Goal: Answer question/provide support: Share knowledge or assist other users

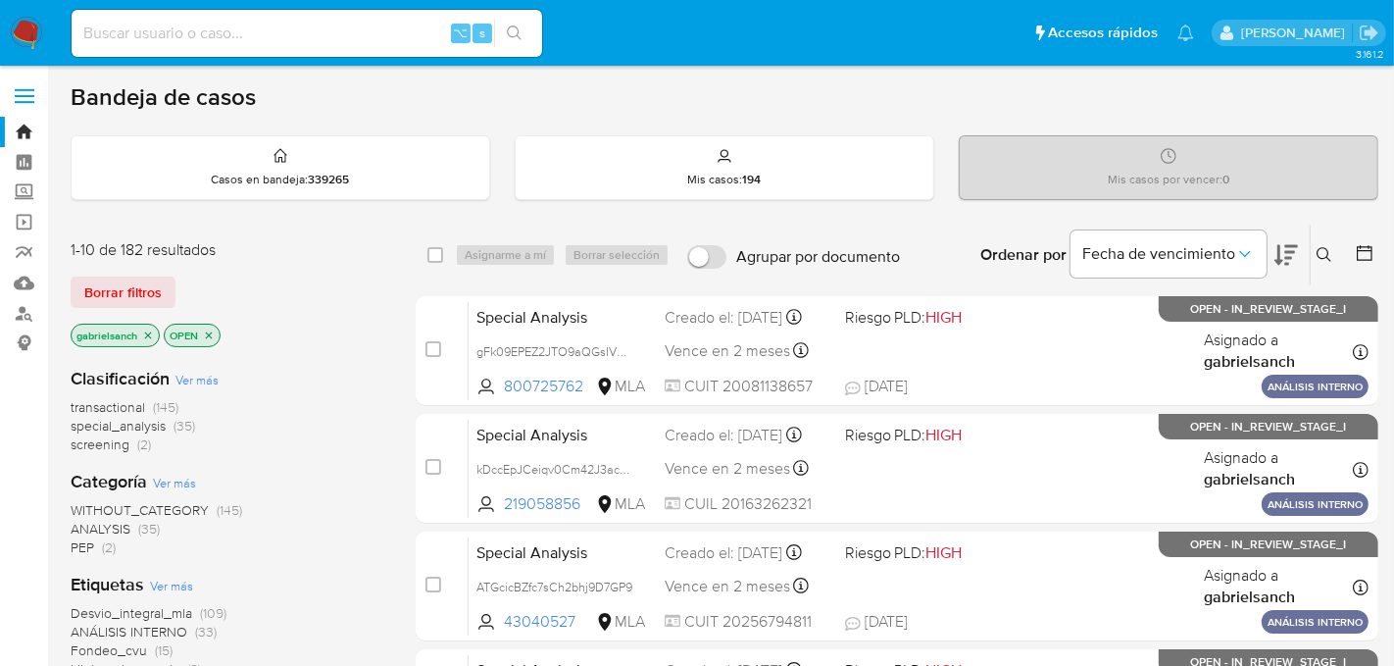
click at [291, 29] on input at bounding box center [307, 33] width 471 height 25
paste input "ORMLGAOUEM4B8xQ9QwlzDnFp"
type input "ORMLGAOUEM4B8xQ9QwlzDnFp"
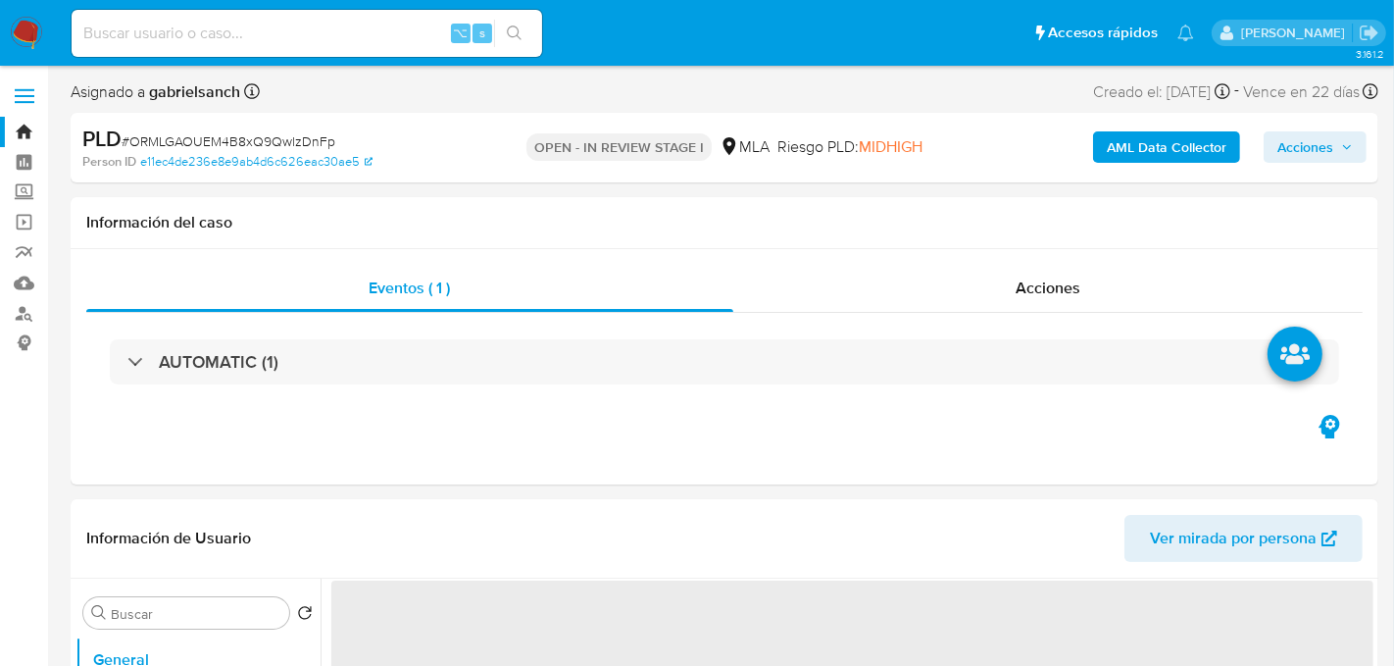
select select "10"
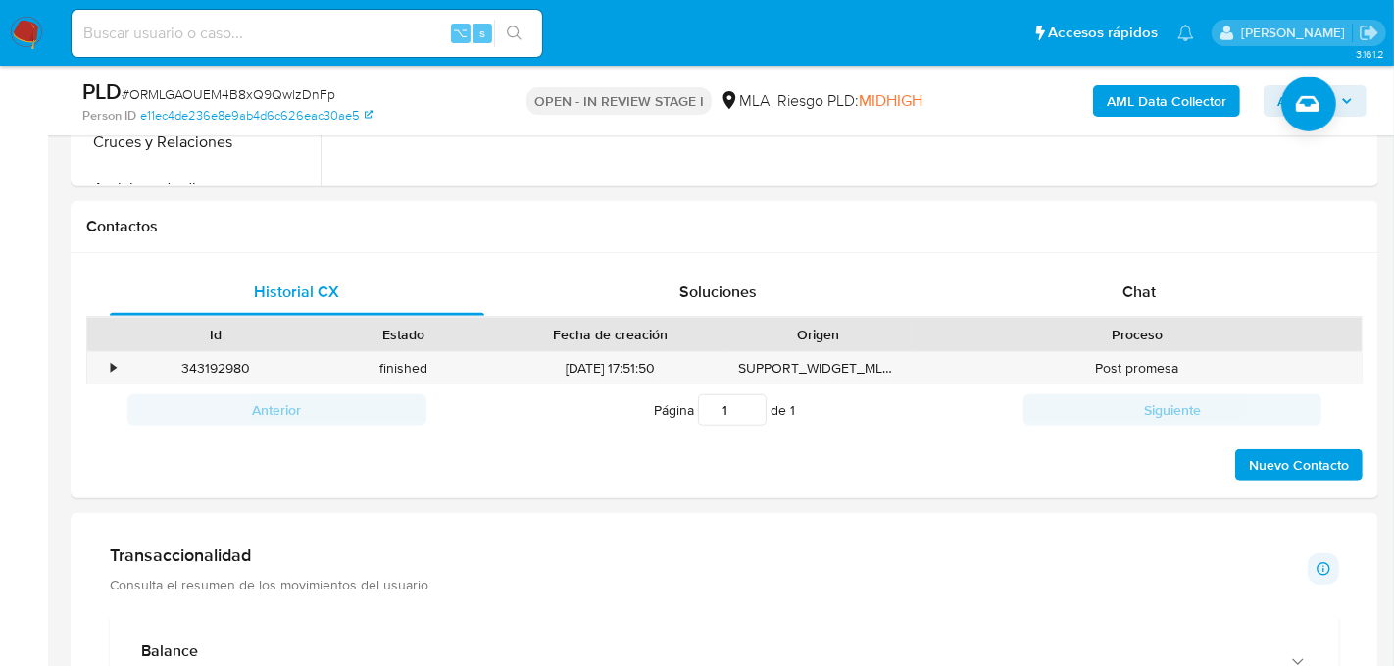
click at [1074, 291] on div "Chat" at bounding box center [1139, 292] width 375 height 47
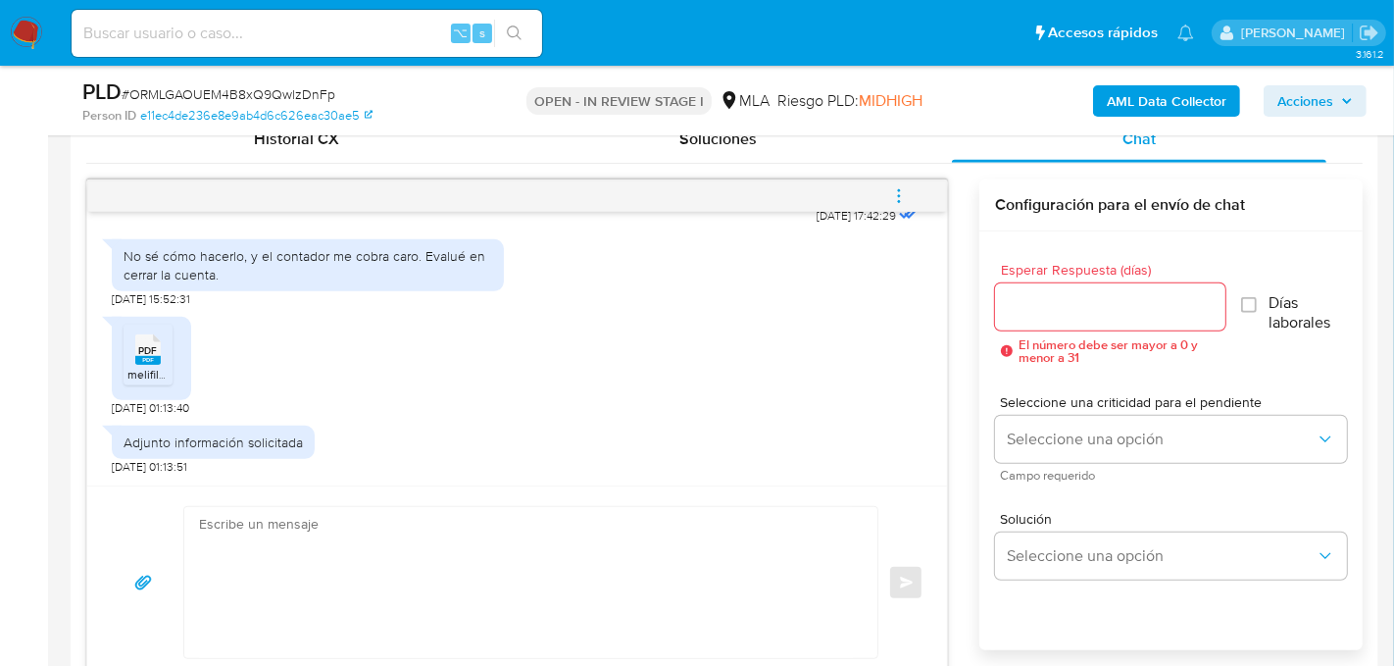
scroll to position [982, 0]
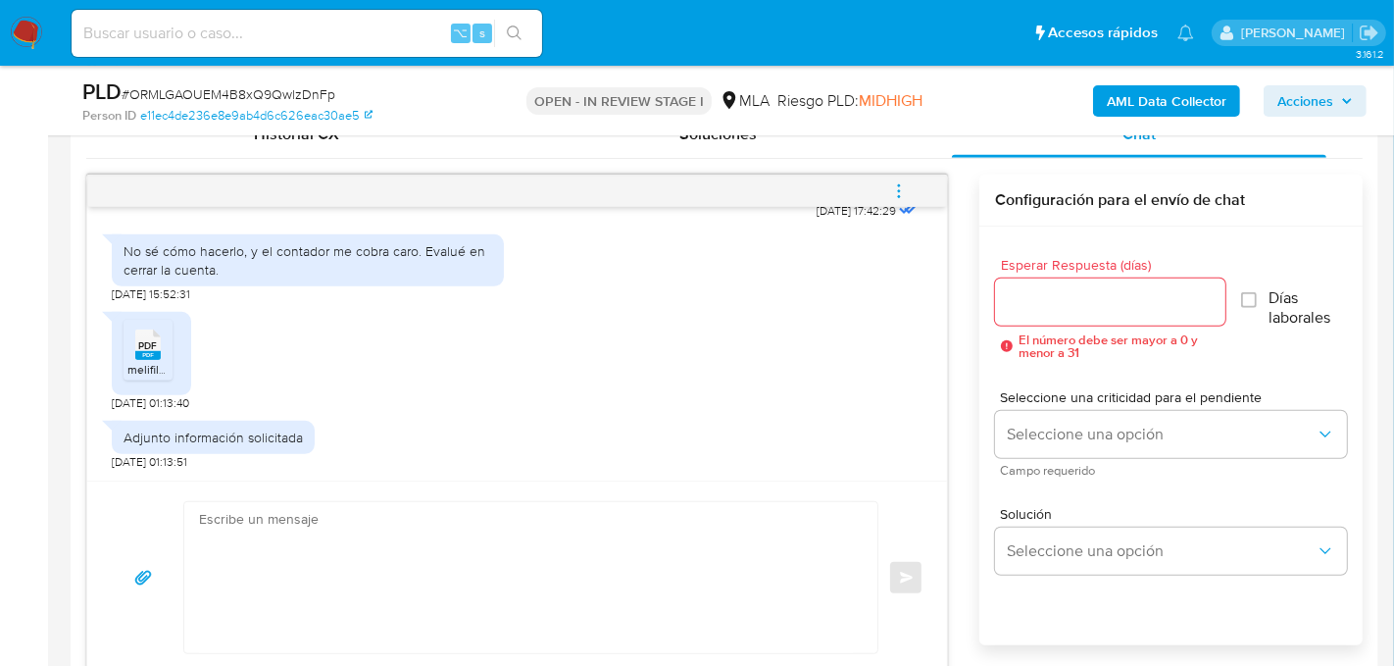
click at [454, 506] on textarea at bounding box center [526, 577] width 654 height 151
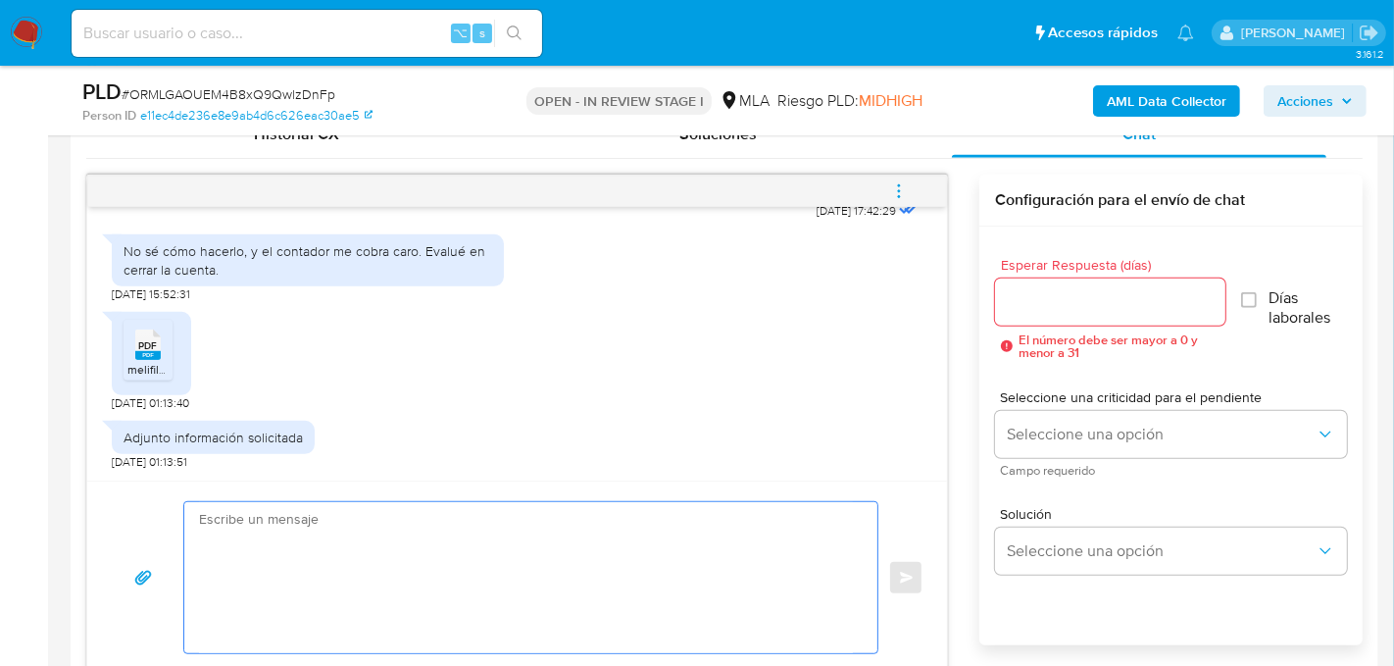
paste textarea "Hola, muchas gracias por tu respuesta. En función de las operaciones registrada…"
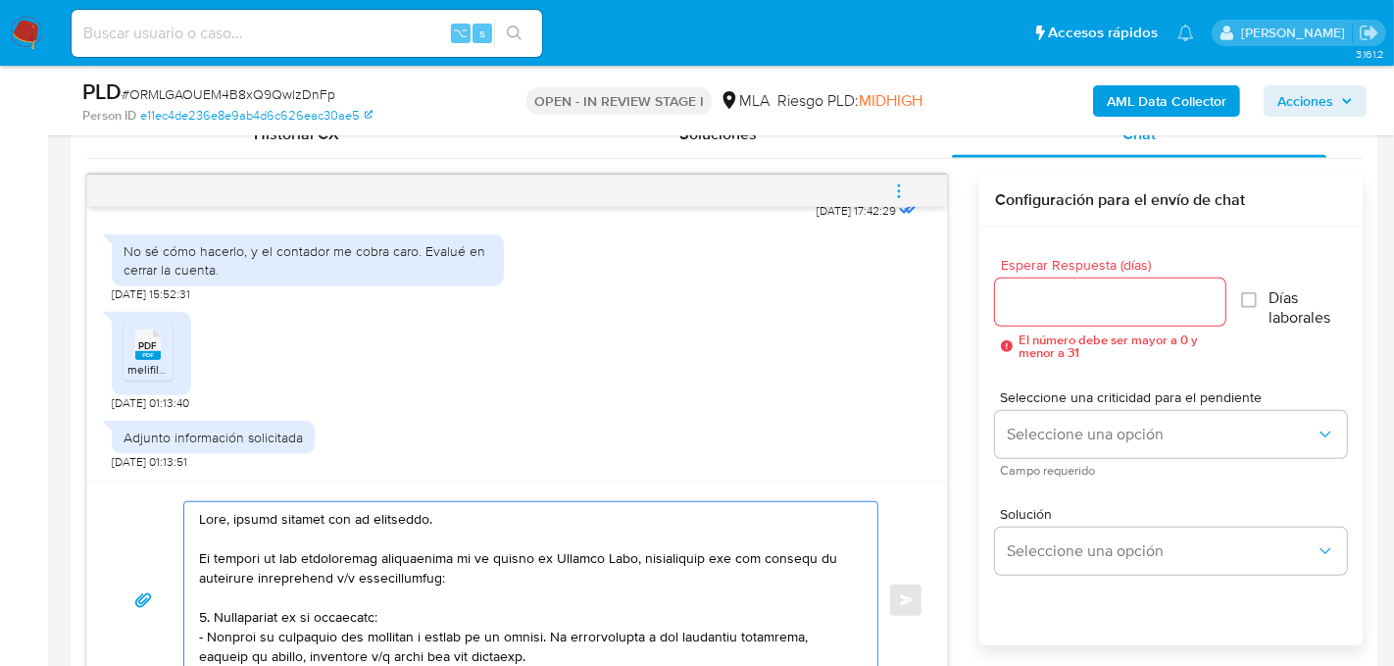
scroll to position [1011, 0]
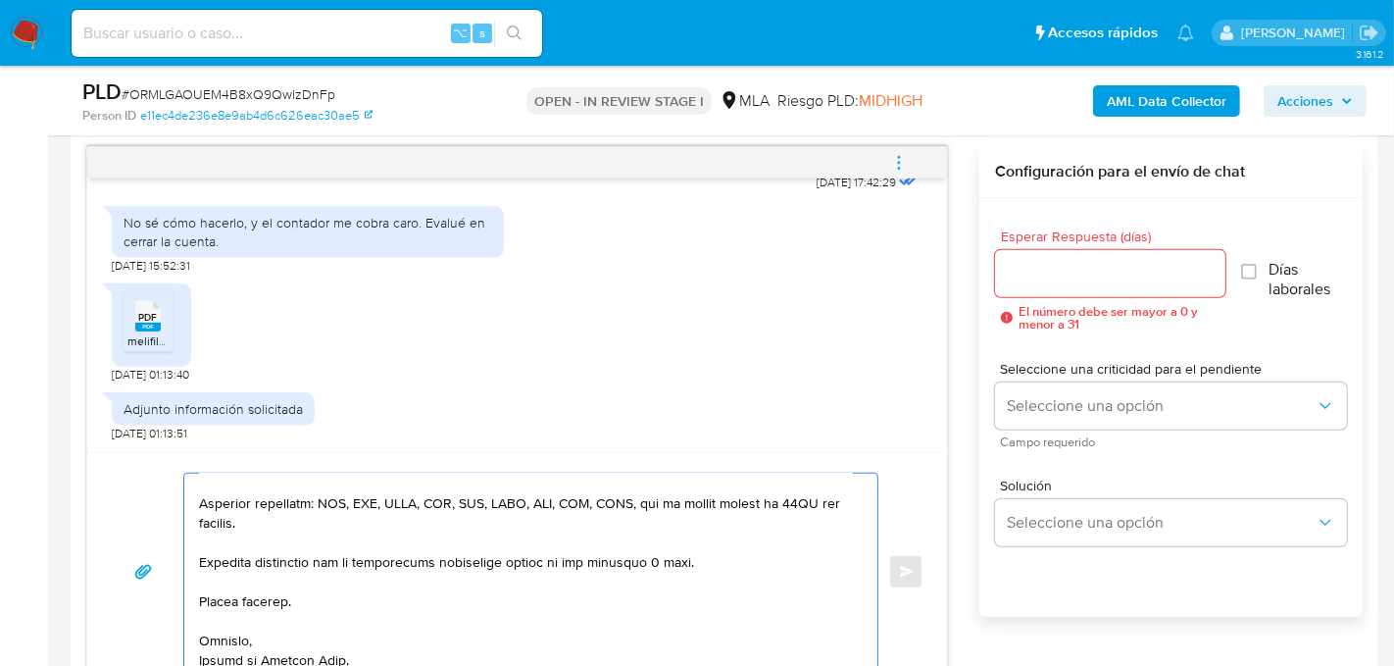
type textarea "Hola, muchas gracias por tu respuesta. En función de las operaciones registrada…"
click at [1032, 280] on input "Esperar Respuesta (días)" at bounding box center [1110, 273] width 230 height 25
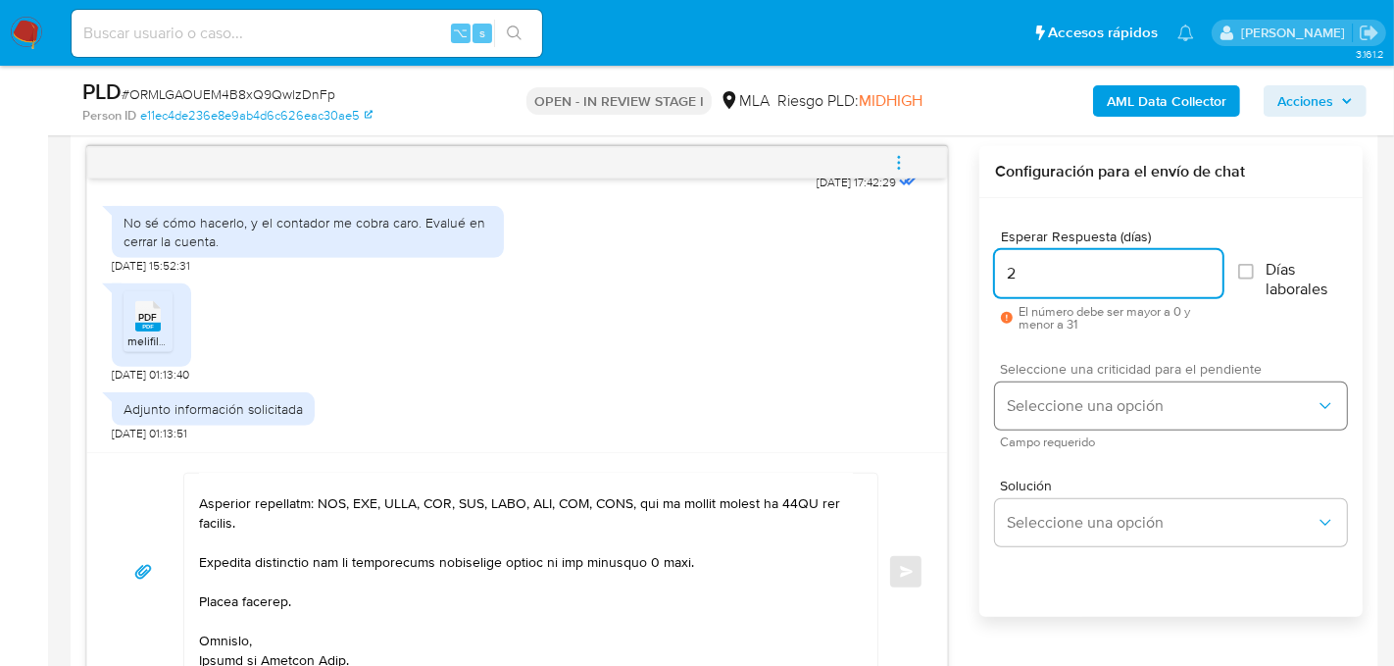
type input "2"
click at [1061, 413] on button "Seleccione una opción" at bounding box center [1171, 405] width 352 height 47
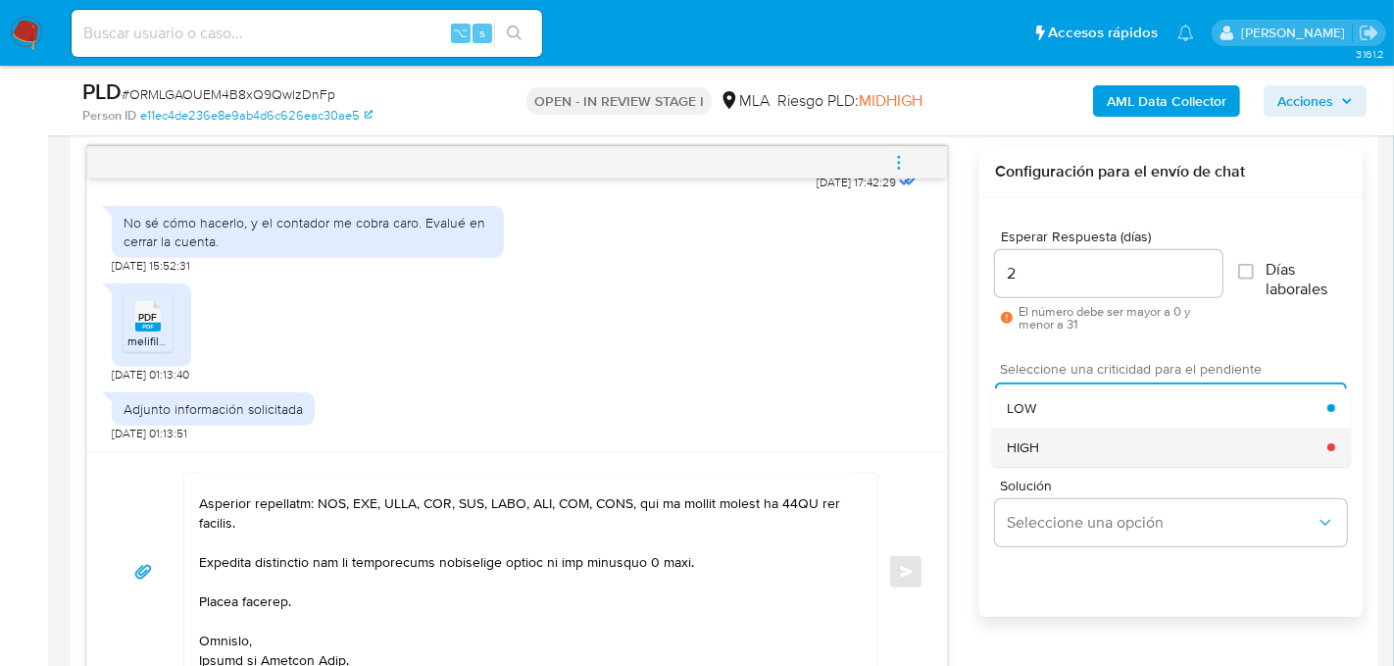
click at [1049, 448] on div "HIGH" at bounding box center [1168, 446] width 321 height 39
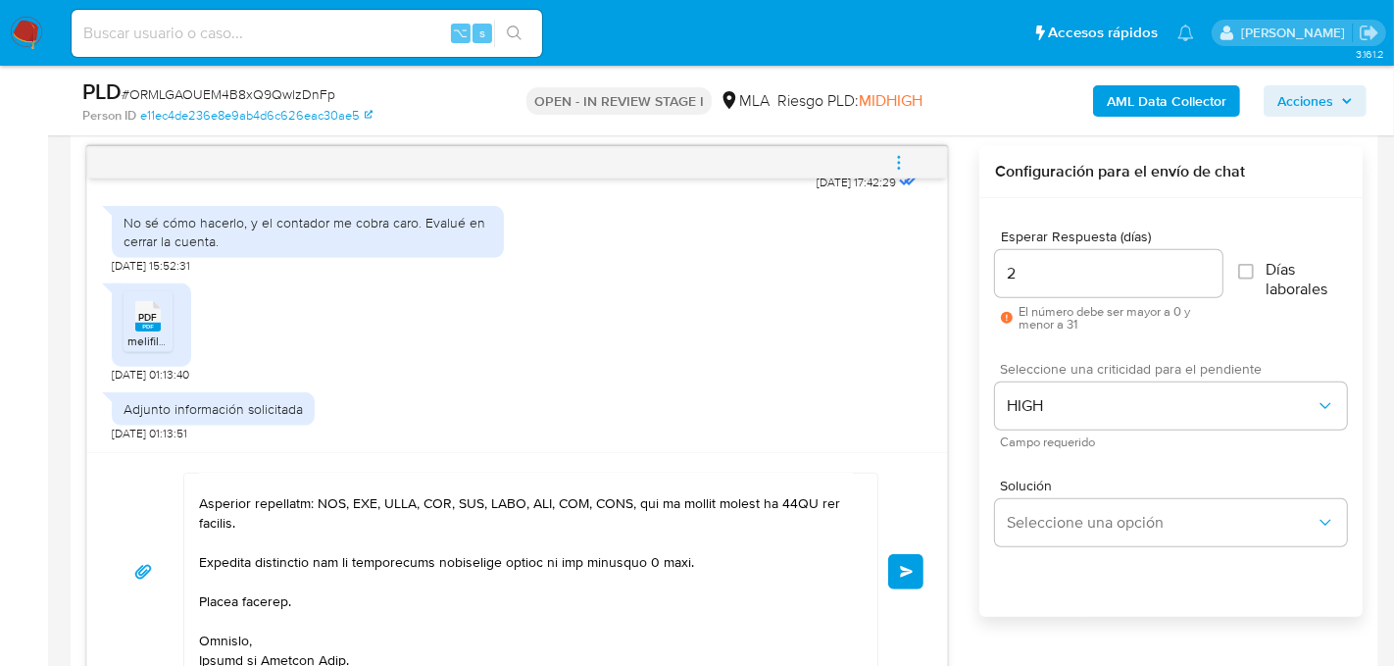
click at [901, 560] on button "Enviar" at bounding box center [905, 571] width 35 height 35
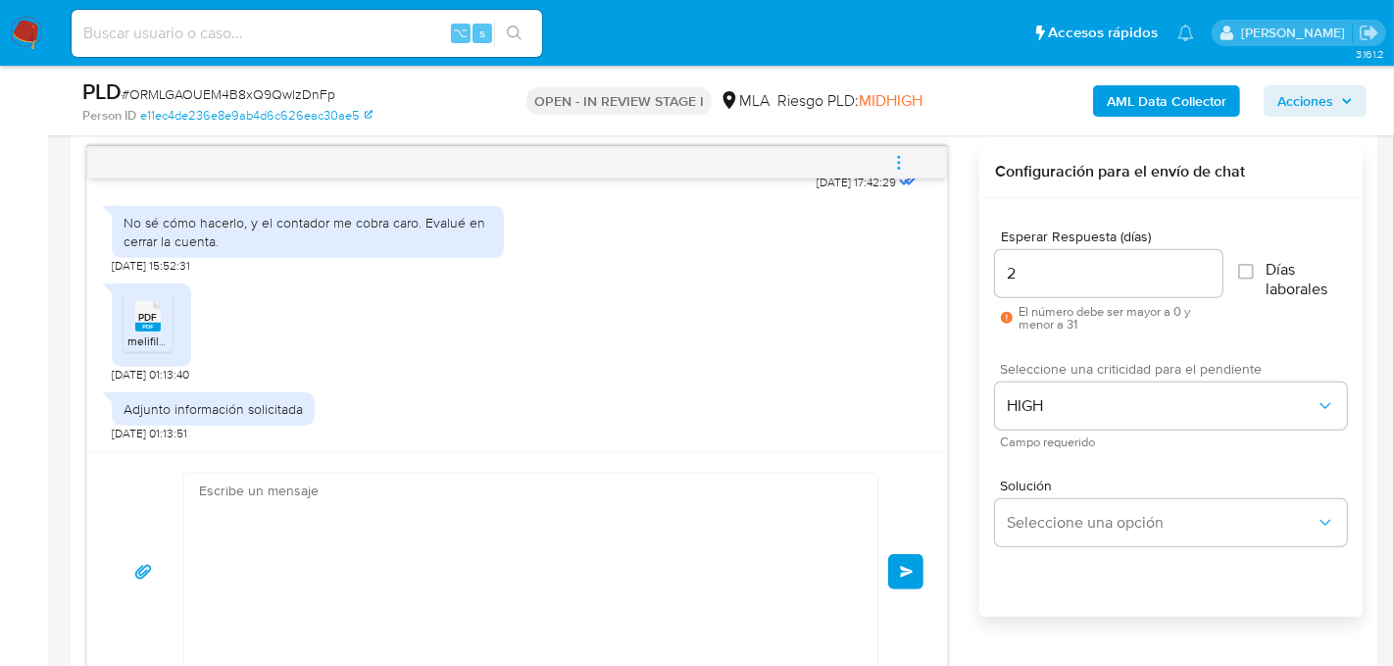
scroll to position [2121, 0]
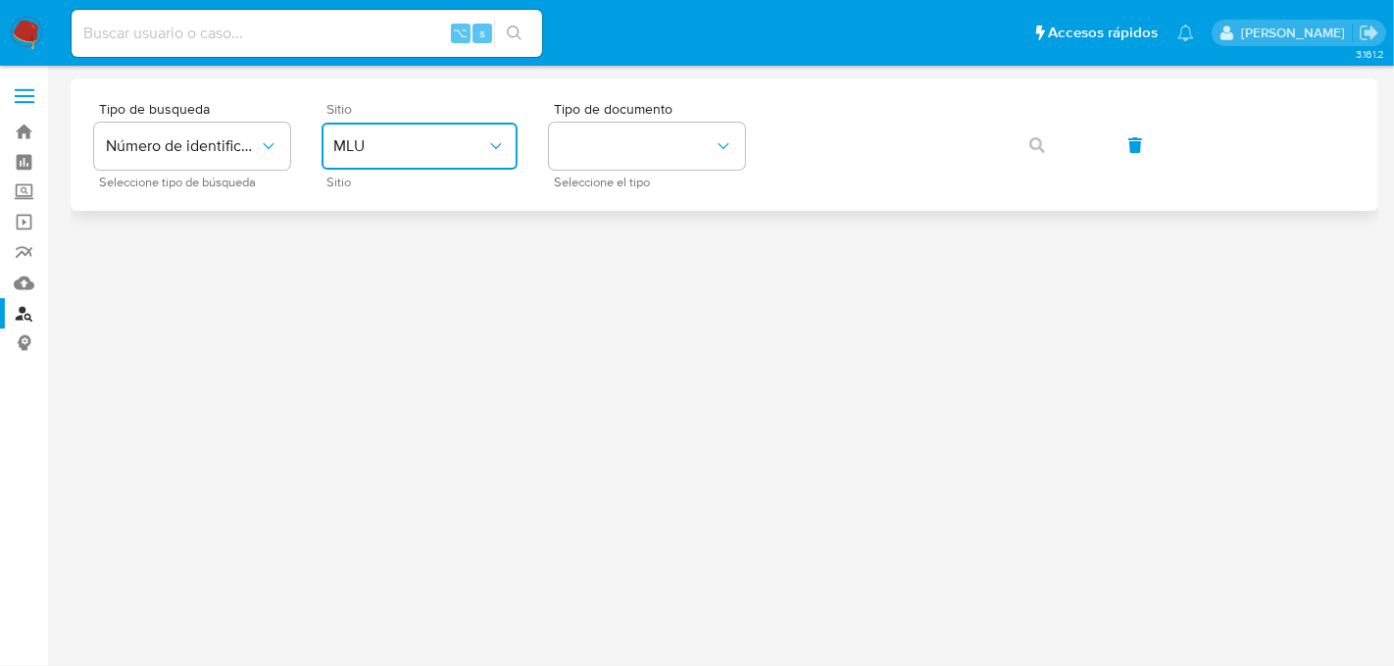
click at [405, 160] on button "MLU" at bounding box center [420, 146] width 196 height 47
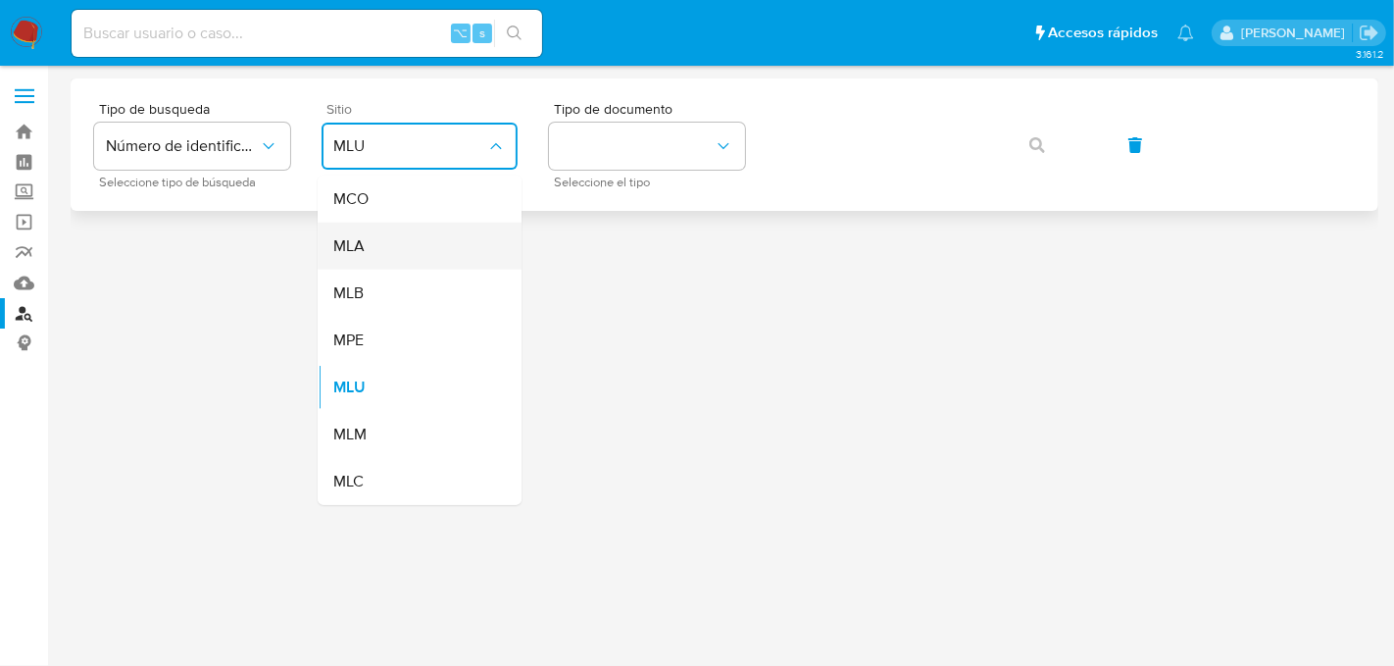
click at [450, 248] on div "MLA" at bounding box center [413, 246] width 161 height 47
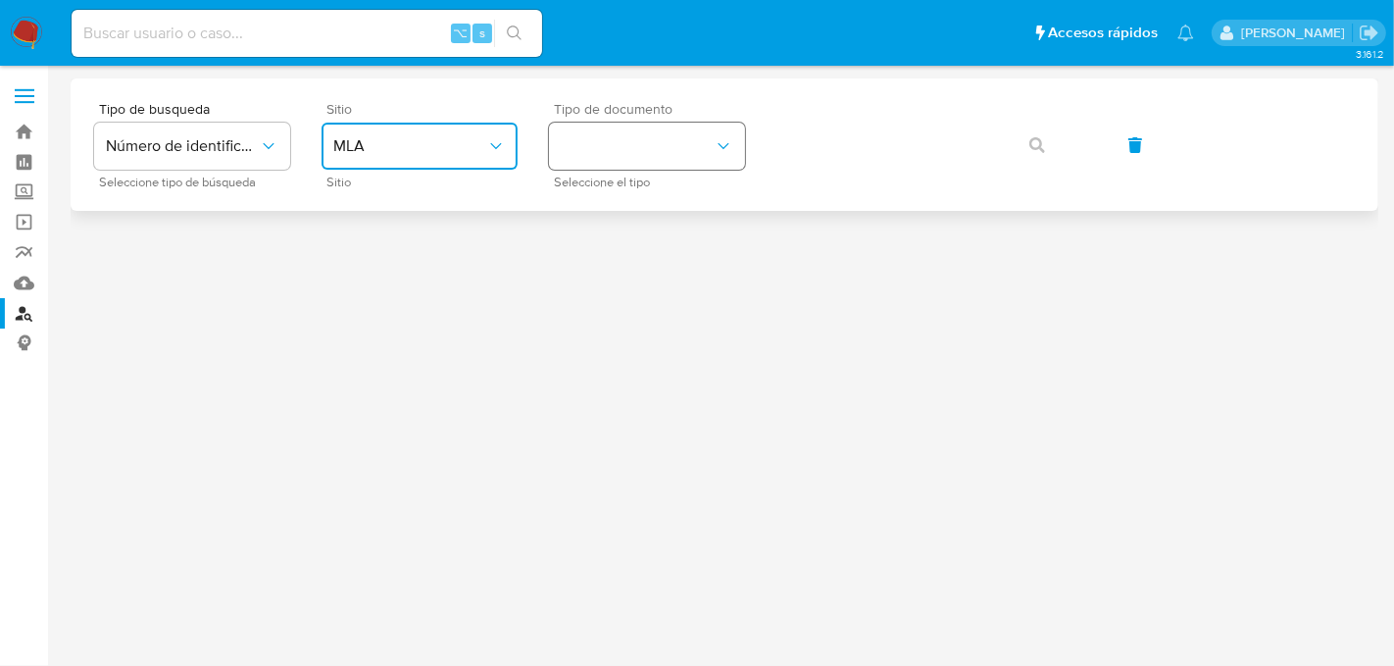
click at [607, 156] on button "identificationType" at bounding box center [647, 146] width 196 height 47
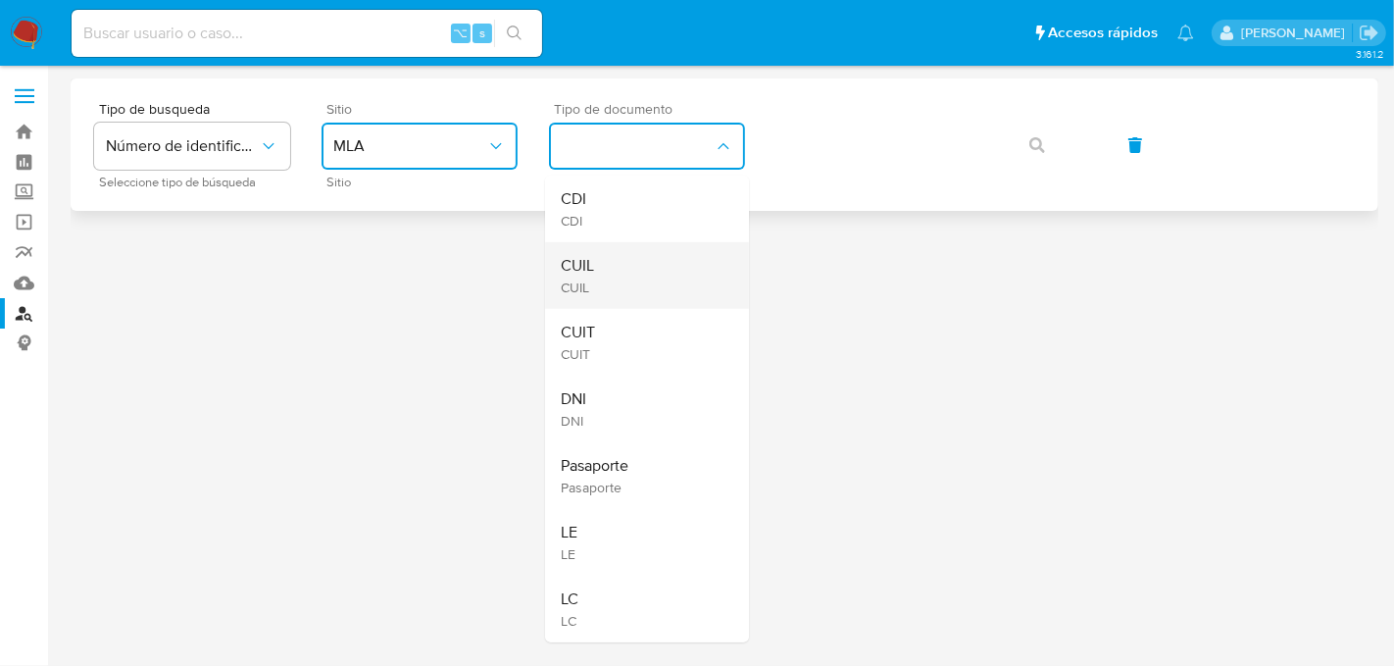
click at [616, 257] on div "CUIL CUIL" at bounding box center [641, 275] width 161 height 67
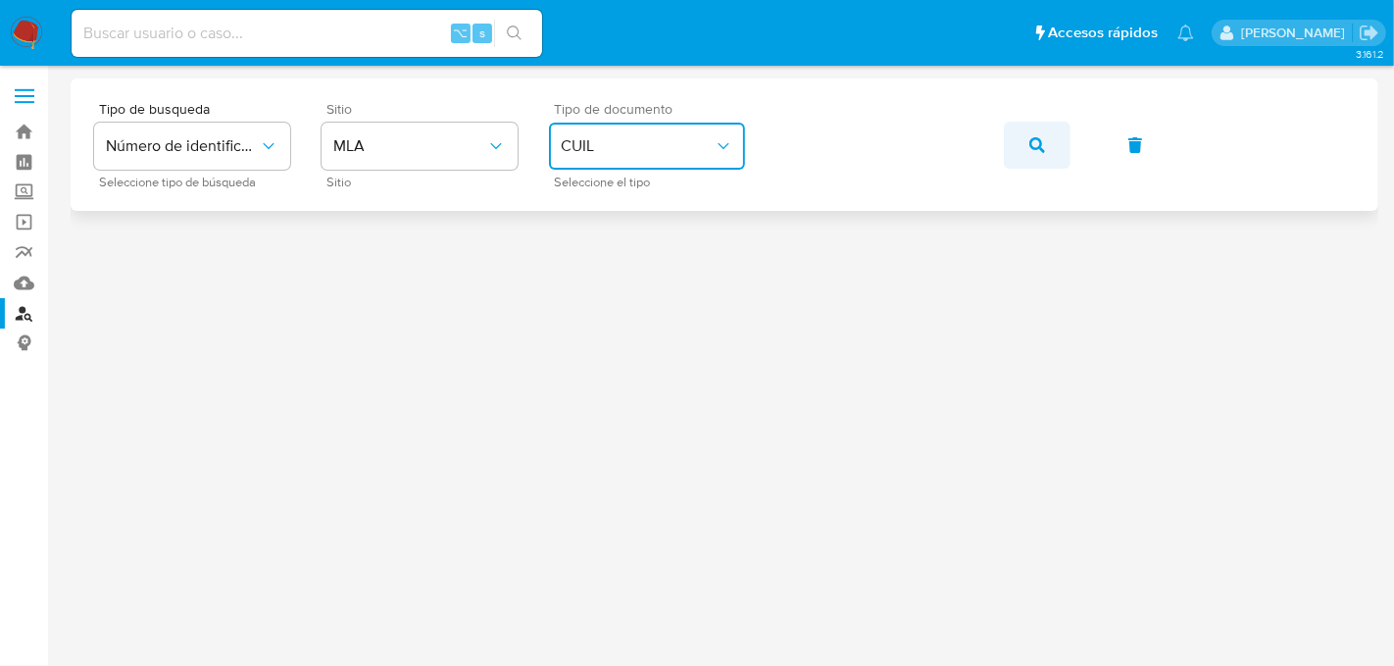
click at [1060, 127] on button "button" at bounding box center [1037, 145] width 67 height 47
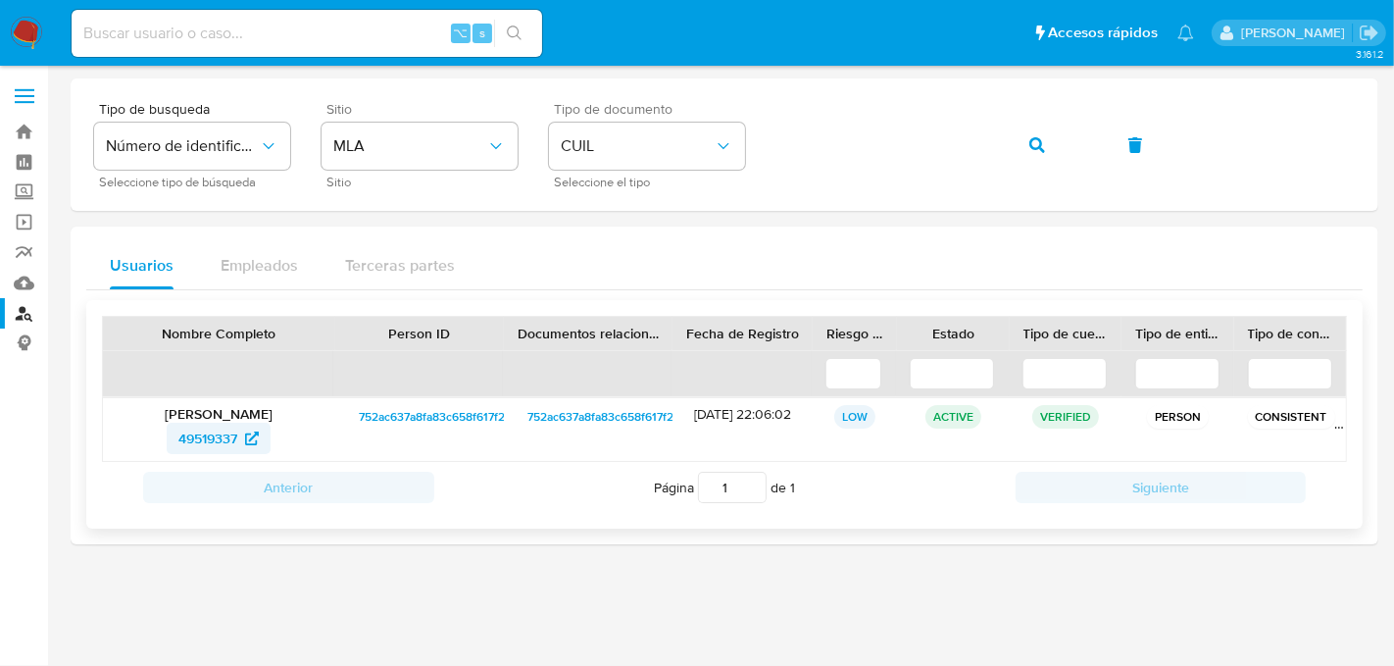
click at [189, 440] on span "49519337" at bounding box center [207, 438] width 59 height 31
click at [1034, 147] on icon "button" at bounding box center [1037, 145] width 16 height 16
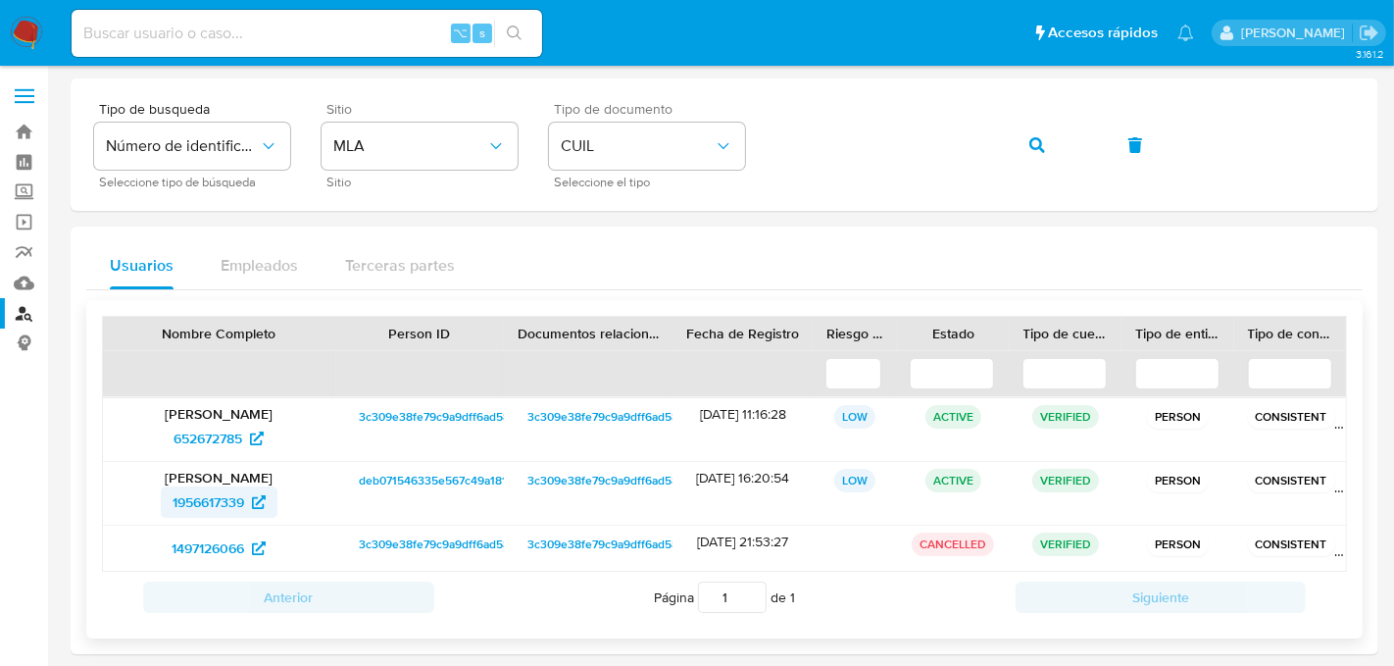
click at [211, 511] on span "1956617339" at bounding box center [209, 501] width 72 height 31
click at [1023, 141] on button "button" at bounding box center [1037, 145] width 67 height 47
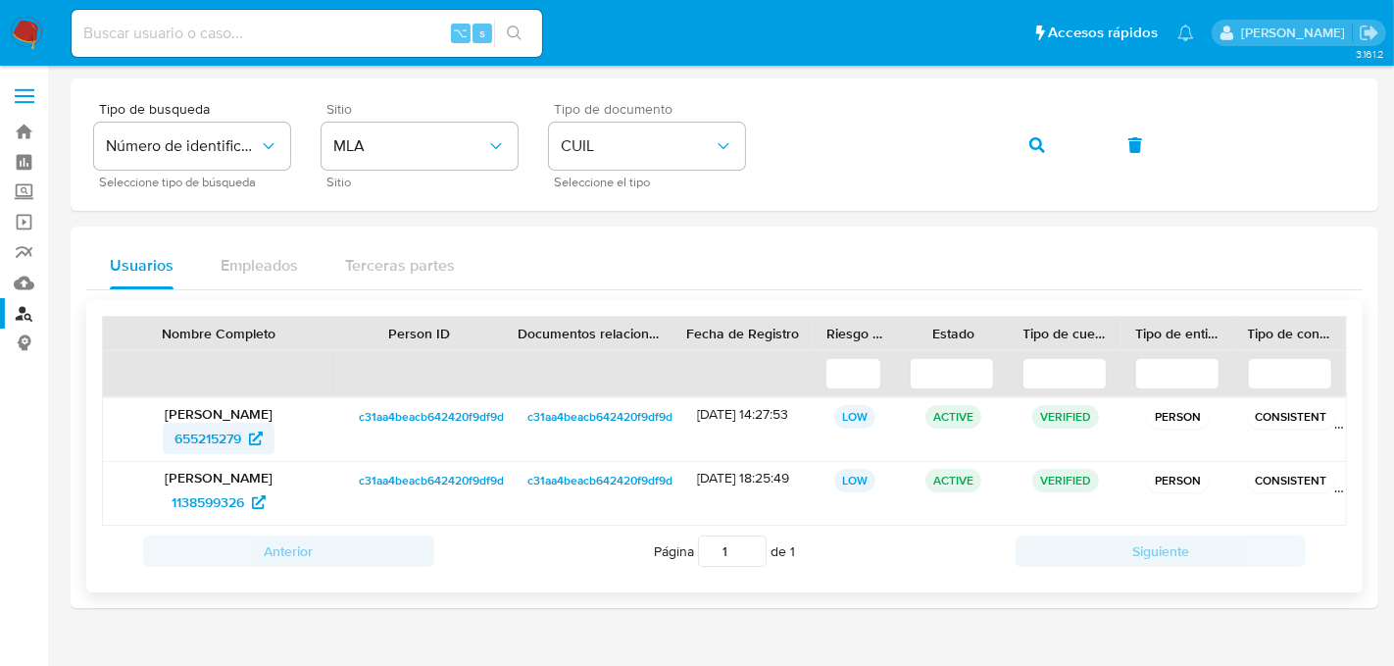
click at [202, 428] on span "655215279" at bounding box center [208, 438] width 67 height 31
click at [1053, 161] on button "button" at bounding box center [1037, 145] width 67 height 47
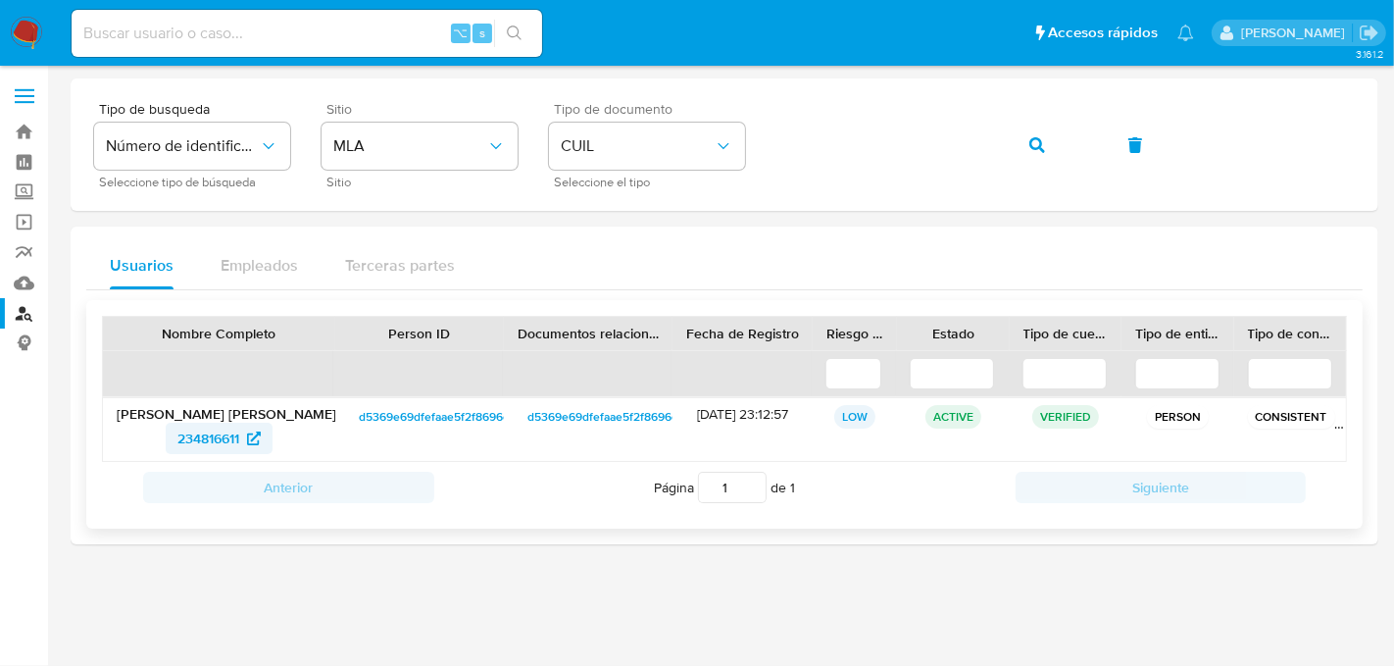
click at [183, 448] on span "234816611" at bounding box center [208, 438] width 62 height 31
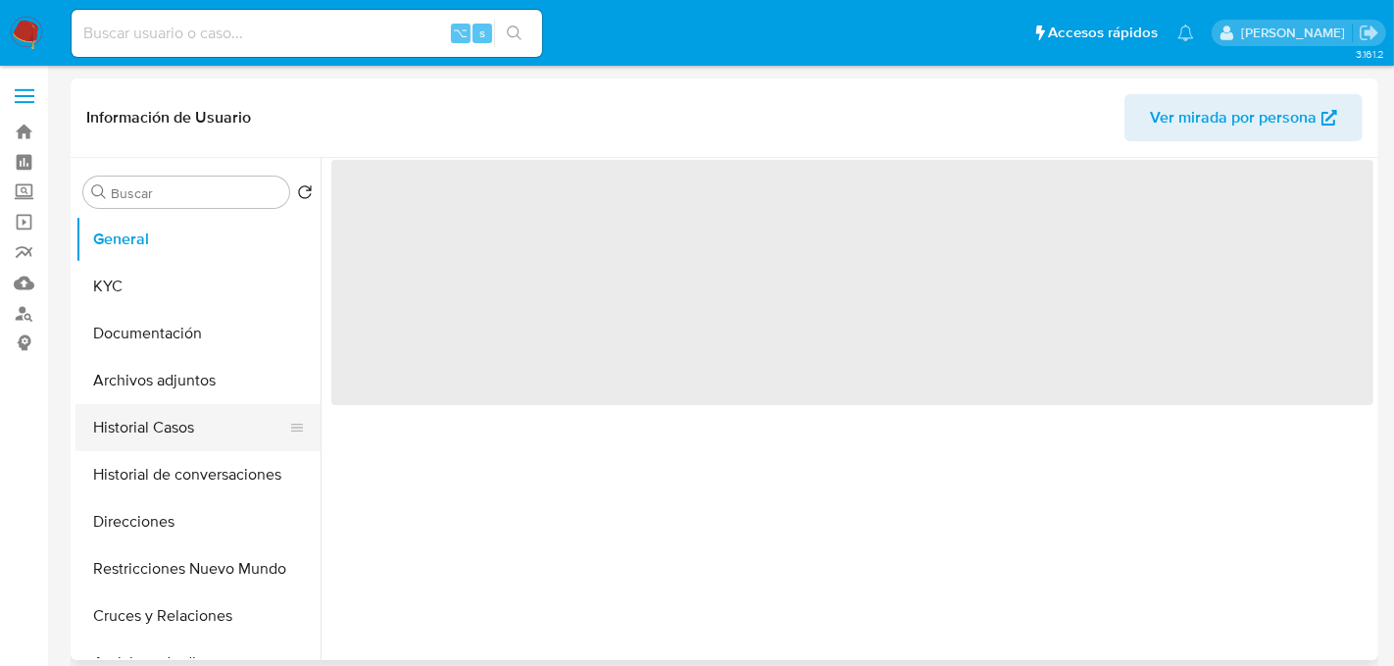
click at [172, 407] on button "Historial Casos" at bounding box center [189, 427] width 229 height 47
select select "10"
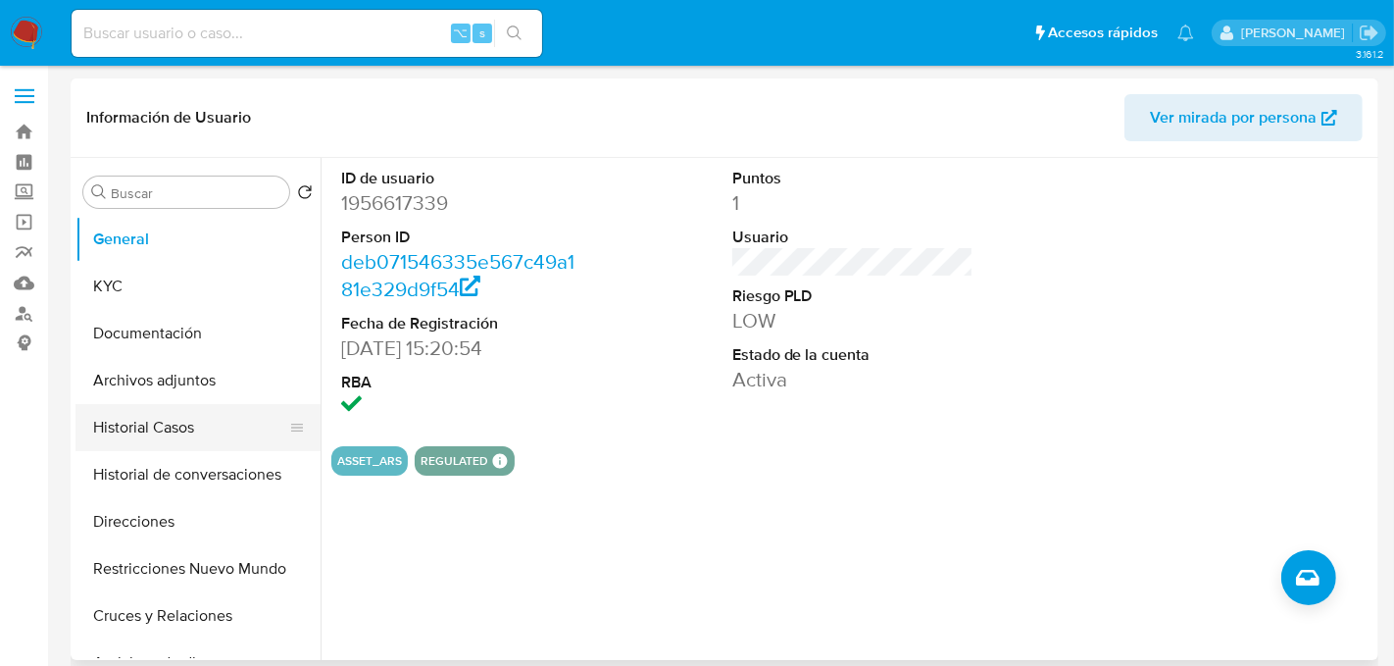
click at [194, 438] on button "Historial Casos" at bounding box center [189, 427] width 229 height 47
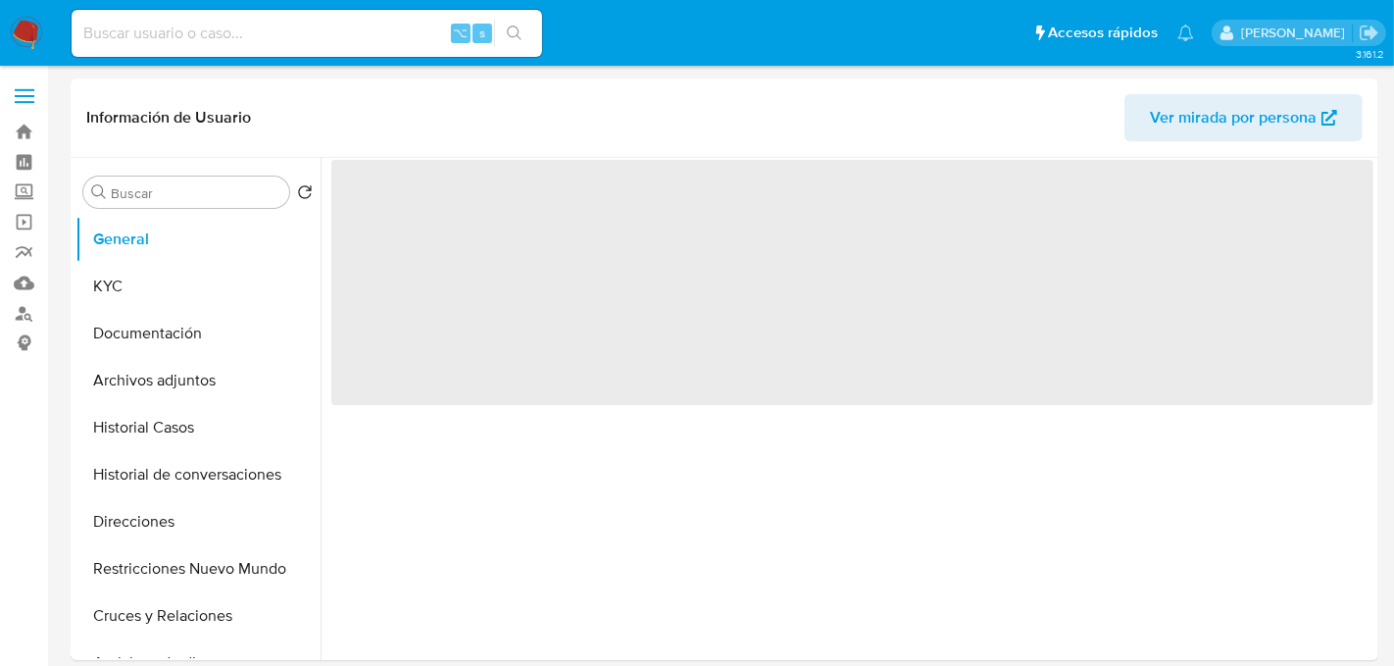
select select "10"
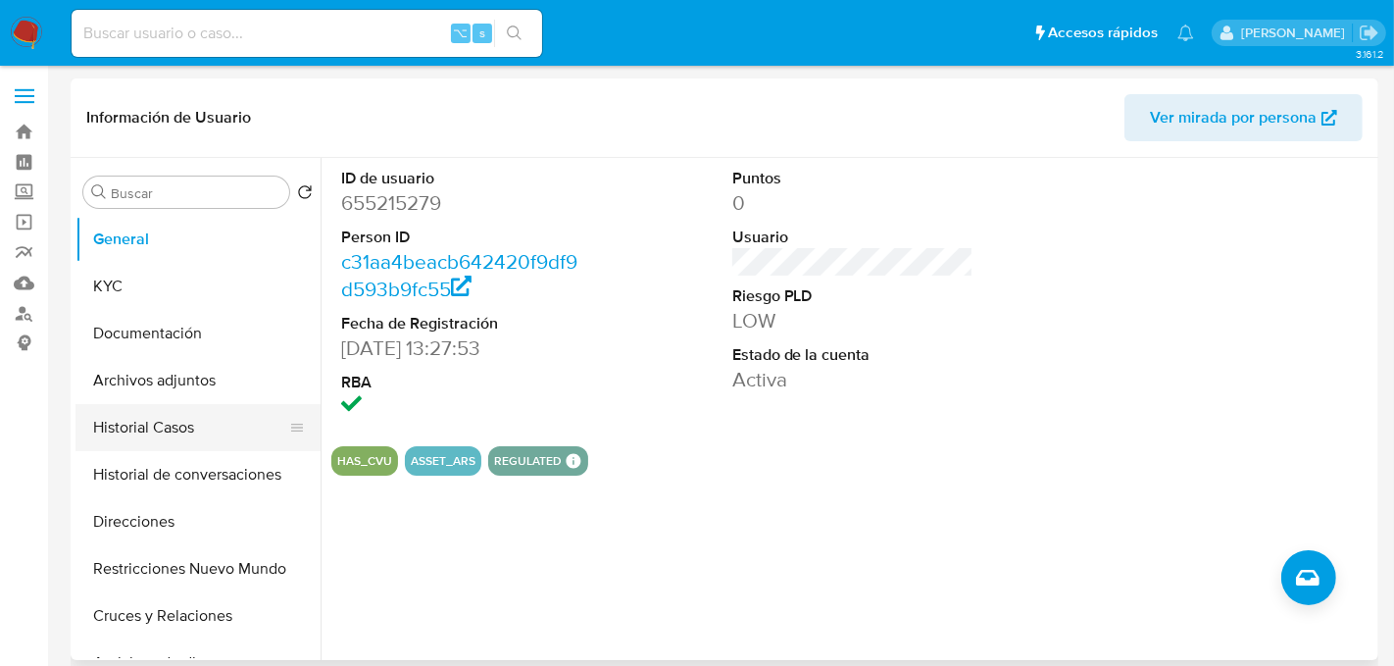
click at [224, 431] on button "Historial Casos" at bounding box center [189, 427] width 229 height 47
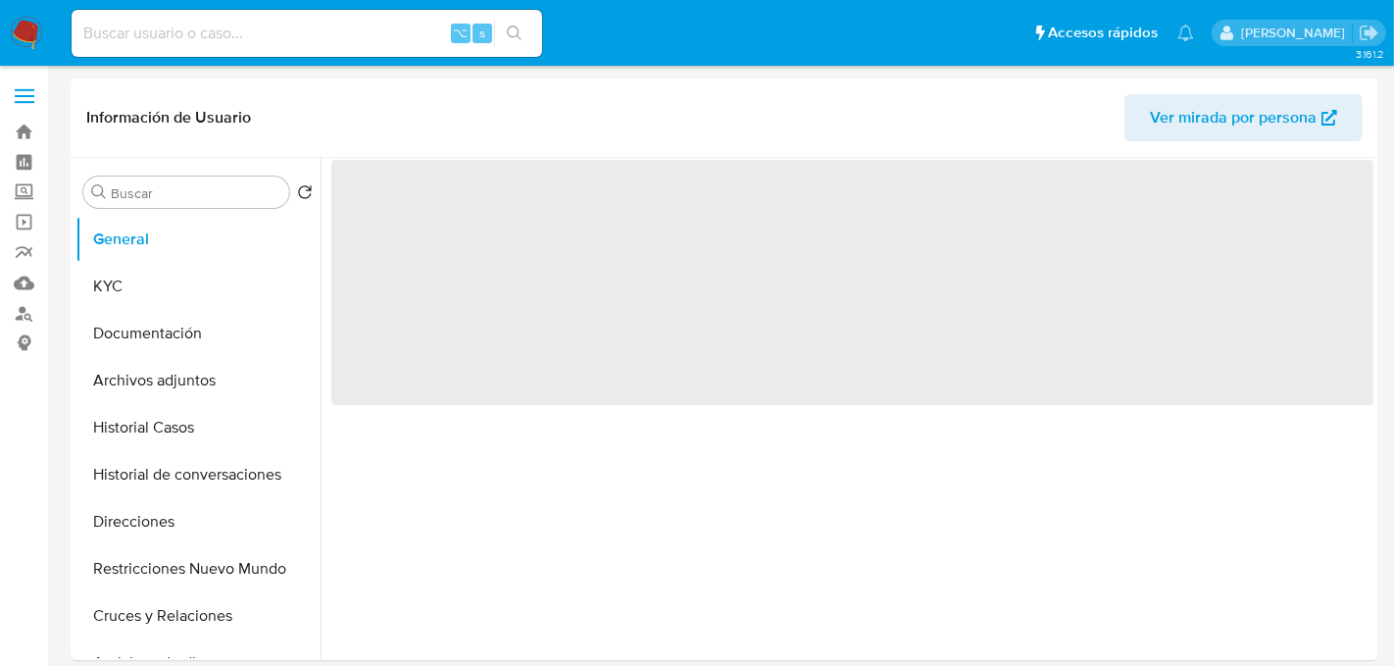
select select "10"
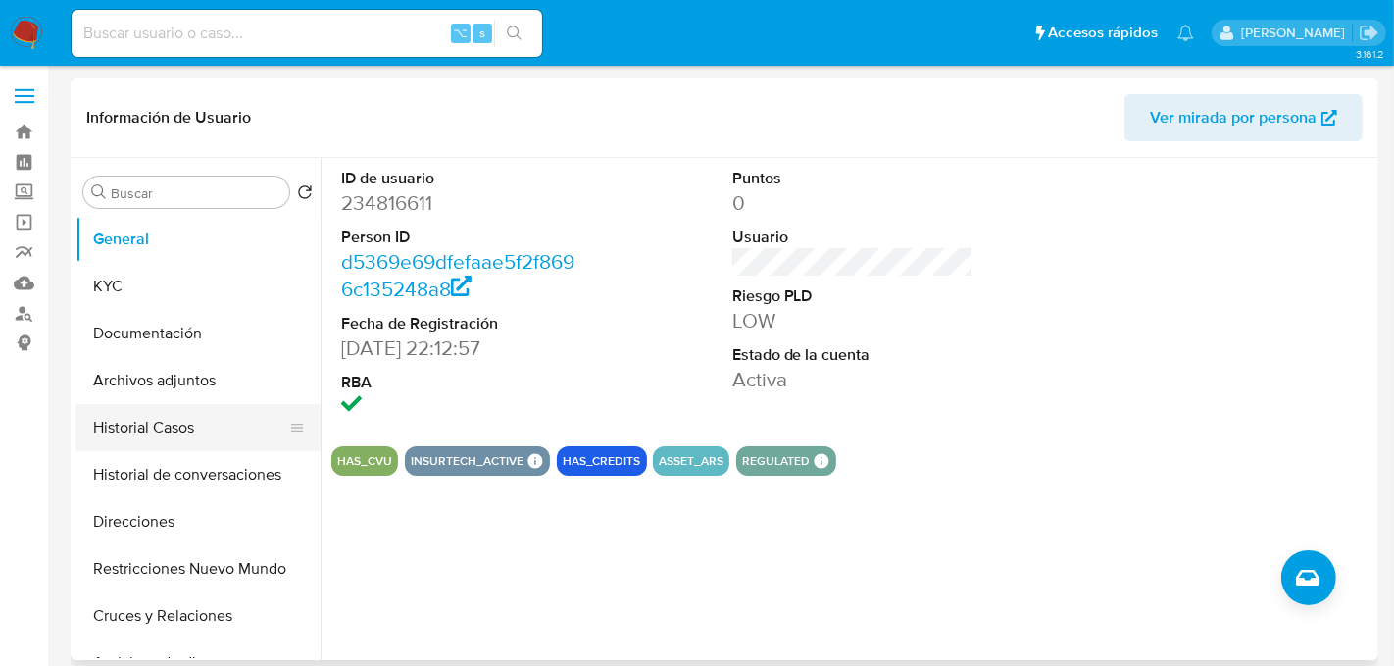
click at [181, 425] on button "Historial Casos" at bounding box center [189, 427] width 229 height 47
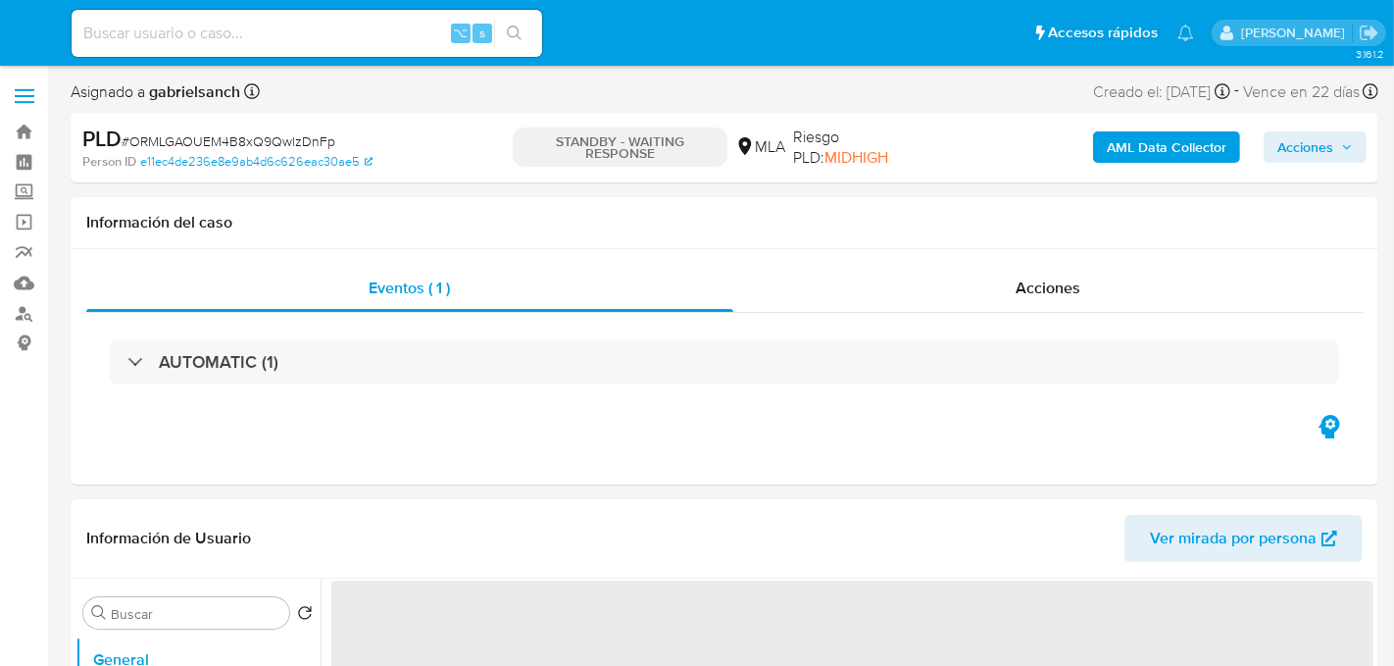
select select "10"
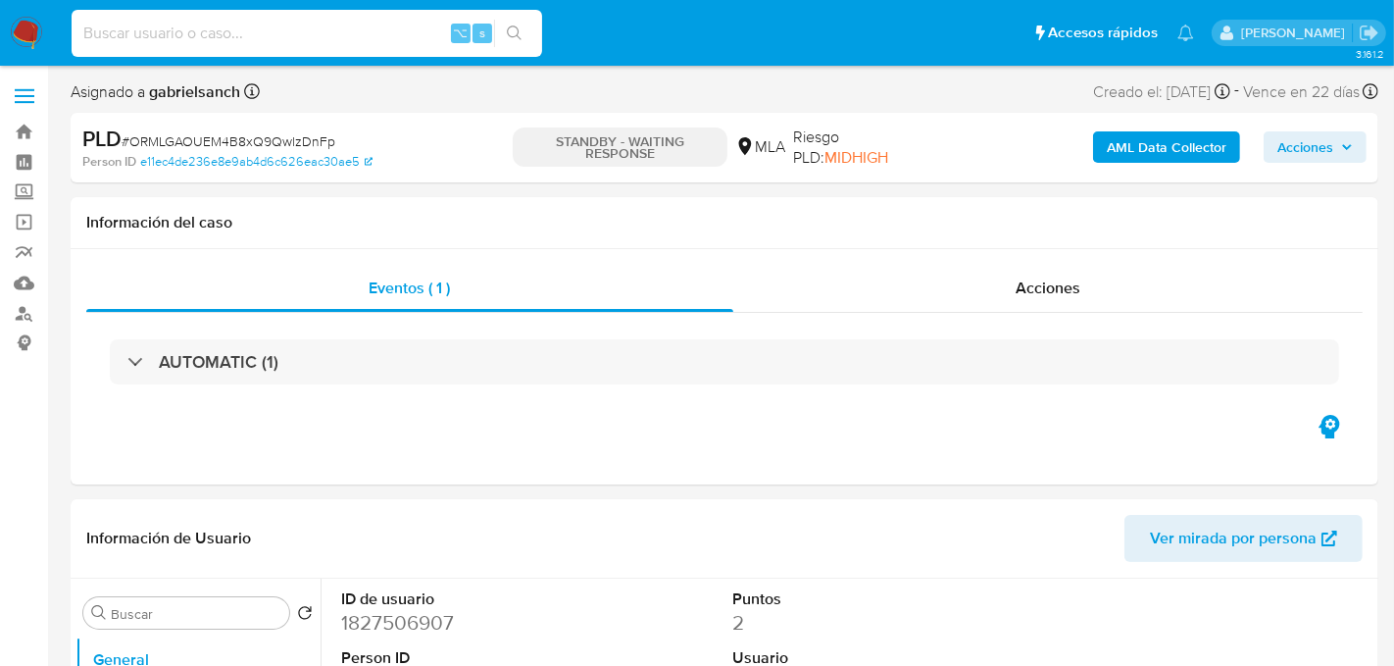
click at [281, 25] on input at bounding box center [307, 33] width 471 height 25
paste input "bVA6Xqd7BCIHLRqnFAh9ah0m"
type input "bVA6Xqd7BCIHLRqnFAh9ah0m"
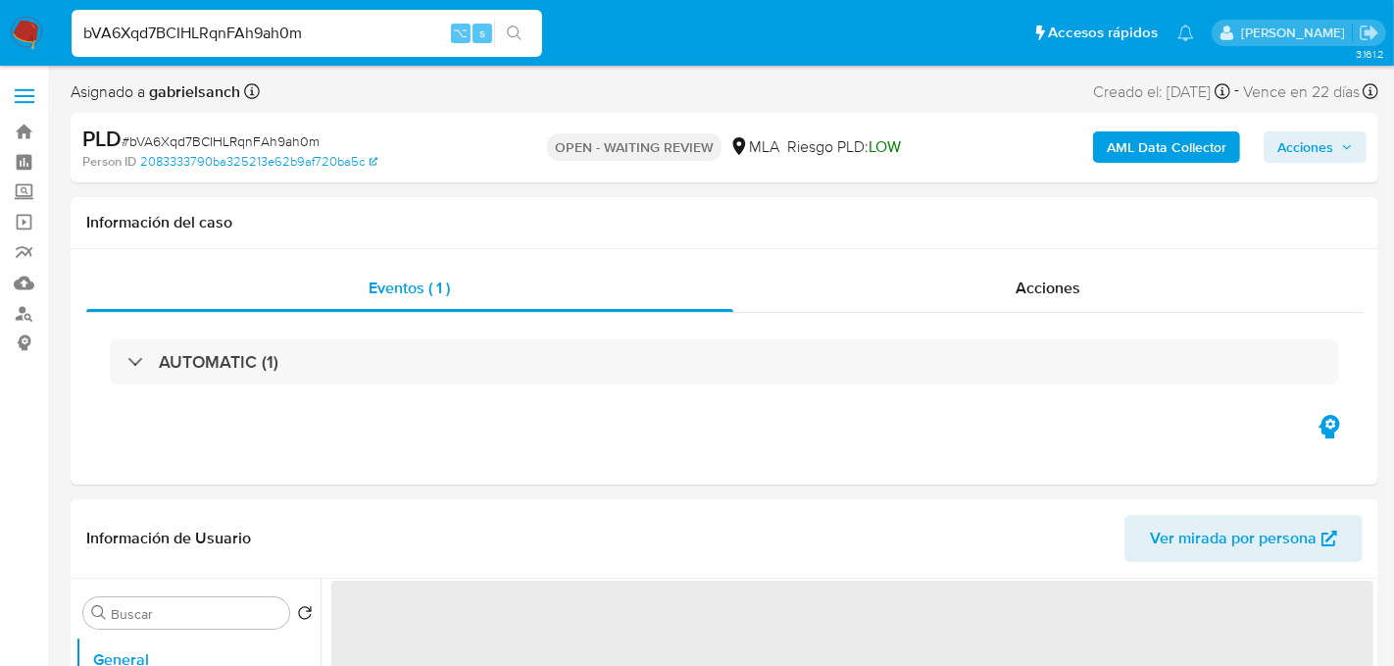
select select "10"
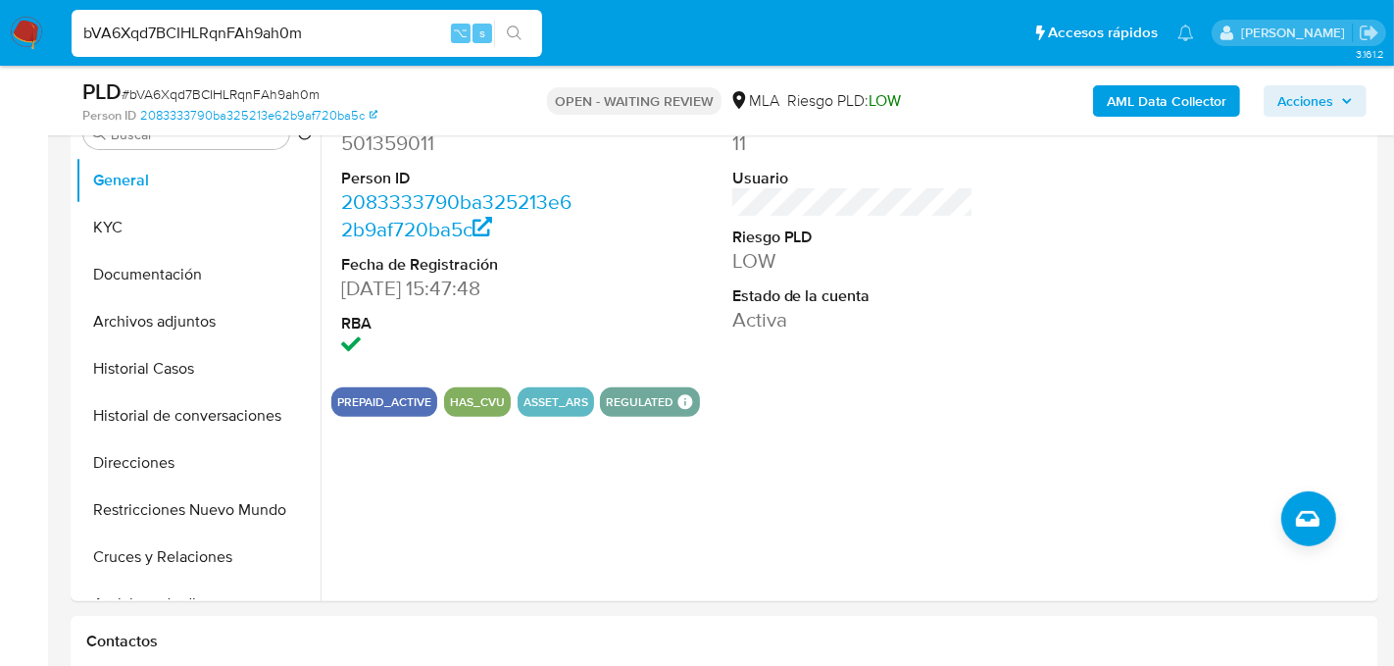
scroll to position [425, 0]
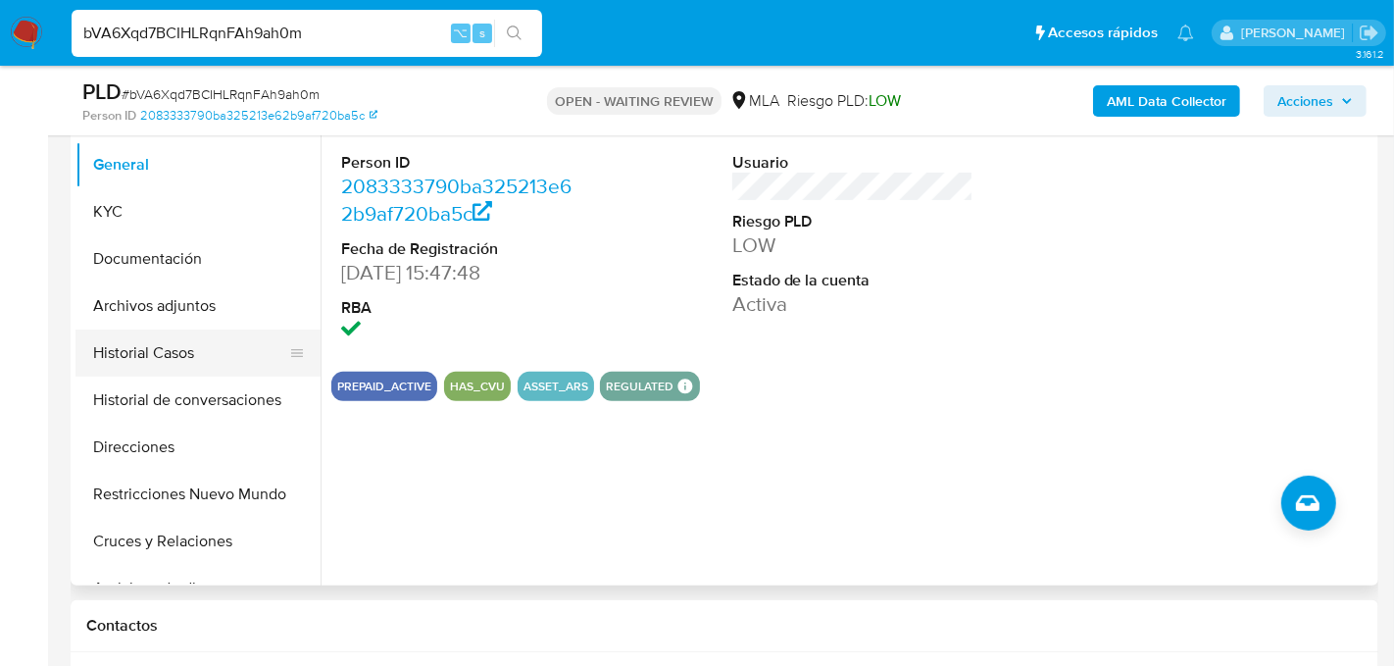
click at [197, 349] on button "Historial Casos" at bounding box center [189, 352] width 229 height 47
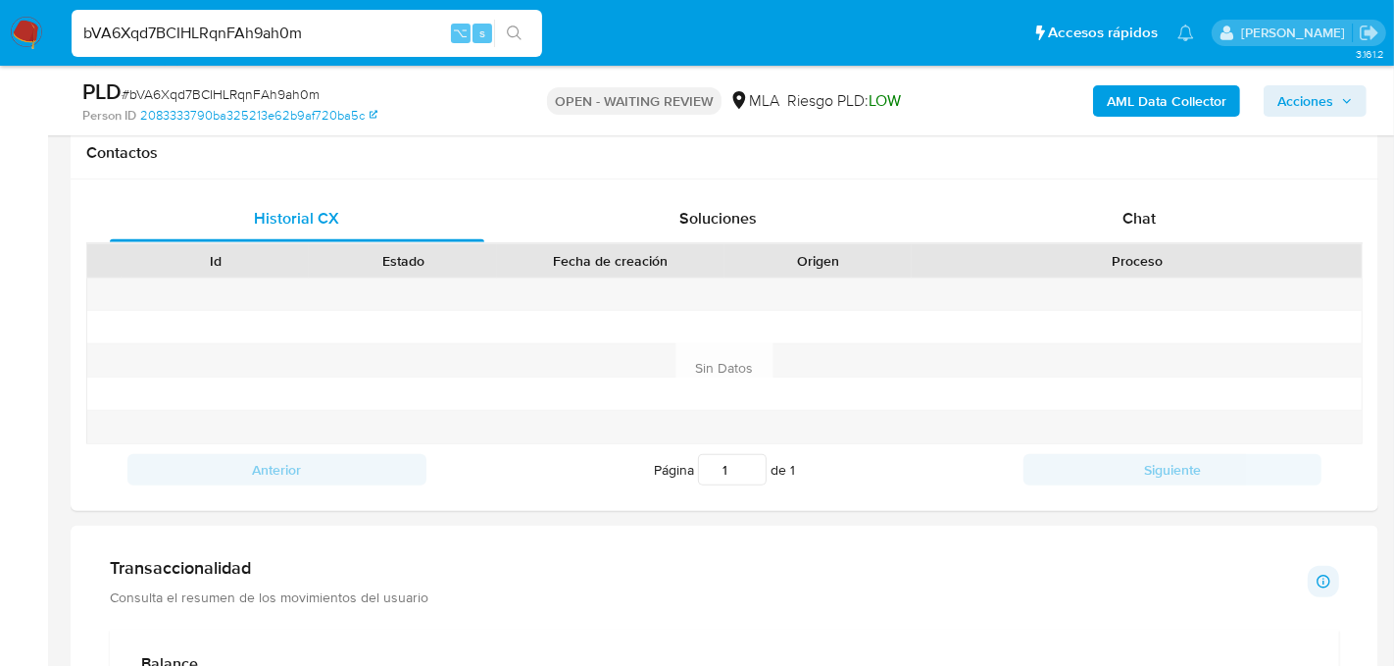
scroll to position [903, 0]
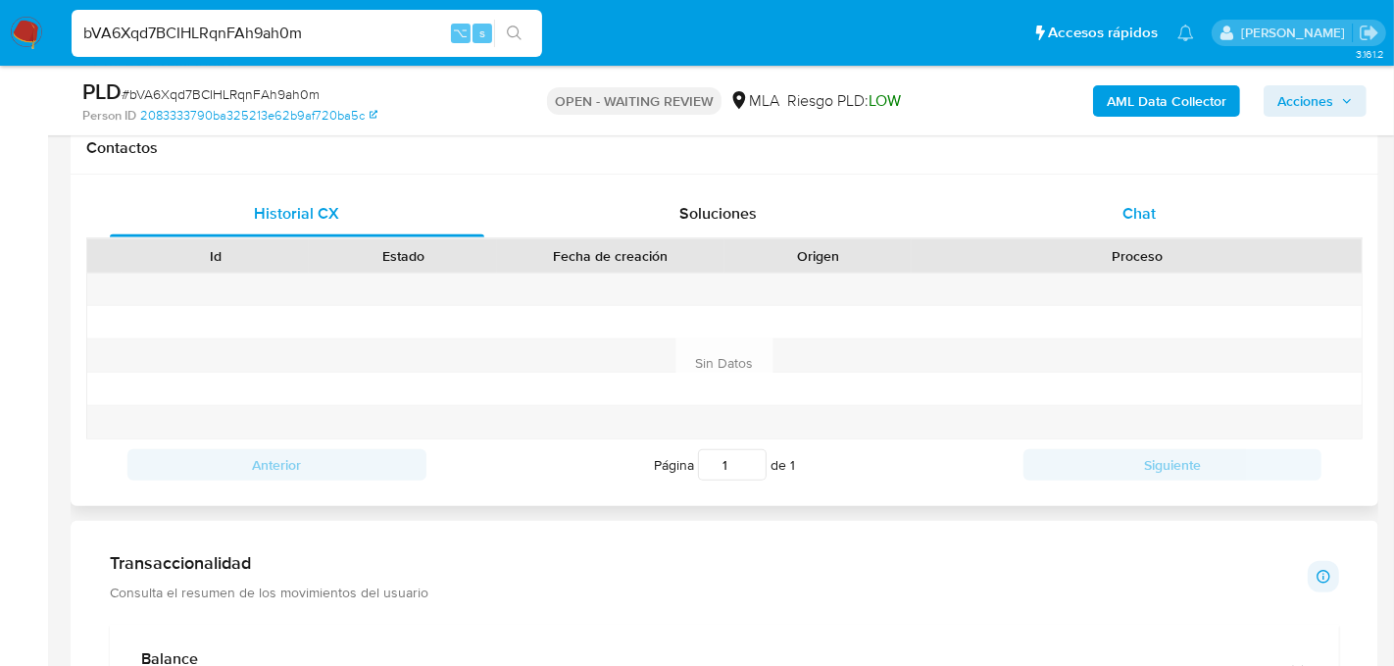
click at [1117, 225] on div "Chat" at bounding box center [1139, 213] width 375 height 47
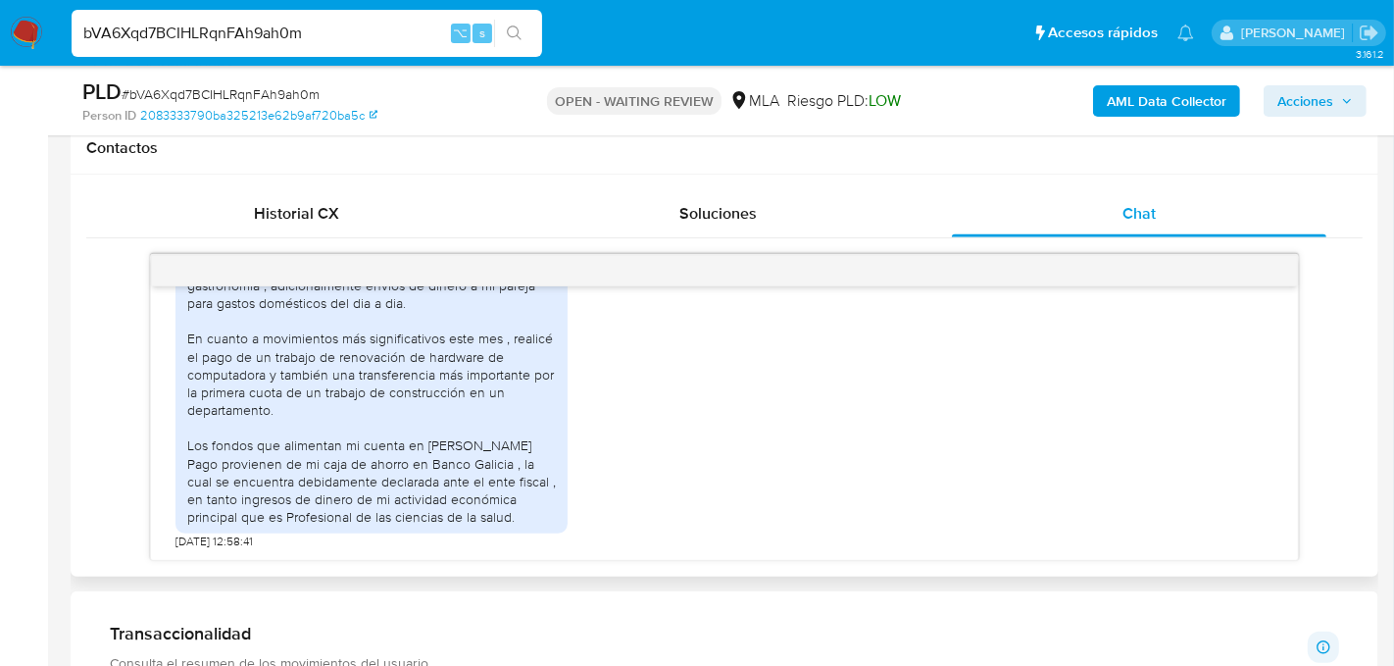
scroll to position [1271, 0]
click at [257, 36] on input "bVA6Xqd7BCIHLRqnFAh9ah0m" at bounding box center [307, 33] width 471 height 25
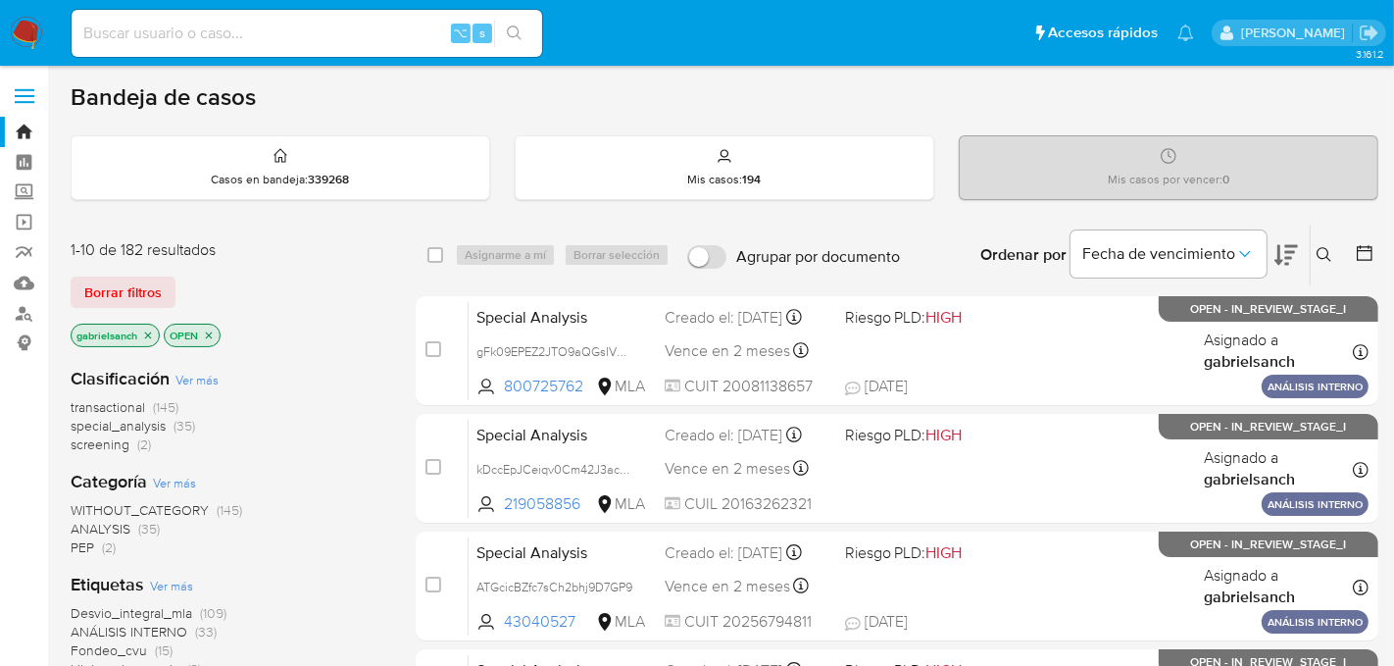
click at [1325, 247] on icon at bounding box center [1324, 254] width 15 height 15
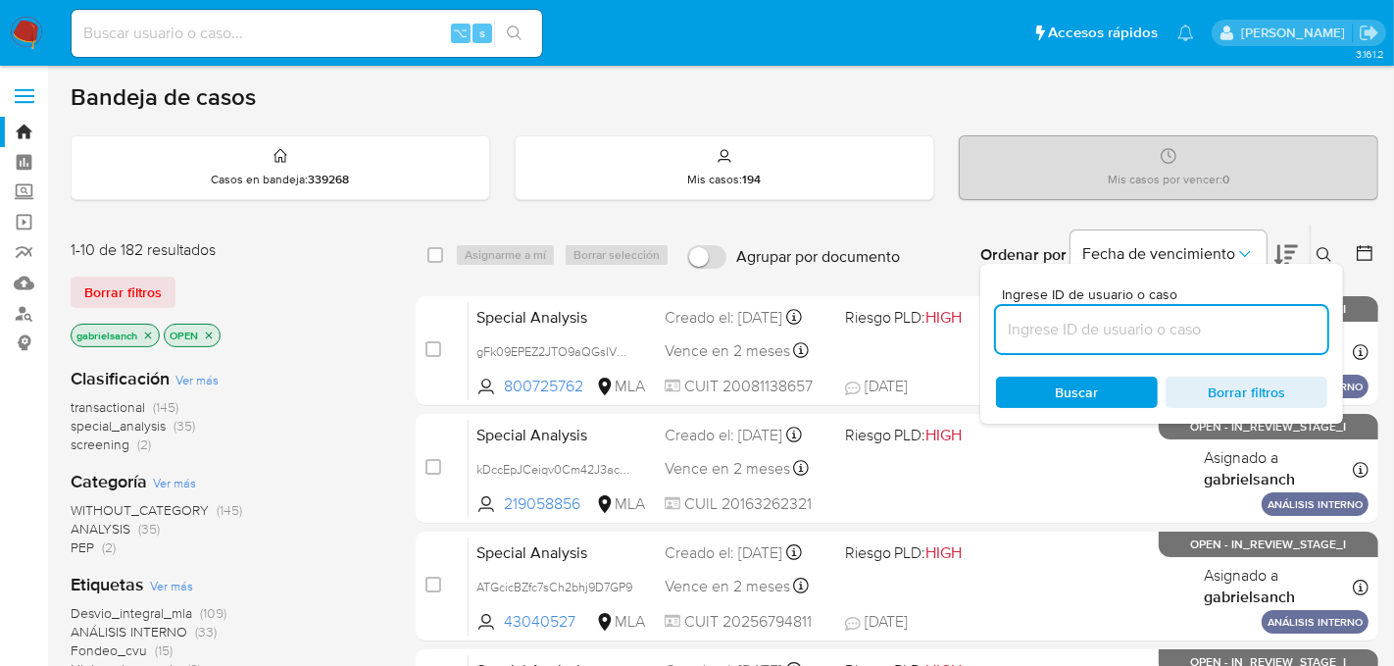
click at [1108, 335] on input at bounding box center [1161, 329] width 331 height 25
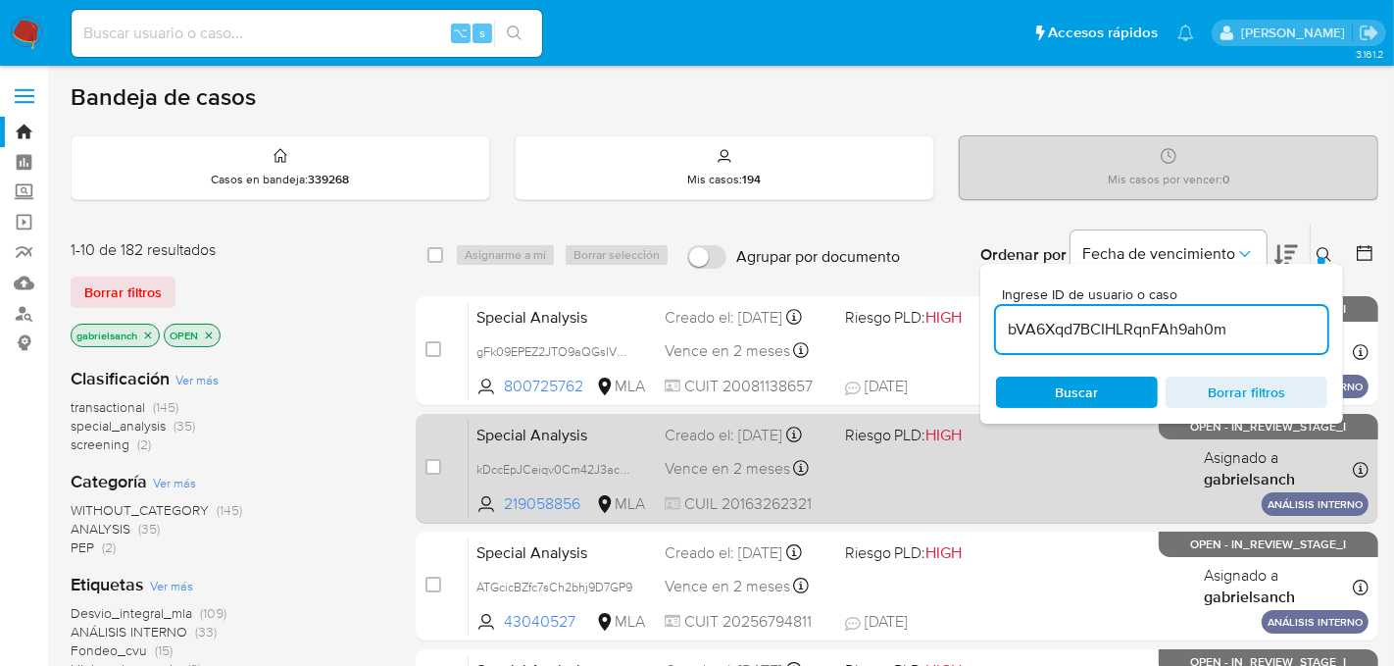
type input "bVA6Xqd7BCIHLRqnFAh9ah0m"
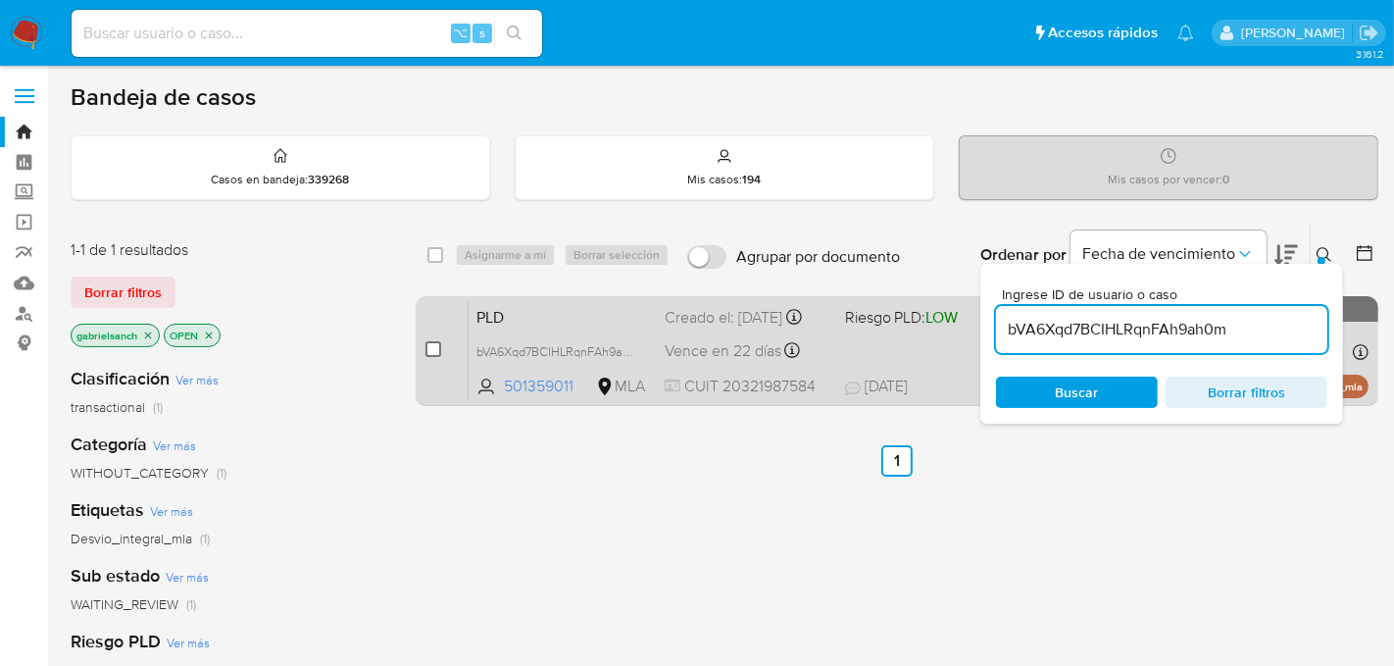
click at [438, 341] on input "checkbox" at bounding box center [433, 349] width 16 height 16
checkbox input "true"
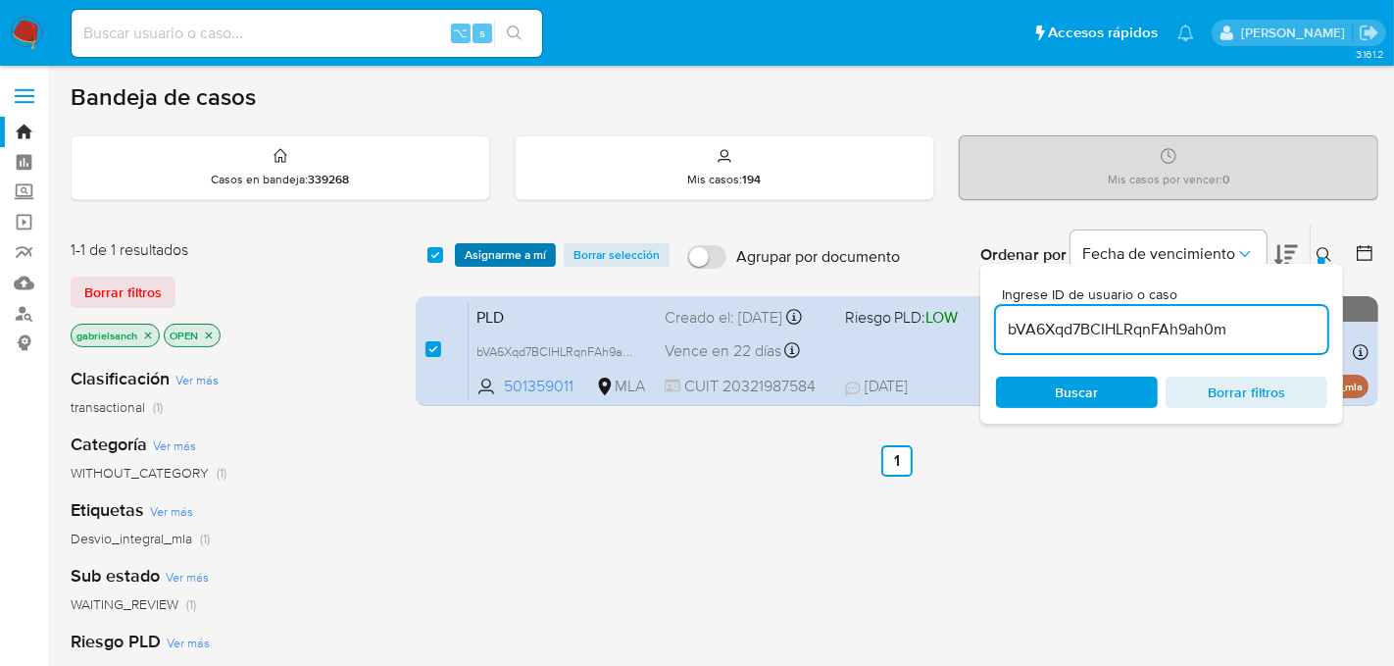
click at [499, 248] on span "Asignarme a mí" at bounding box center [505, 255] width 81 height 20
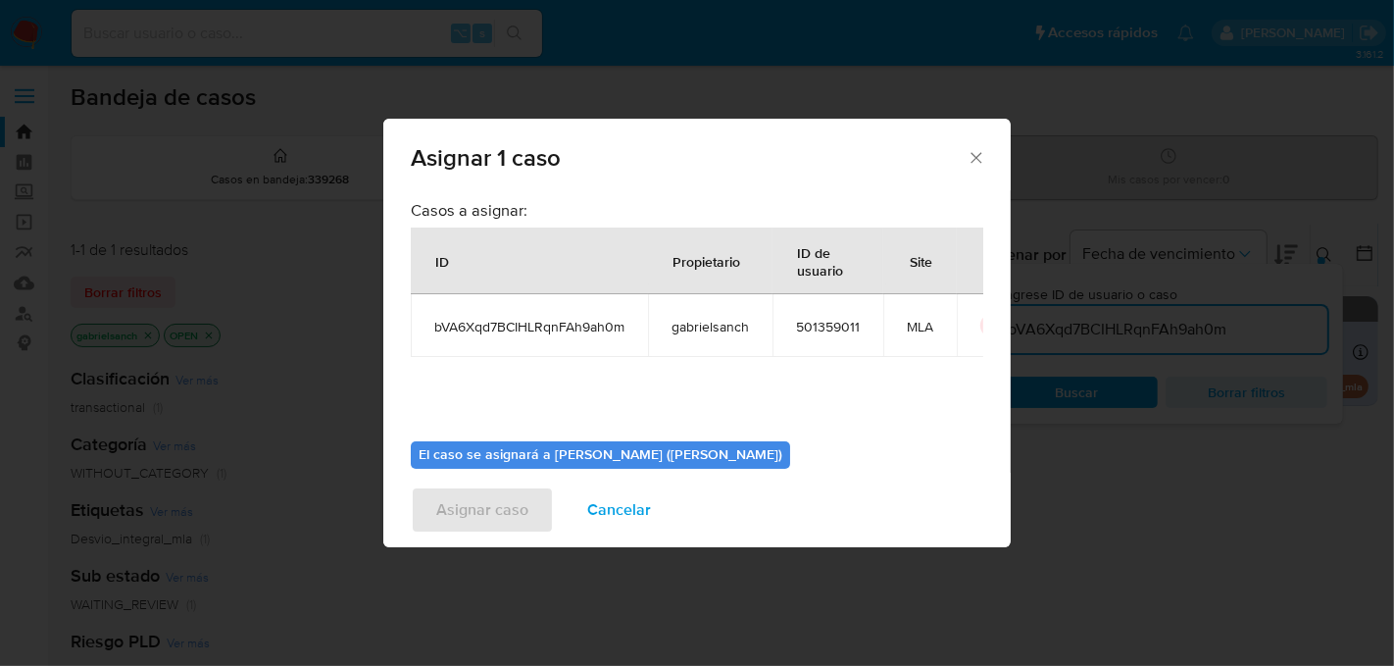
scroll to position [100, 0]
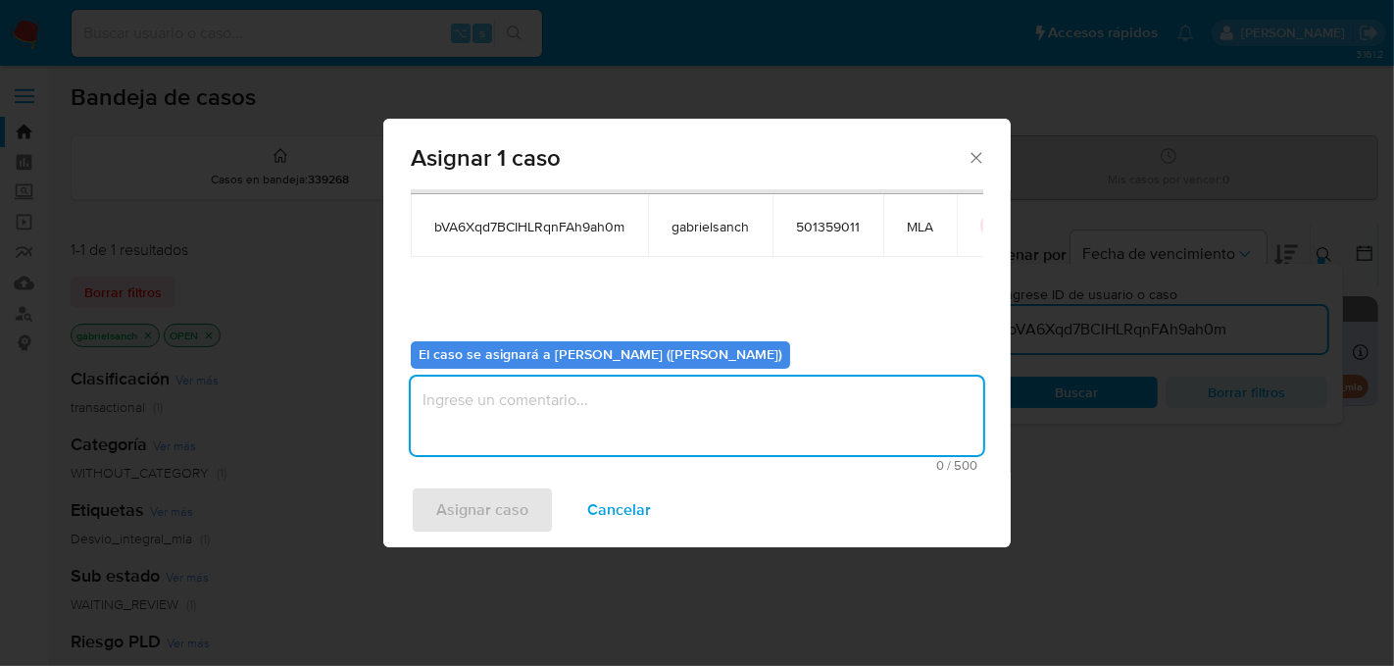
click at [513, 451] on textarea "assign-modal" at bounding box center [697, 415] width 573 height 78
type textarea "análisis"
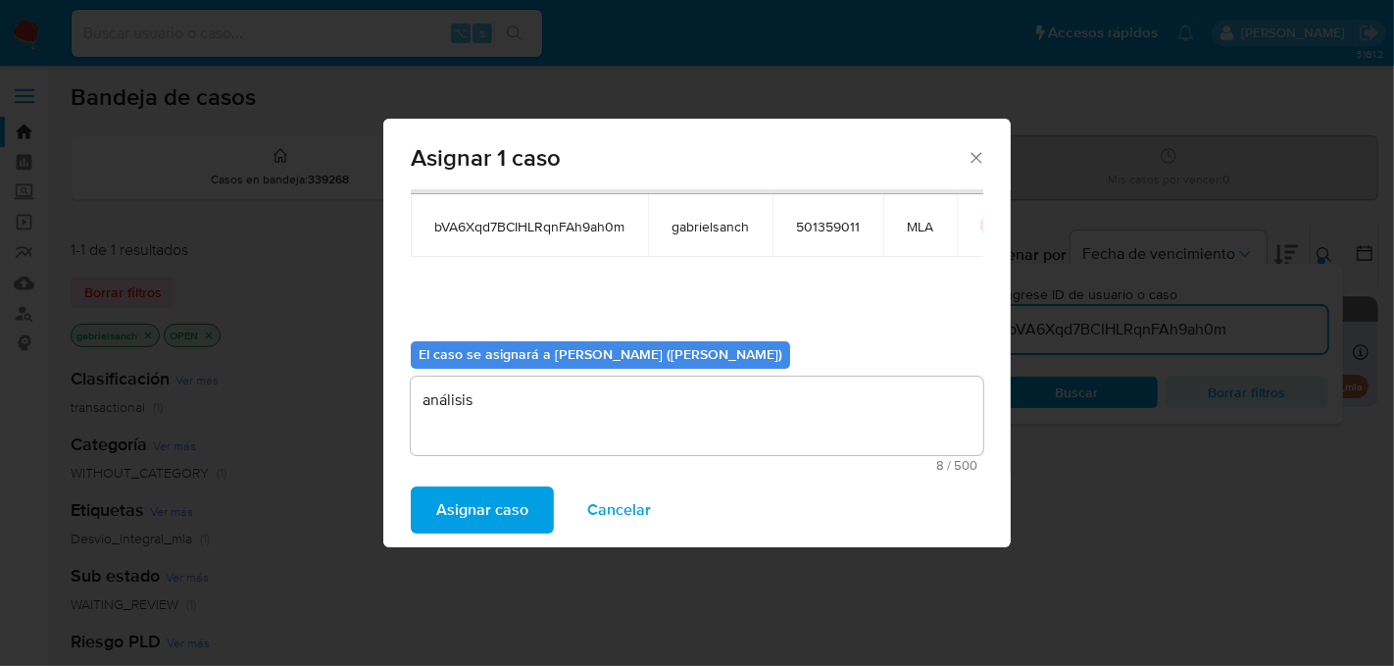
click at [466, 517] on span "Asignar caso" at bounding box center [482, 509] width 92 height 43
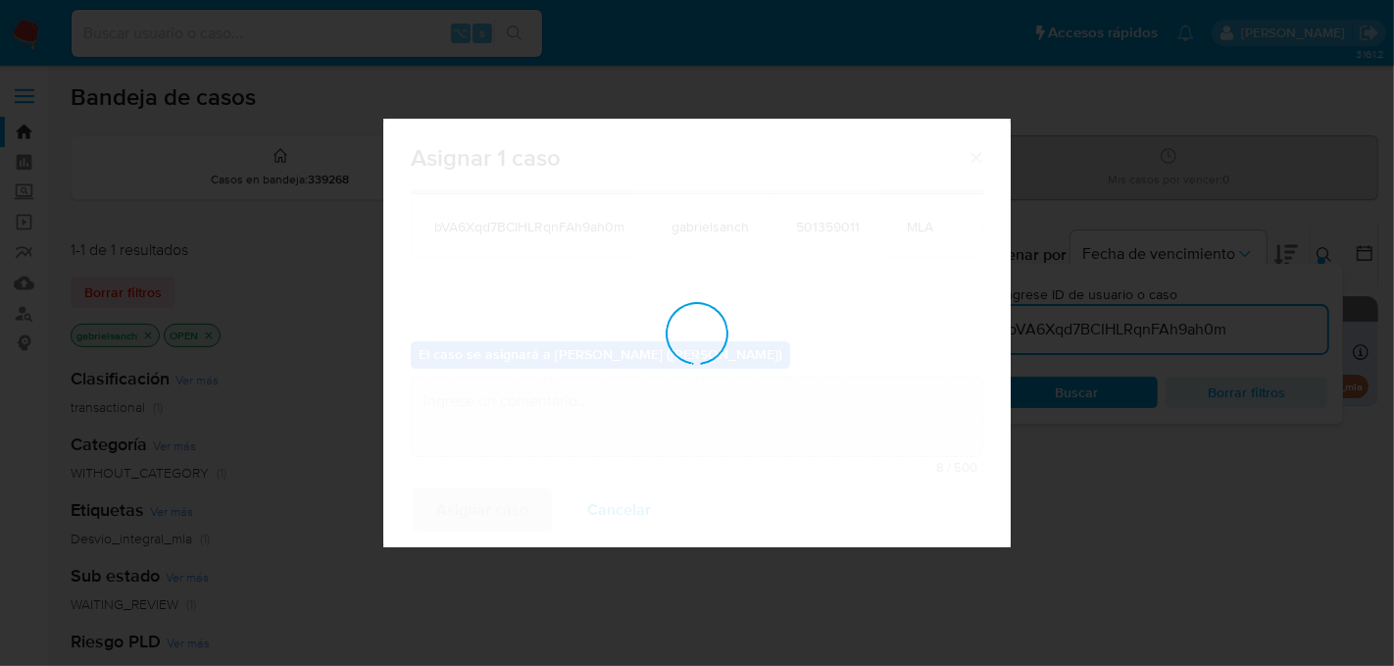
checkbox input "false"
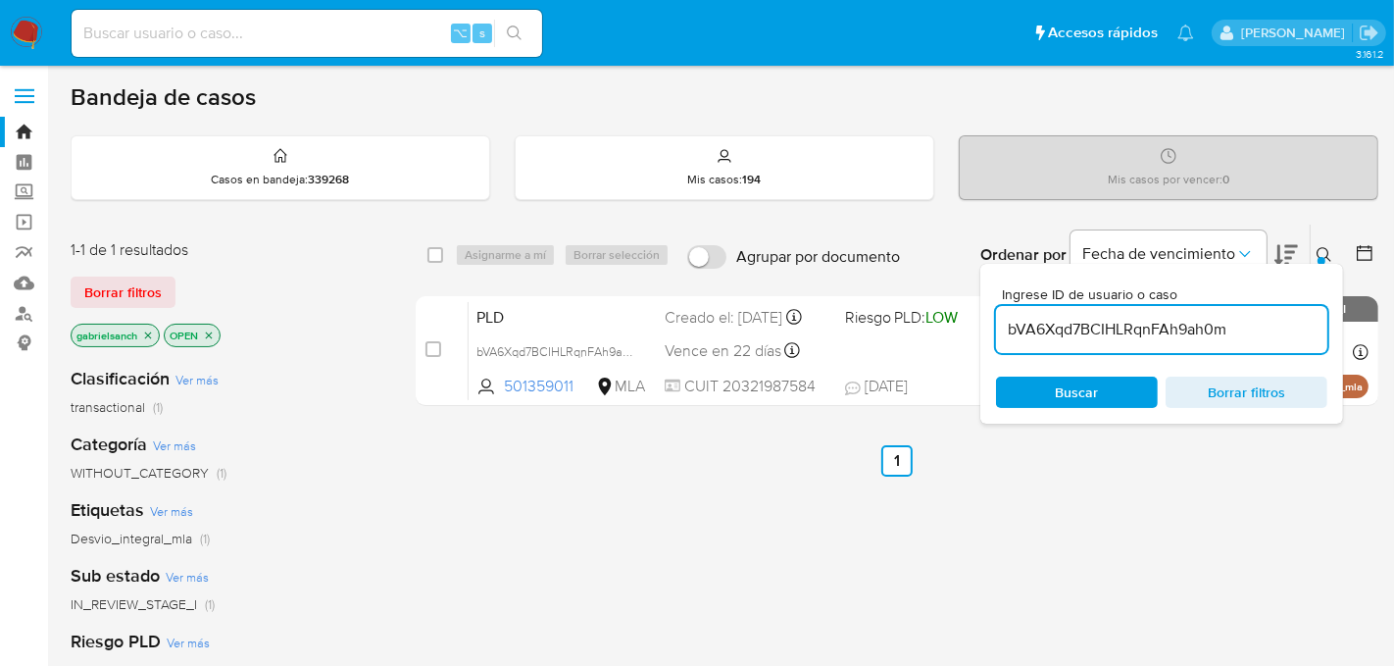
click at [1137, 325] on input "bVA6Xqd7BCIHLRqnFAh9ah0m" at bounding box center [1161, 329] width 331 height 25
paste input "guFOTSdRk4Xf1rSRFimhQzMq"
type input "guFOTSdRk4Xf1rSRFimhQzMq"
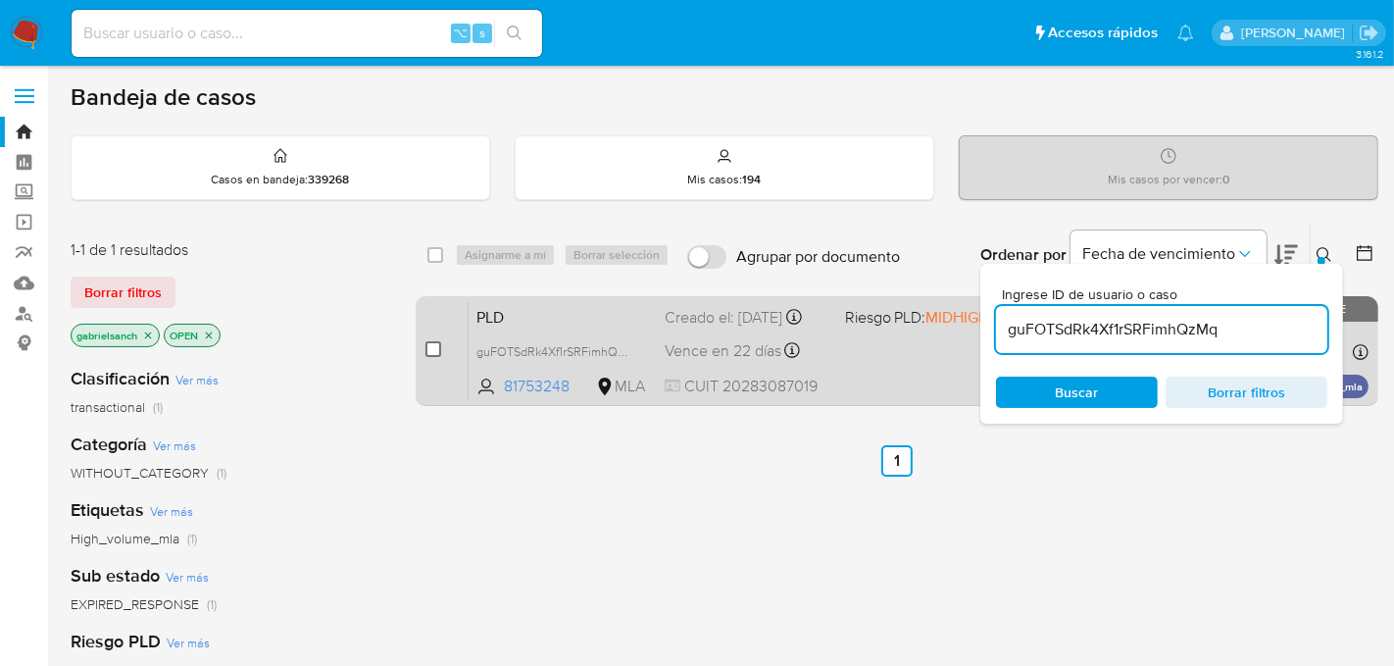
click at [432, 348] on input "checkbox" at bounding box center [433, 349] width 16 height 16
checkbox input "true"
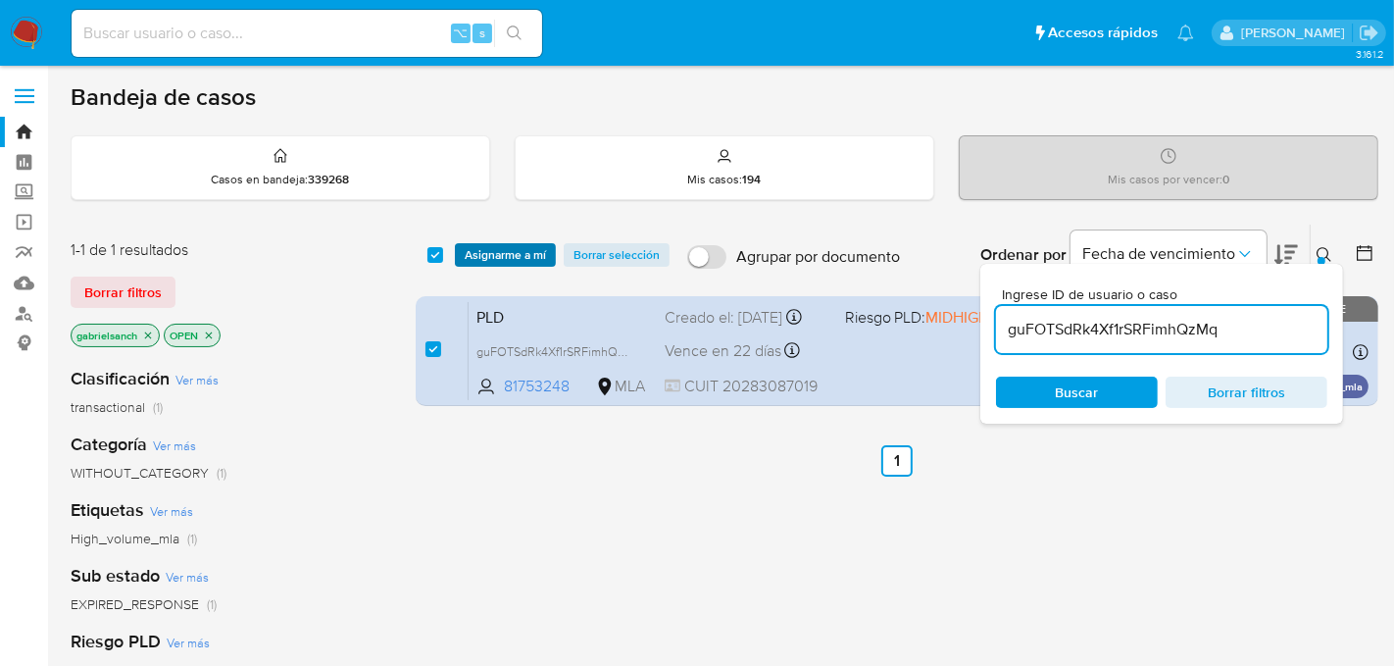
click at [484, 260] on span "Asignarme a mí" at bounding box center [505, 255] width 81 height 20
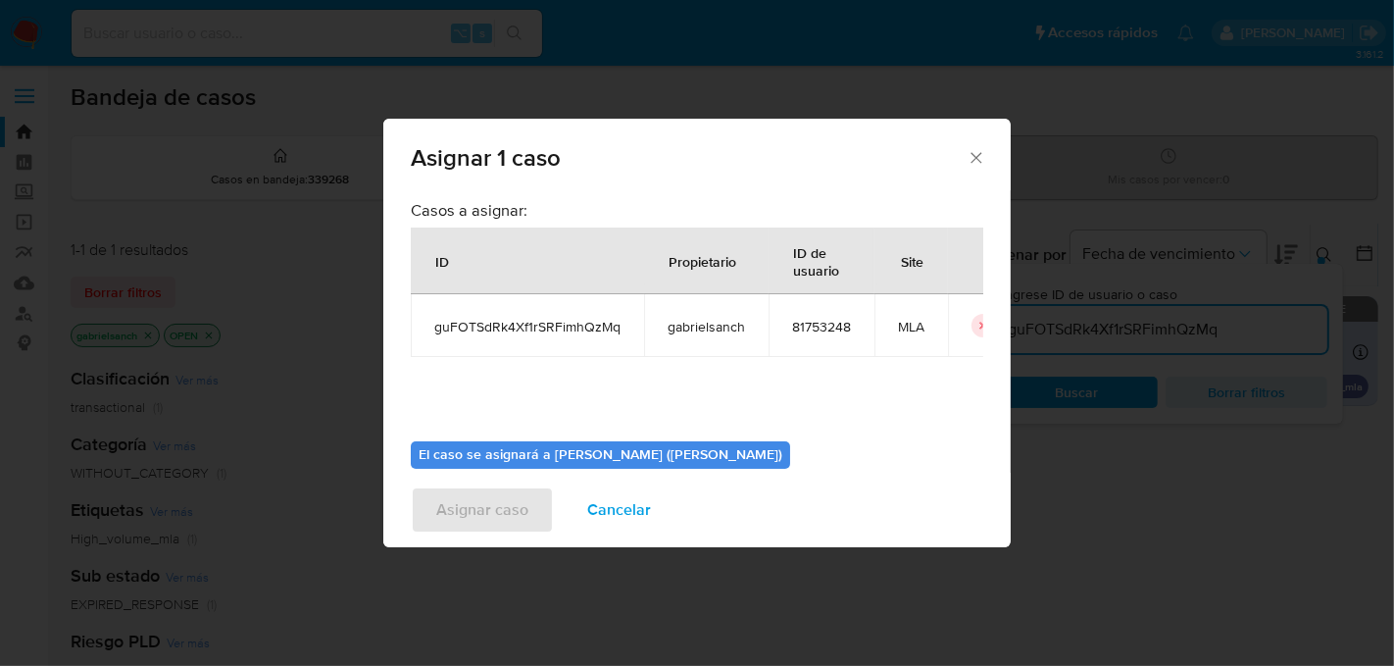
scroll to position [100, 0]
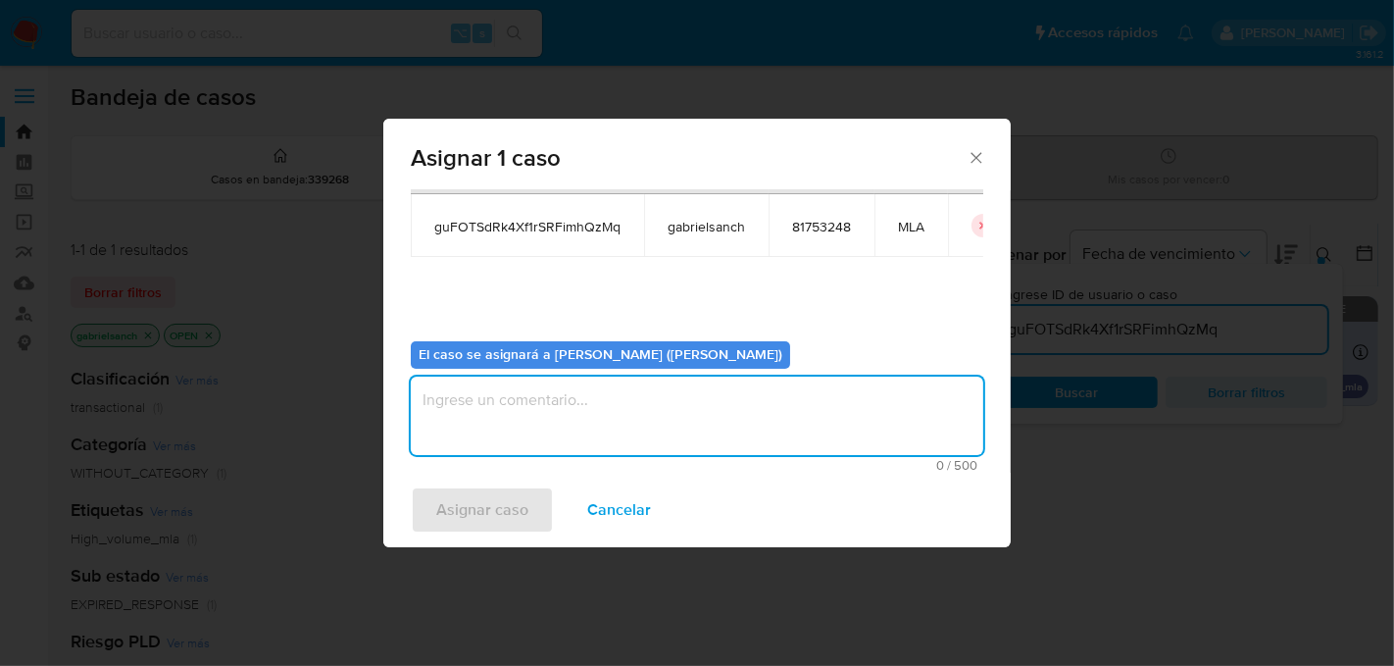
click at [516, 394] on textarea "assign-modal" at bounding box center [697, 415] width 573 height 78
type textarea "Análisis"
click at [451, 512] on span "Asignar caso" at bounding box center [482, 509] width 92 height 43
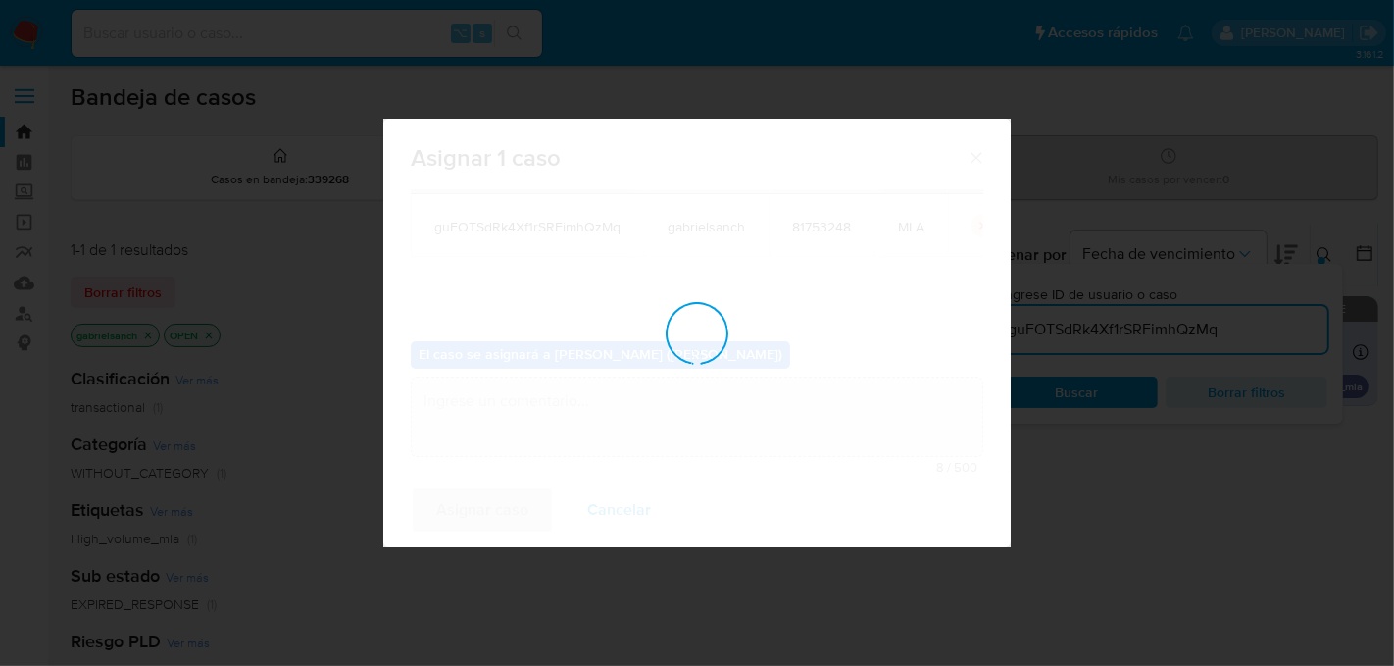
checkbox input "false"
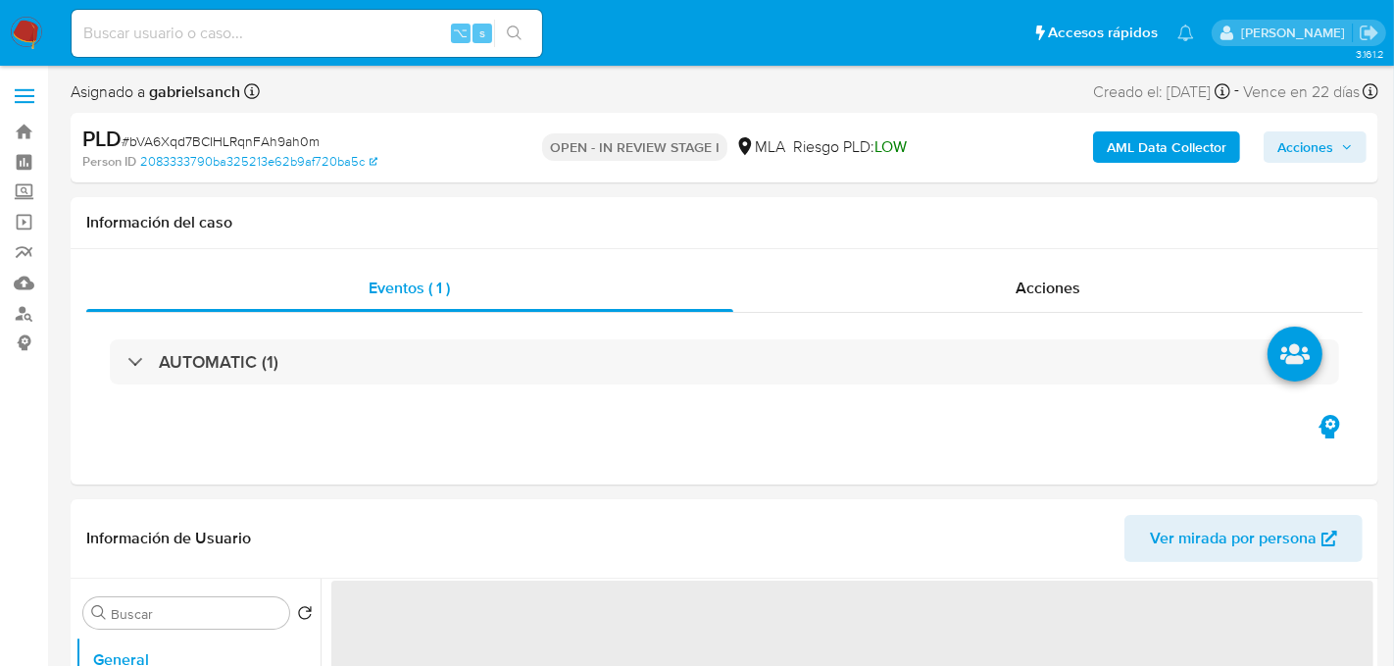
select select "10"
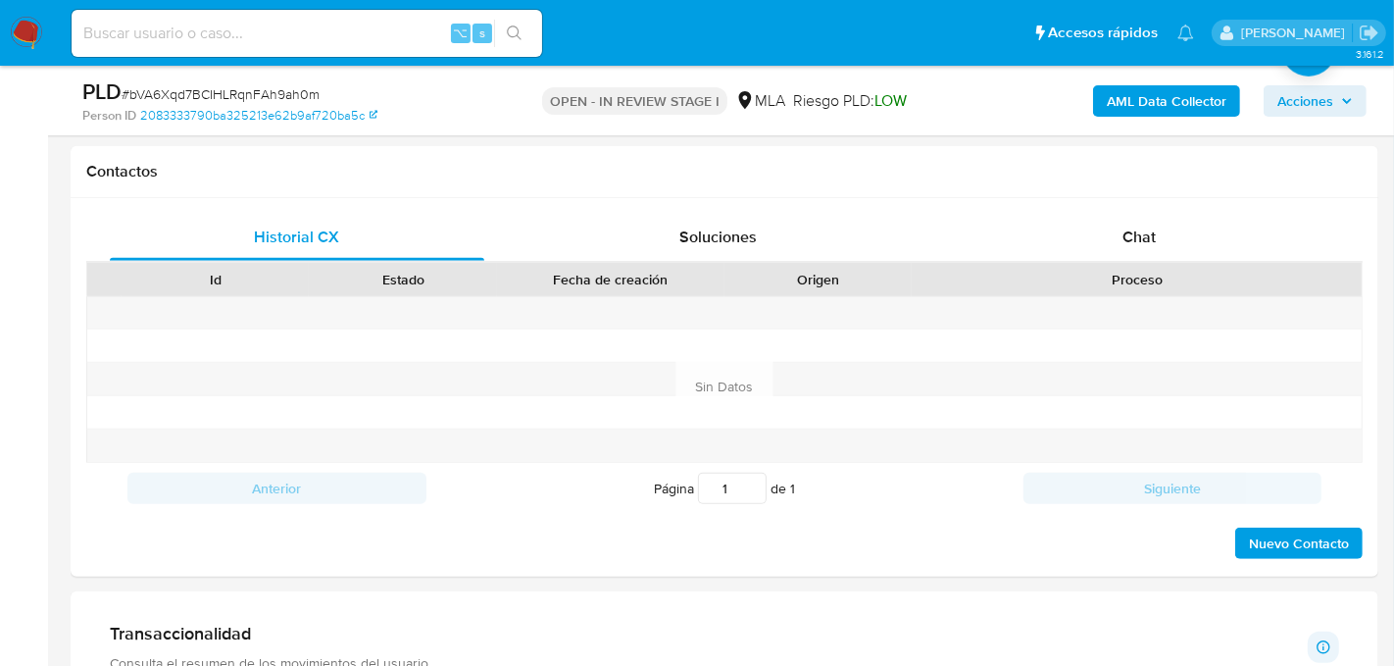
scroll to position [883, 0]
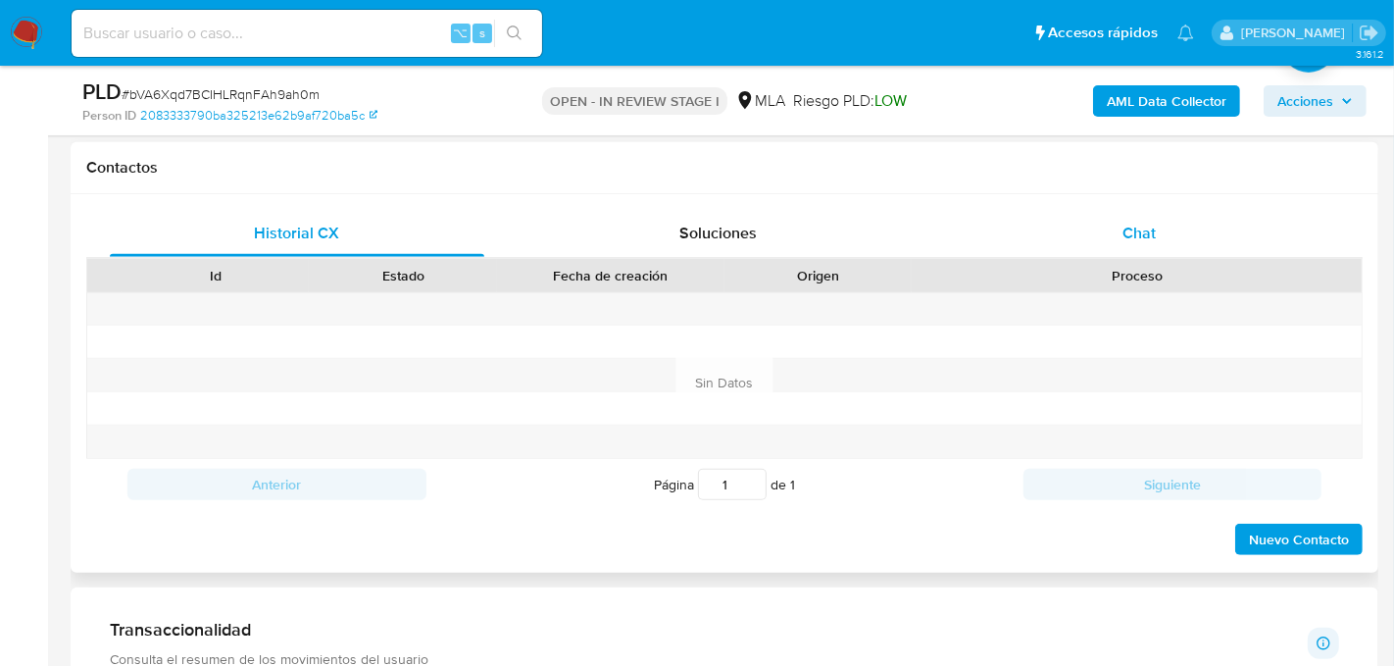
click at [1206, 221] on div "Chat" at bounding box center [1139, 233] width 375 height 47
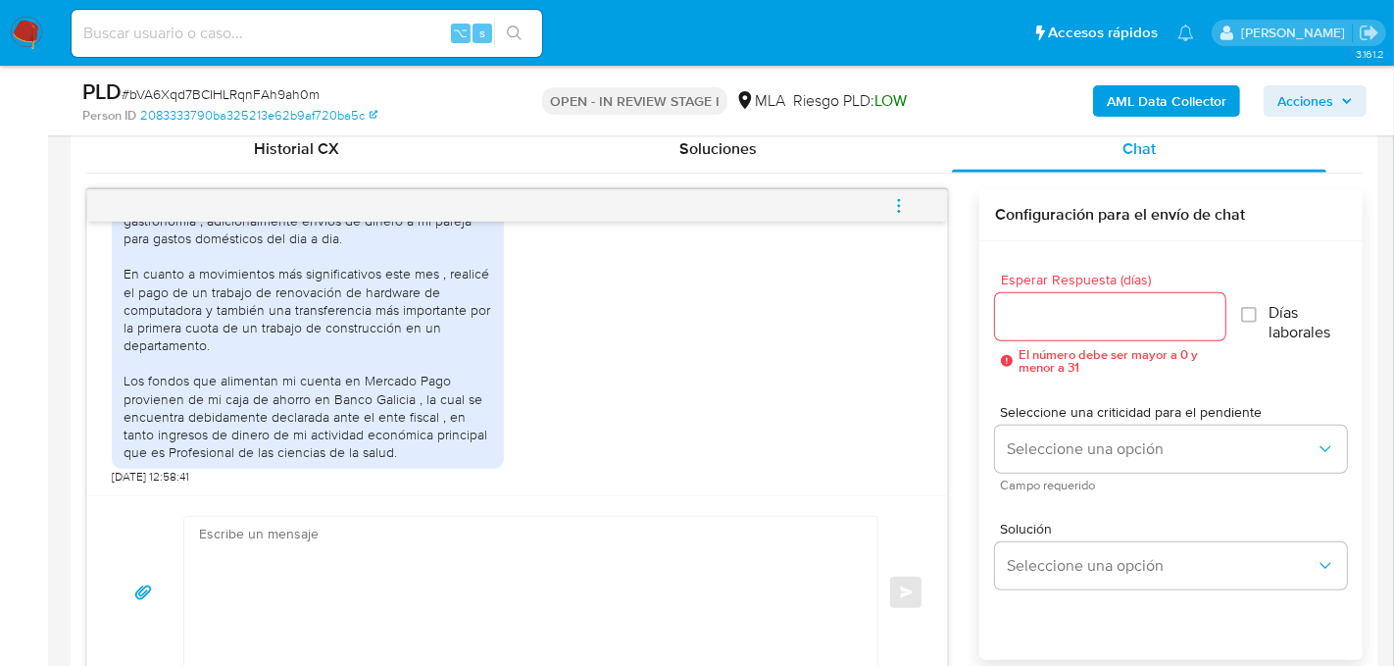
scroll to position [1271, 0]
click at [405, 588] on textarea at bounding box center [526, 592] width 654 height 151
paste textarea "Hola, muchas gracias por tu respuesta. En función de las operaciones registrada…"
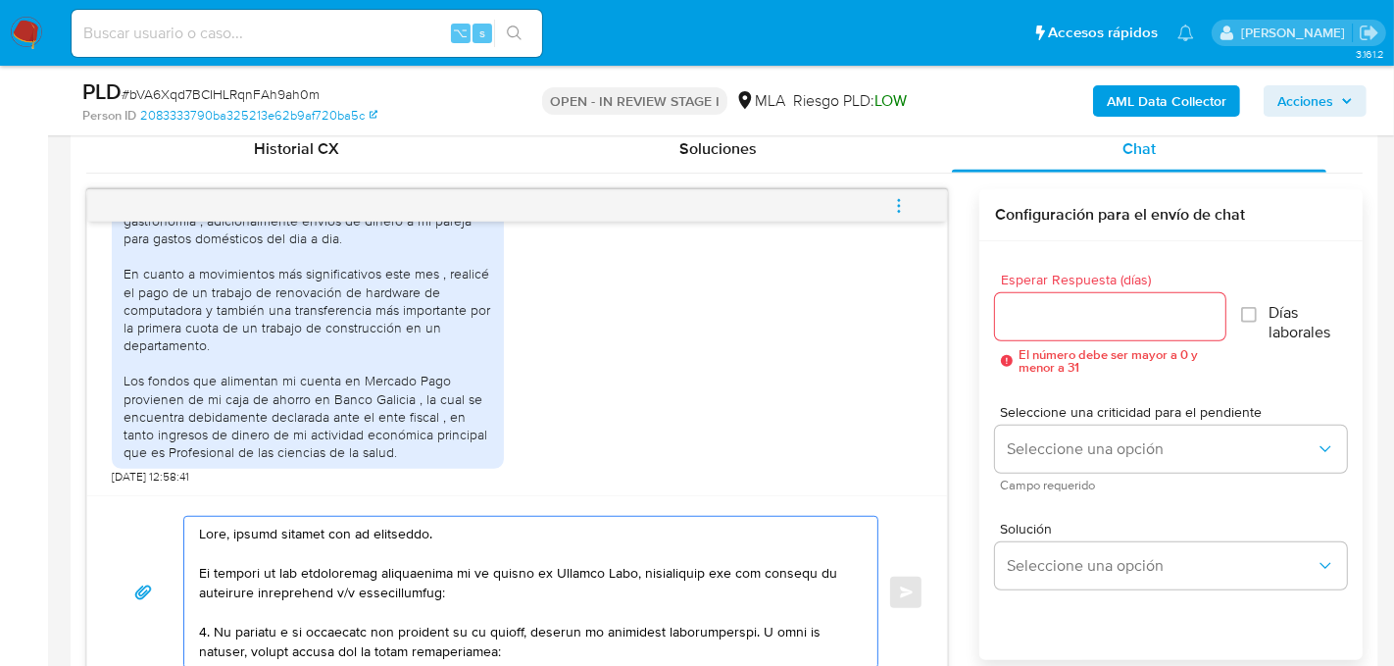
scroll to position [1011, 0]
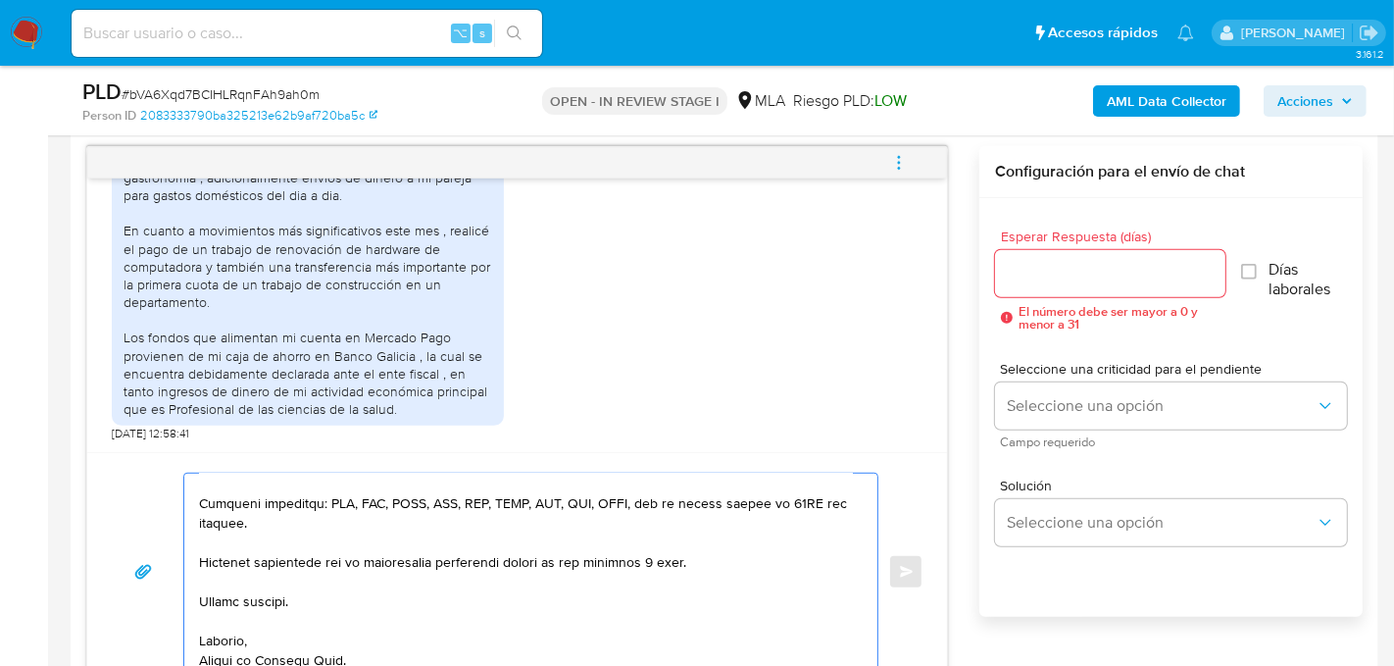
type textarea "Hola, muchas gracias por tu respuesta. En función de las operaciones registrada…"
click at [1092, 271] on input "Esperar Respuesta (días)" at bounding box center [1110, 273] width 230 height 25
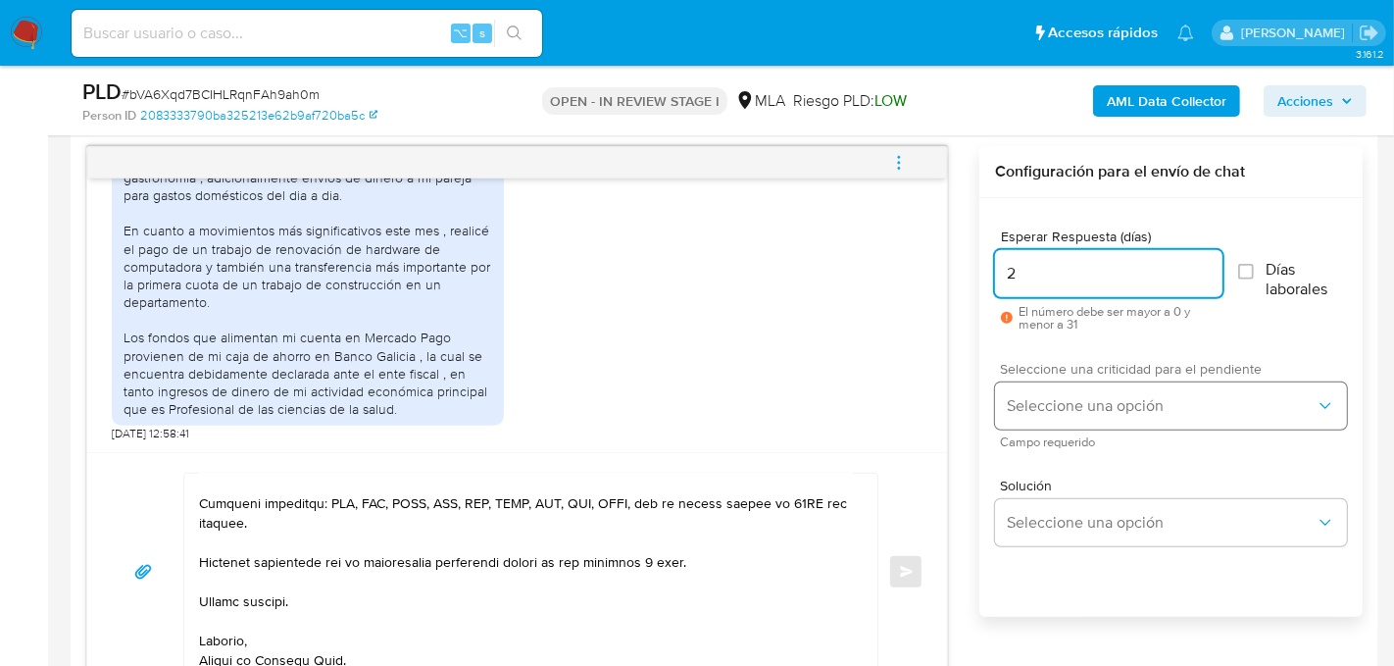
type input "2"
click at [1043, 400] on span "Seleccione una opción" at bounding box center [1161, 406] width 309 height 20
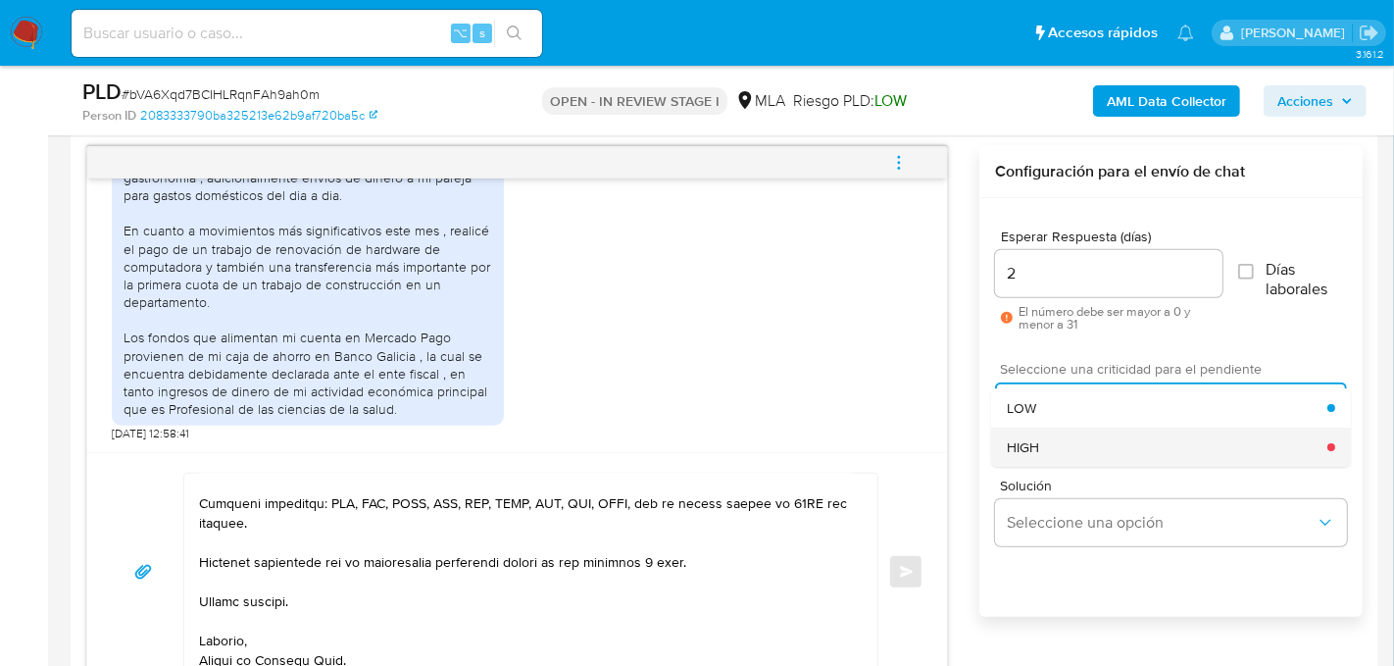
click at [1040, 452] on div "HIGH" at bounding box center [1168, 446] width 321 height 39
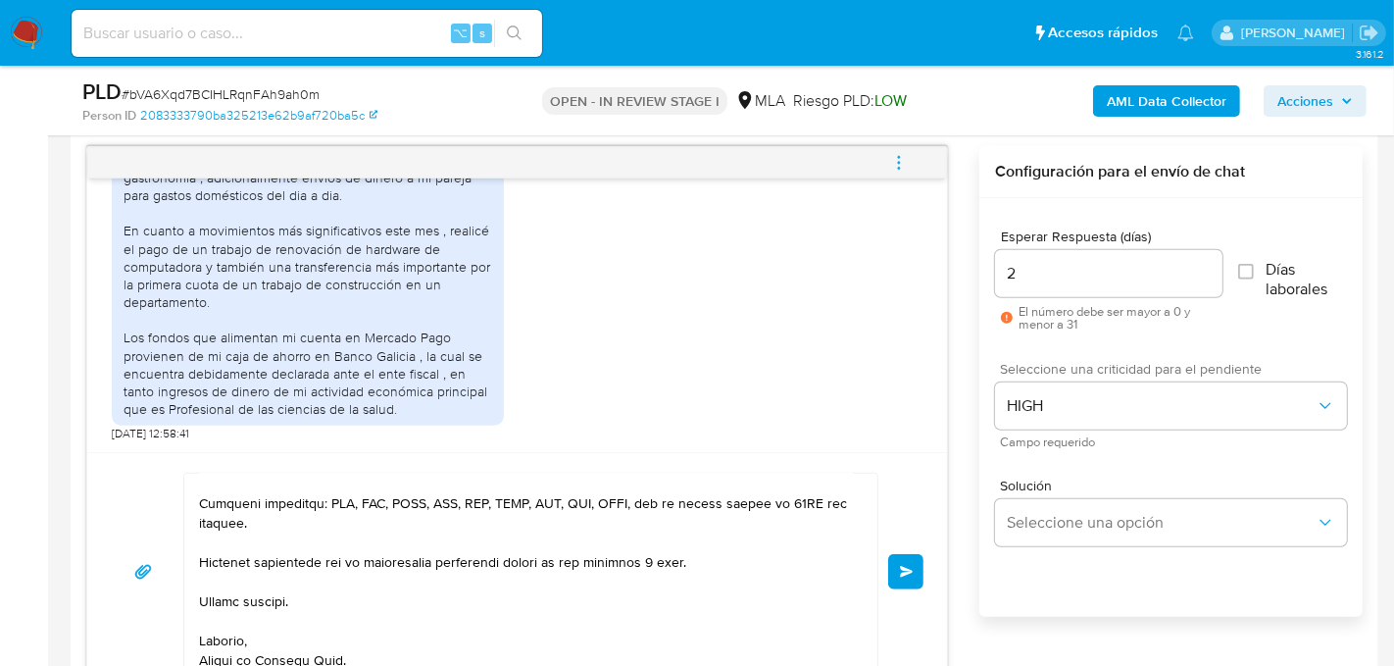
click at [908, 572] on span "Enviar" at bounding box center [907, 572] width 14 height 12
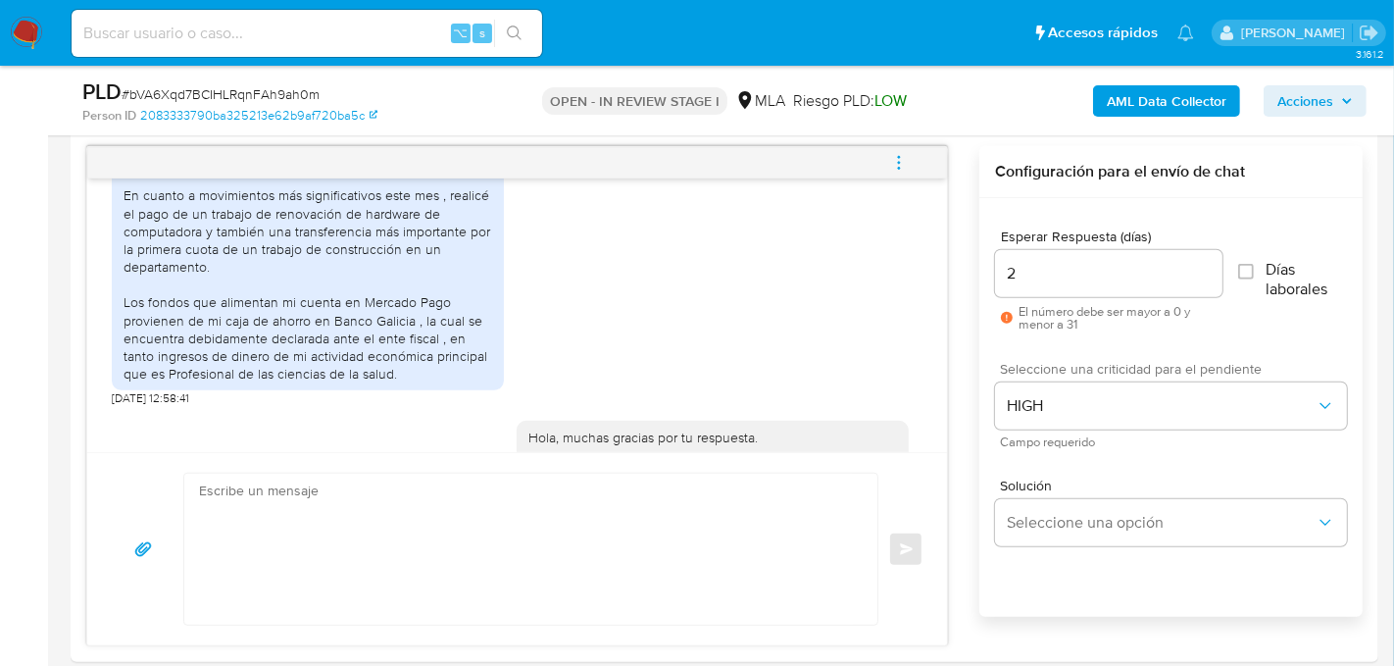
scroll to position [2220, 0]
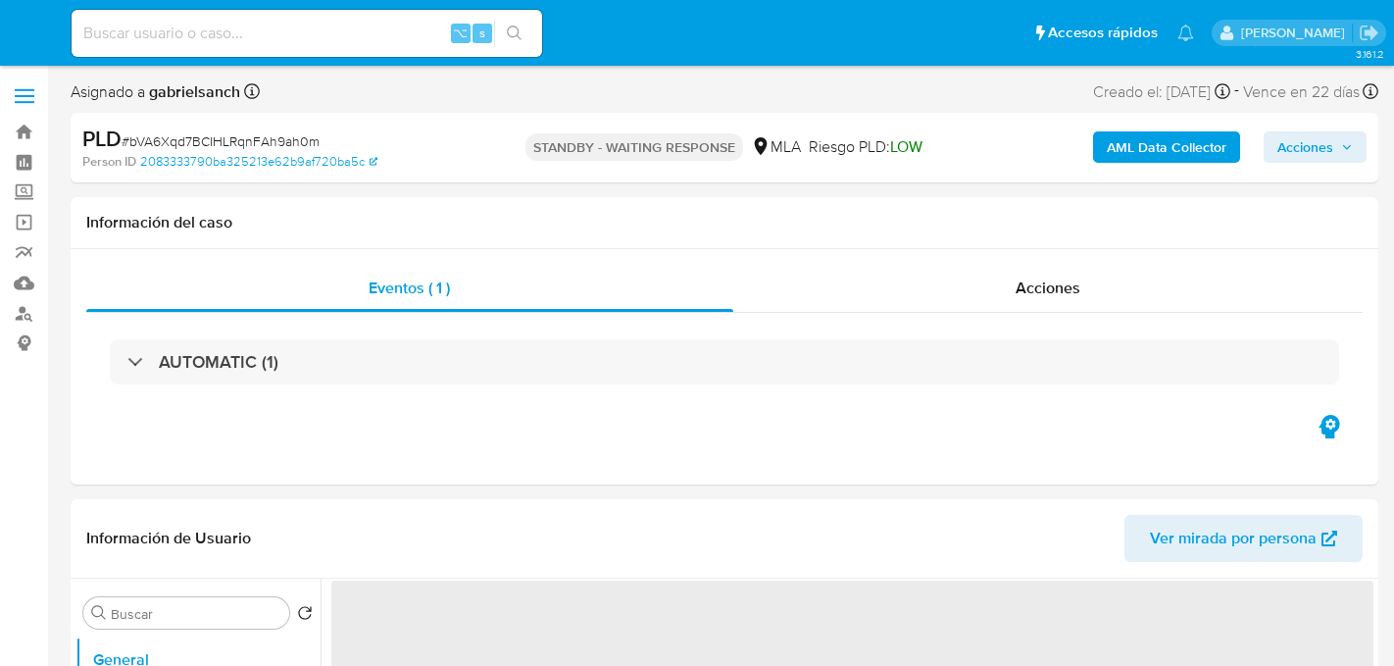
select select "10"
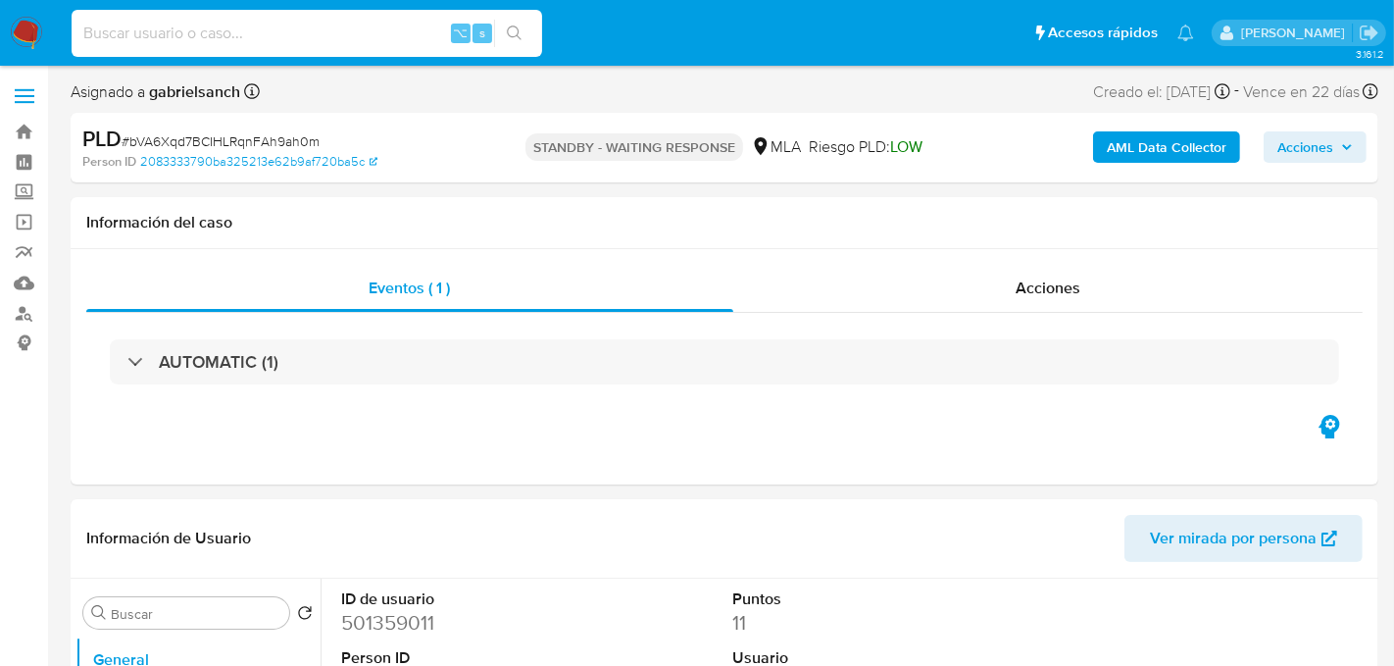
click at [270, 29] on input at bounding box center [307, 33] width 471 height 25
paste input "guFOTSdRk4Xf1rSRFimhQzMq"
type input "guFOTSdRk4Xf1rSRFimhQzMq"
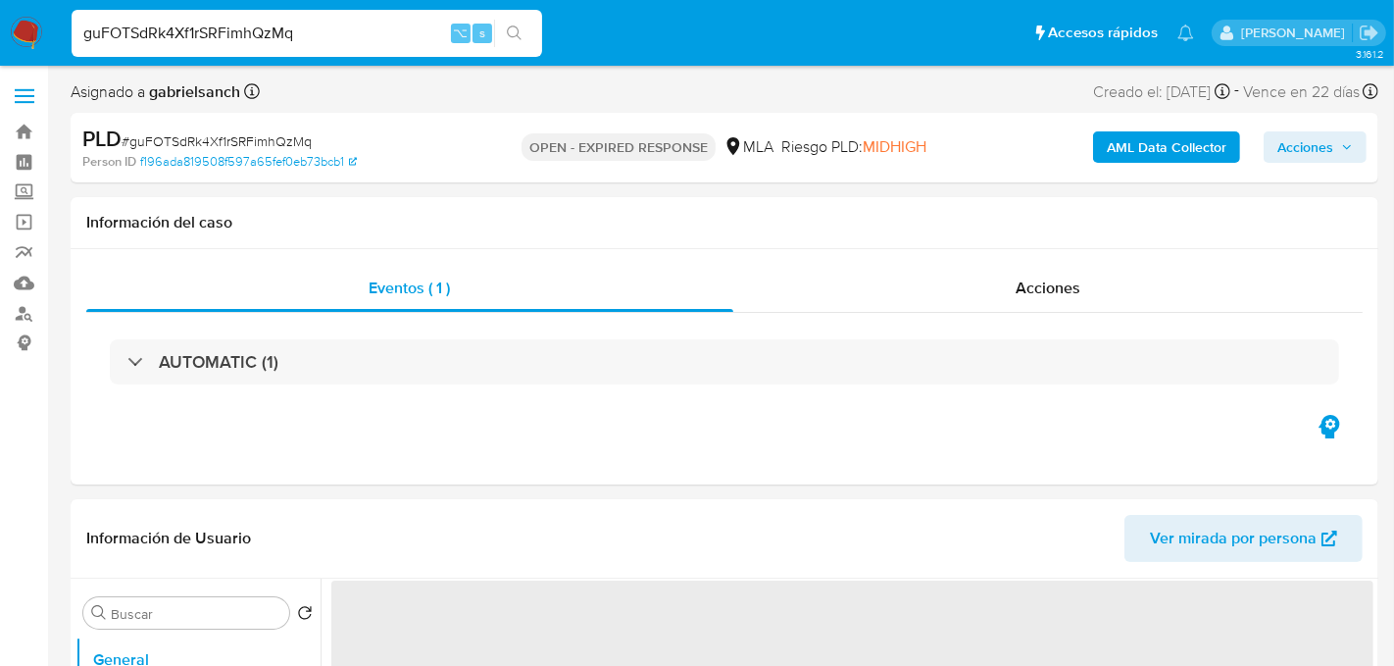
select select "10"
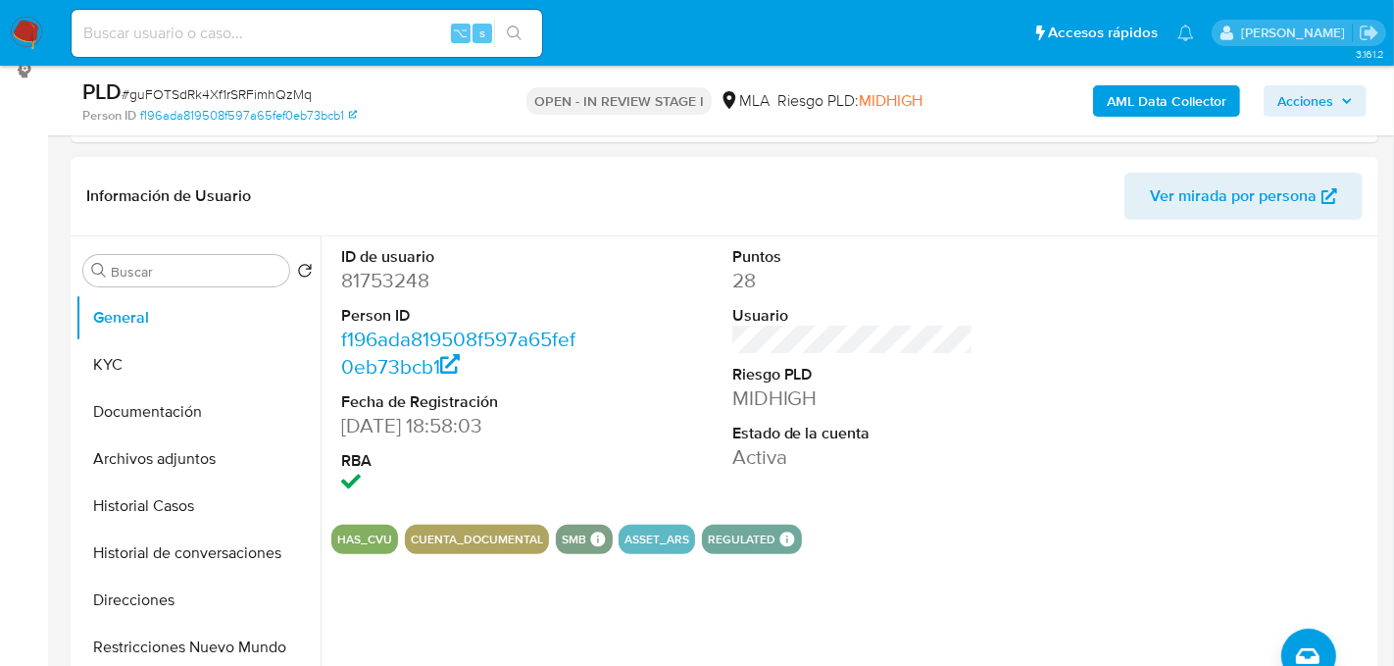
scroll to position [298, 0]
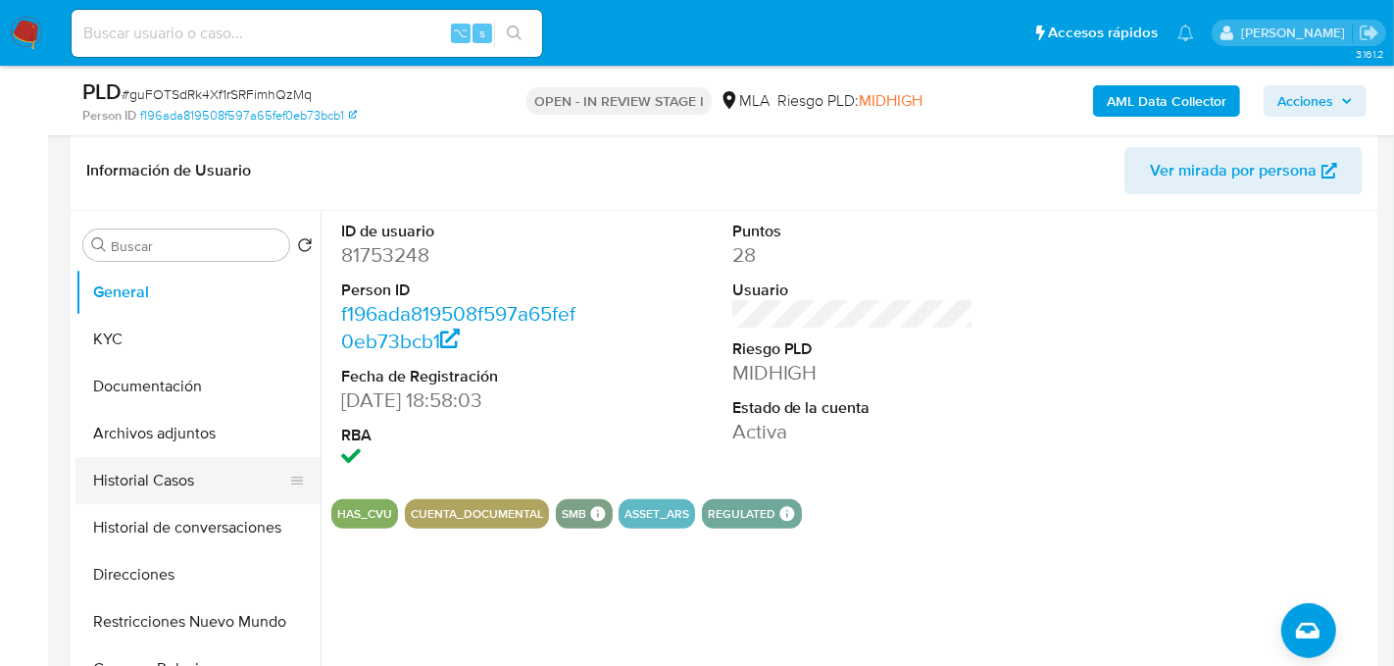
click at [205, 482] on button "Historial Casos" at bounding box center [189, 480] width 229 height 47
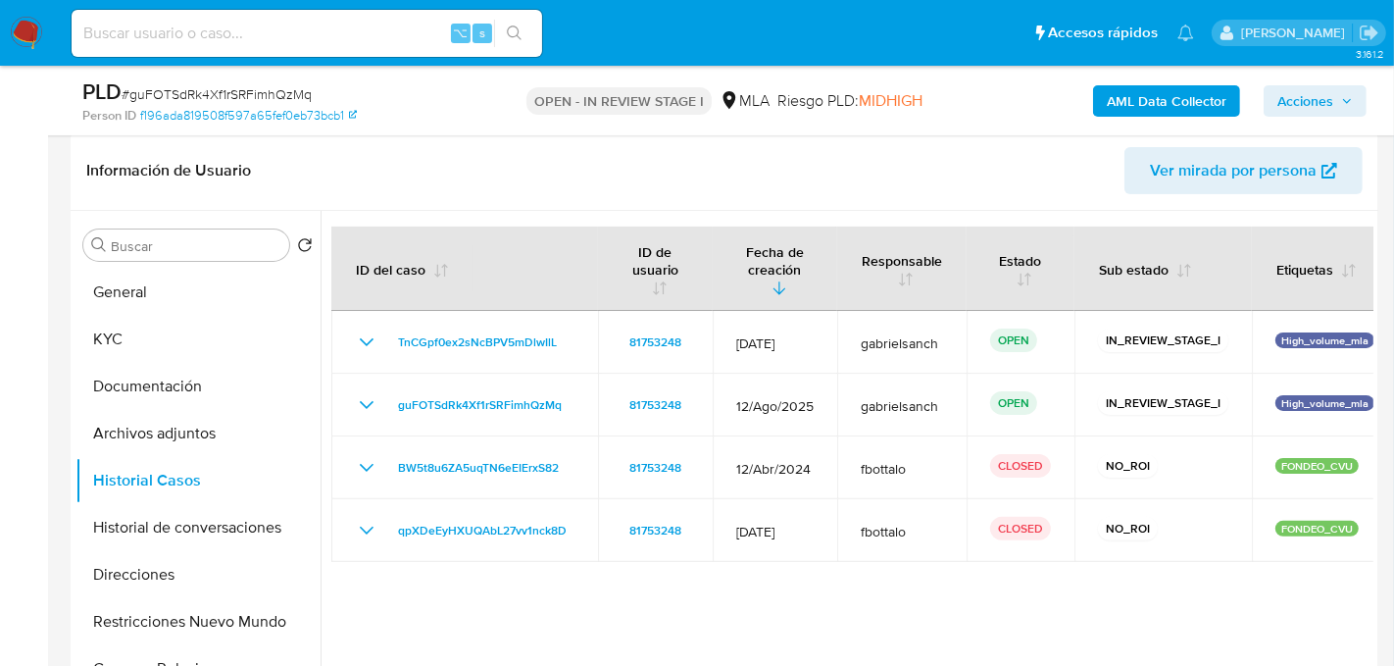
click at [299, 39] on input at bounding box center [307, 33] width 471 height 25
paste input "TnCGpf0ex2sNcBPV5mDlwIlL"
type input "TnCGpf0ex2sNcBPV5mDlwIlL"
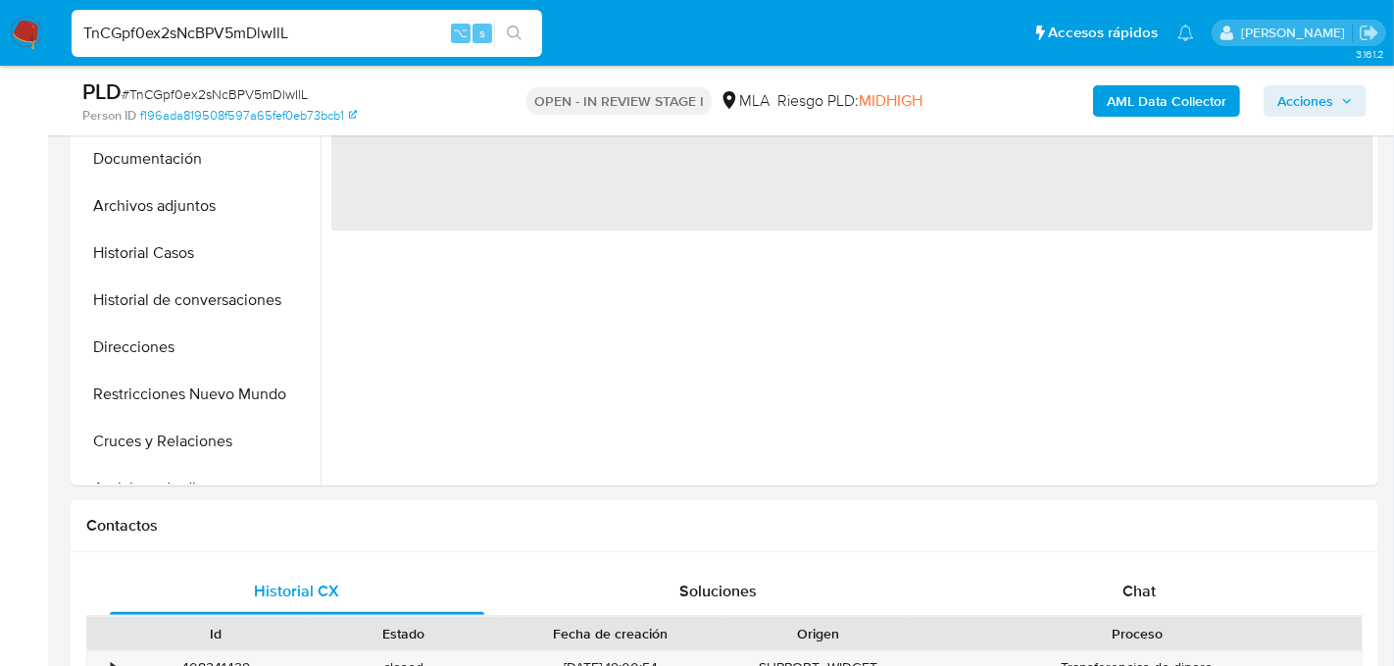
select select "10"
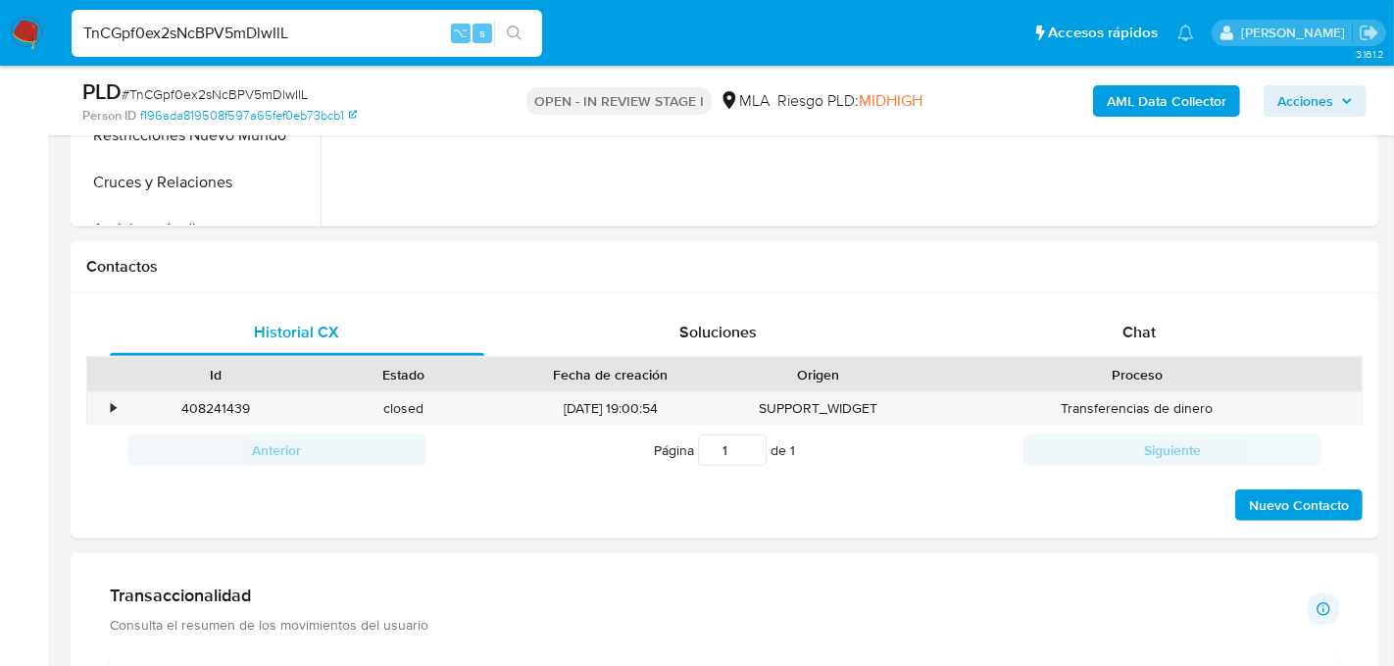
scroll to position [827, 0]
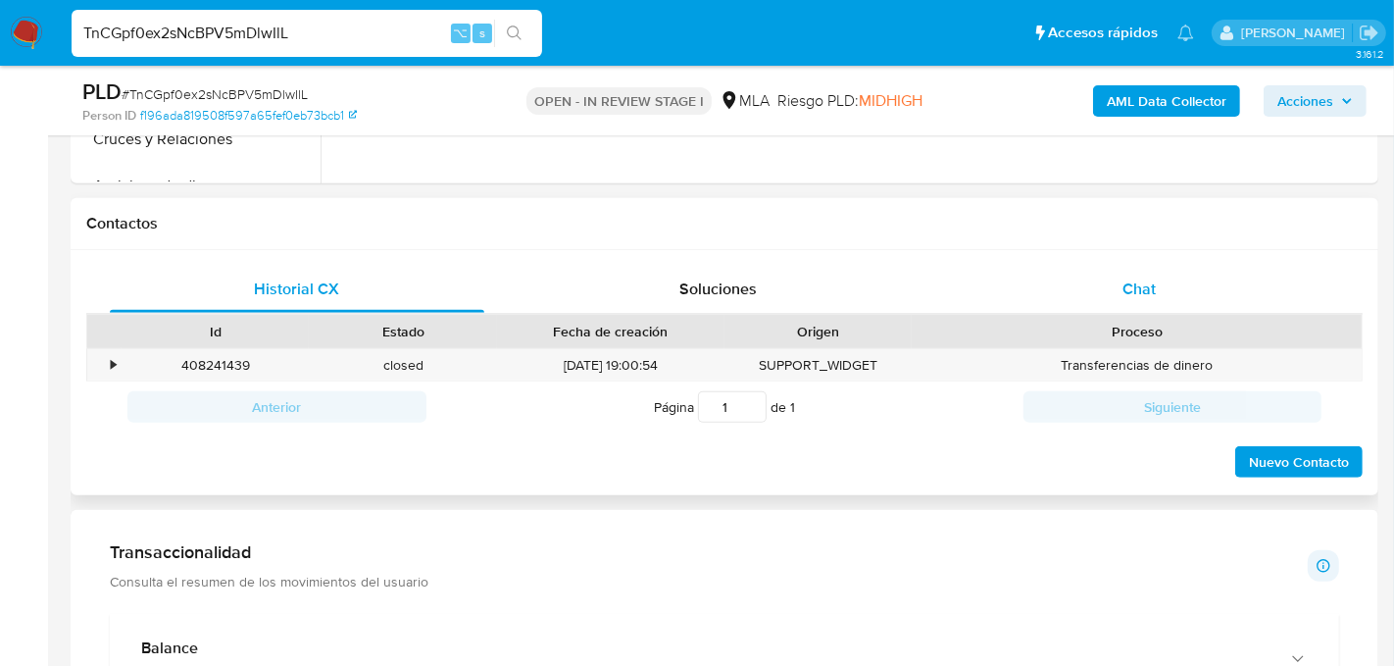
click at [1142, 291] on span "Chat" at bounding box center [1139, 288] width 33 height 23
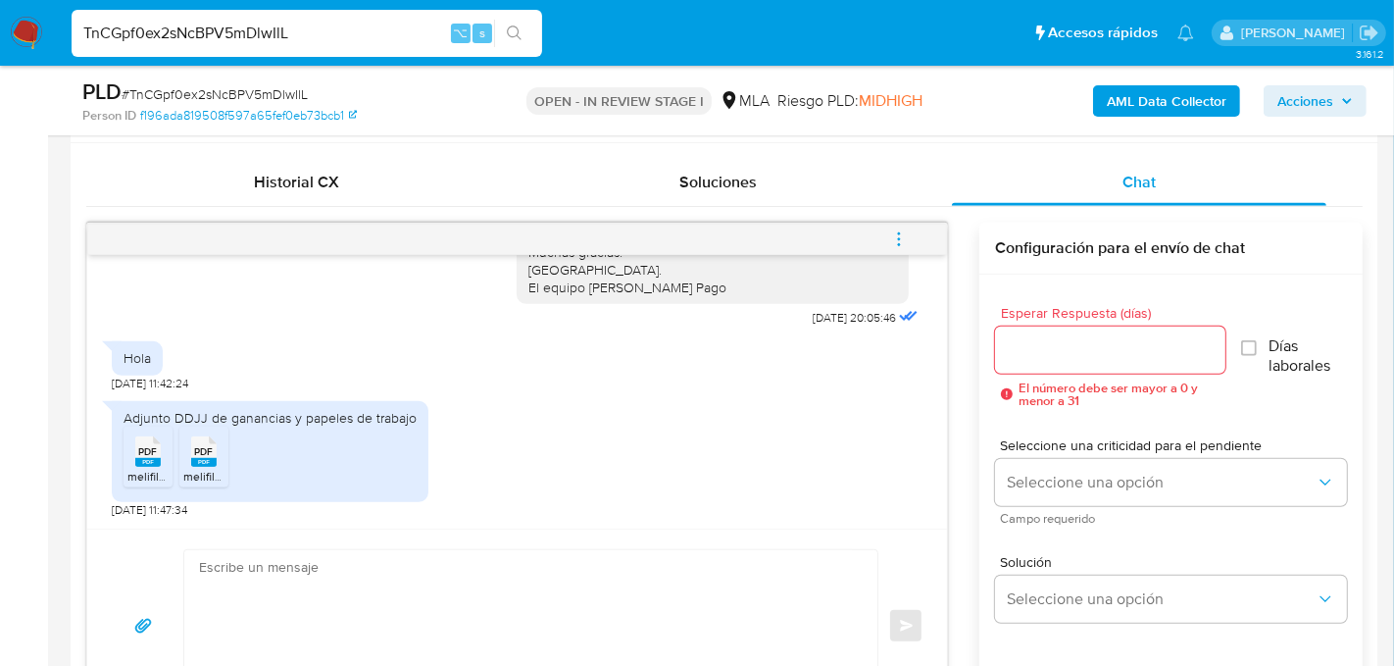
scroll to position [935, 0]
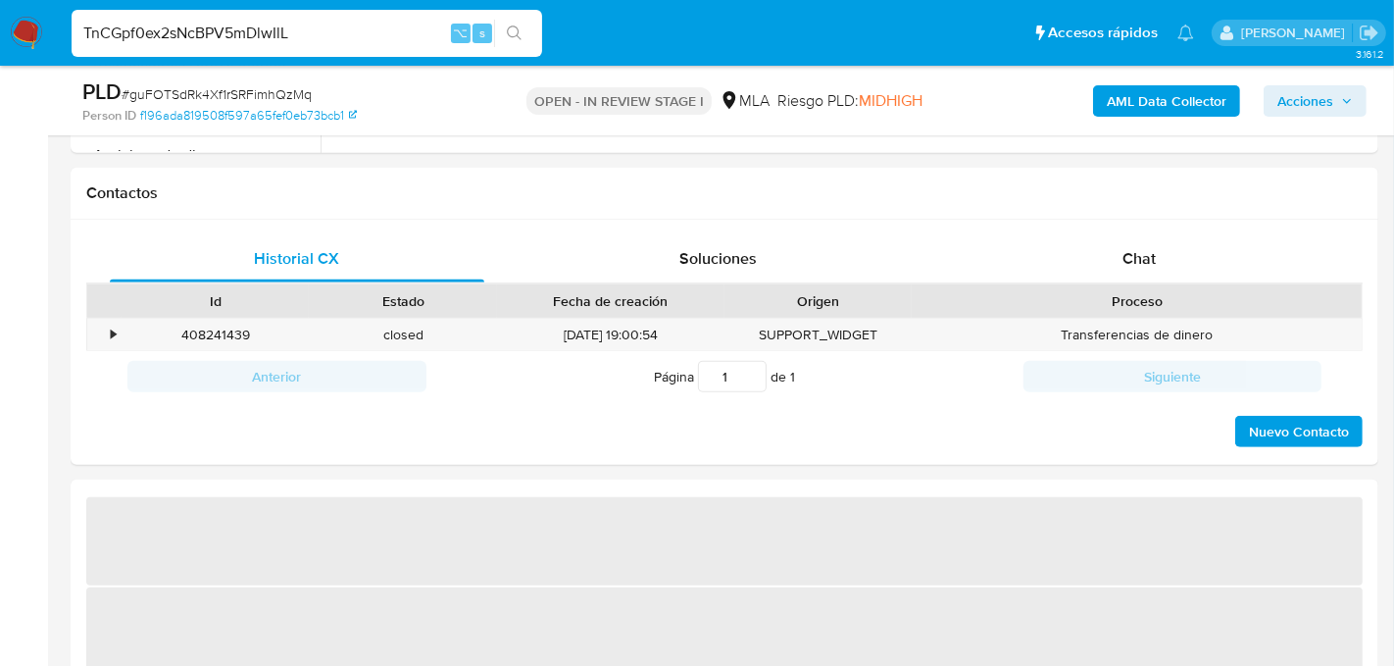
scroll to position [889, 0]
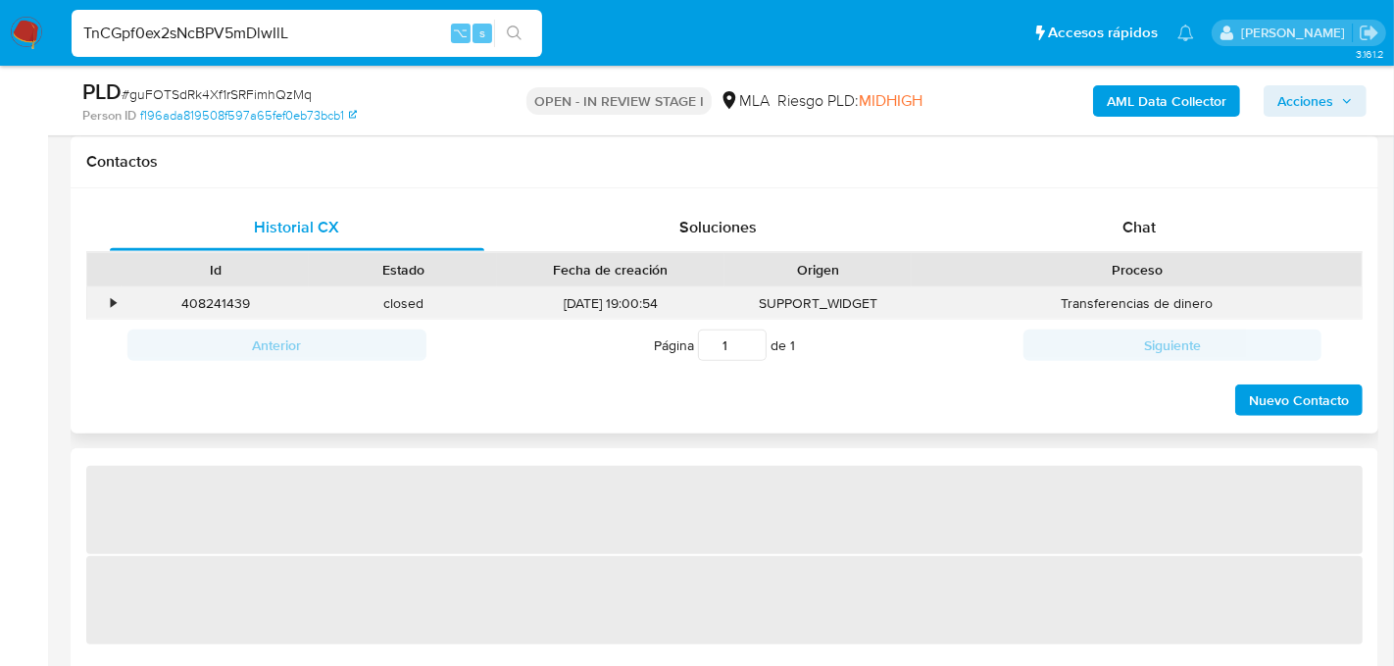
select select "10"
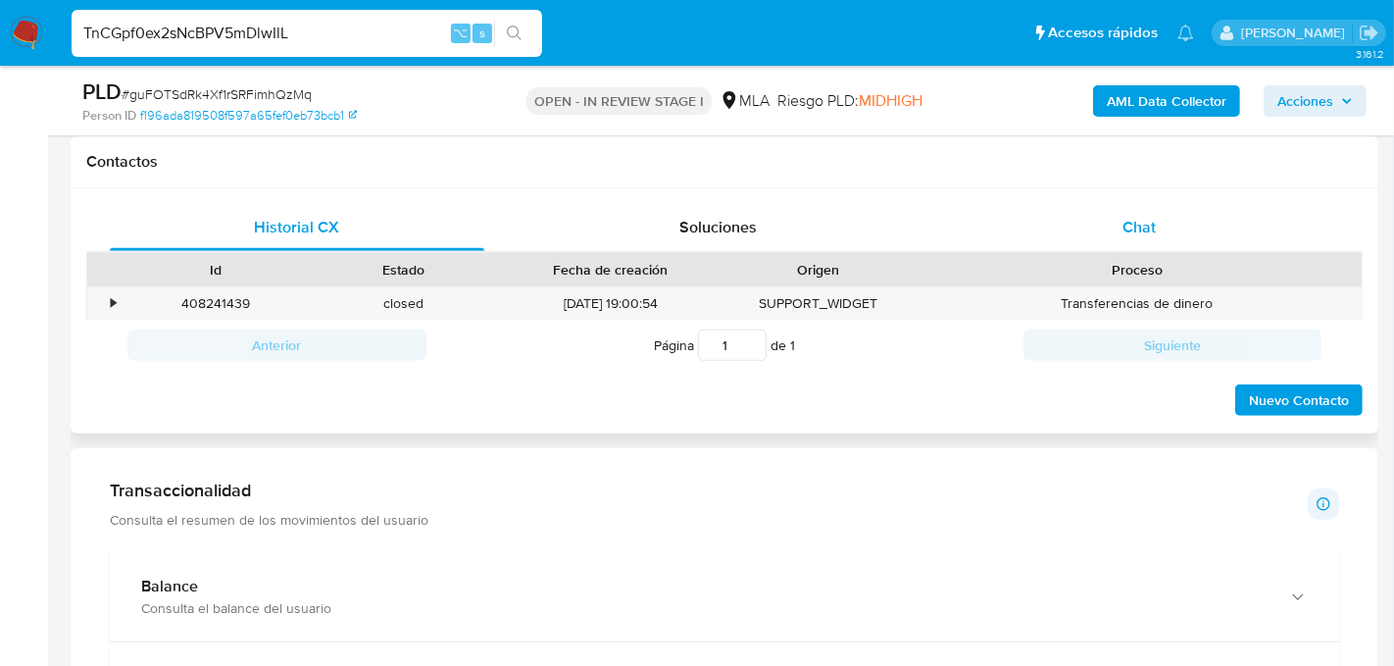
click at [1170, 230] on div "Chat" at bounding box center [1139, 227] width 375 height 47
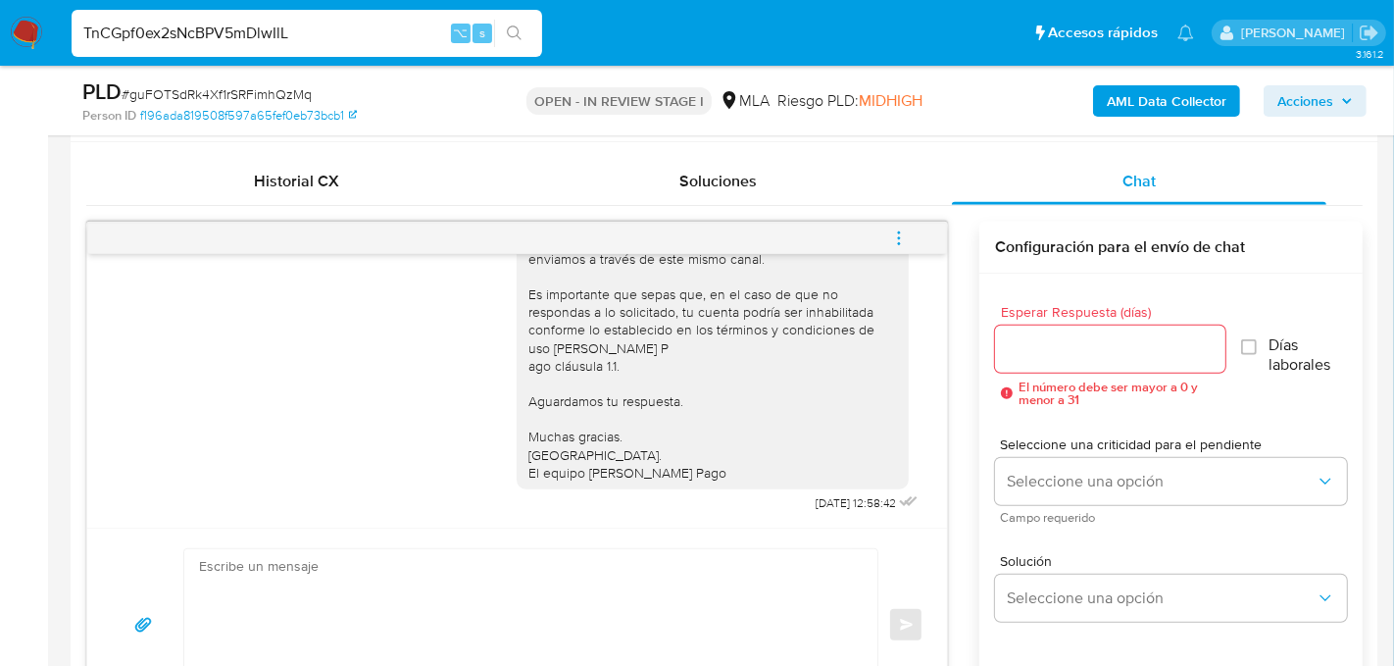
scroll to position [939, 0]
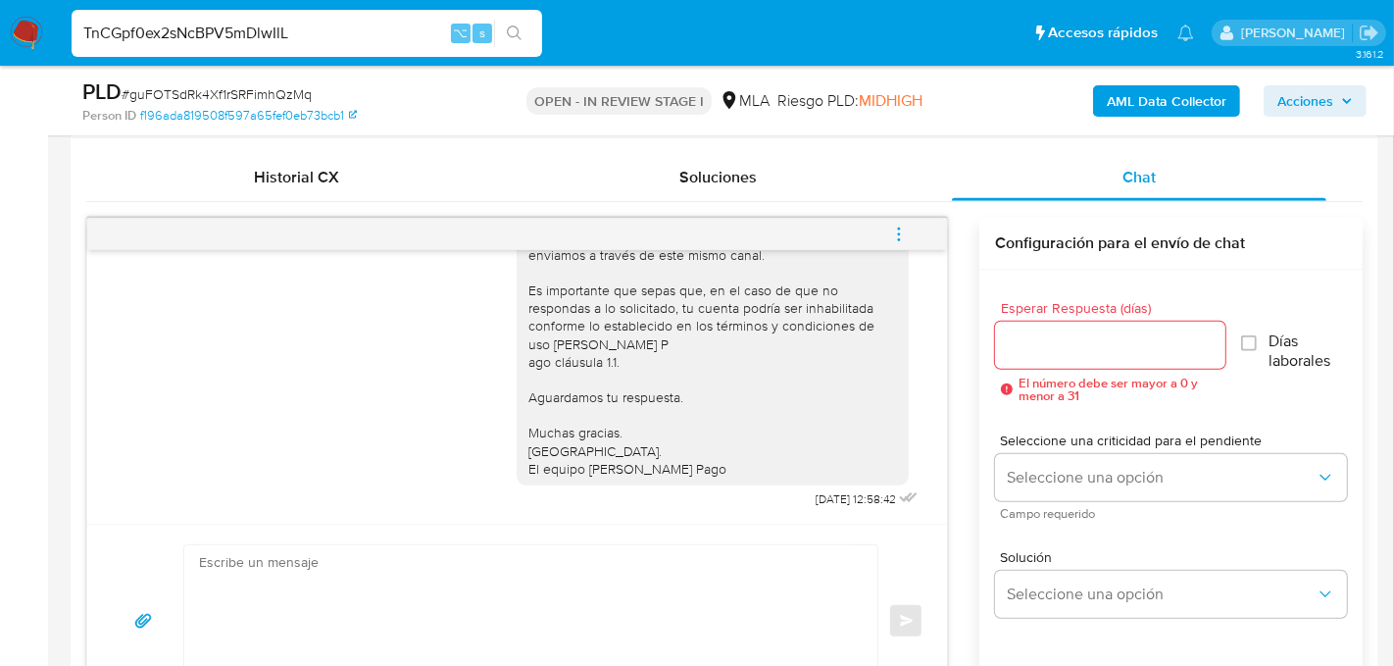
click at [902, 234] on icon "menu-action" at bounding box center [899, 234] width 18 height 18
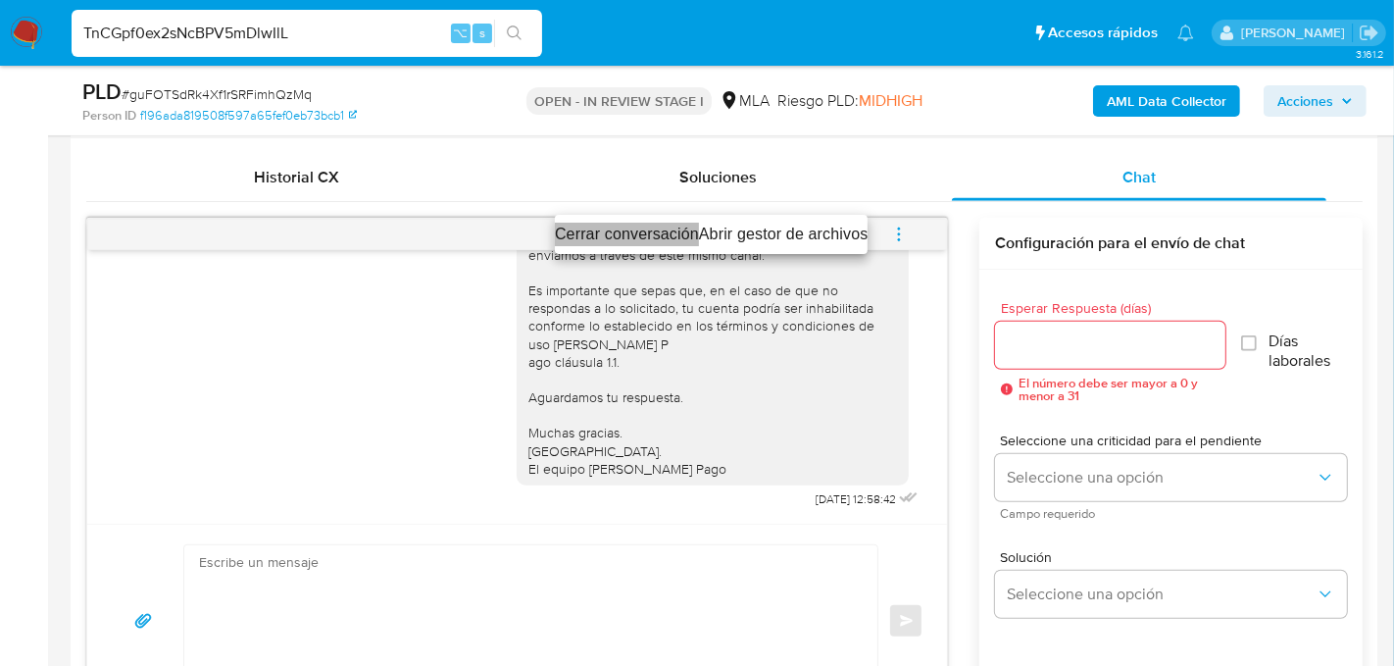
click at [629, 226] on li "Cerrar conversación" at bounding box center [627, 235] width 144 height 24
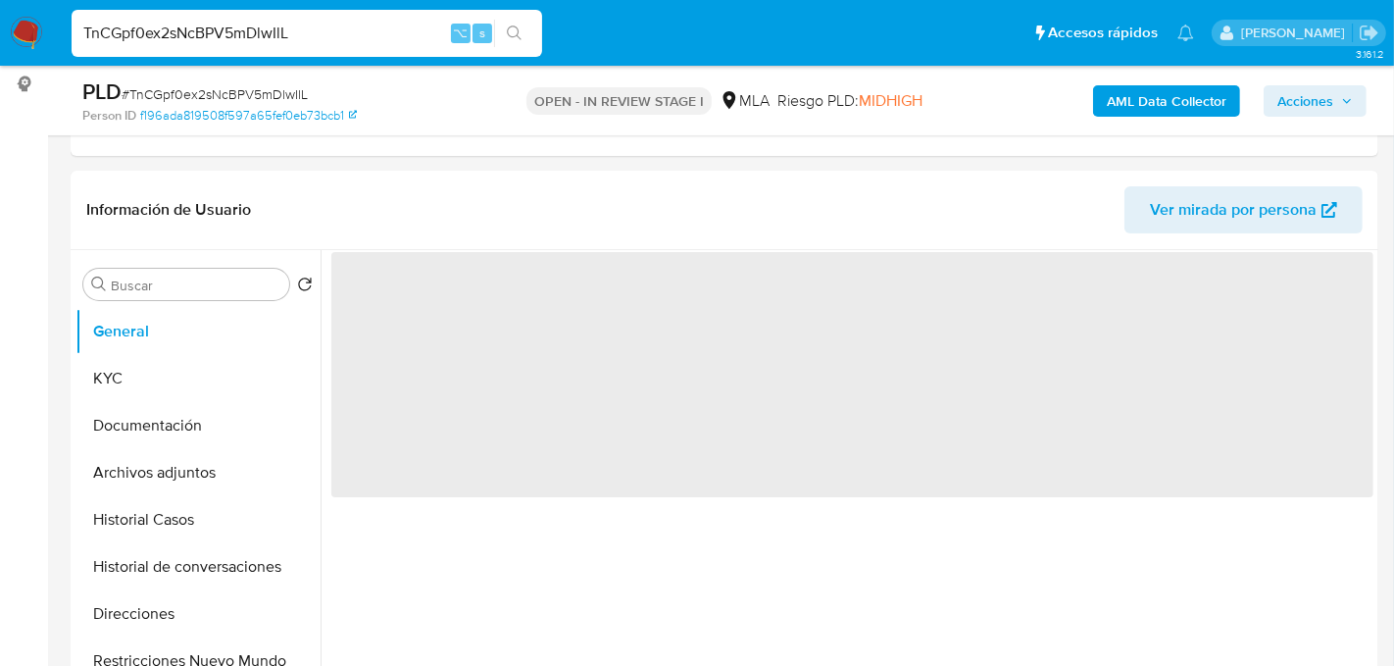
scroll to position [266, 0]
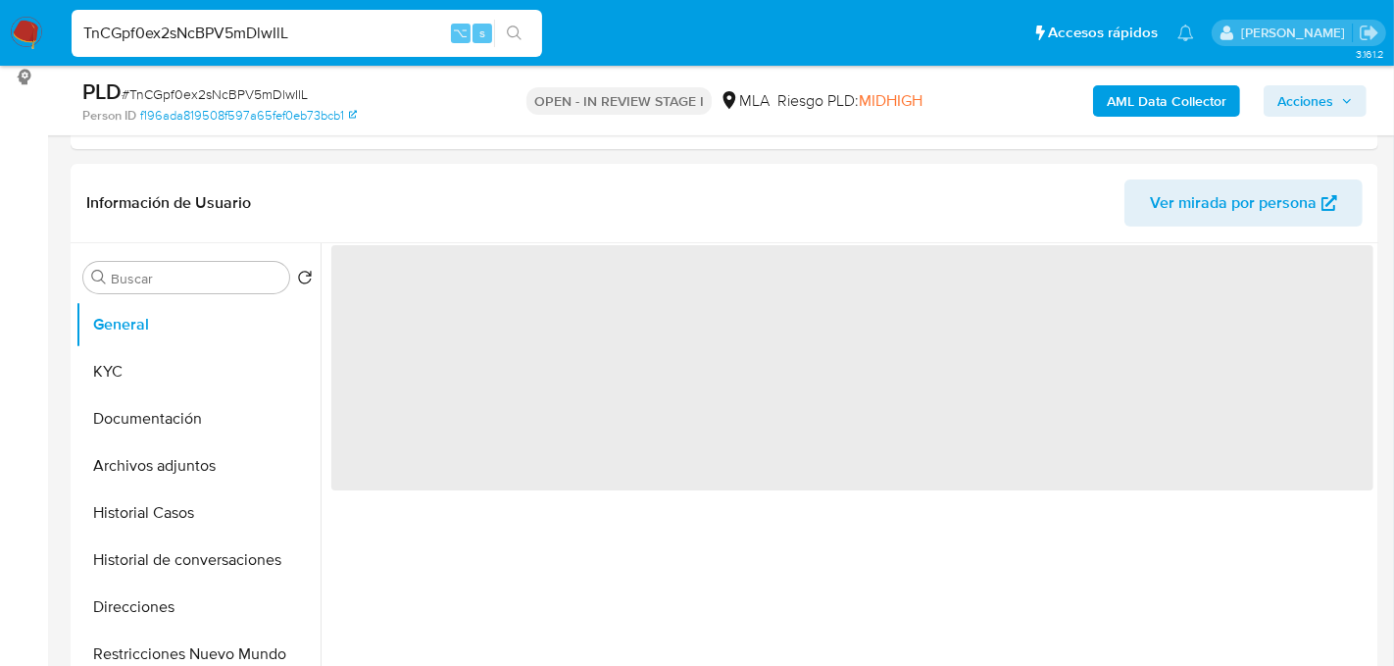
select select "10"
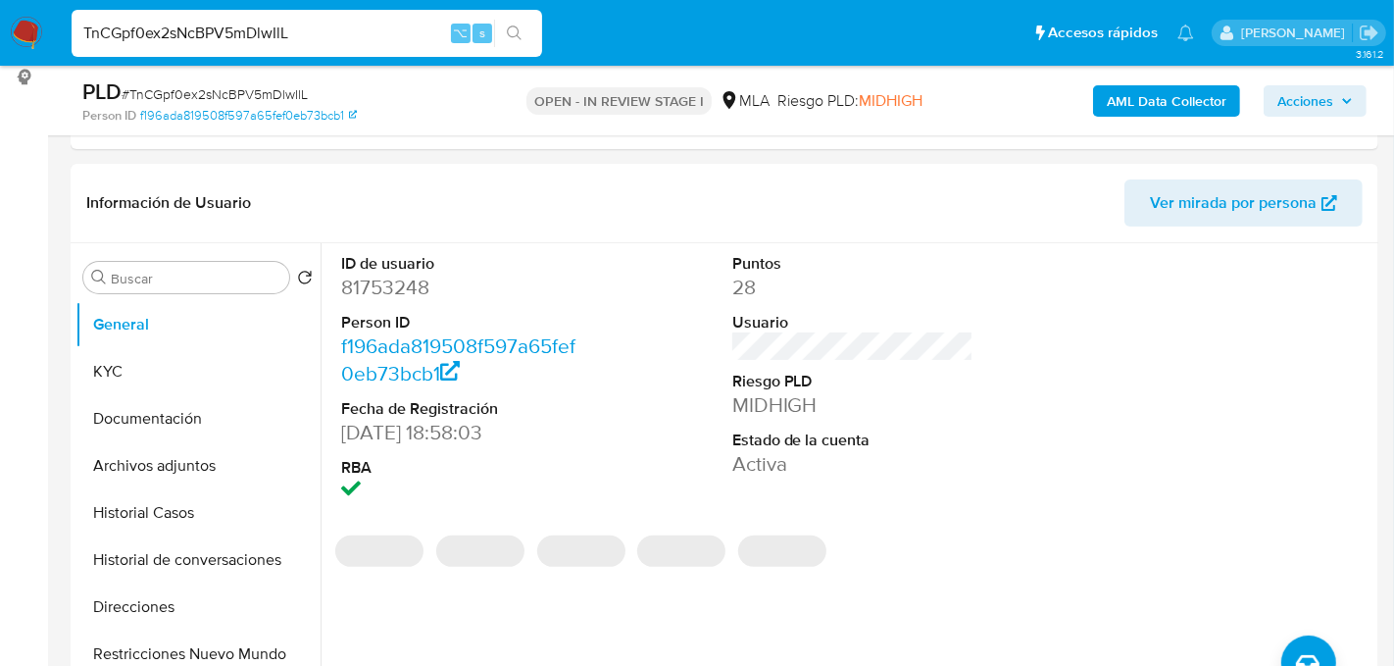
click at [185, 34] on input "TnCGpf0ex2sNcBPV5mDlwIlL" at bounding box center [307, 33] width 471 height 25
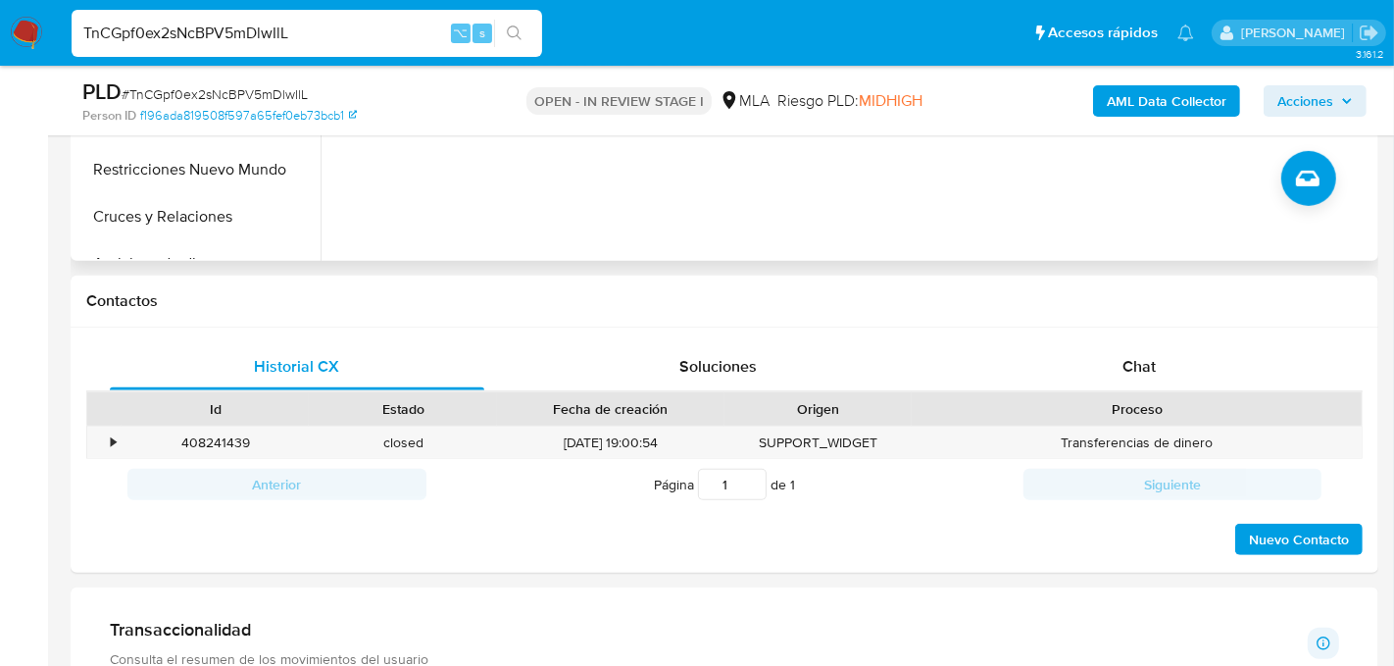
scroll to position [760, 0]
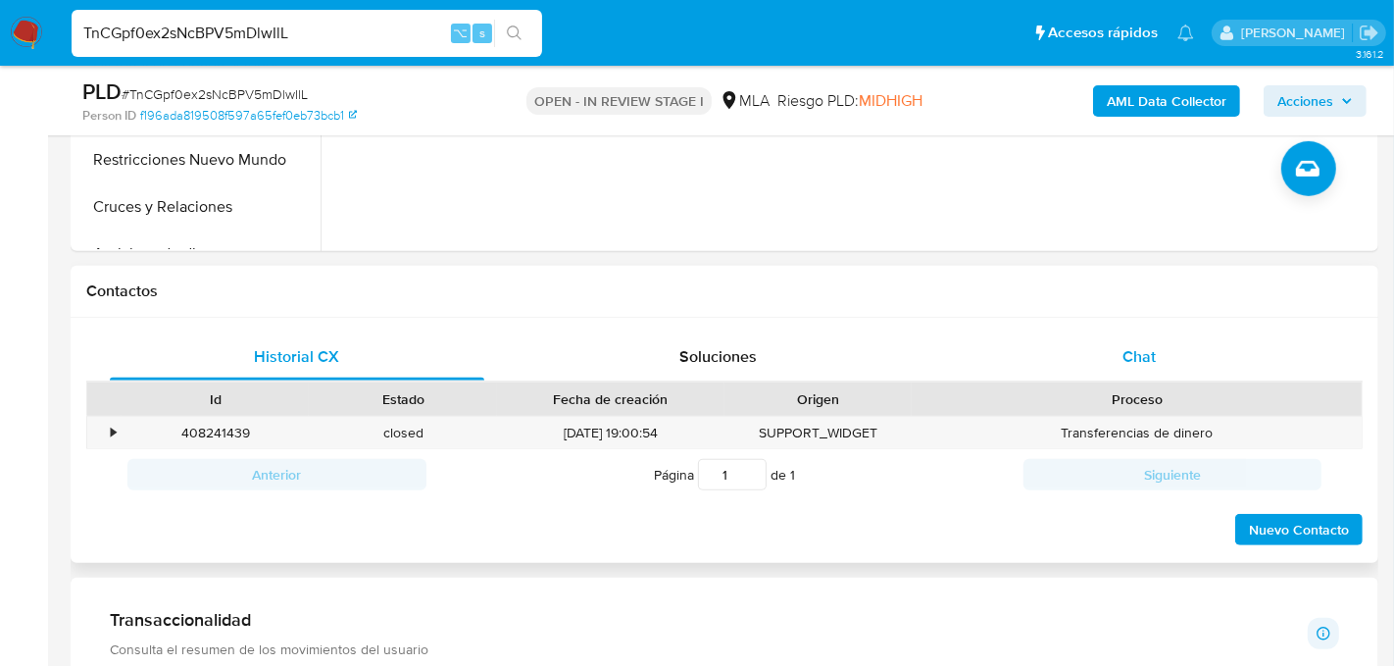
click at [1138, 366] on div "Chat" at bounding box center [1139, 356] width 375 height 47
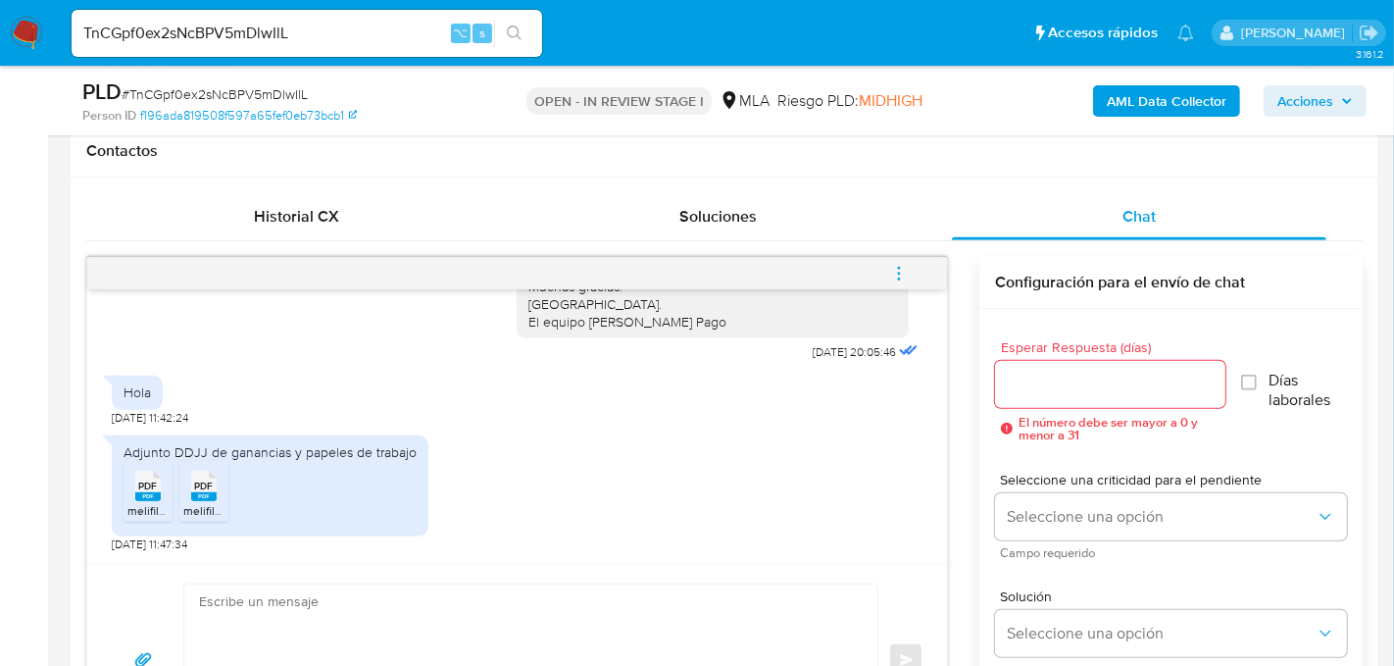
scroll to position [908, 0]
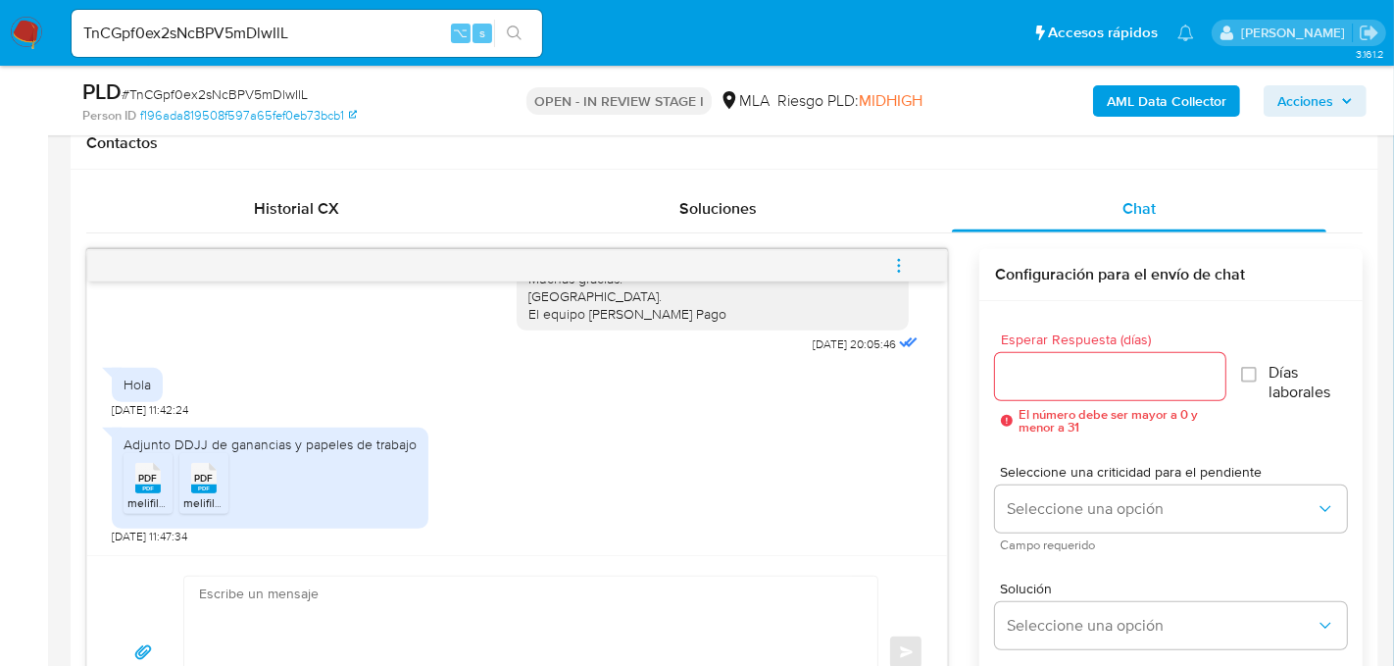
click at [128, 479] on div "PDF PDF" at bounding box center [147, 476] width 41 height 38
click at [221, 486] on div "PDF PDF" at bounding box center [203, 476] width 41 height 38
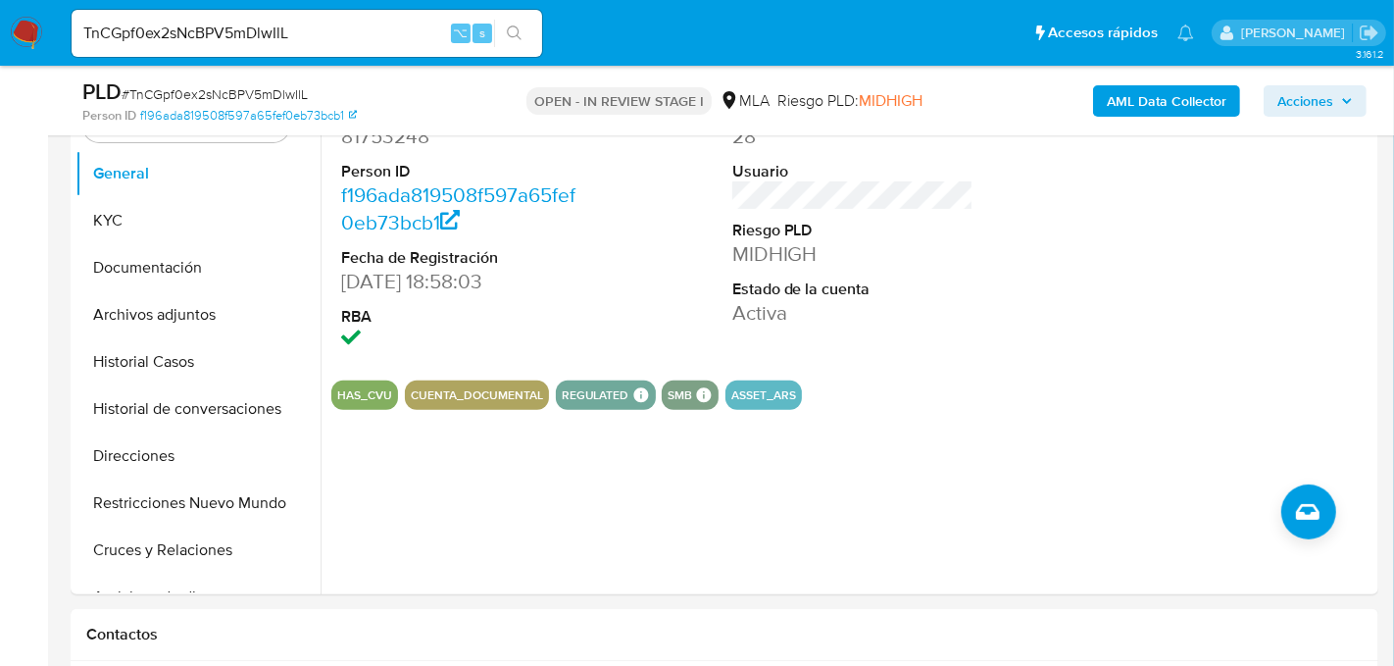
scroll to position [402, 0]
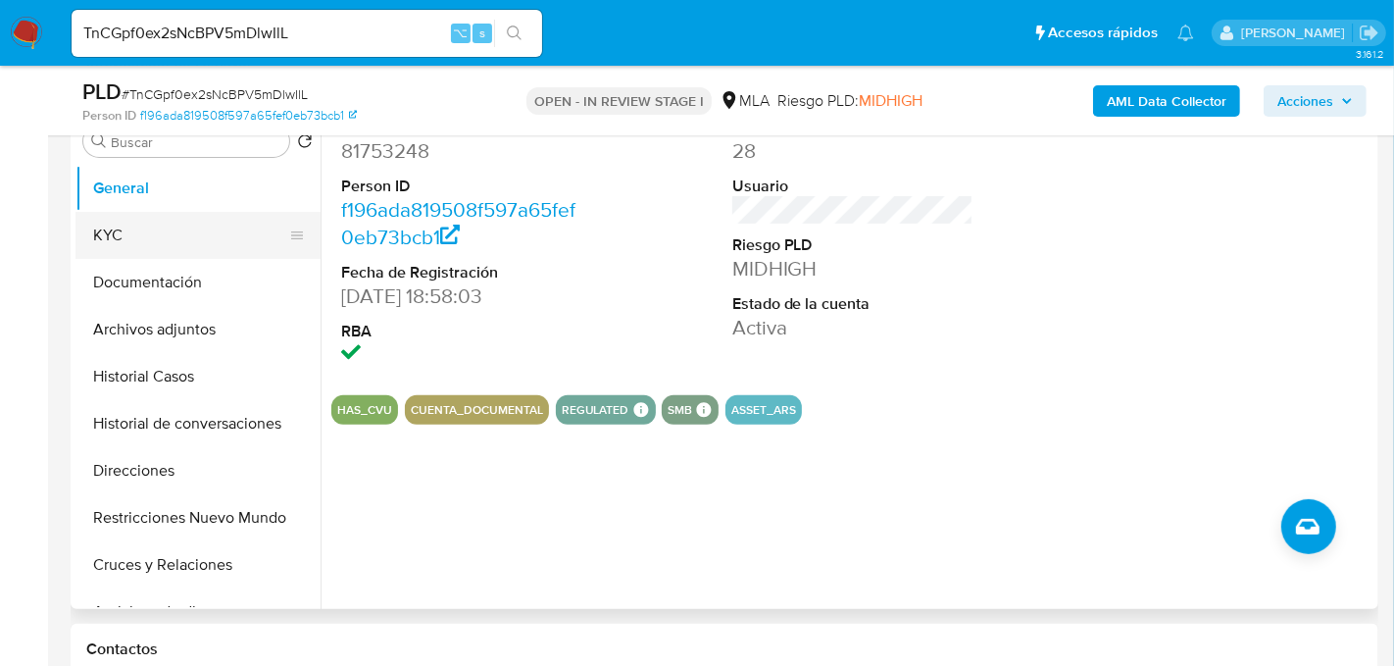
click at [98, 225] on button "KYC" at bounding box center [189, 235] width 229 height 47
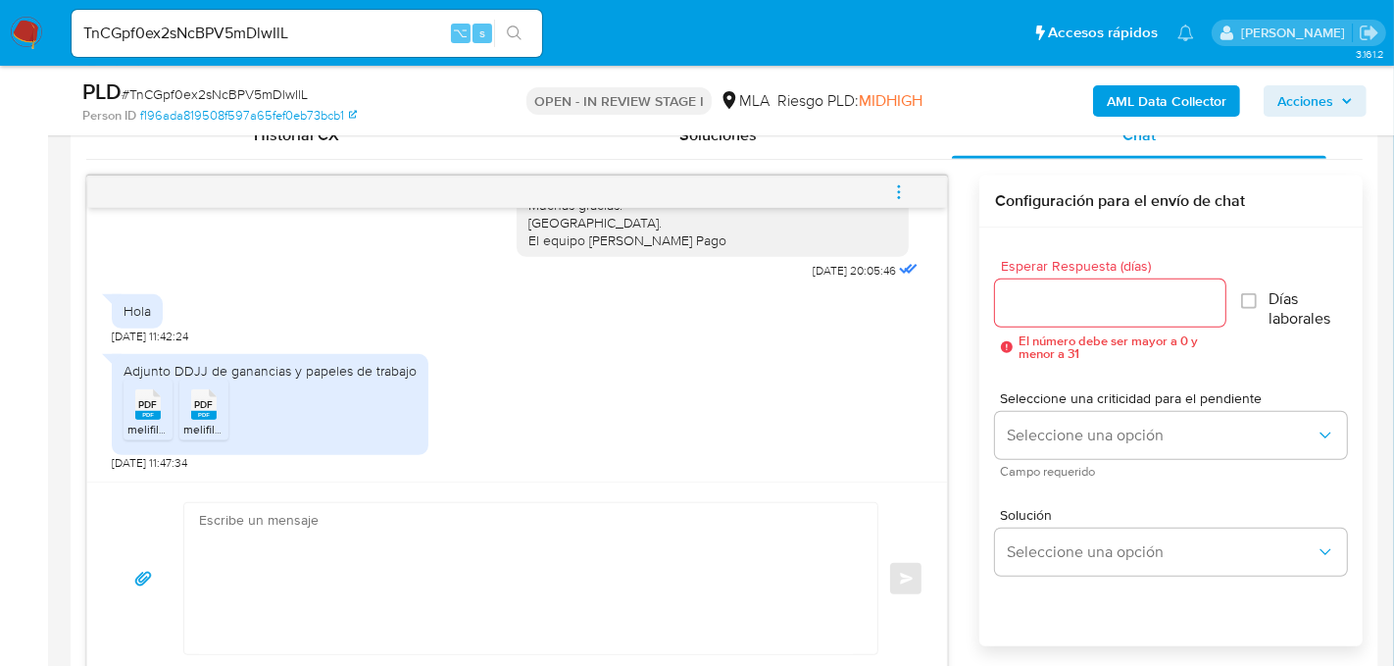
scroll to position [0, 0]
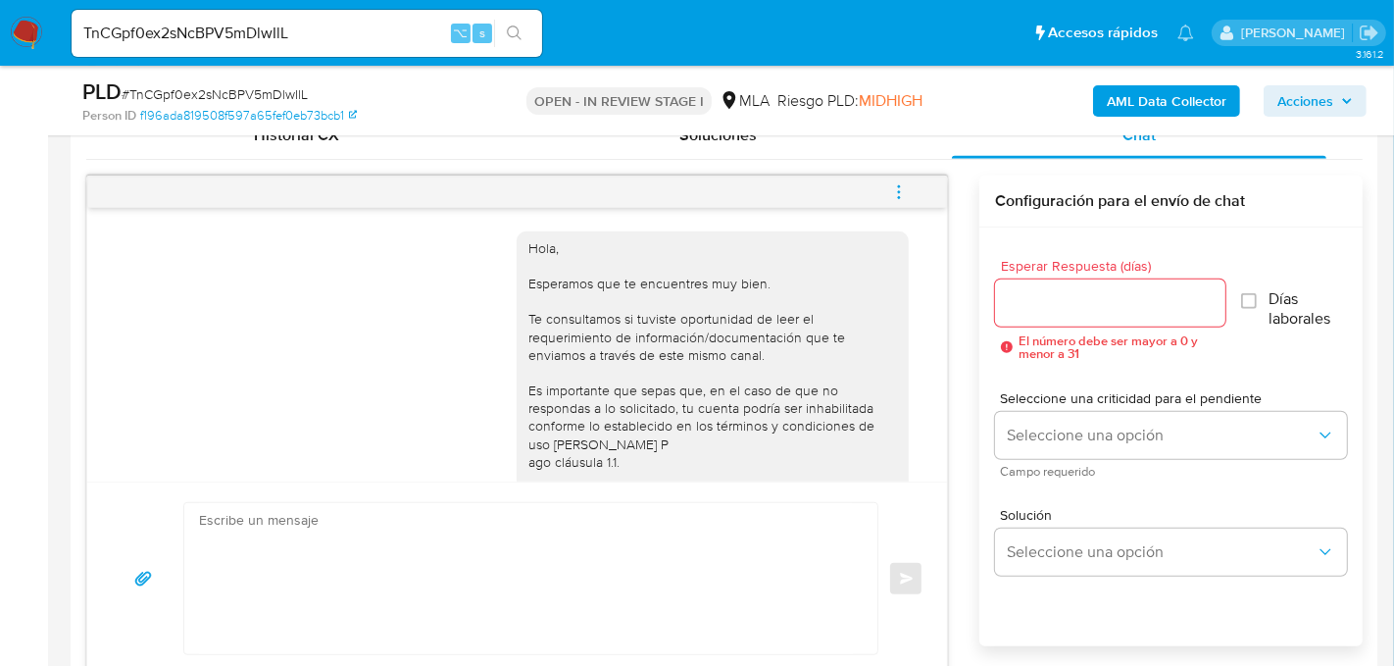
click at [267, 32] on input "TnCGpf0ex2sNcBPV5mDlwIlL" at bounding box center [307, 33] width 471 height 25
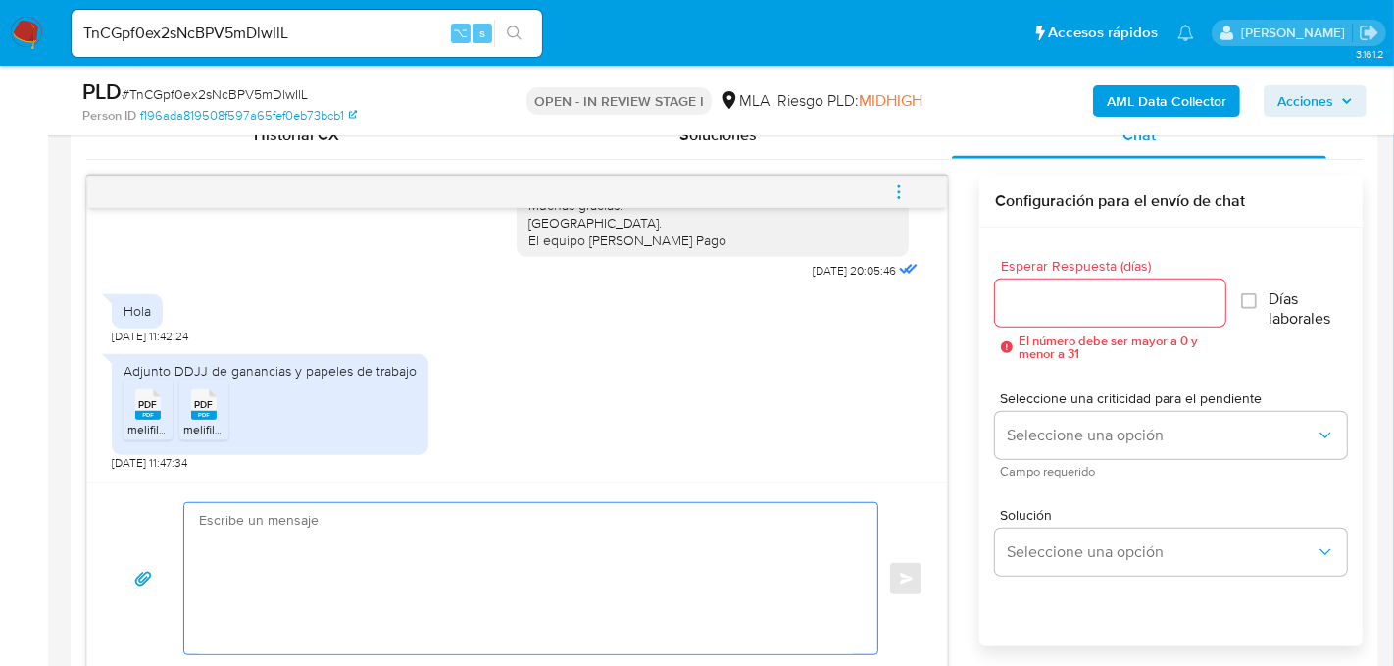
click at [315, 551] on textarea at bounding box center [526, 578] width 654 height 151
paste textarea "Hola, ¡Muchas gracias por tu respuesta! Confirmamos la recepción de la document…"
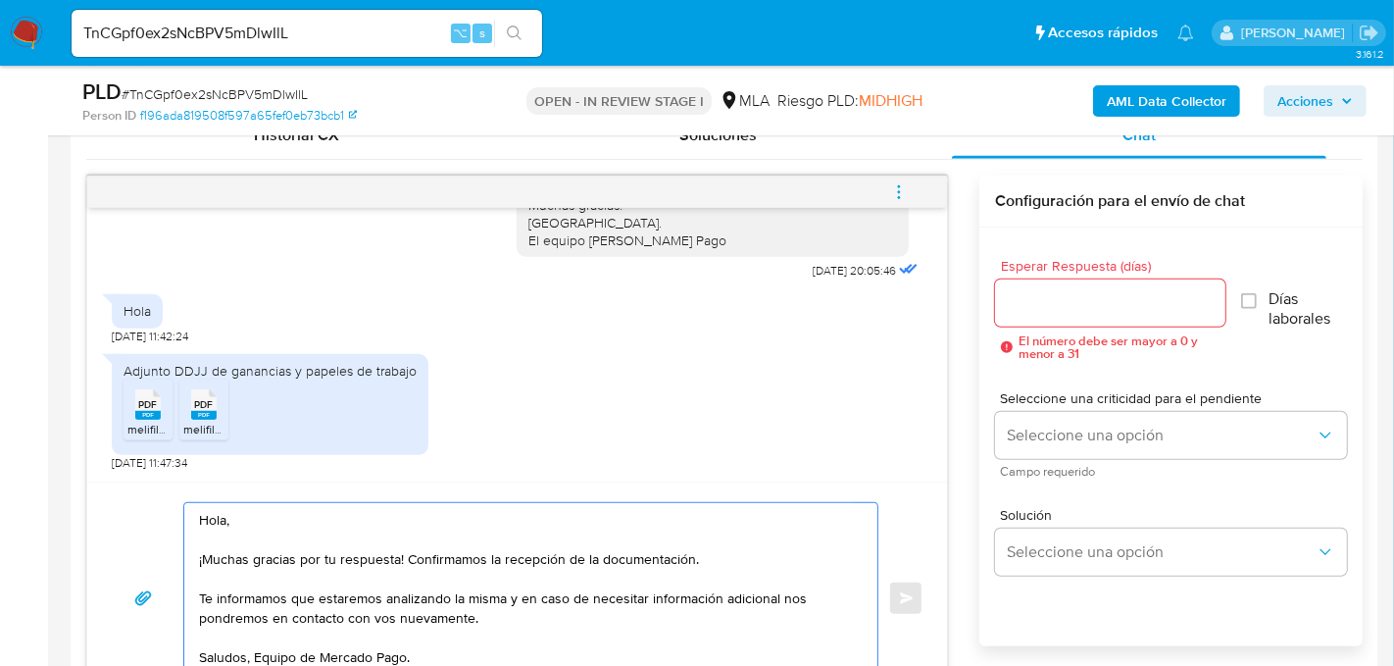
scroll to position [998, 0]
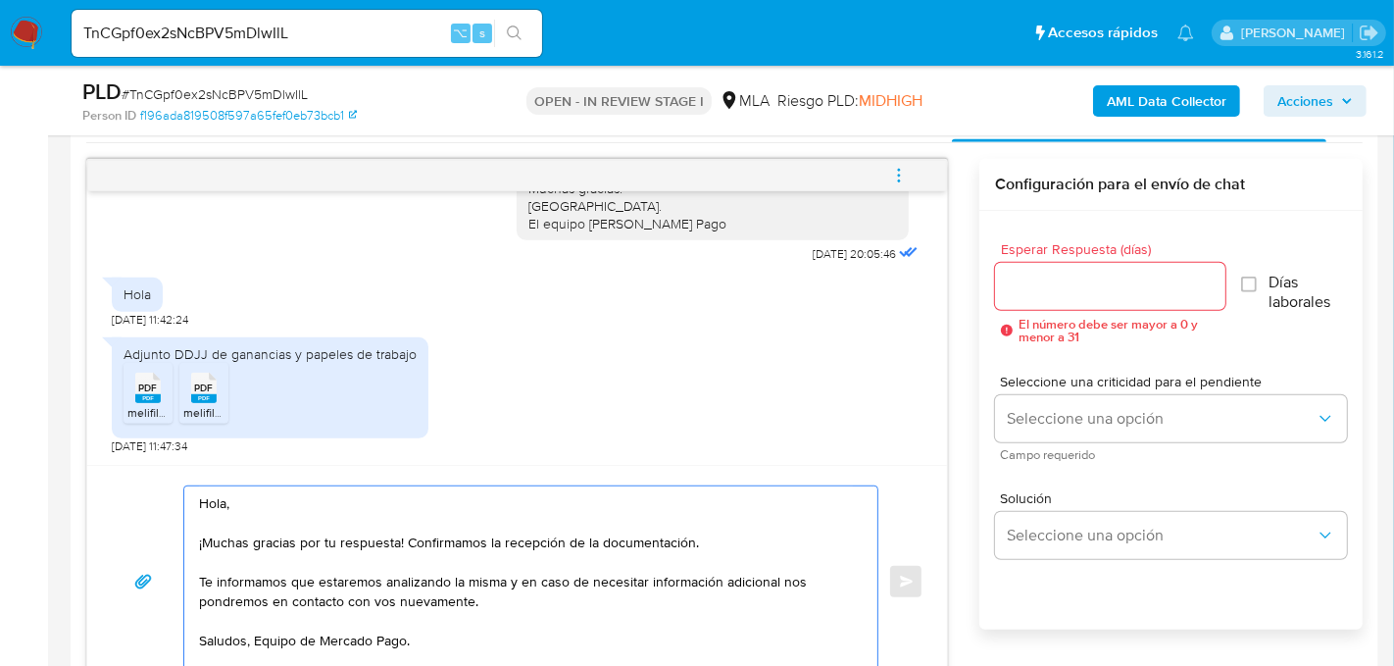
type textarea "Hola, ¡Muchas gracias por tu respuesta! Confirmamos la recepción de la document…"
click at [1066, 295] on input "Esperar Respuesta (días)" at bounding box center [1110, 286] width 230 height 25
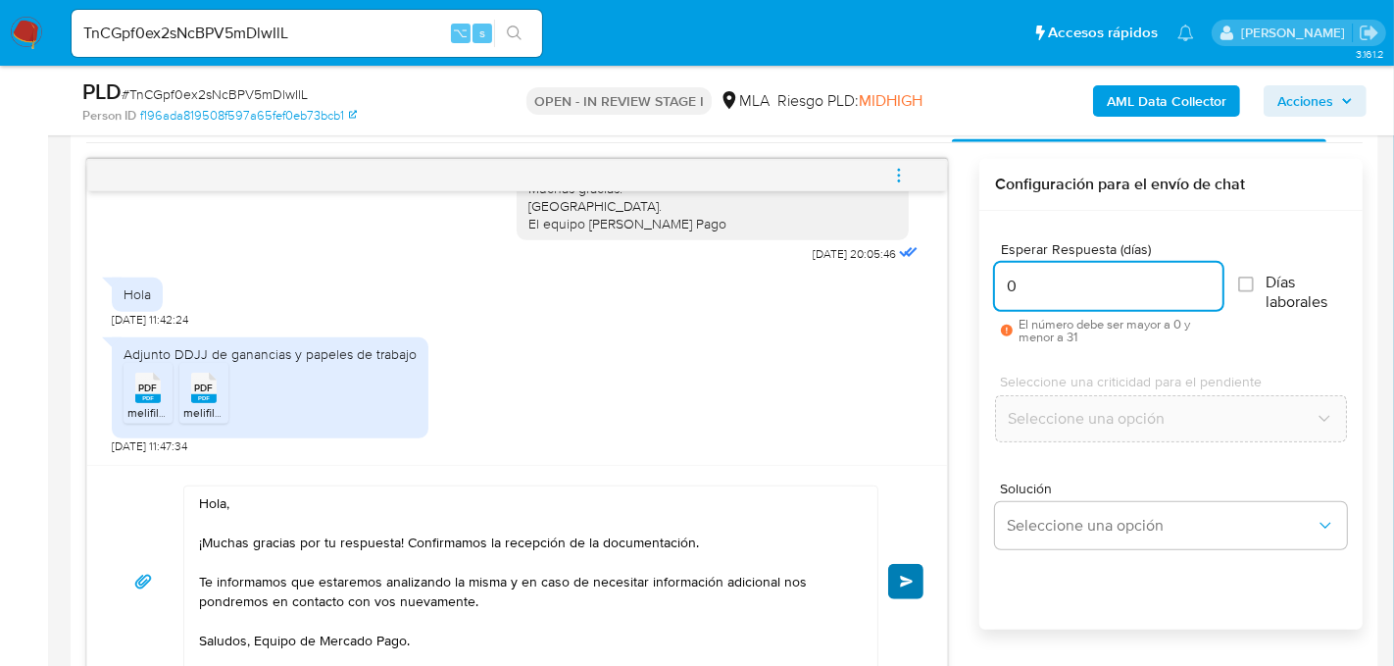
type input "0"
click at [912, 575] on span "Enviar" at bounding box center [907, 581] width 14 height 12
click at [906, 160] on span "menu-action" at bounding box center [899, 175] width 18 height 47
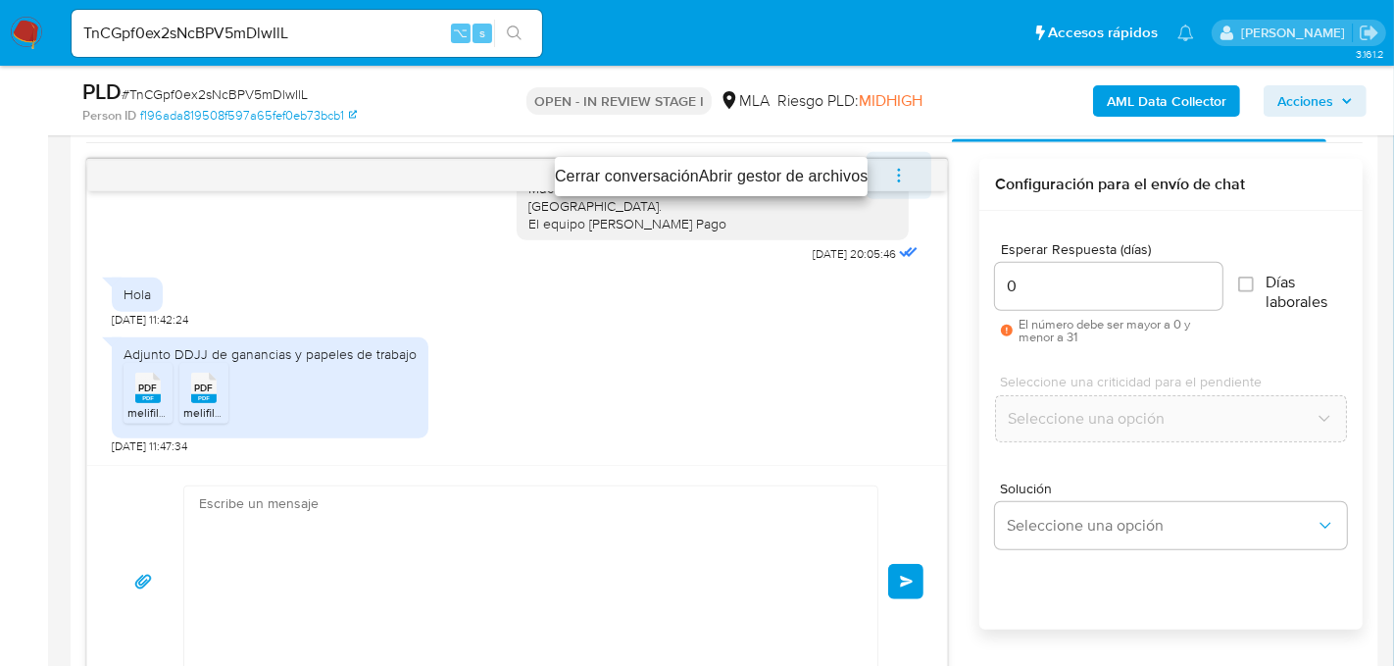
scroll to position [580, 0]
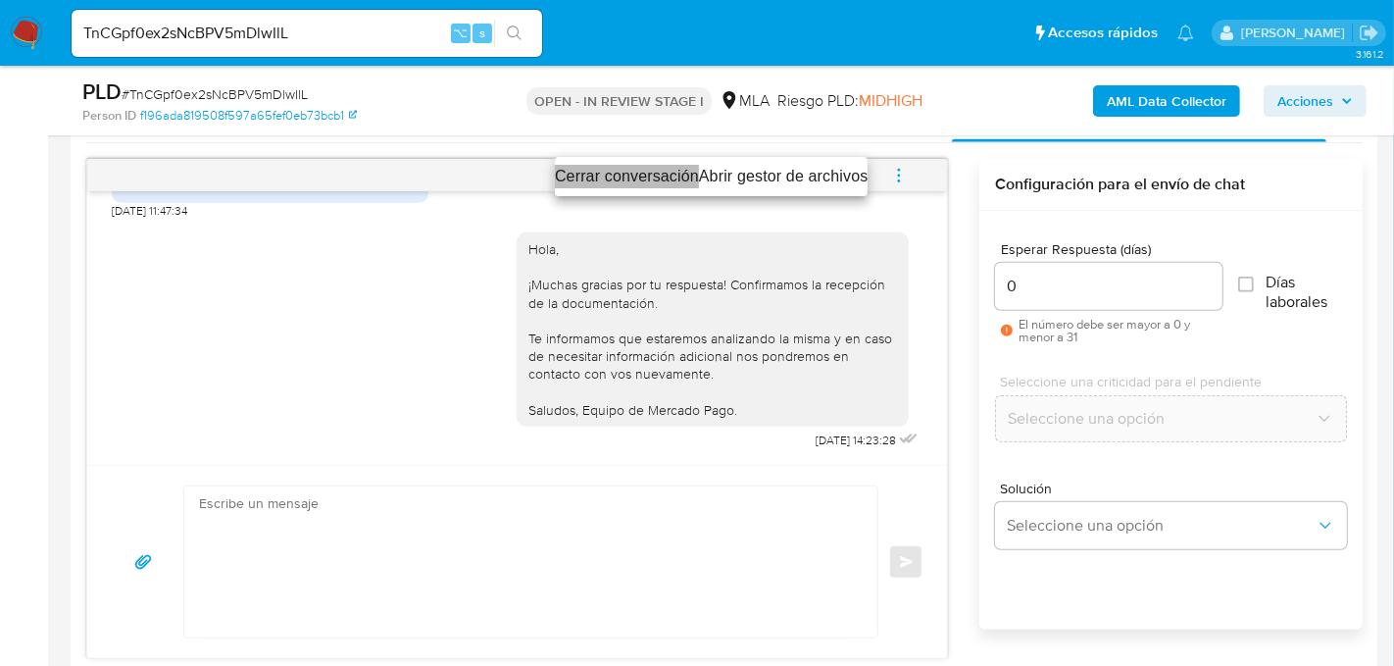
click at [653, 180] on li "Cerrar conversación" at bounding box center [627, 177] width 144 height 24
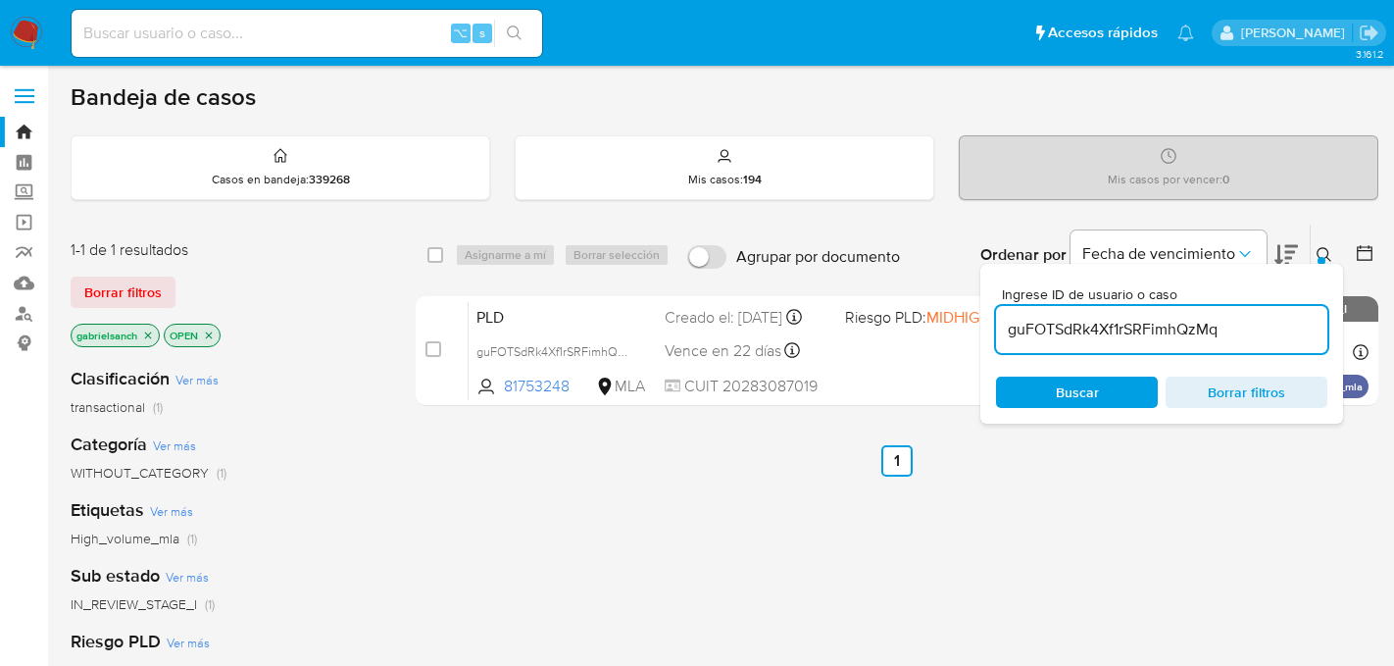
click at [1084, 325] on input "guFOTSdRk4Xf1rSRFimhQzMq" at bounding box center [1161, 329] width 331 height 25
type input "TnCGpf0ex2sNcBPV5mDlwIlL"
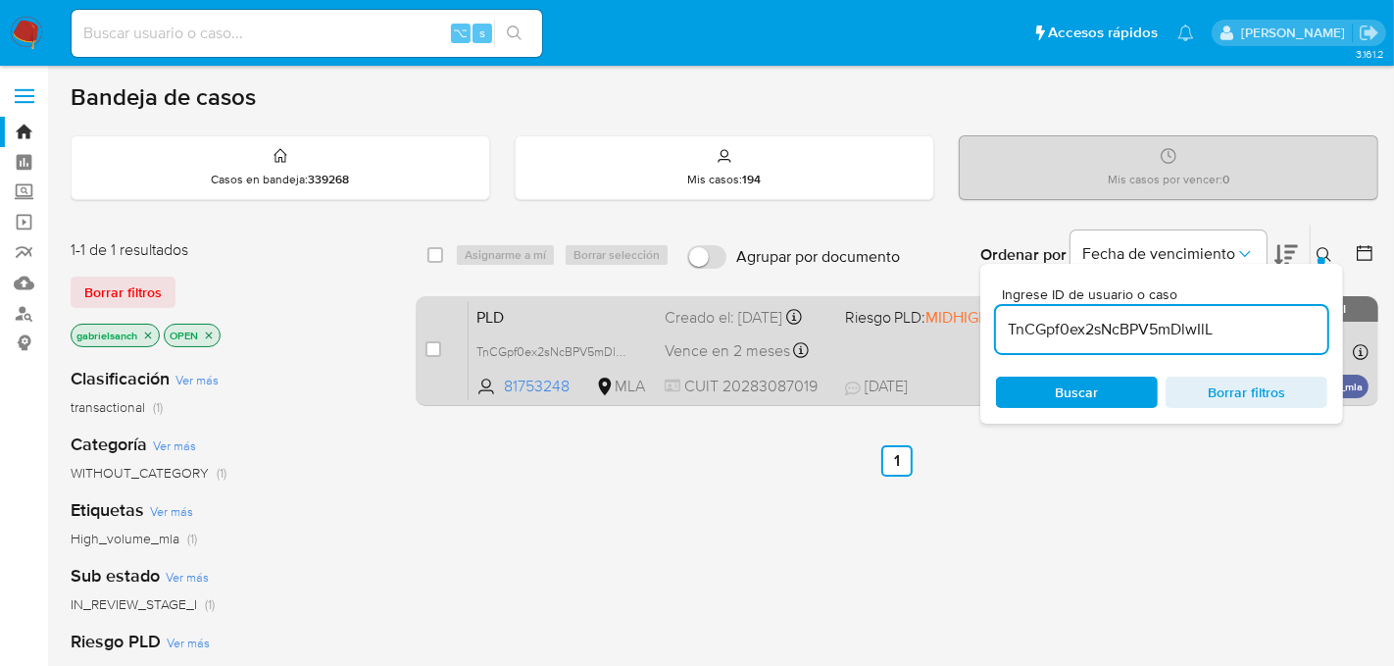
click at [450, 354] on div "case-item-checkbox No es posible asignar el caso" at bounding box center [446, 350] width 43 height 99
click at [447, 354] on div "case-item-checkbox No es posible asignar el caso" at bounding box center [446, 350] width 43 height 99
click at [437, 350] on input "checkbox" at bounding box center [433, 349] width 16 height 16
checkbox input "true"
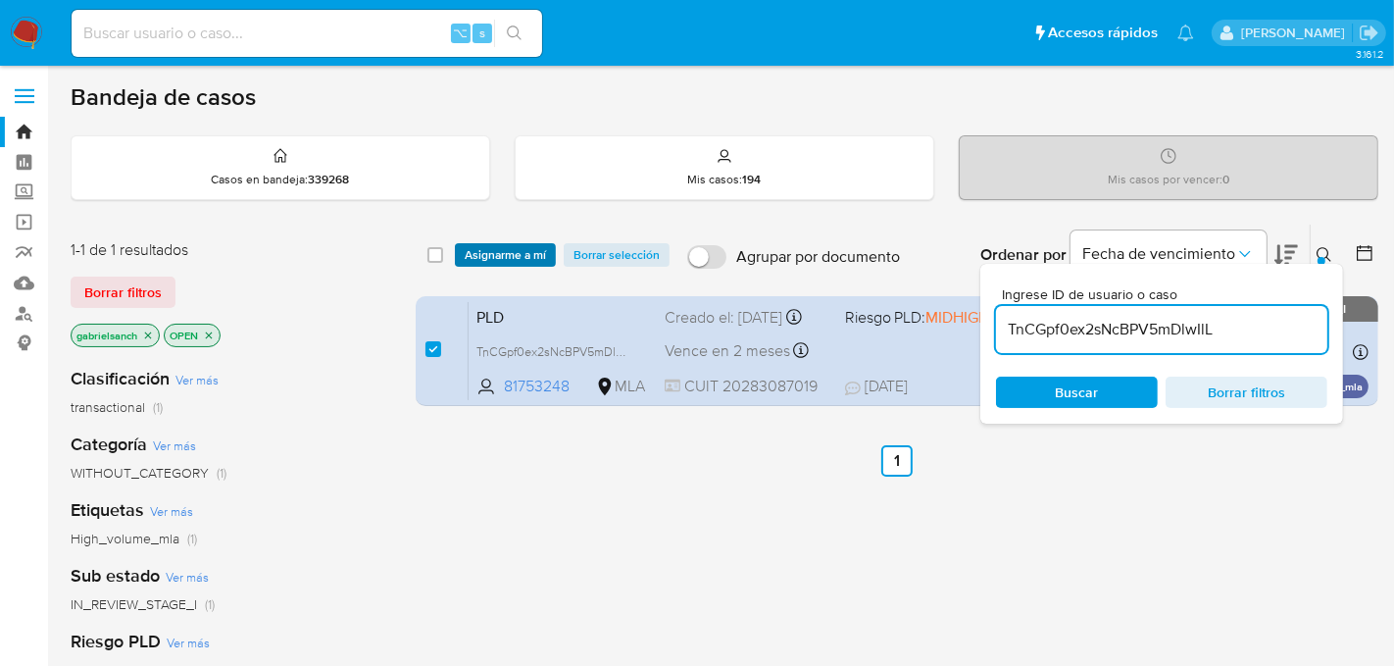
click at [510, 249] on span "Asignarme a mí" at bounding box center [505, 255] width 81 height 20
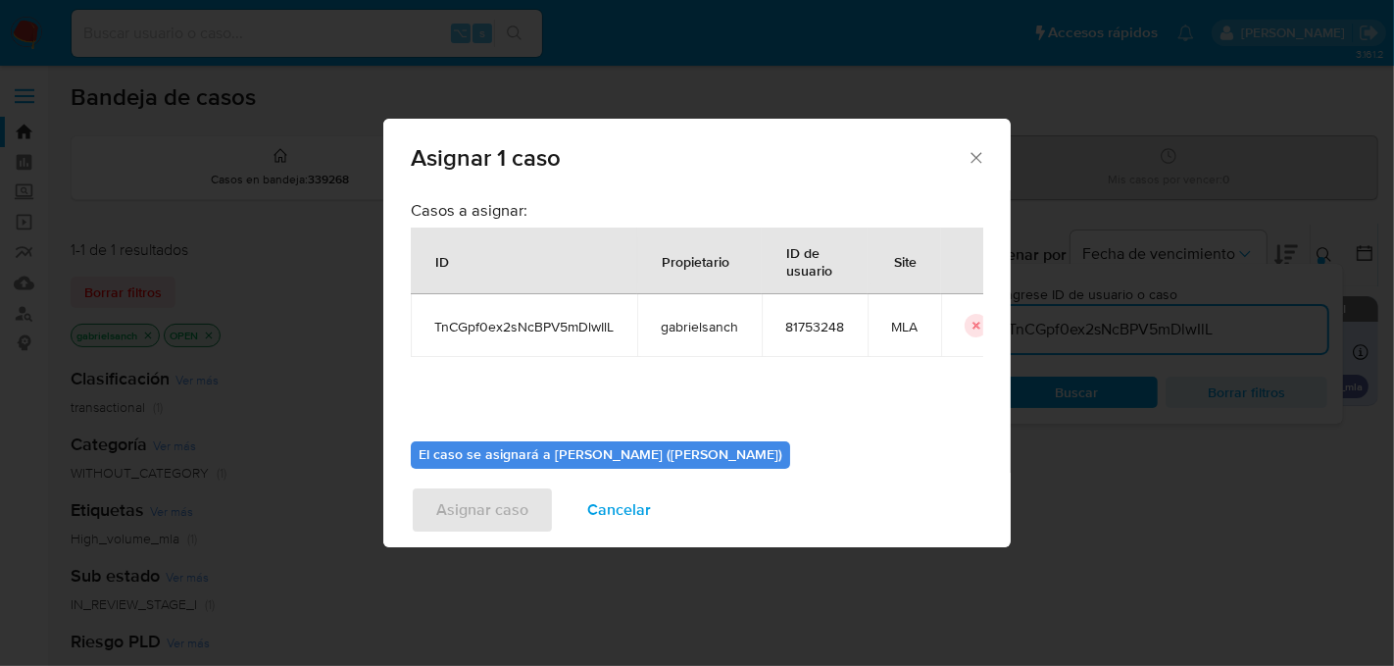
scroll to position [100, 0]
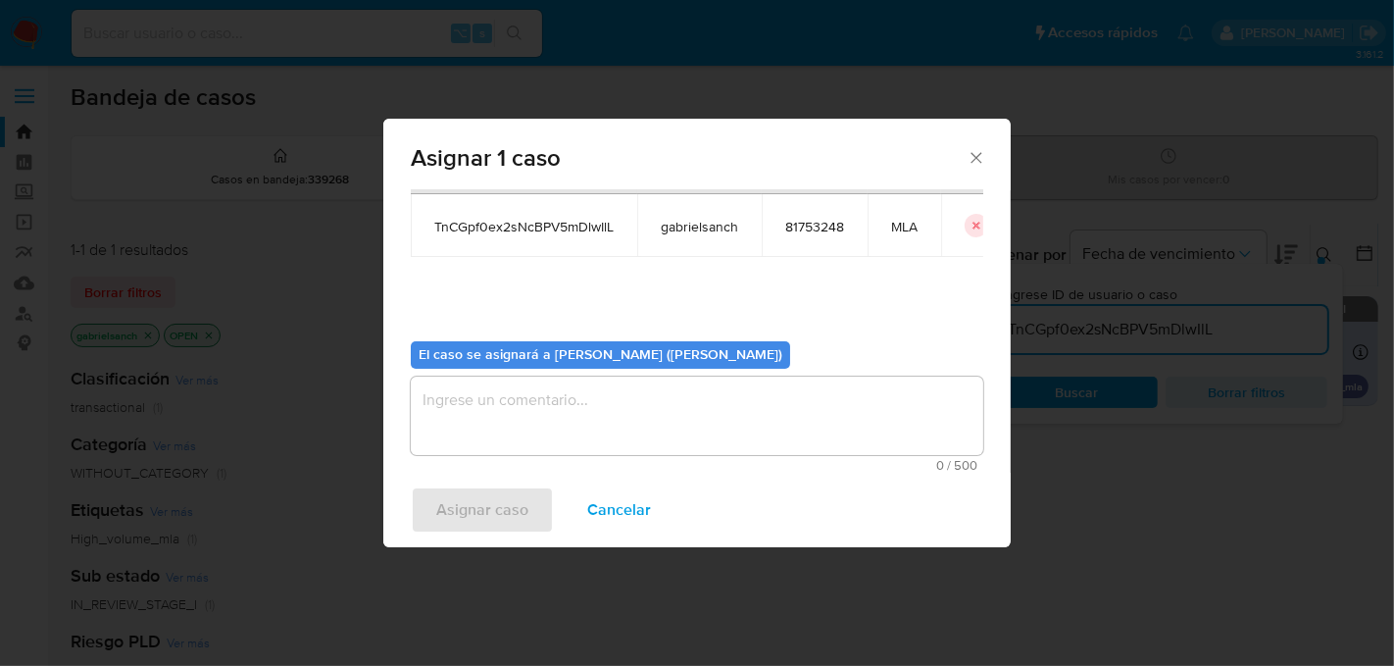
click at [518, 392] on textarea "assign-modal" at bounding box center [697, 415] width 573 height 78
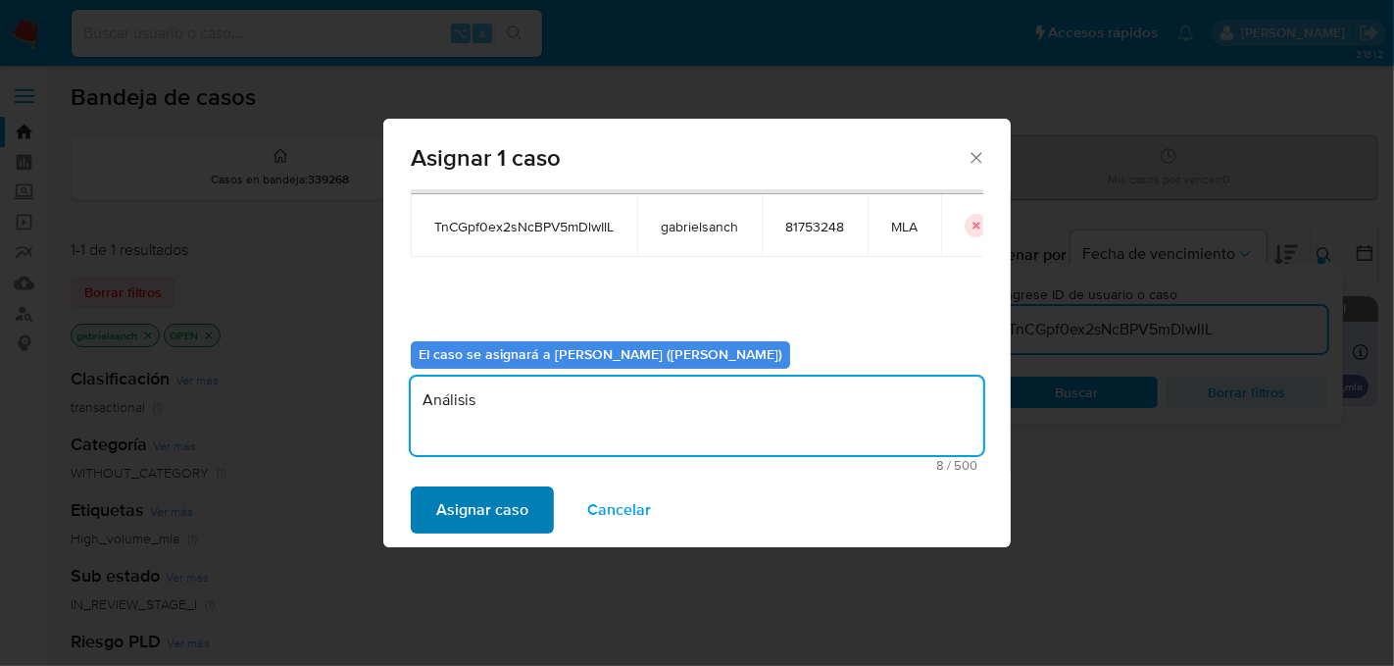
type textarea "Análisis"
click at [479, 519] on span "Asignar caso" at bounding box center [482, 509] width 92 height 43
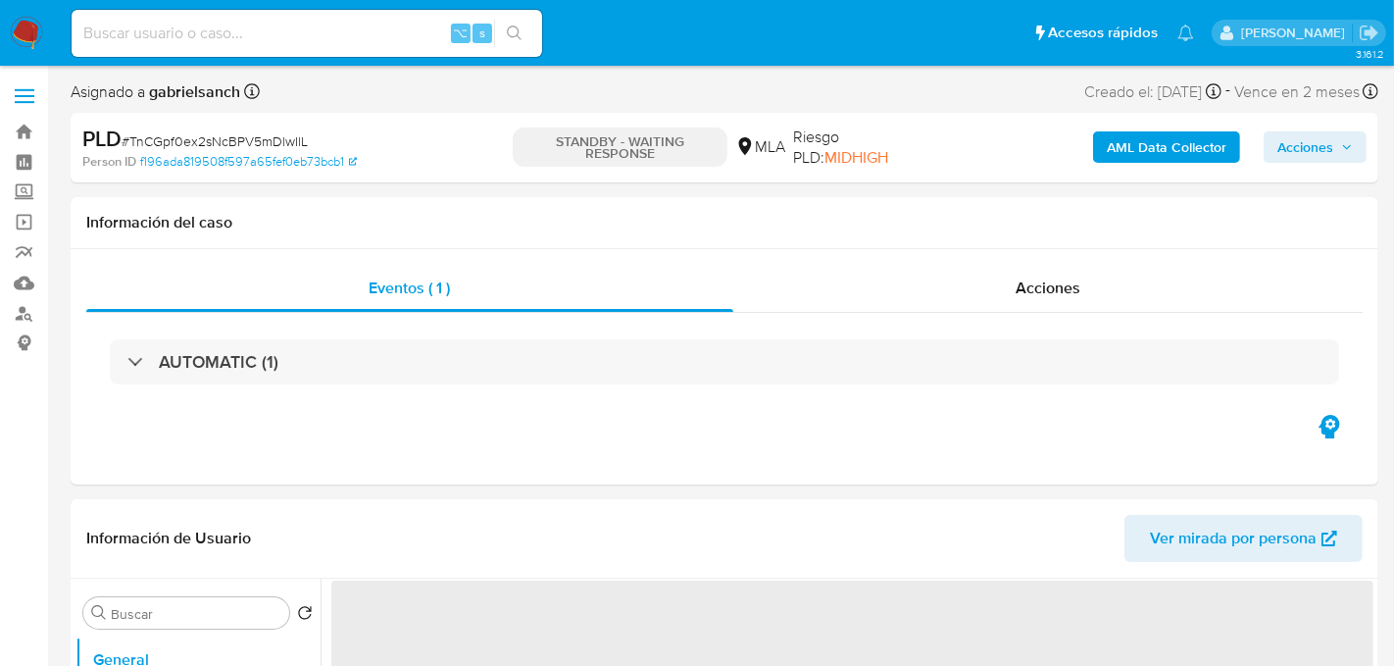
select select "10"
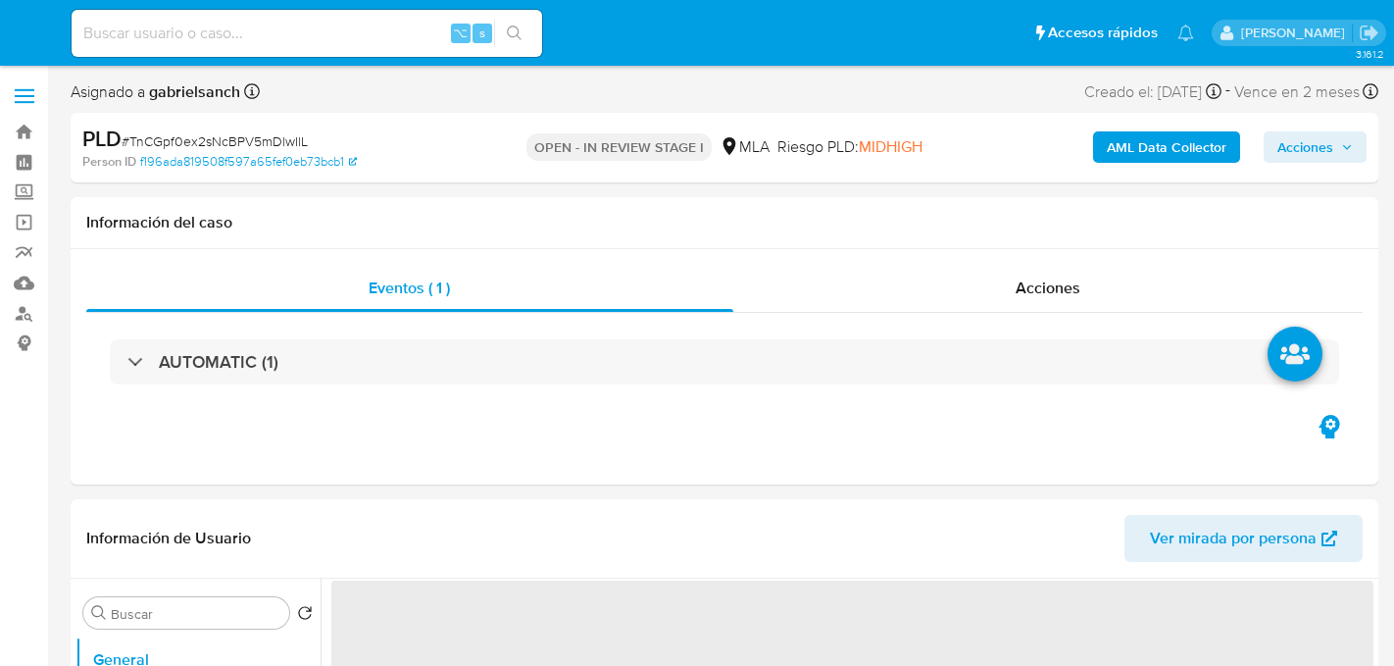
select select "10"
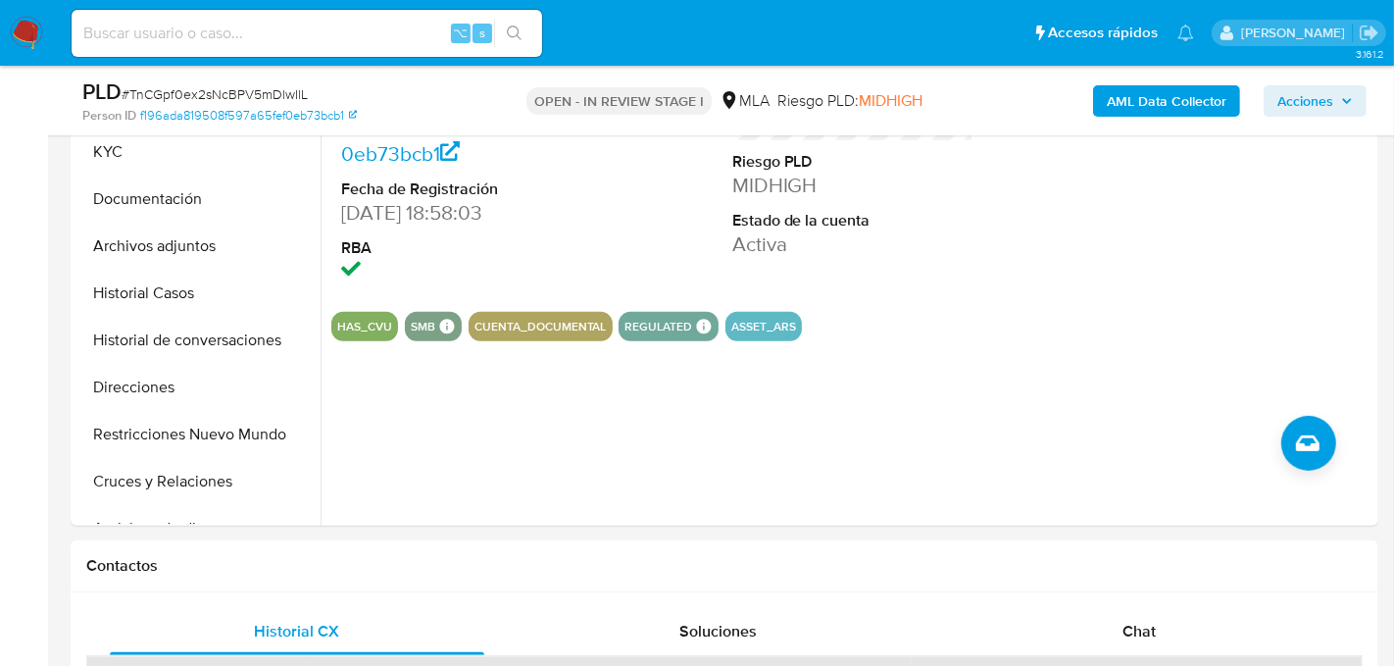
scroll to position [493, 0]
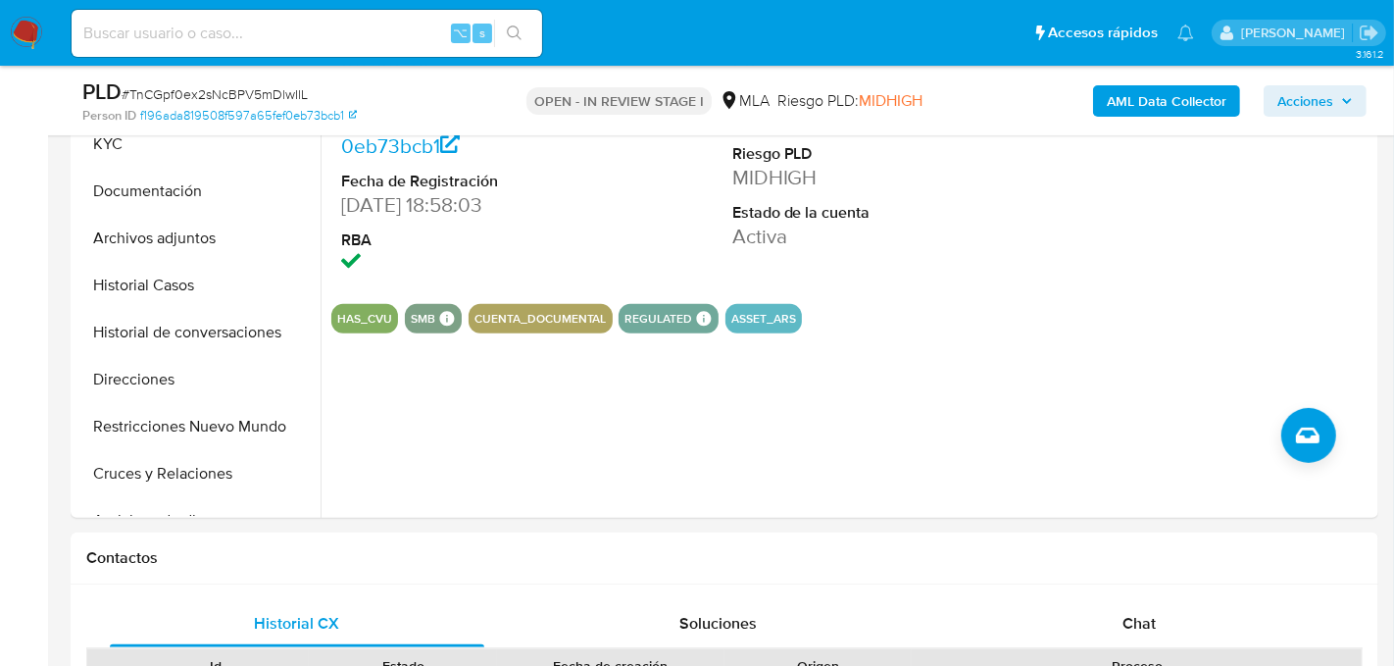
click at [1135, 102] on b "AML Data Collector" at bounding box center [1167, 100] width 120 height 31
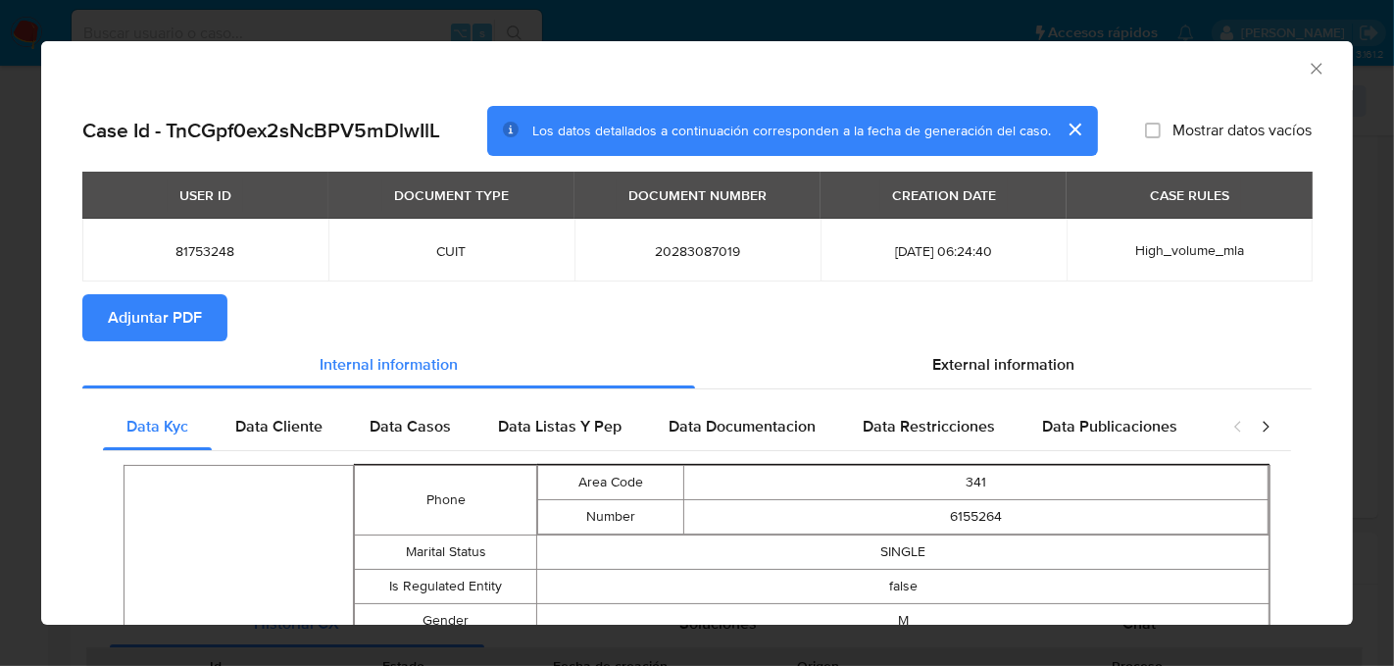
click at [140, 333] on span "Adjuntar PDF" at bounding box center [155, 317] width 94 height 43
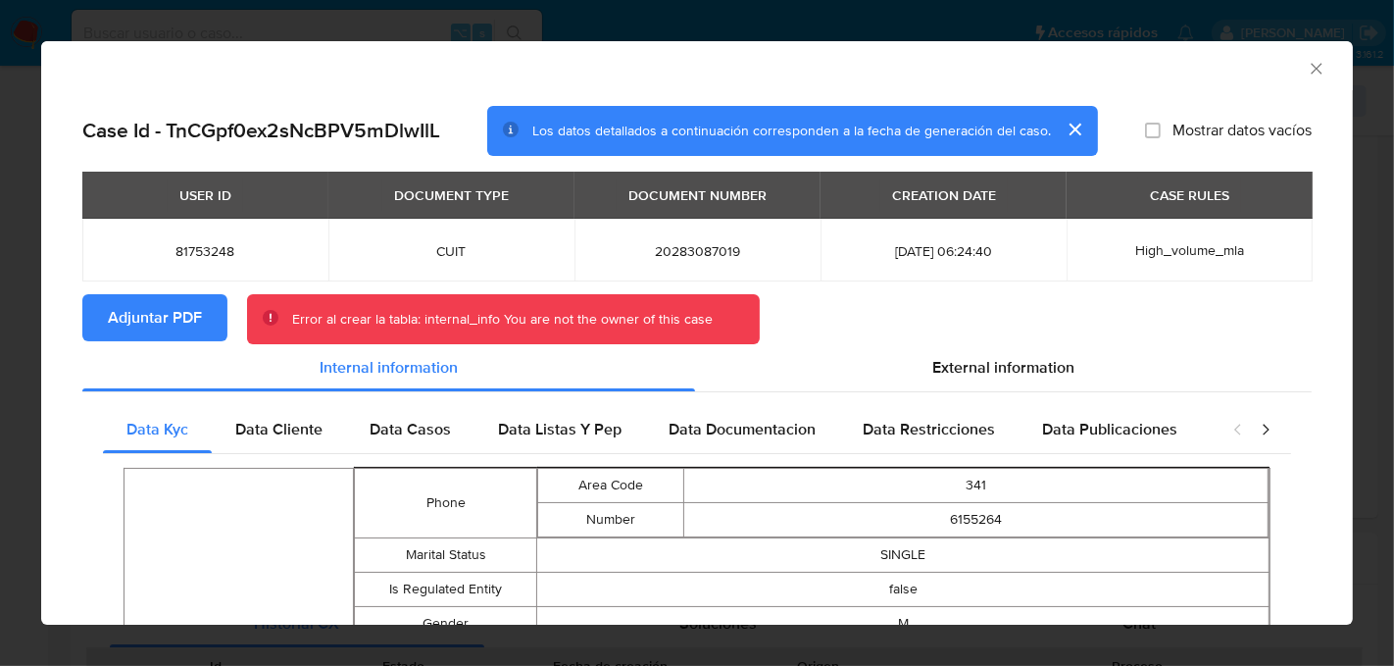
click at [1318, 76] on icon "Cerrar ventana" at bounding box center [1317, 69] width 20 height 20
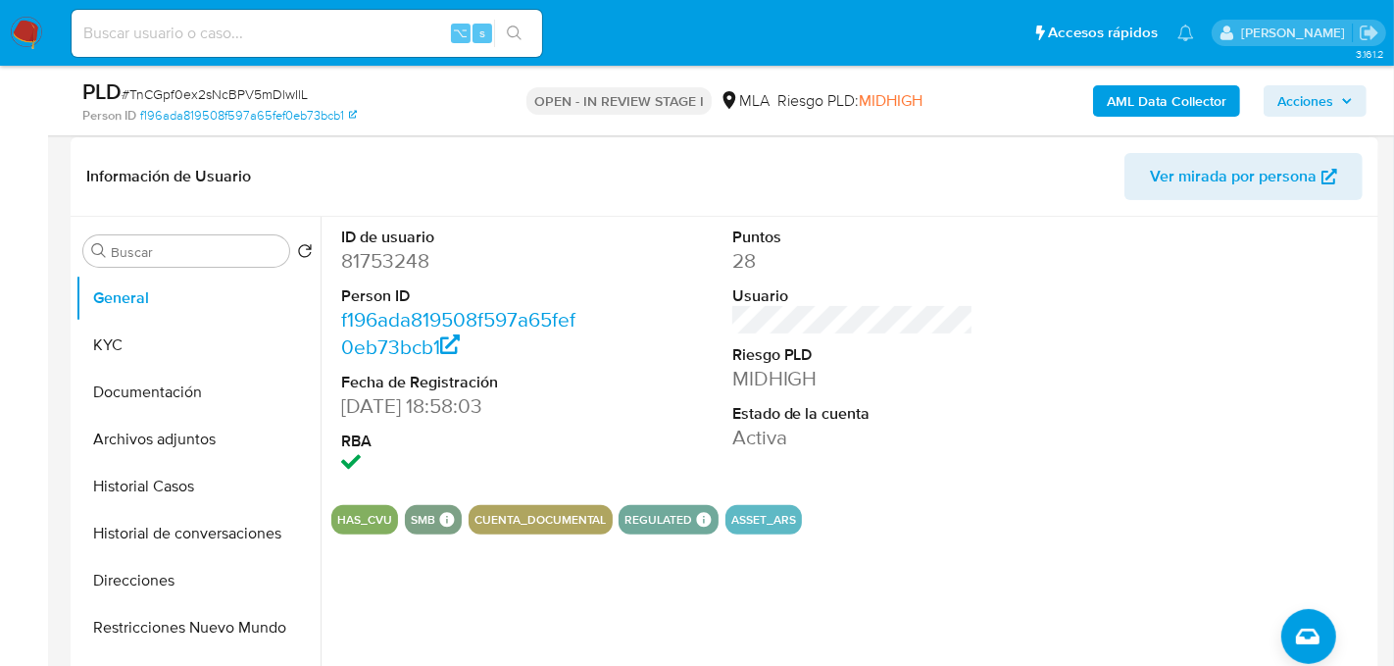
scroll to position [0, 0]
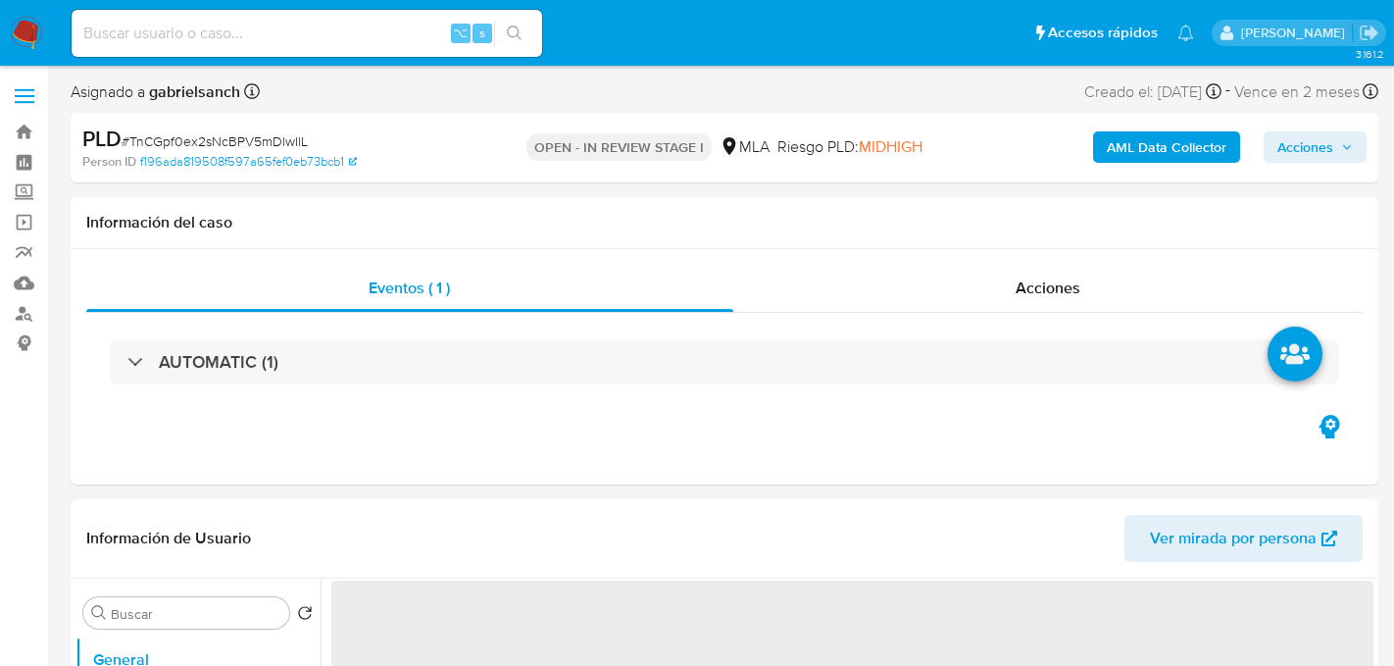
select select "10"
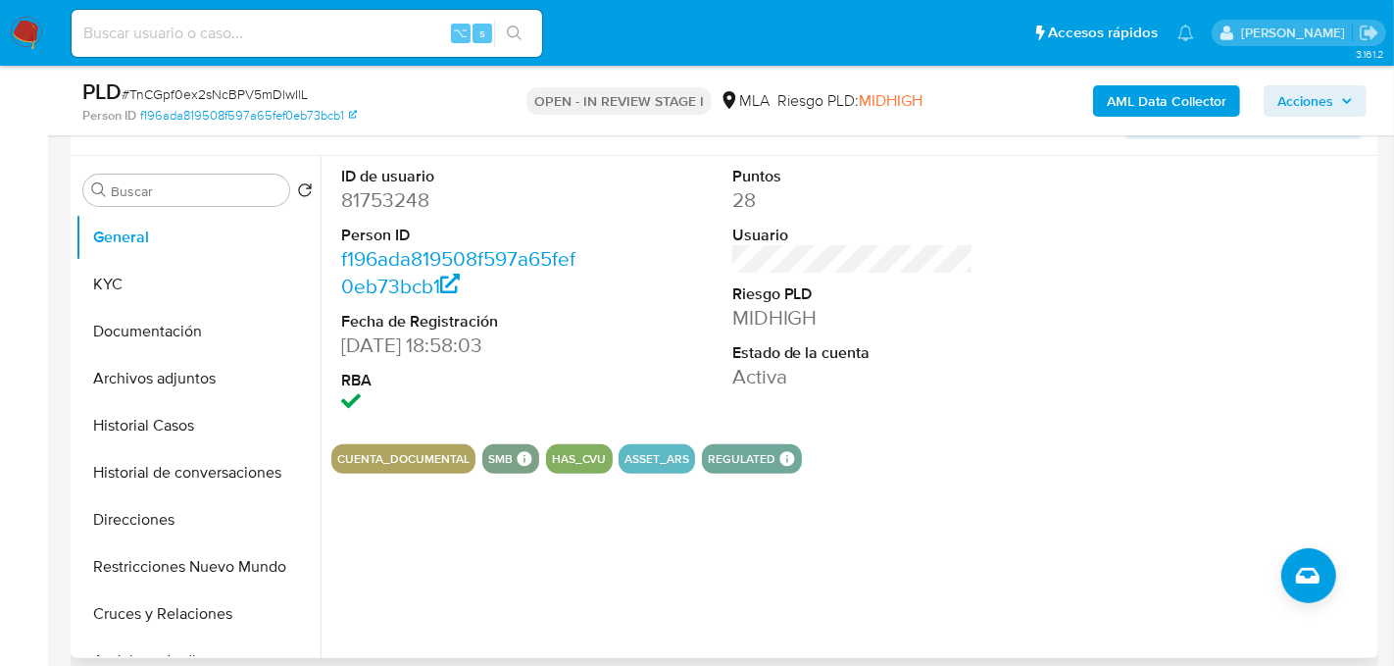
scroll to position [347, 0]
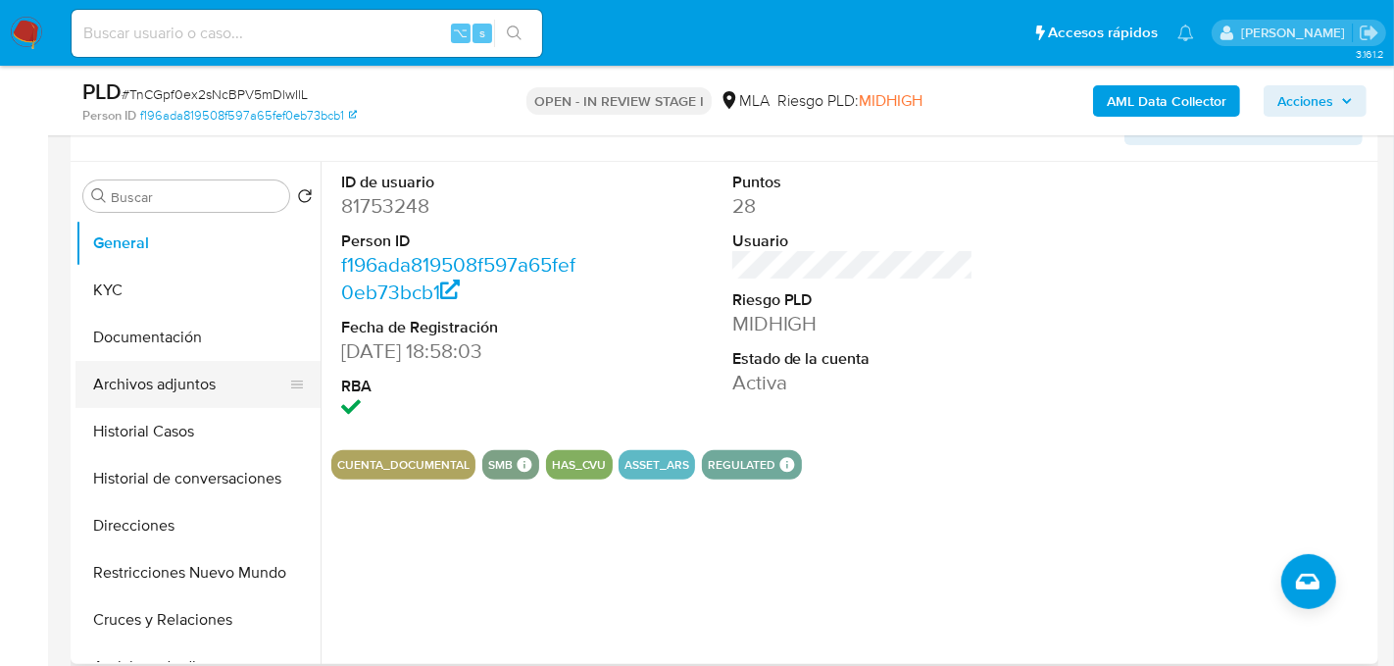
click at [156, 393] on button "Archivos adjuntos" at bounding box center [189, 384] width 229 height 47
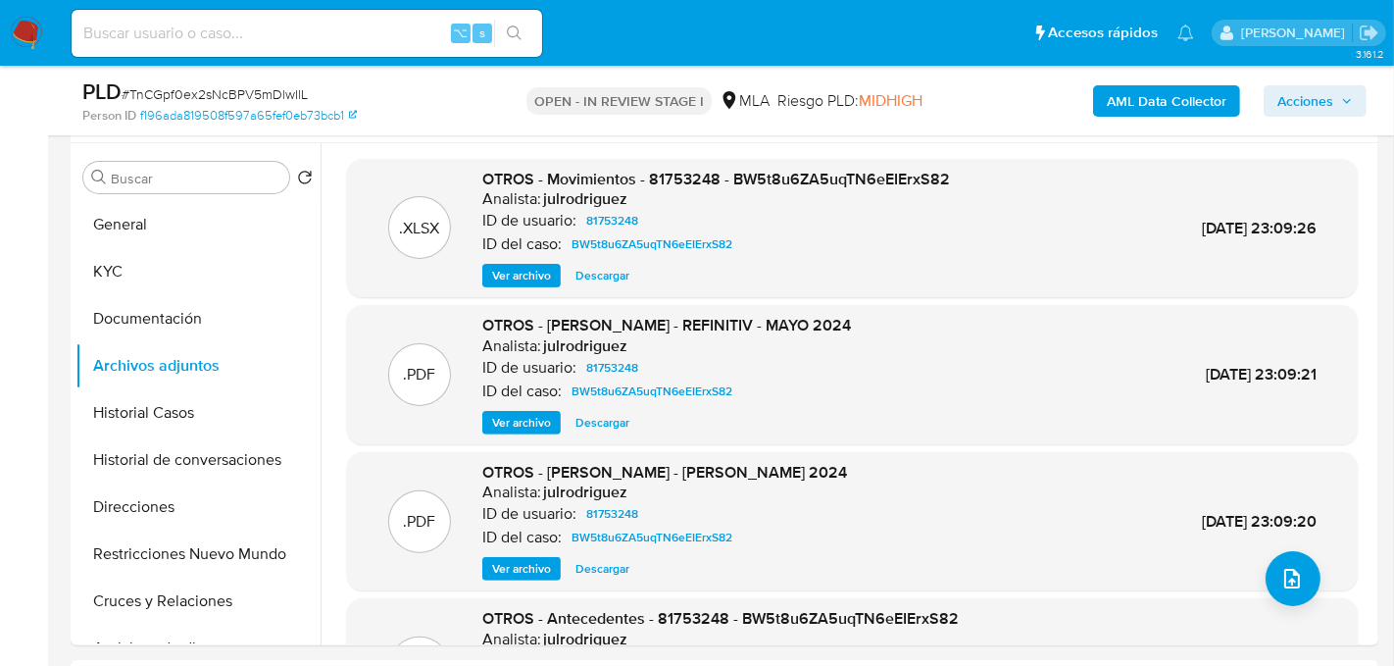
scroll to position [358, 0]
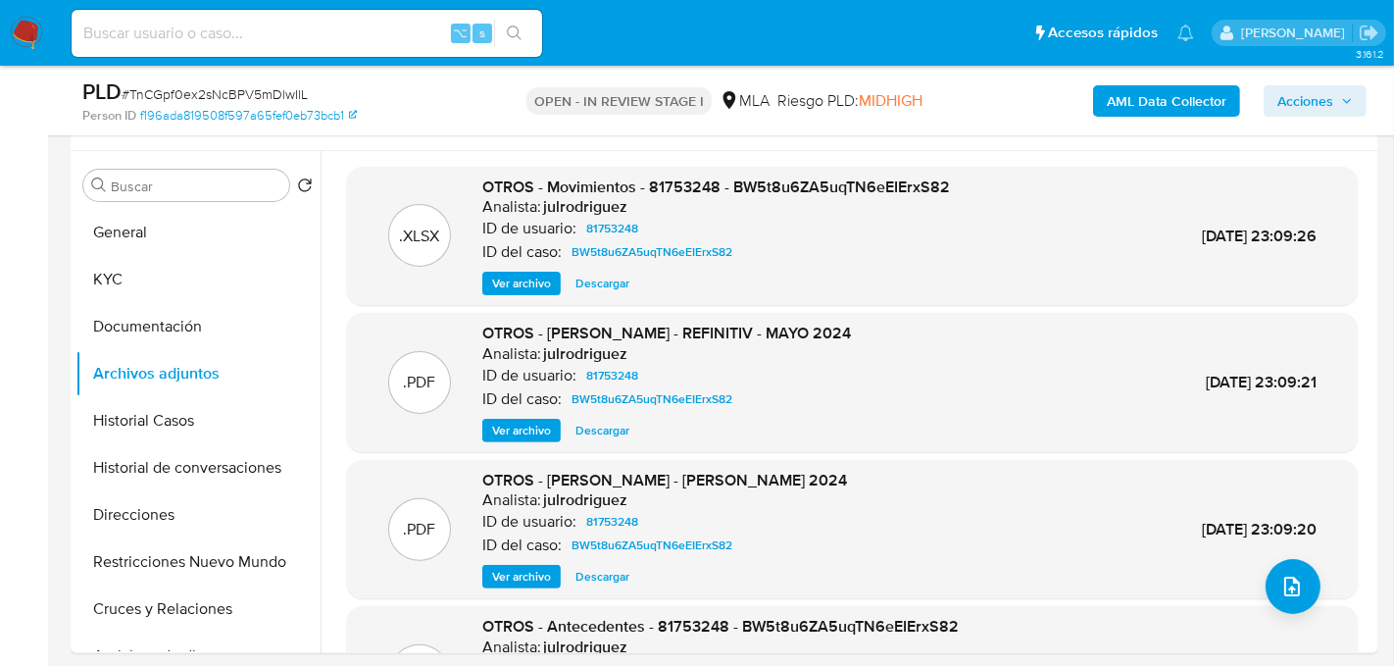
click at [302, 18] on div "⌥ s" at bounding box center [307, 33] width 471 height 47
click at [302, 36] on input at bounding box center [307, 33] width 471 height 25
paste input "O2IzwE60sPOtM4S1qDBtOI3V"
type input "O2IzwE60sPOtM4S1qDBtOI3V"
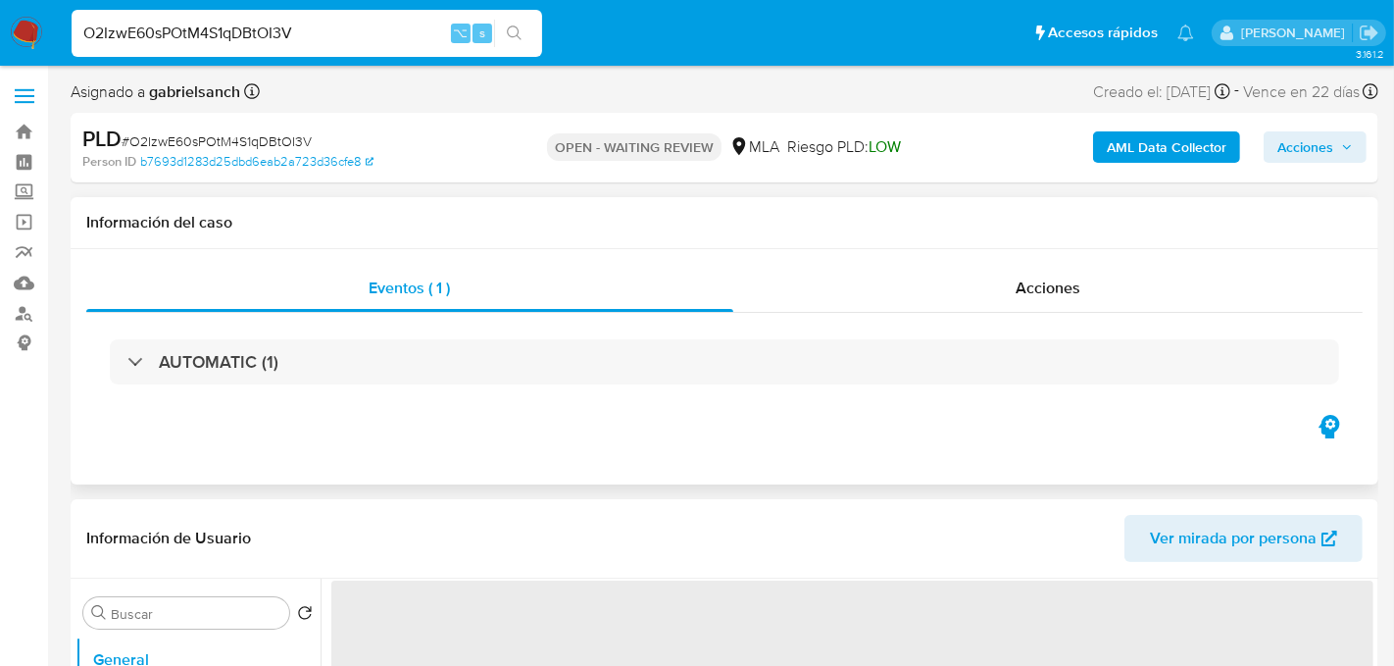
select select "10"
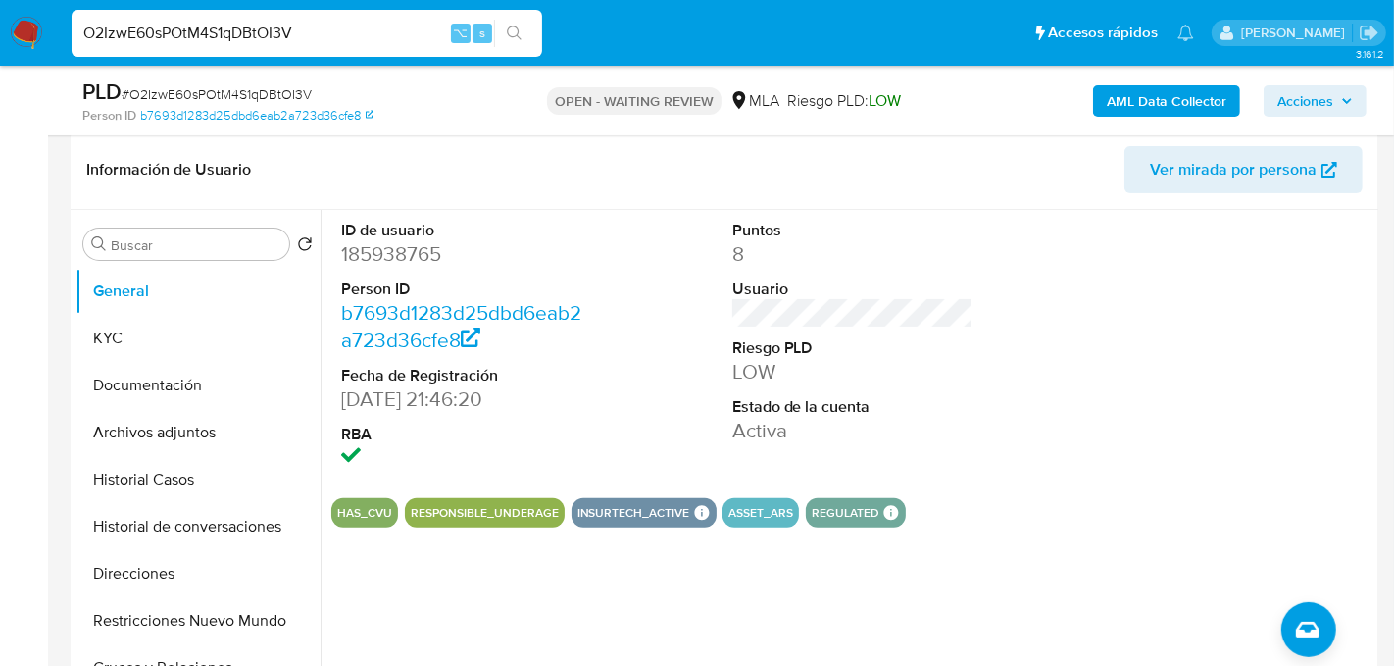
scroll to position [302, 0]
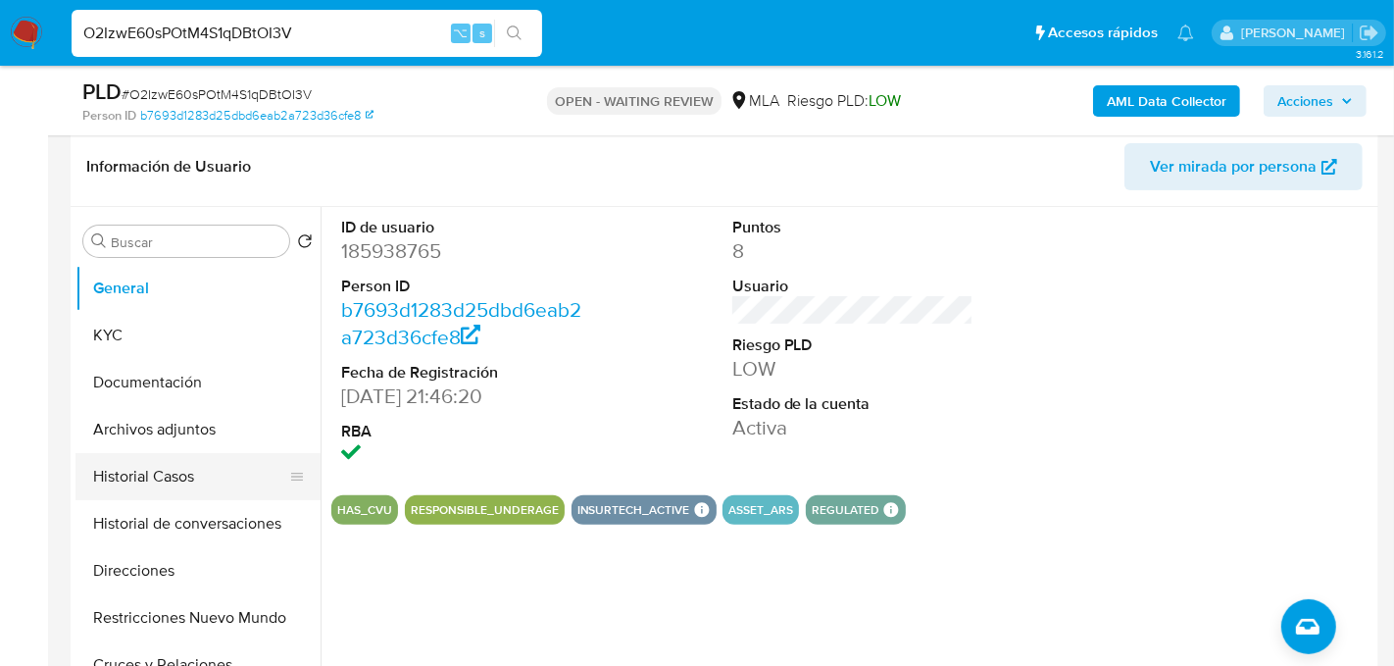
click at [158, 480] on button "Historial Casos" at bounding box center [189, 476] width 229 height 47
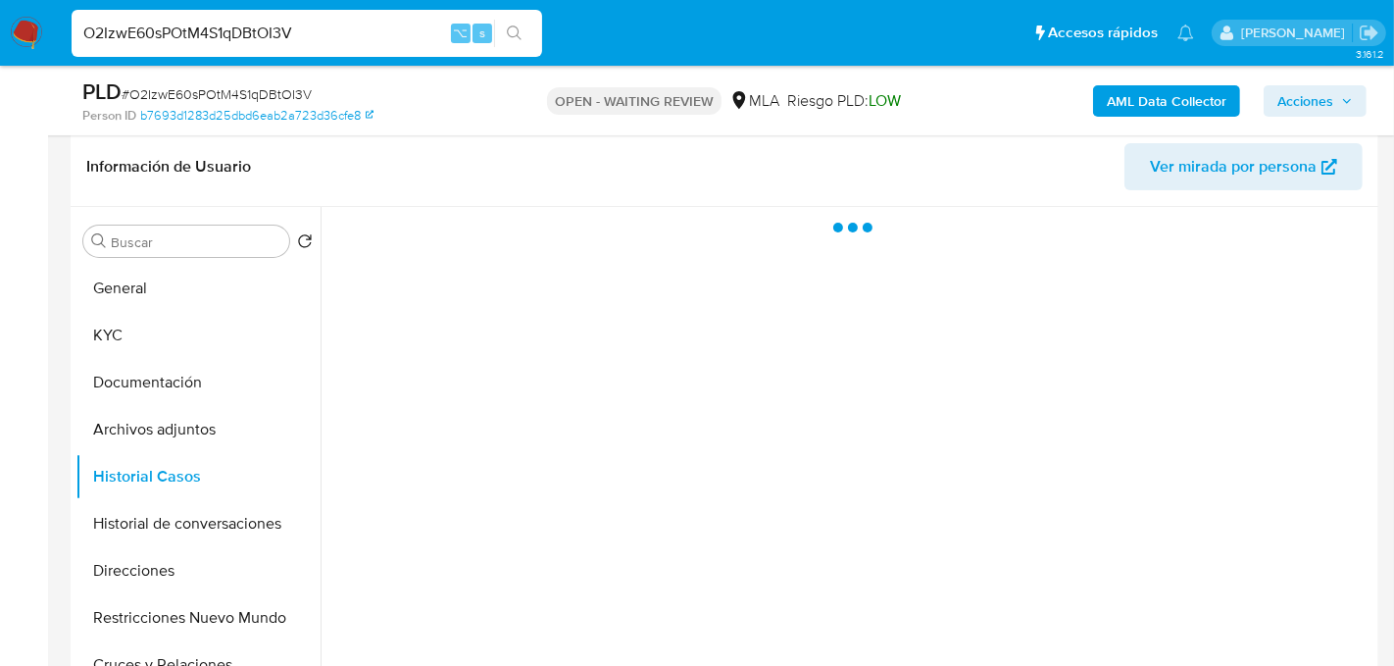
scroll to position [395, 0]
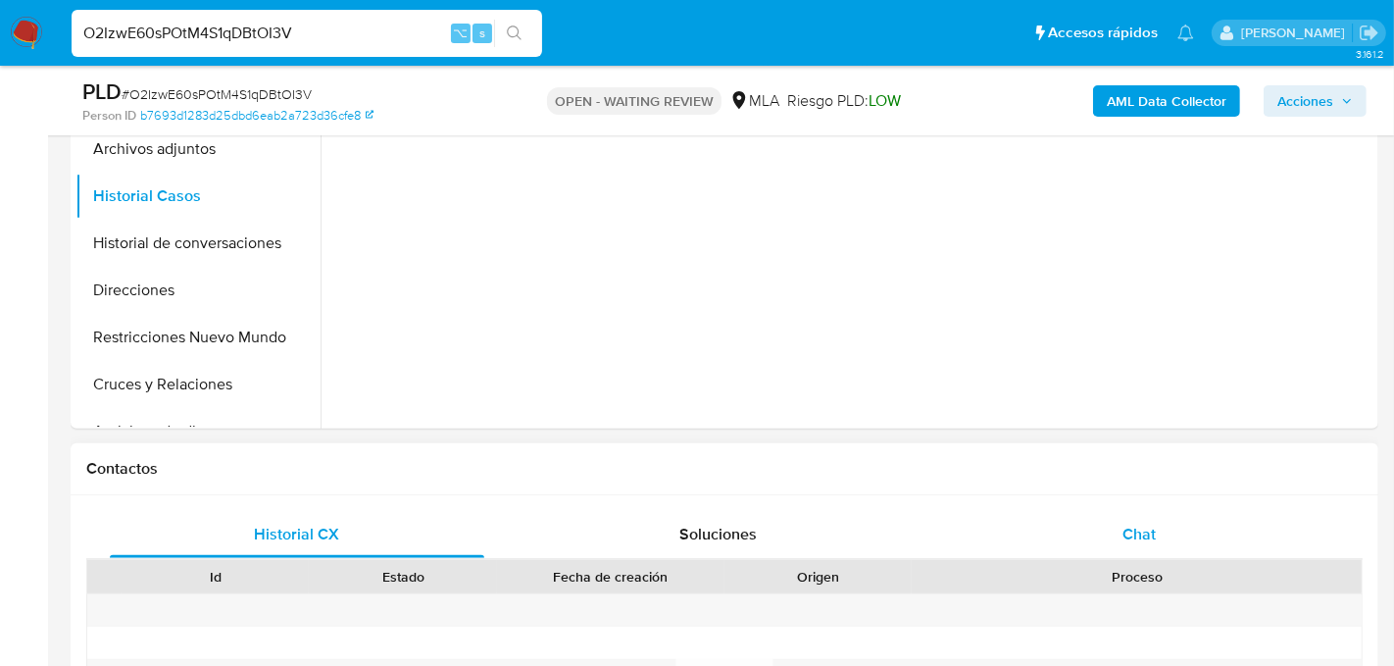
click at [1083, 553] on div "Chat" at bounding box center [1139, 534] width 375 height 47
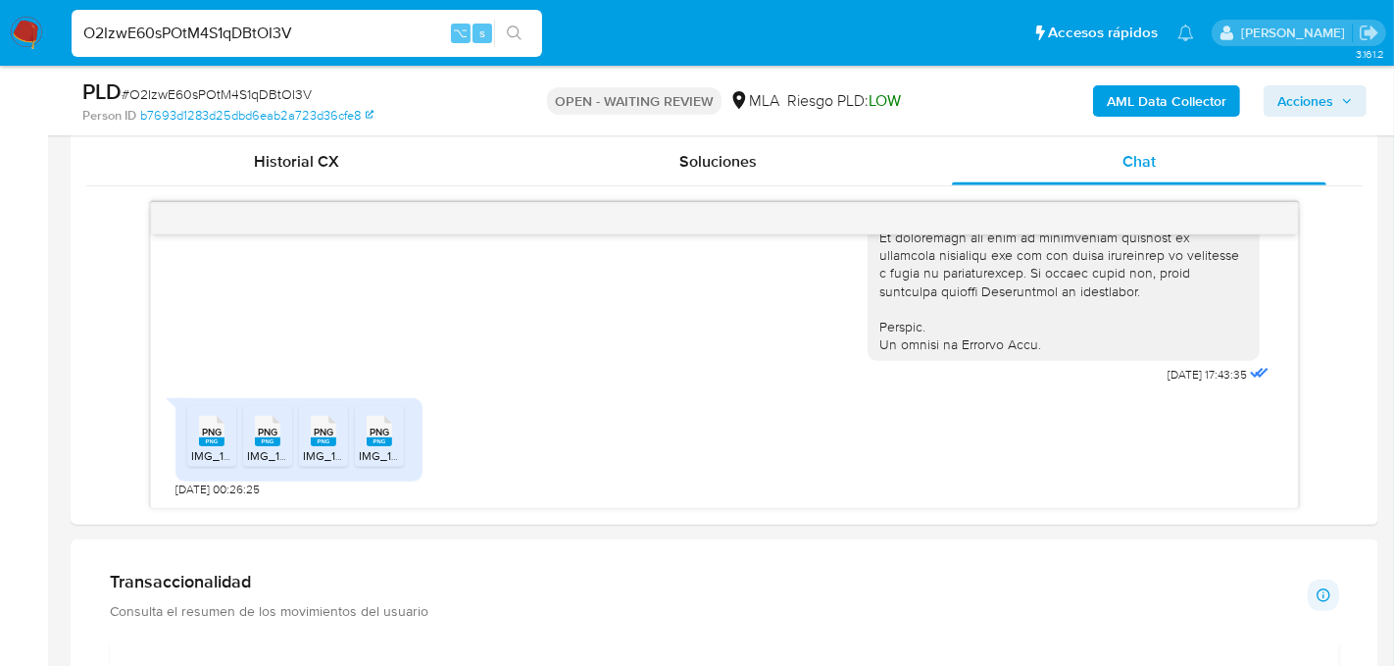
scroll to position [946, 0]
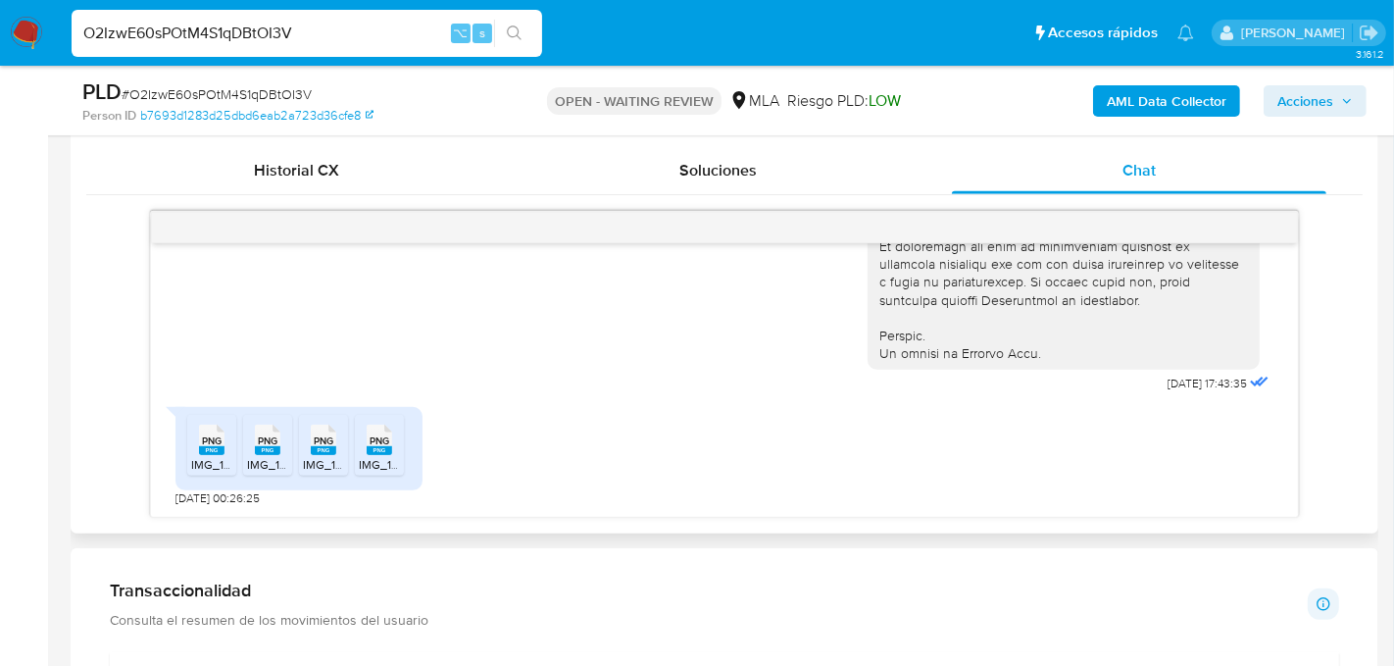
click at [206, 441] on span "PNG" at bounding box center [212, 440] width 20 height 13
click at [275, 438] on span "PNG" at bounding box center [268, 440] width 20 height 13
click at [336, 438] on div "PNG PNG" at bounding box center [323, 438] width 41 height 38
click at [397, 439] on div "PNG PNG" at bounding box center [379, 438] width 41 height 38
click at [266, 45] on div "O2IzwE60sPOtM4S1qDBtOI3V ⌥ s" at bounding box center [307, 33] width 471 height 47
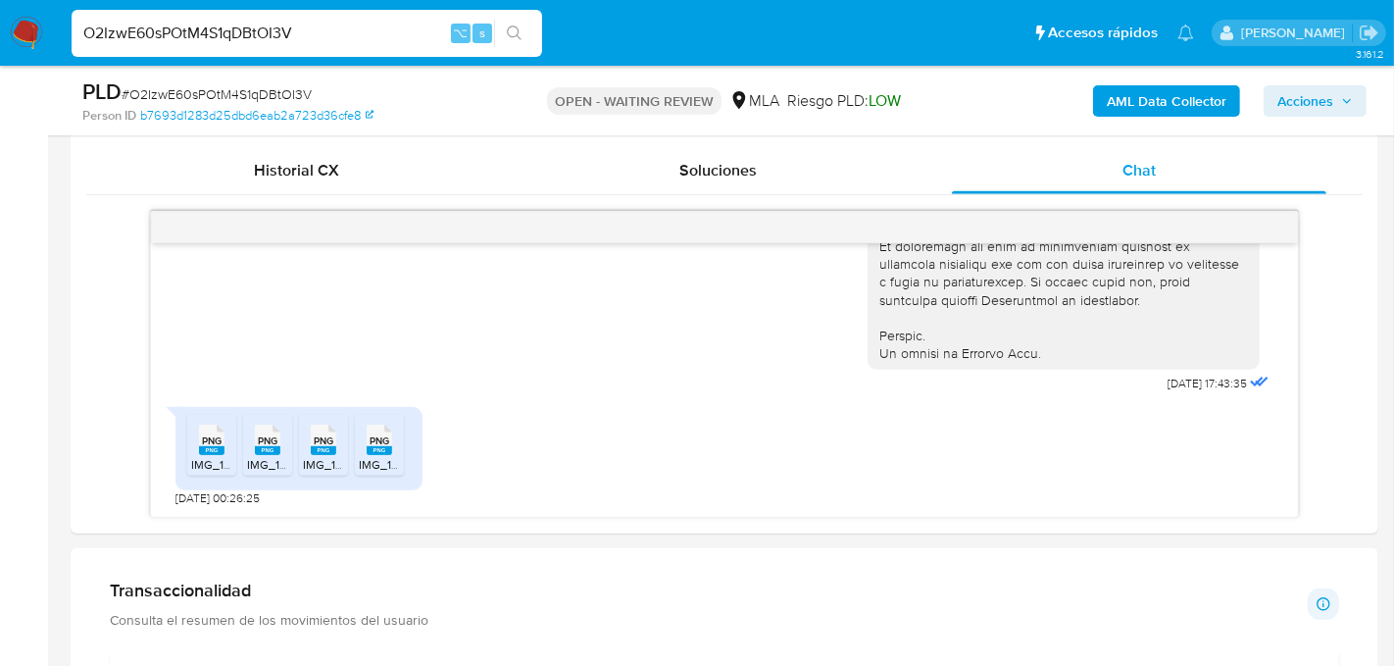
click at [261, 39] on input "O2IzwE60sPOtM4S1qDBtOI3V" at bounding box center [307, 33] width 471 height 25
paste input "TQH6WpWLUK0C4xlthucUmg2"
type input "TQH6WpWLUK0C4xlthucUmg2V"
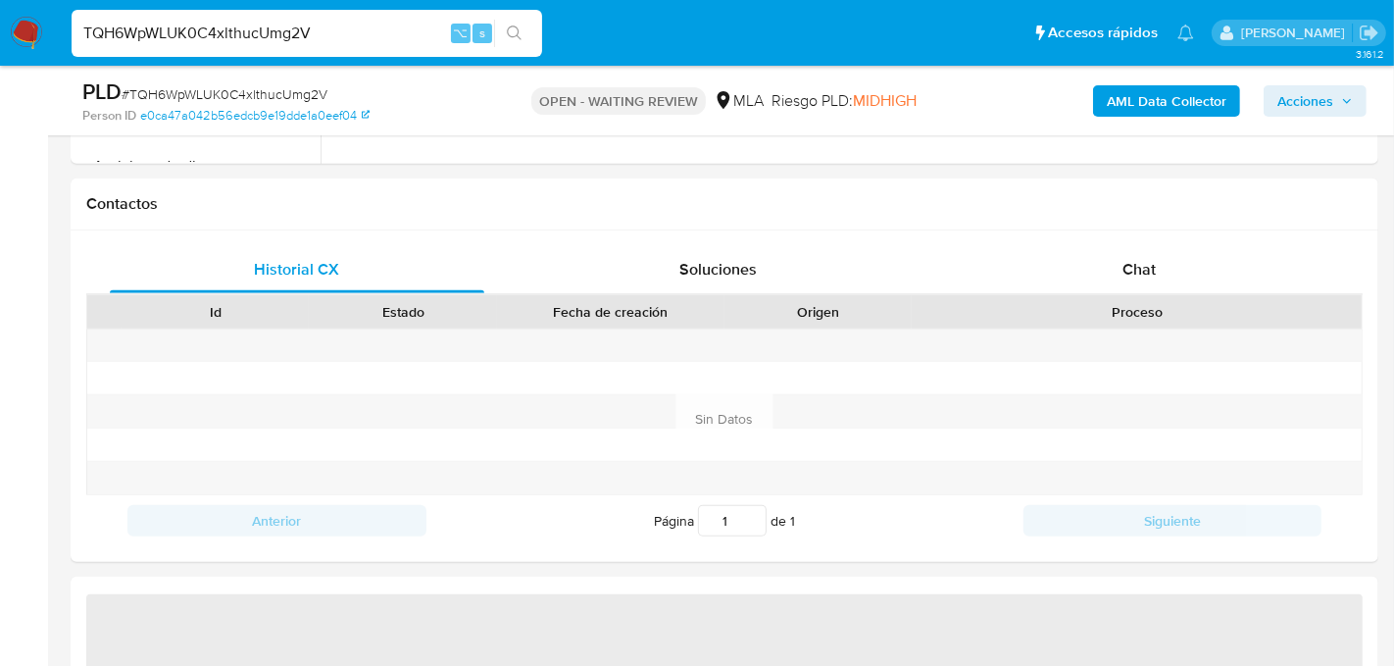
select select "10"
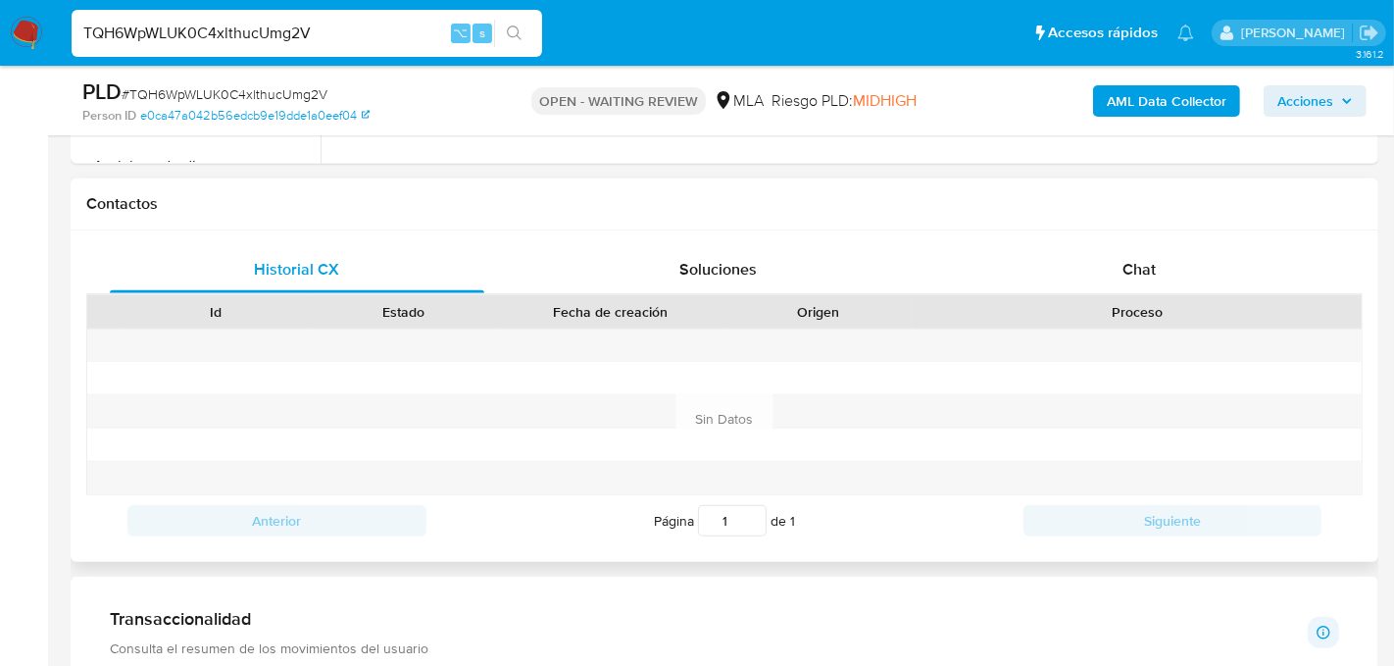
scroll to position [917, 0]
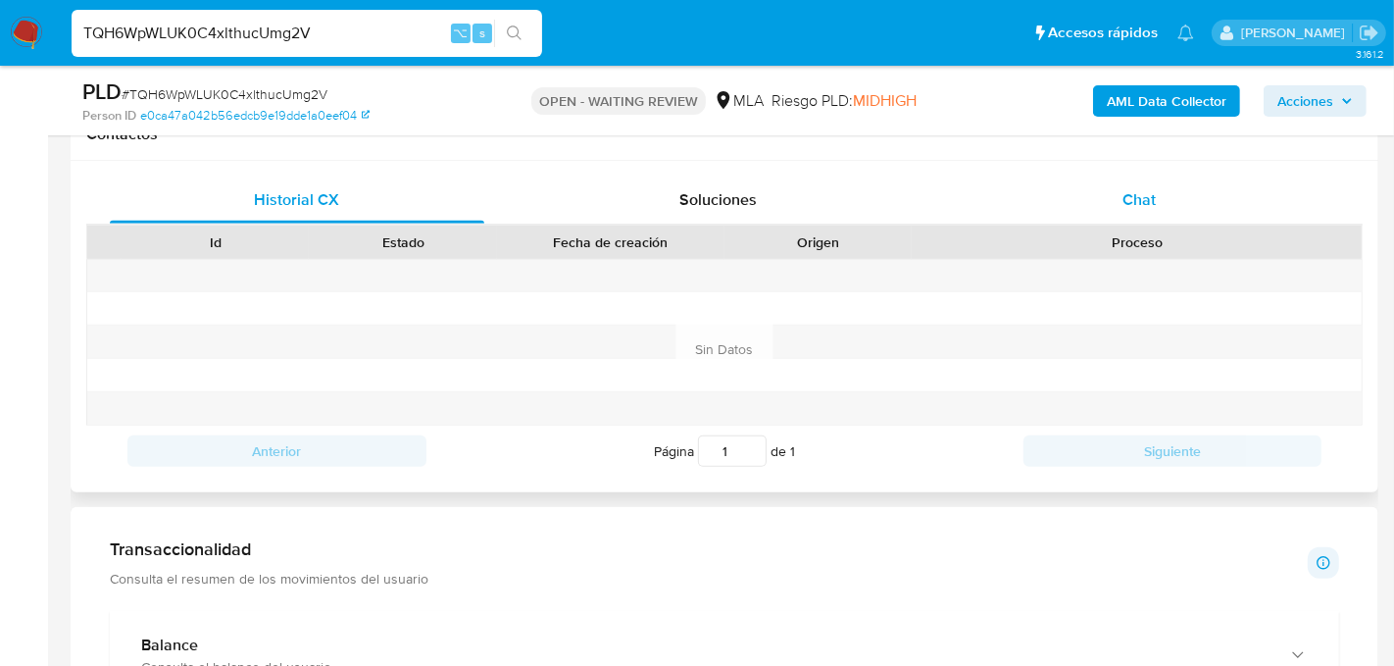
click at [1083, 187] on div "Chat" at bounding box center [1139, 199] width 375 height 47
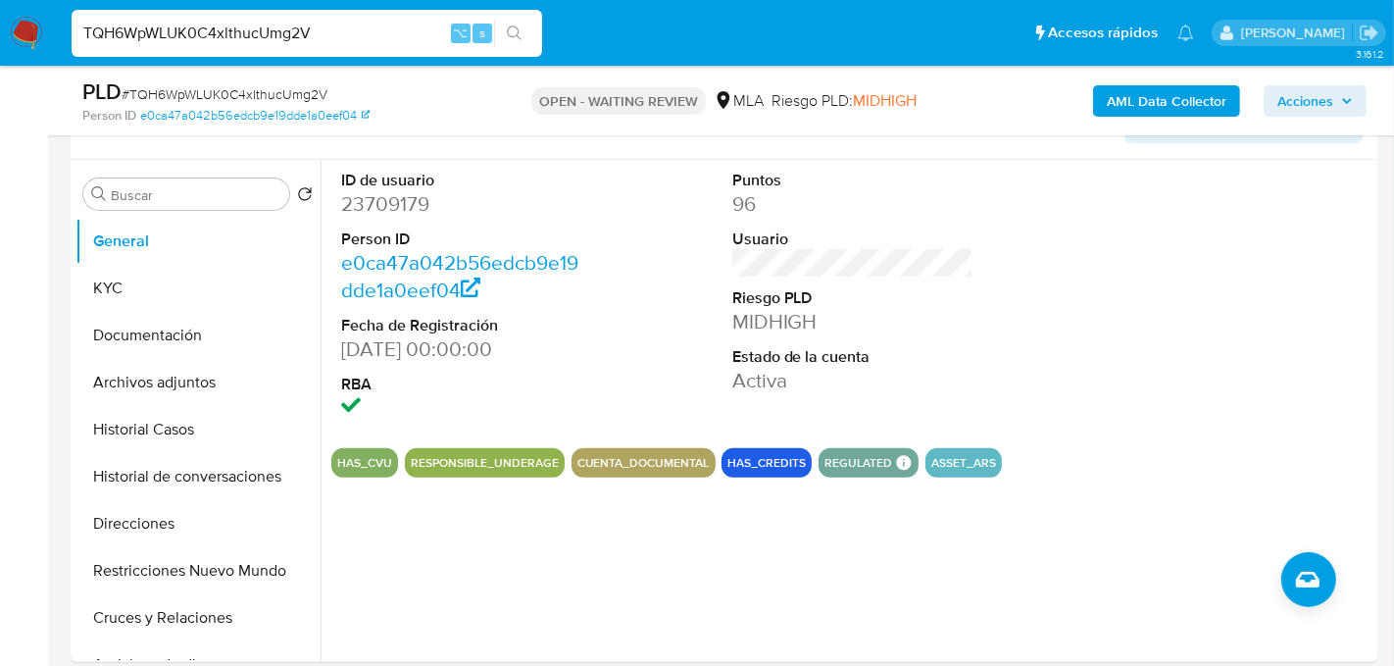
scroll to position [345, 0]
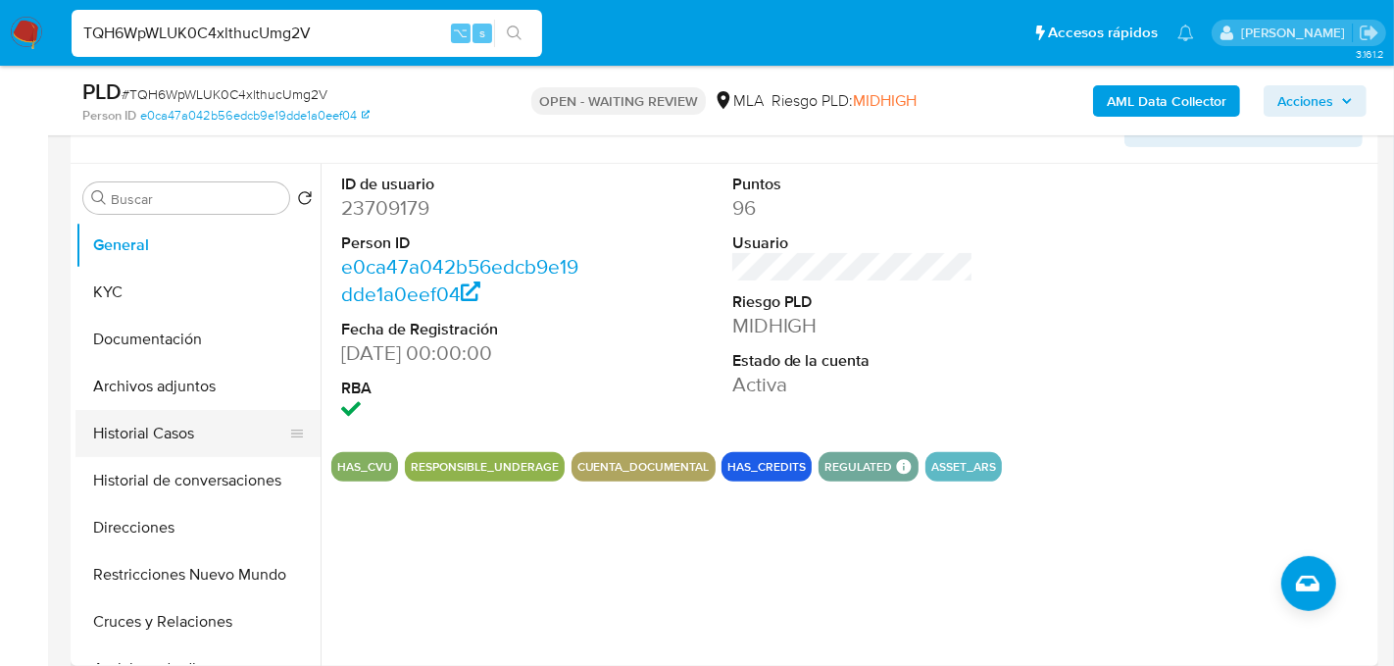
click at [147, 436] on button "Historial Casos" at bounding box center [189, 433] width 229 height 47
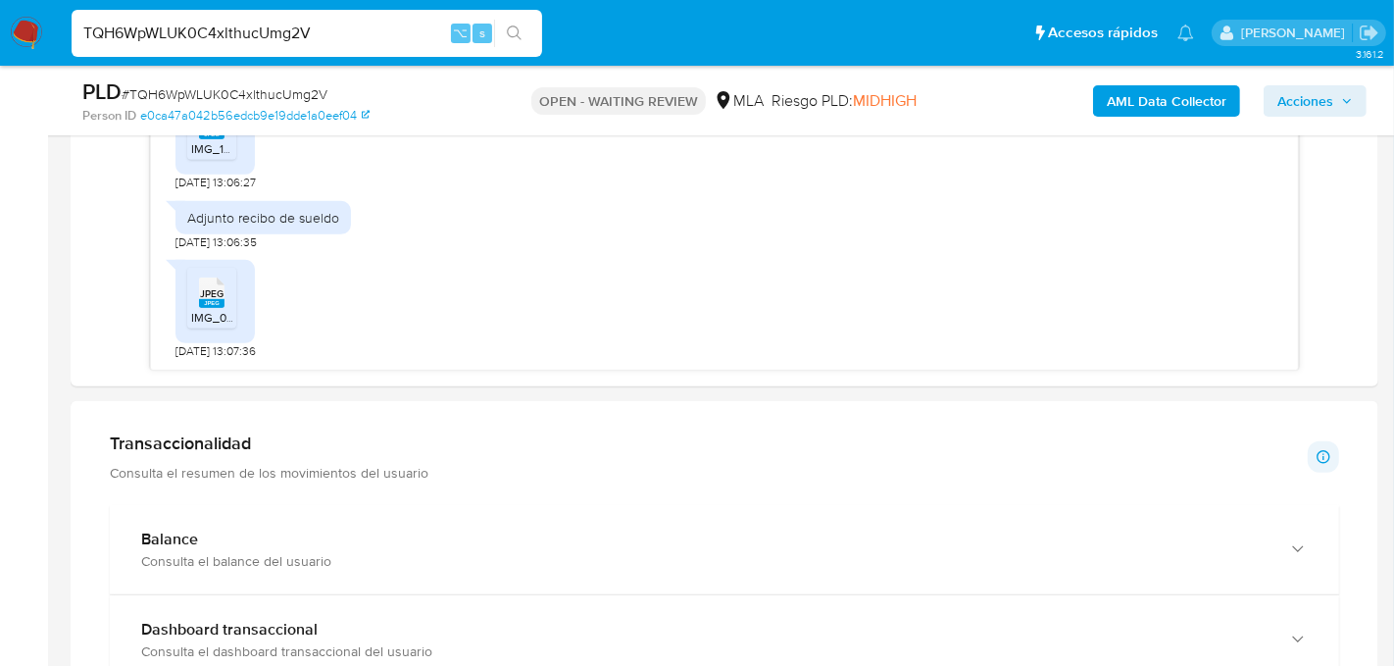
scroll to position [1201, 0]
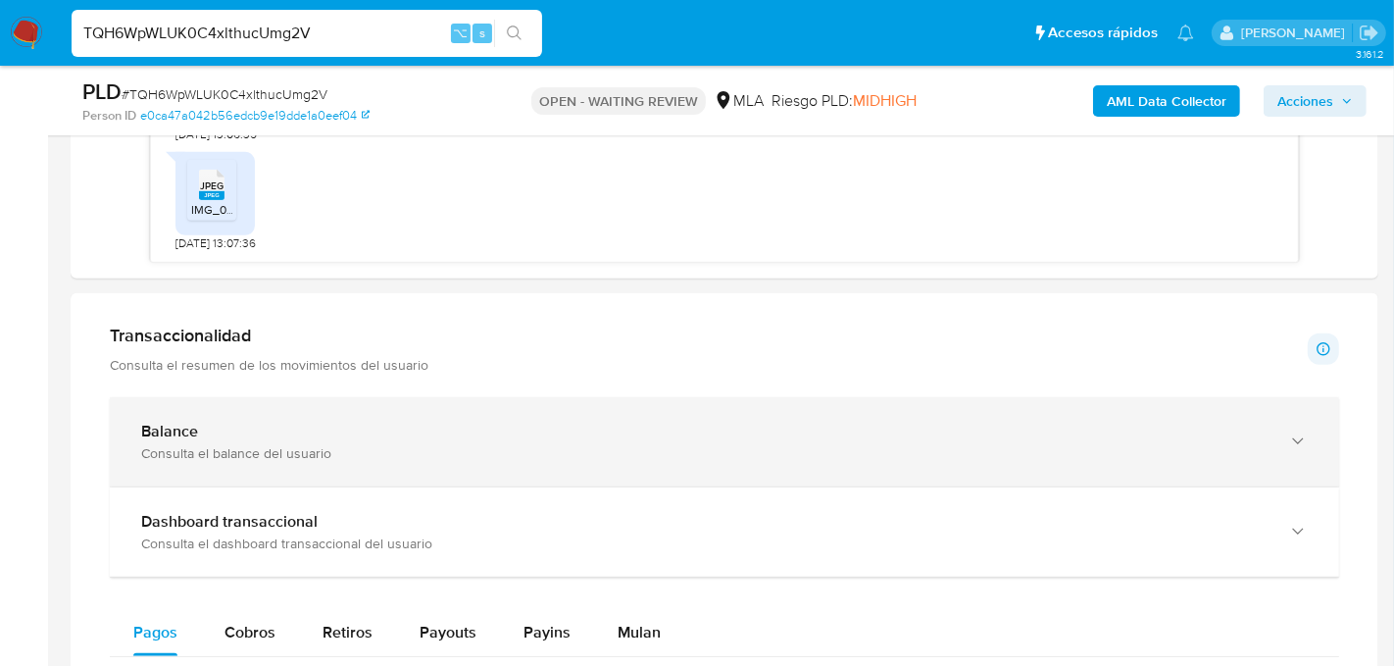
click at [1262, 407] on div "Balance Consulta el balance del usuario" at bounding box center [724, 441] width 1229 height 89
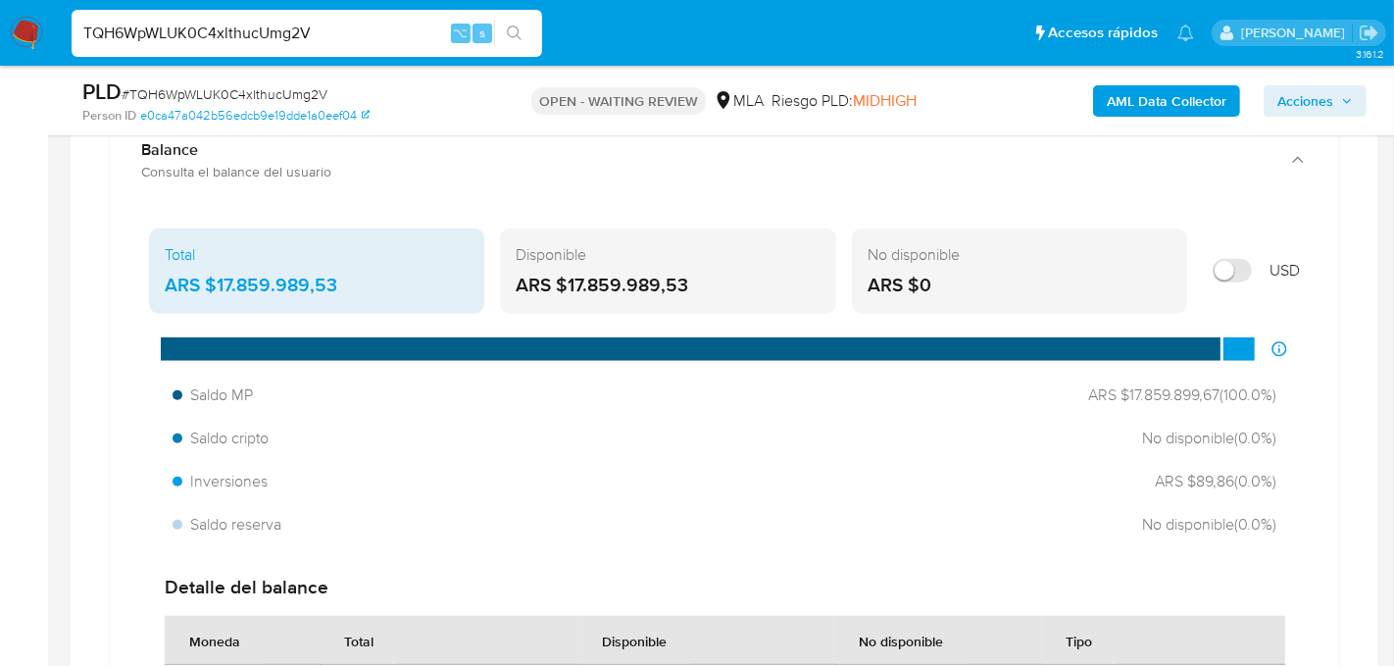
scroll to position [1480, 0]
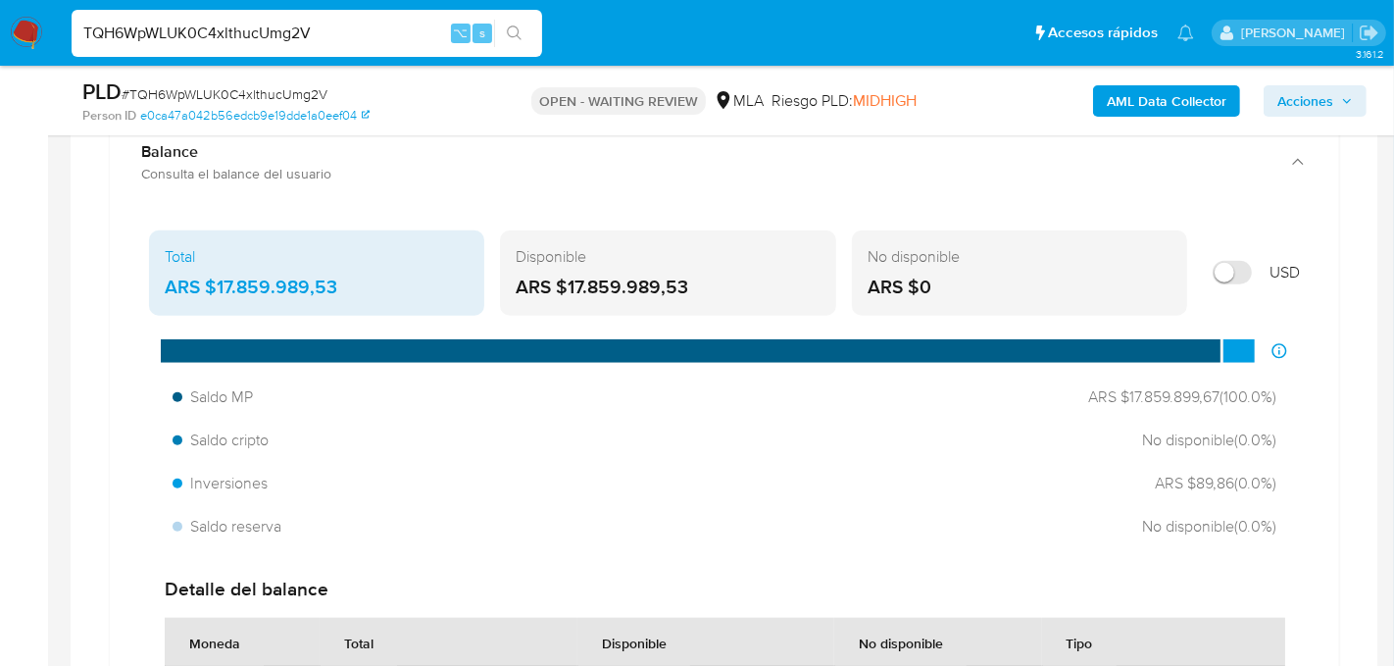
click at [650, 269] on div "Disponible ARS $17.859.989,53" at bounding box center [667, 273] width 335 height 86
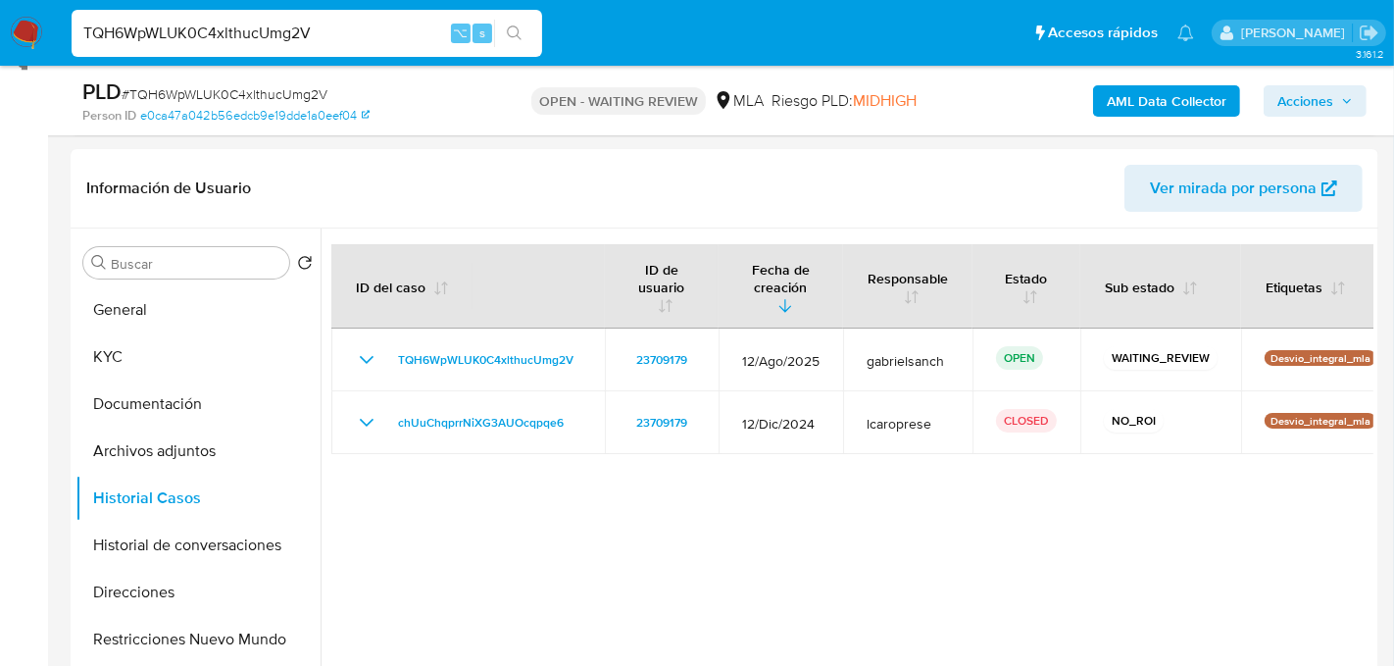
scroll to position [316, 0]
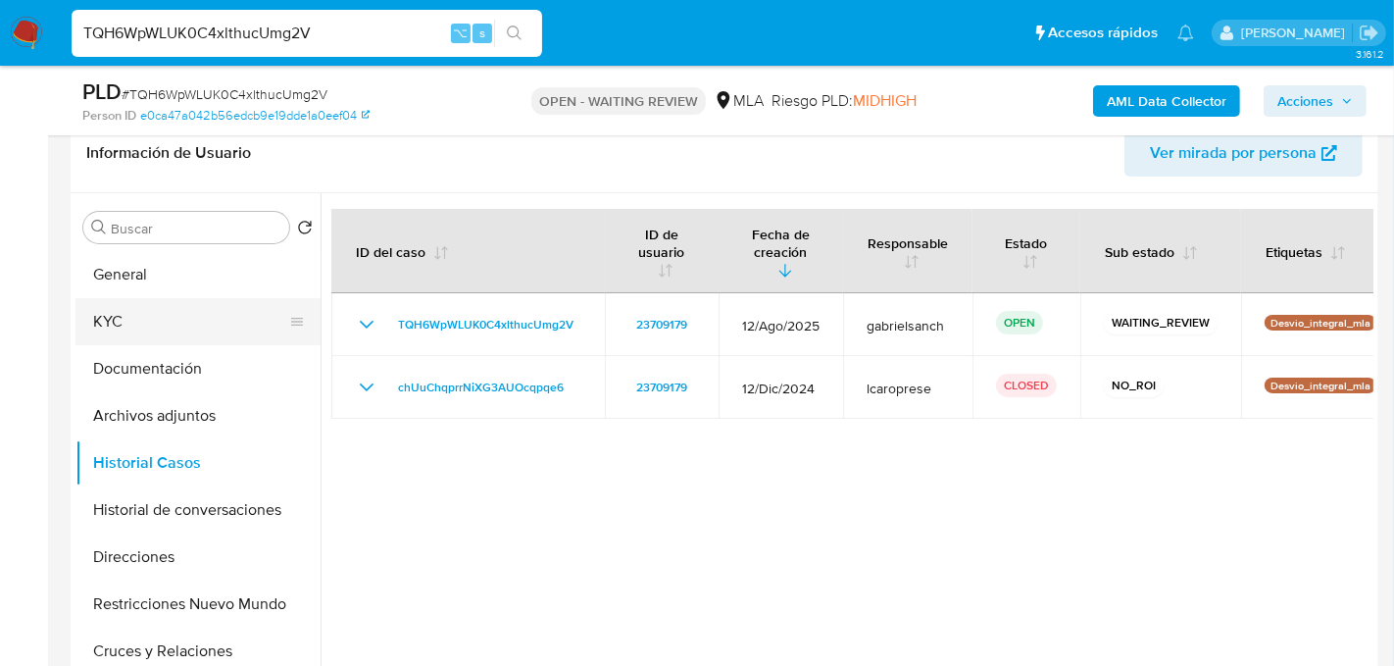
click at [133, 313] on button "KYC" at bounding box center [189, 321] width 229 height 47
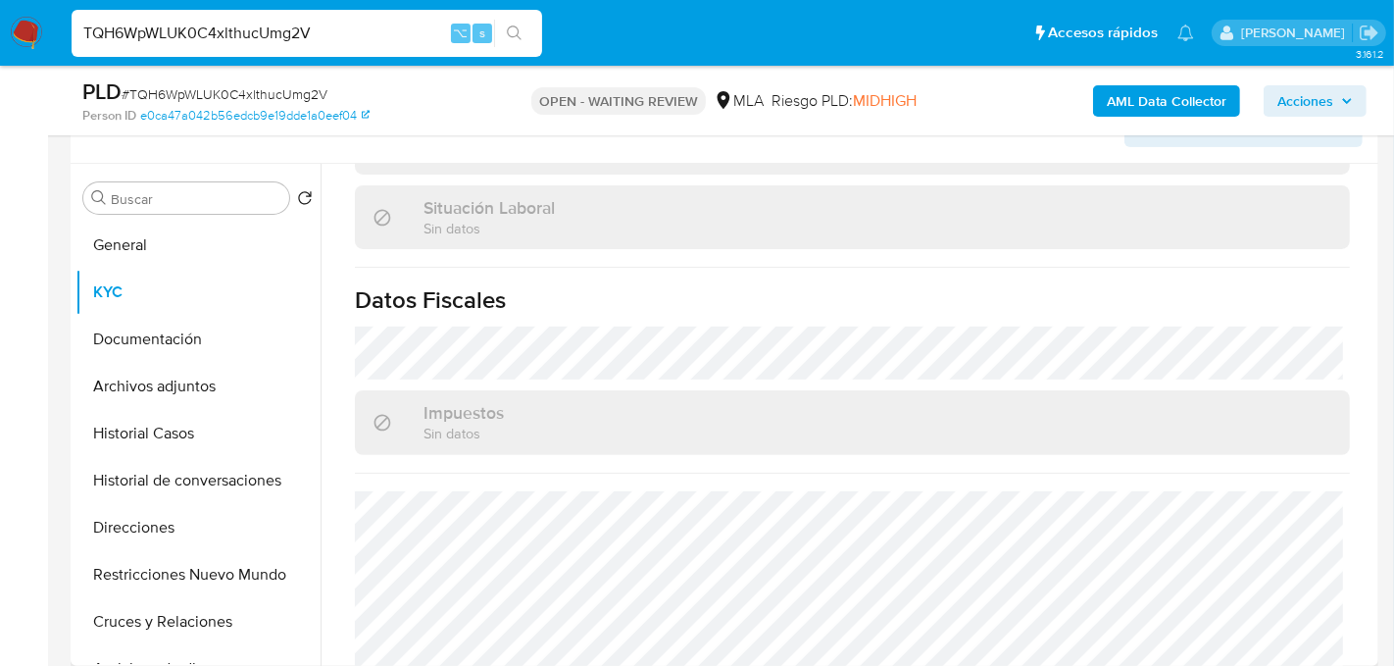
scroll to position [383, 0]
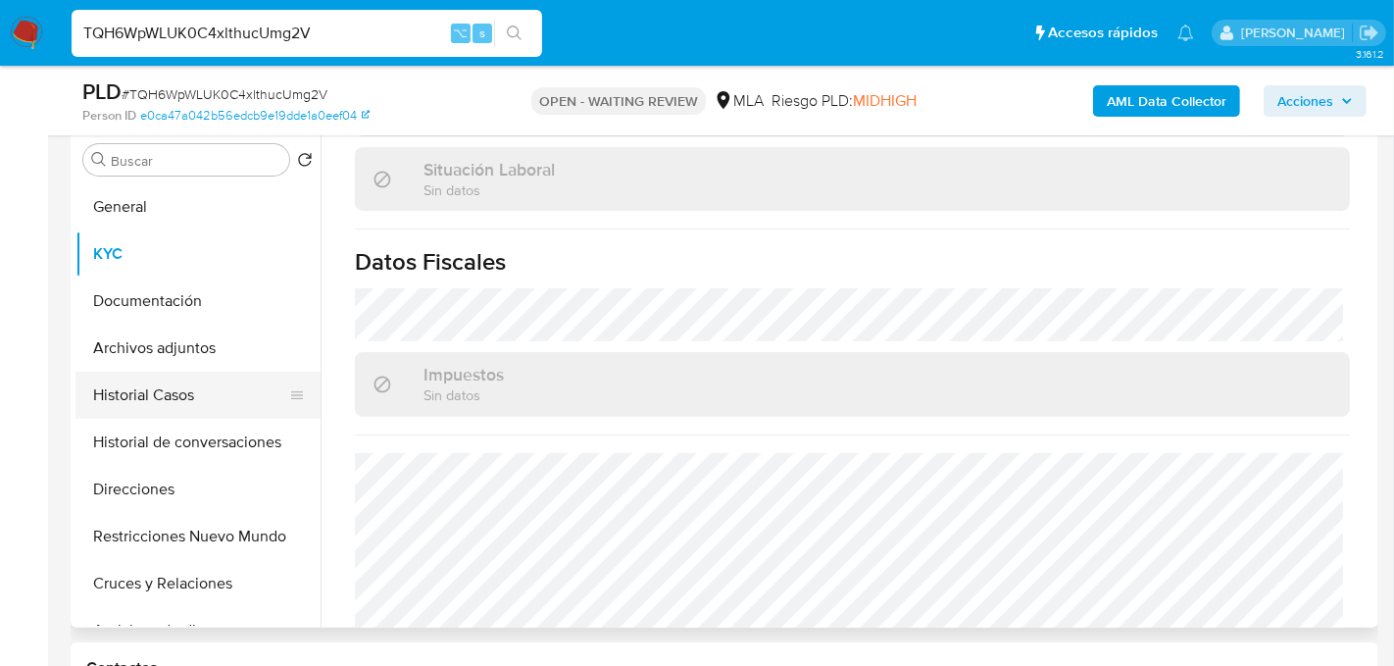
click at [163, 384] on button "Historial Casos" at bounding box center [189, 395] width 229 height 47
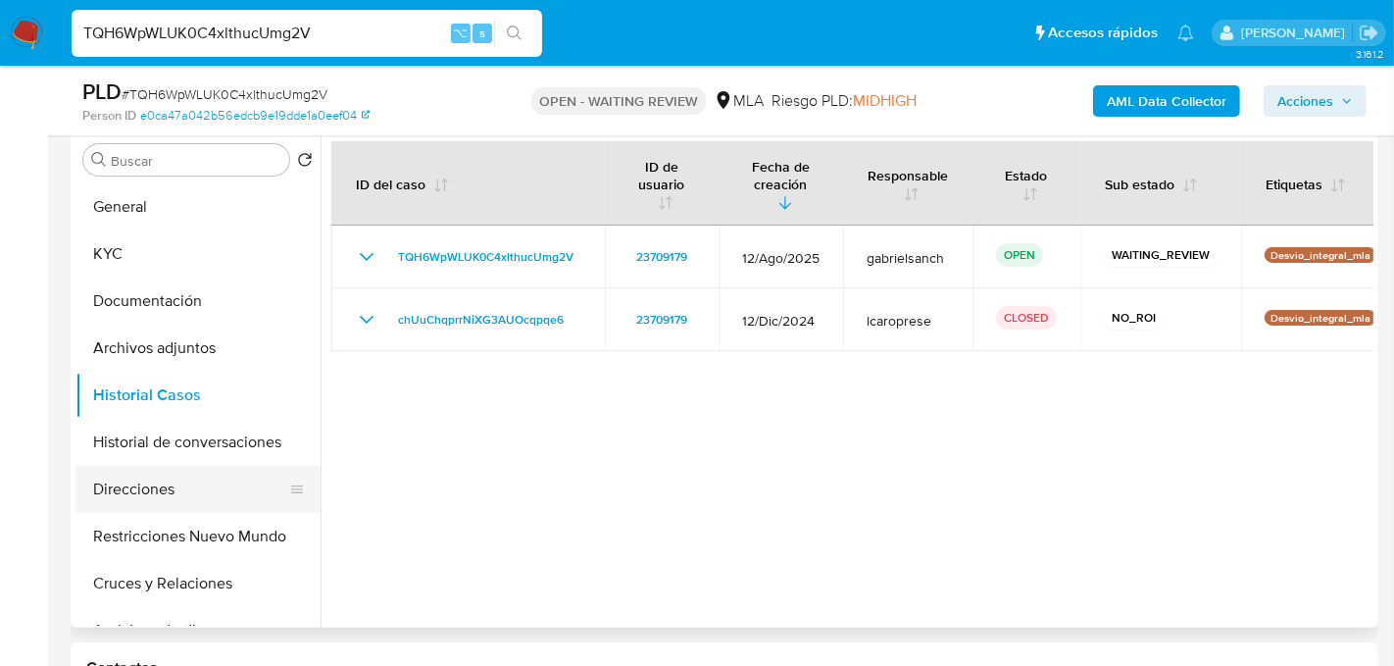
click at [193, 493] on button "Direcciones" at bounding box center [189, 489] width 229 height 47
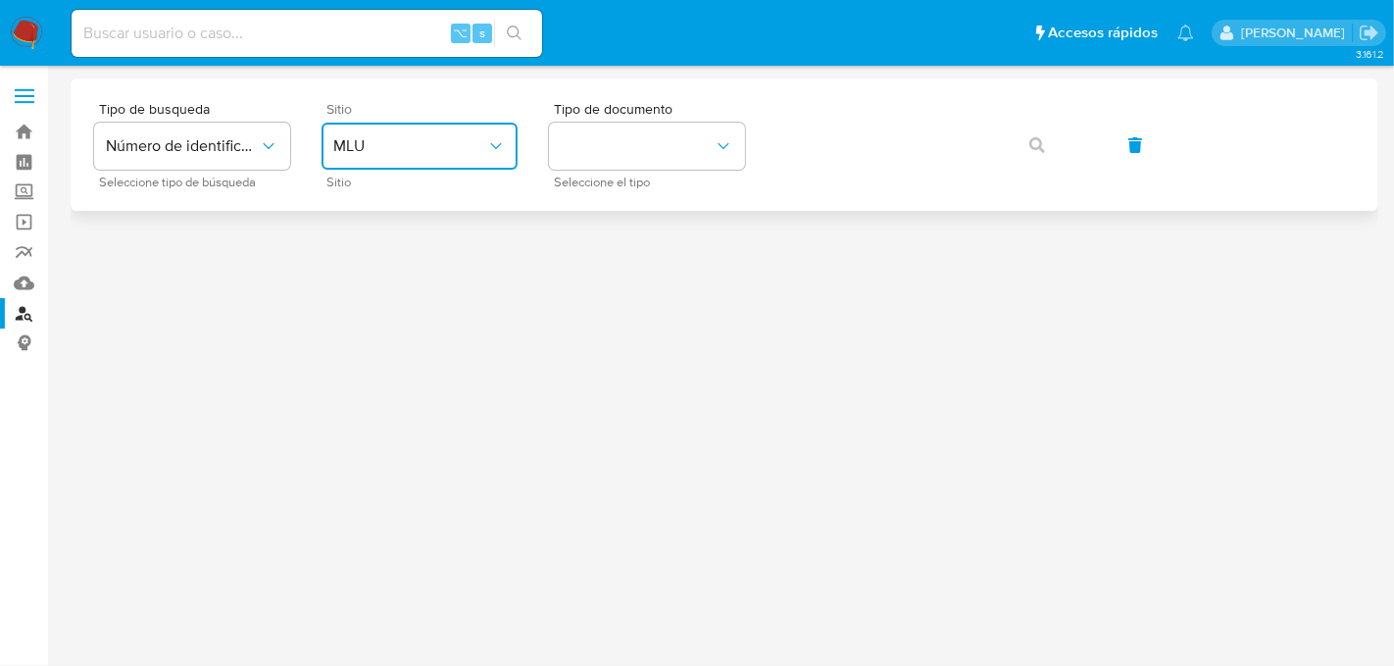
click at [457, 125] on button "MLU" at bounding box center [420, 146] width 196 height 47
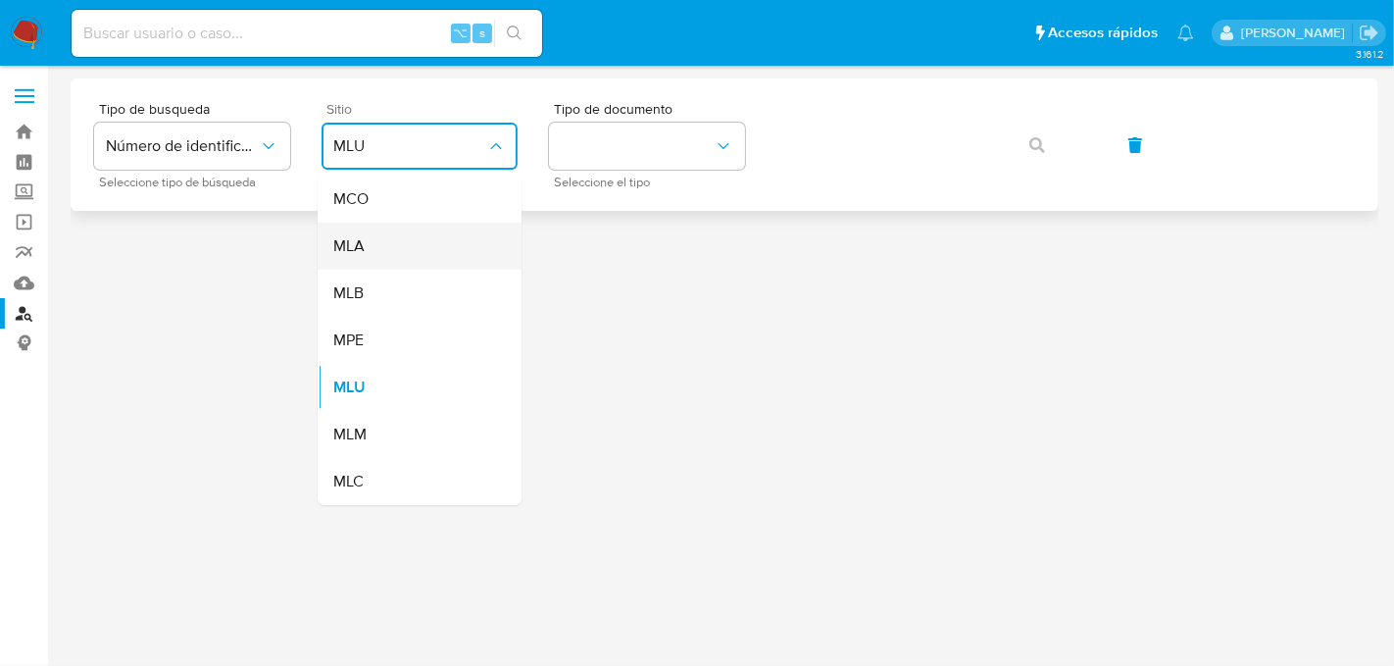
click at [414, 243] on div "MLA" at bounding box center [413, 246] width 161 height 47
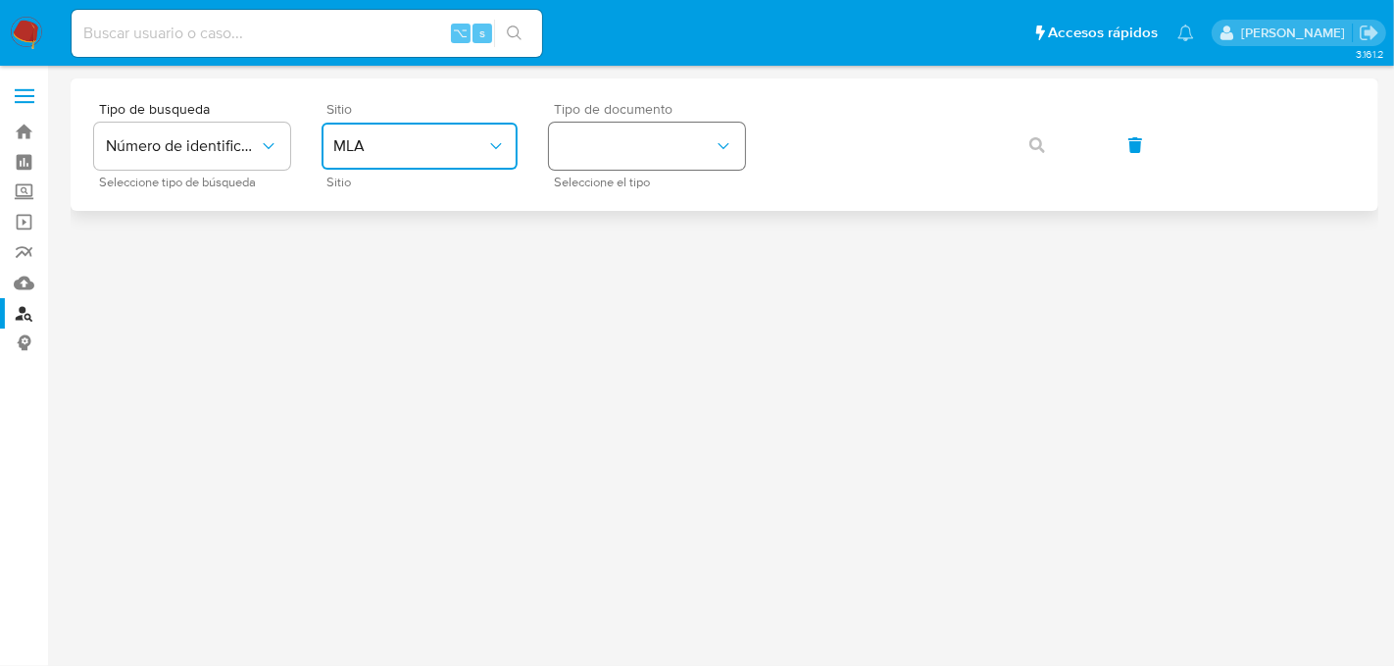
click at [654, 134] on button "identificationType" at bounding box center [647, 146] width 196 height 47
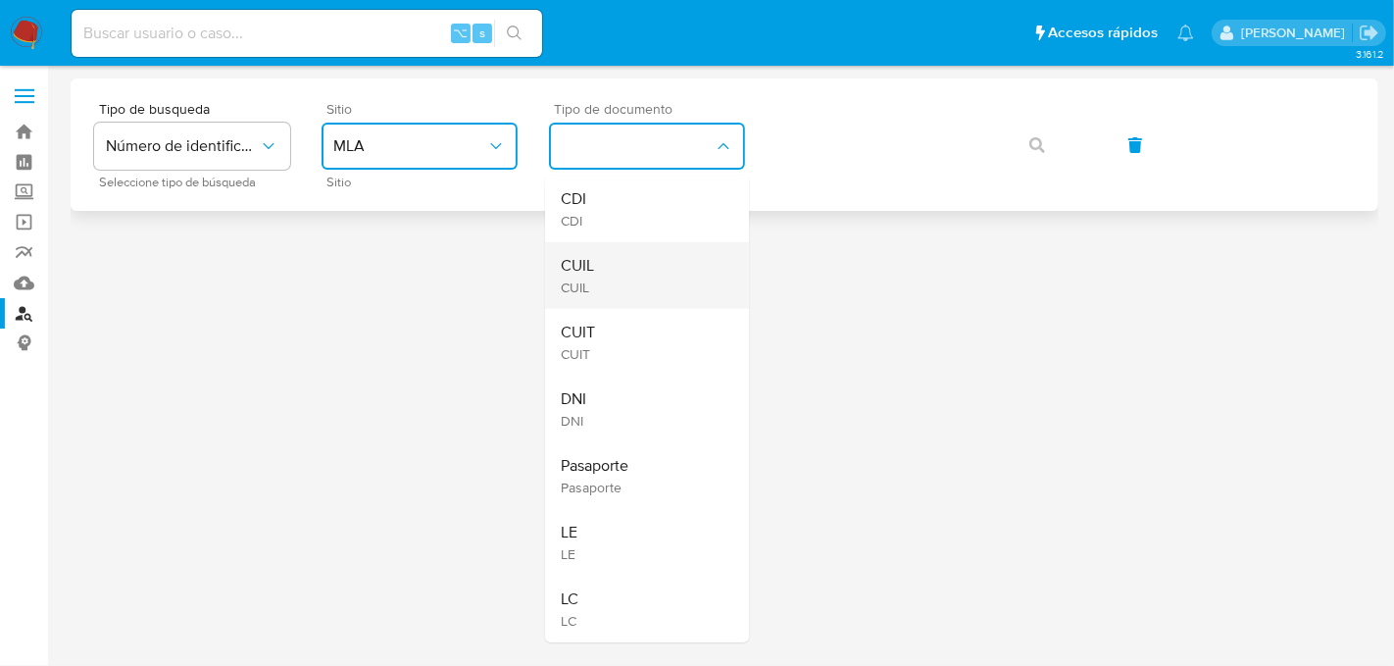
drag, startPoint x: 625, startPoint y: 343, endPoint x: 622, endPoint y: 279, distance: 63.8
click at [622, 279] on ul "CDI CDI CUIL CUIL CUIT CUIT DNI DNI Pasaporte Pasaporte LE LE LC LC" at bounding box center [647, 408] width 204 height 467
click at [622, 279] on div "CUIL CUIL" at bounding box center [641, 275] width 161 height 67
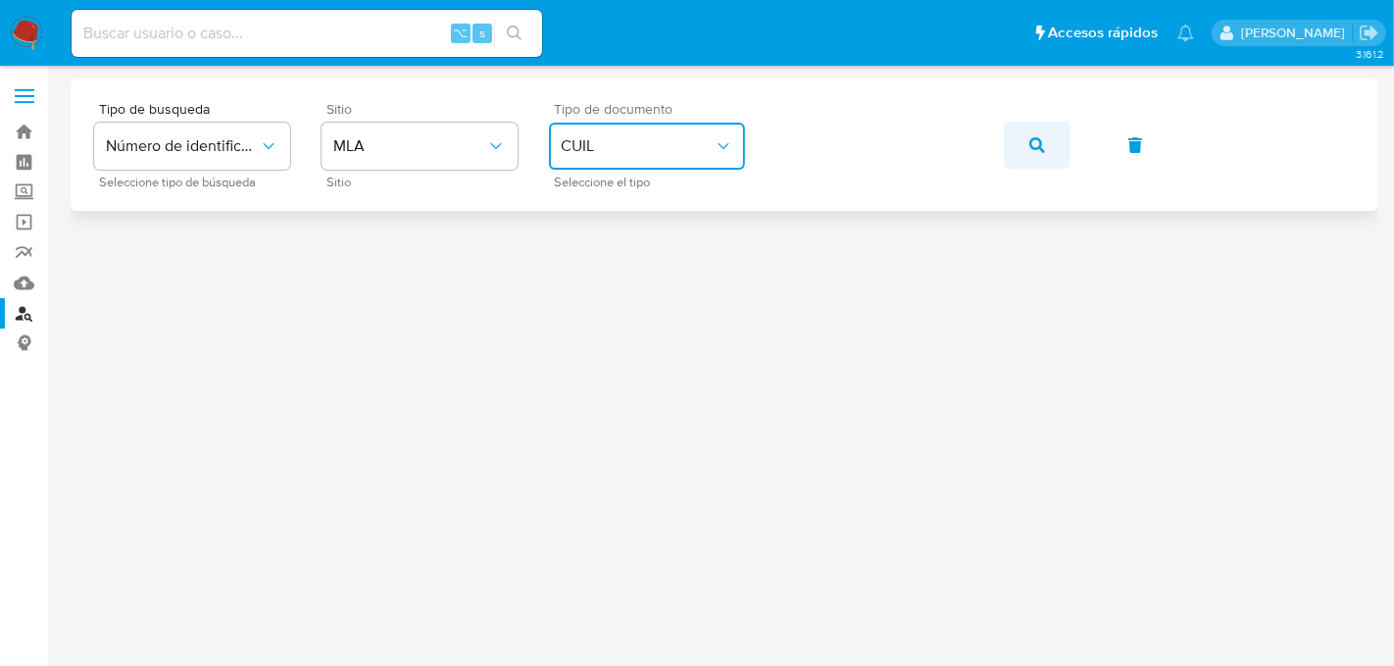
click at [1045, 142] on button "button" at bounding box center [1037, 145] width 67 height 47
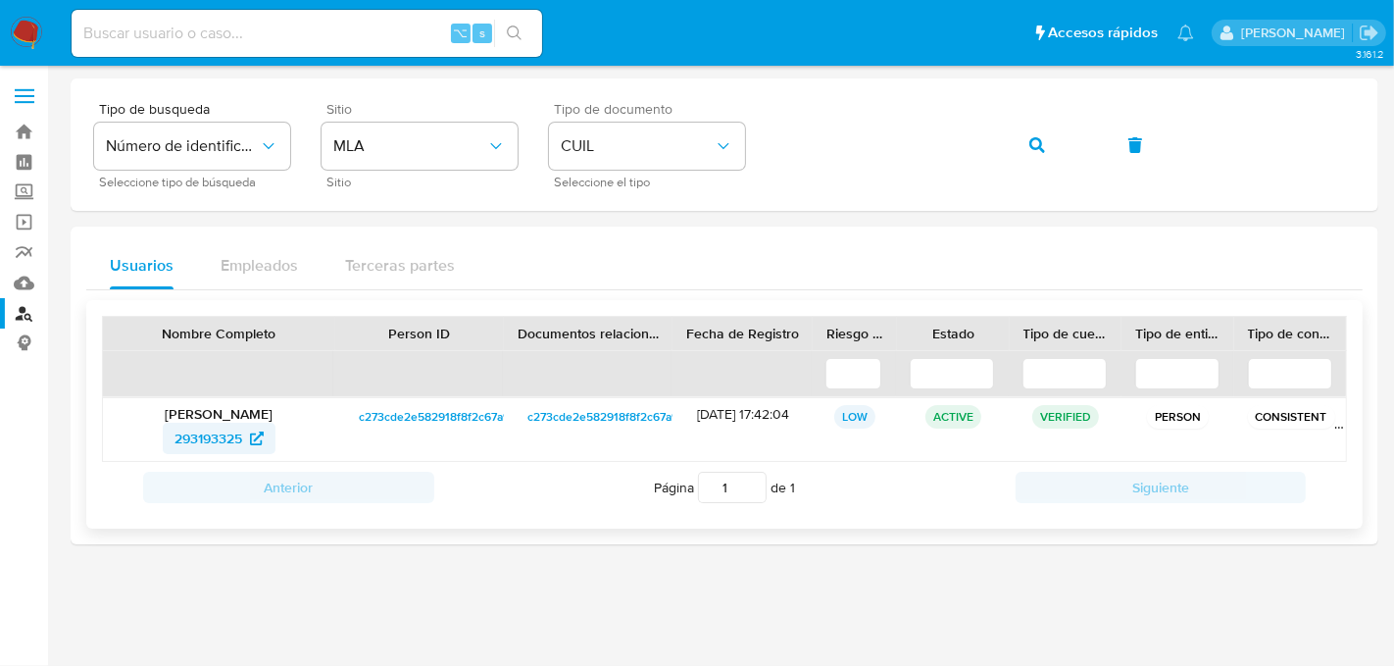
click at [228, 432] on span "293193325" at bounding box center [209, 438] width 68 height 31
click at [341, 43] on input at bounding box center [307, 33] width 471 height 25
paste input "TQH6WpWLUK0C4xlthucUmg2V"
type input "TQH6WpWLUK0C4xlthucUmg2V"
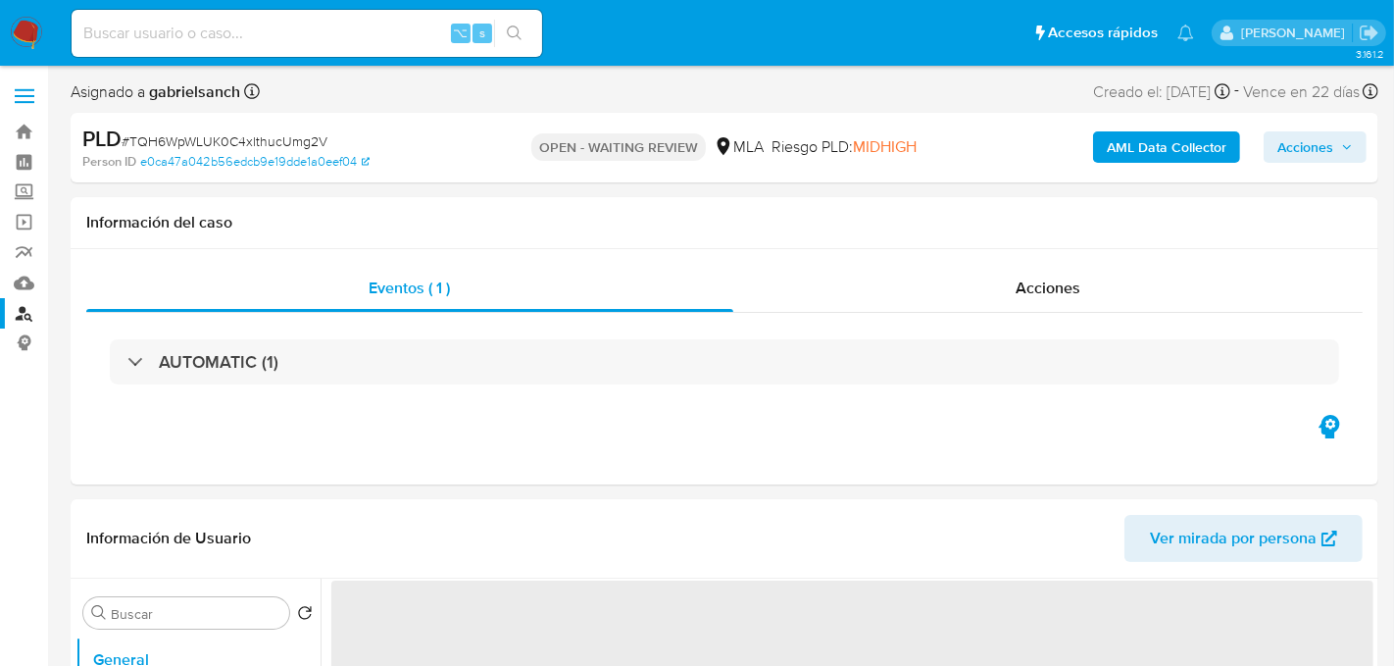
select select "10"
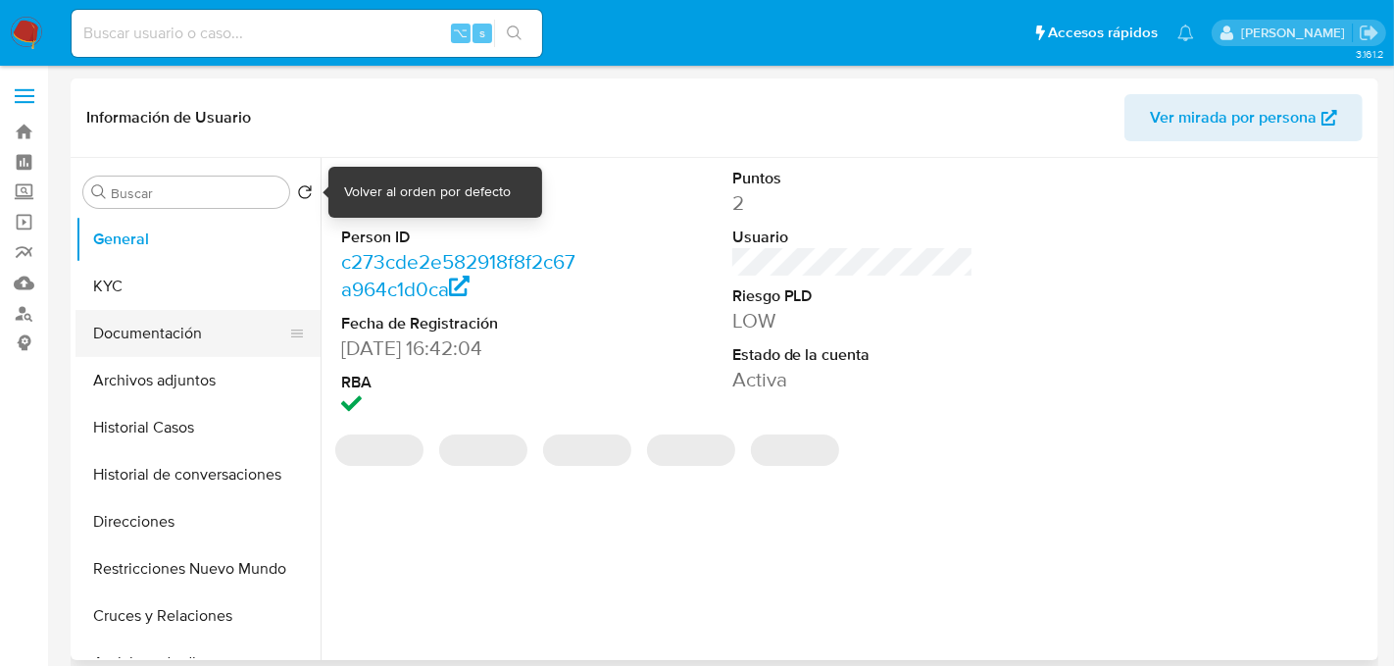
select select "10"
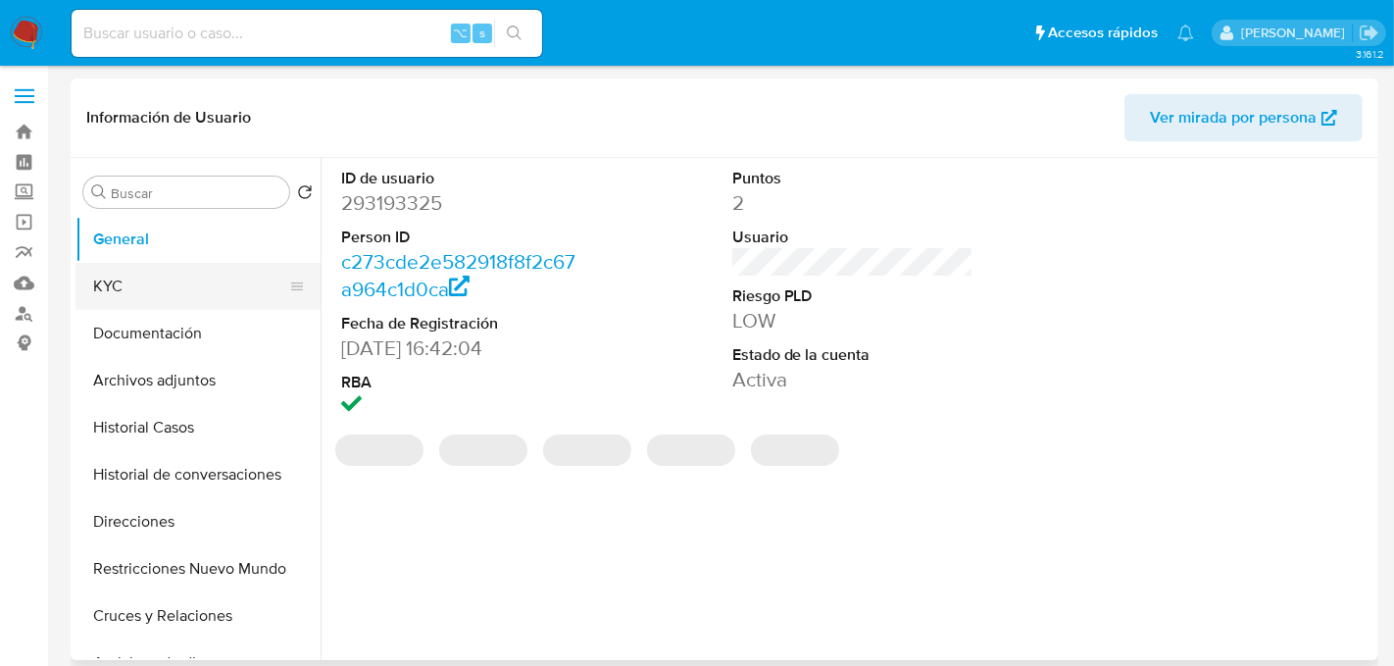
click at [149, 300] on button "KYC" at bounding box center [189, 286] width 229 height 47
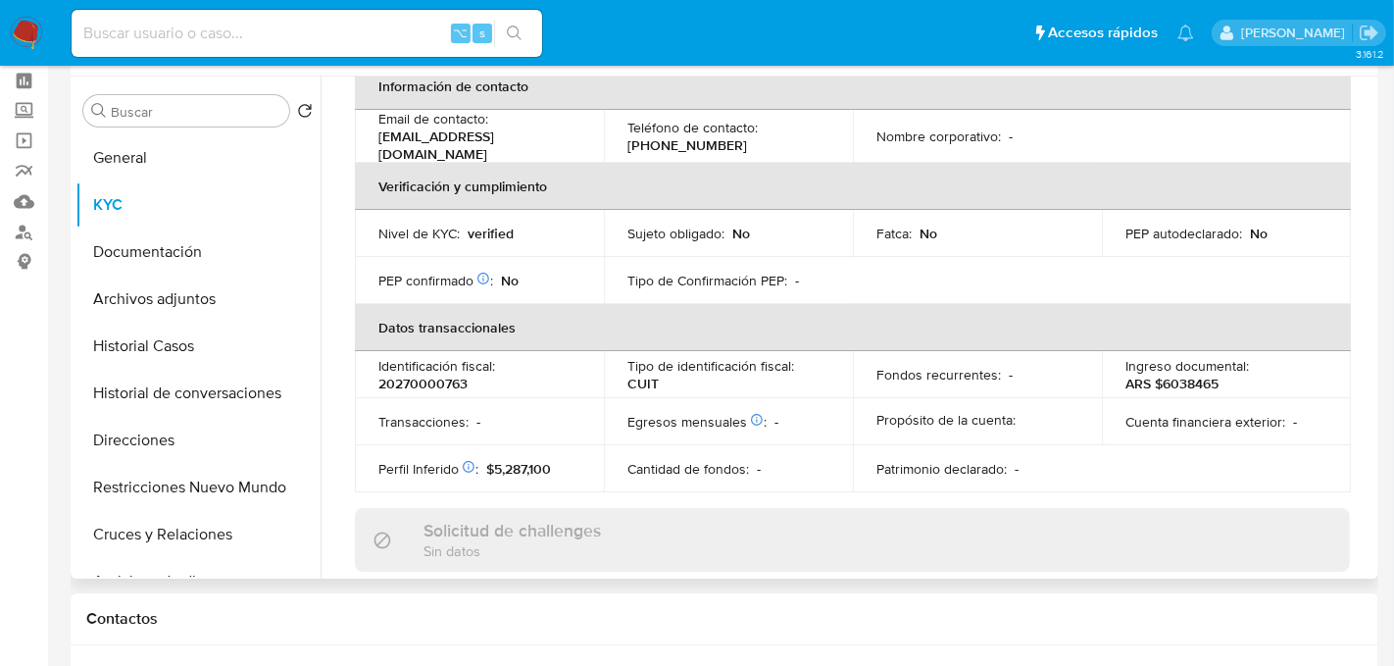
scroll to position [1049, 0]
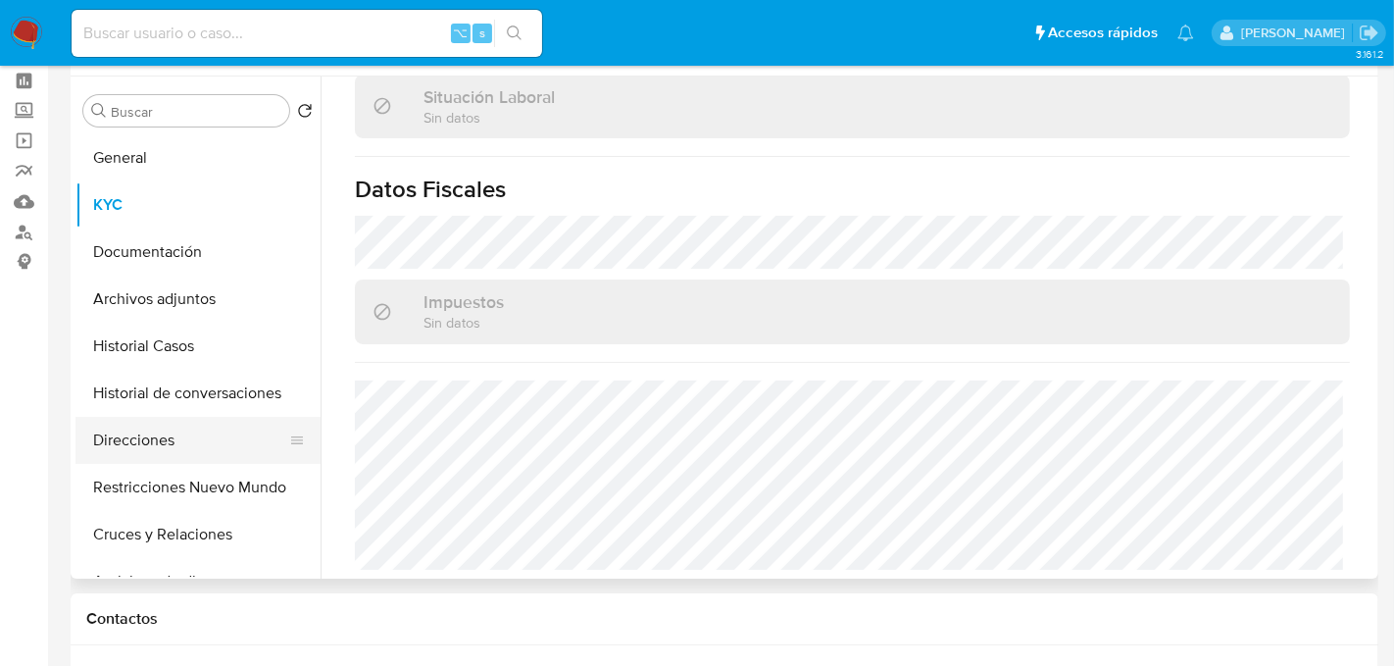
click at [159, 457] on button "Direcciones" at bounding box center [189, 440] width 229 height 47
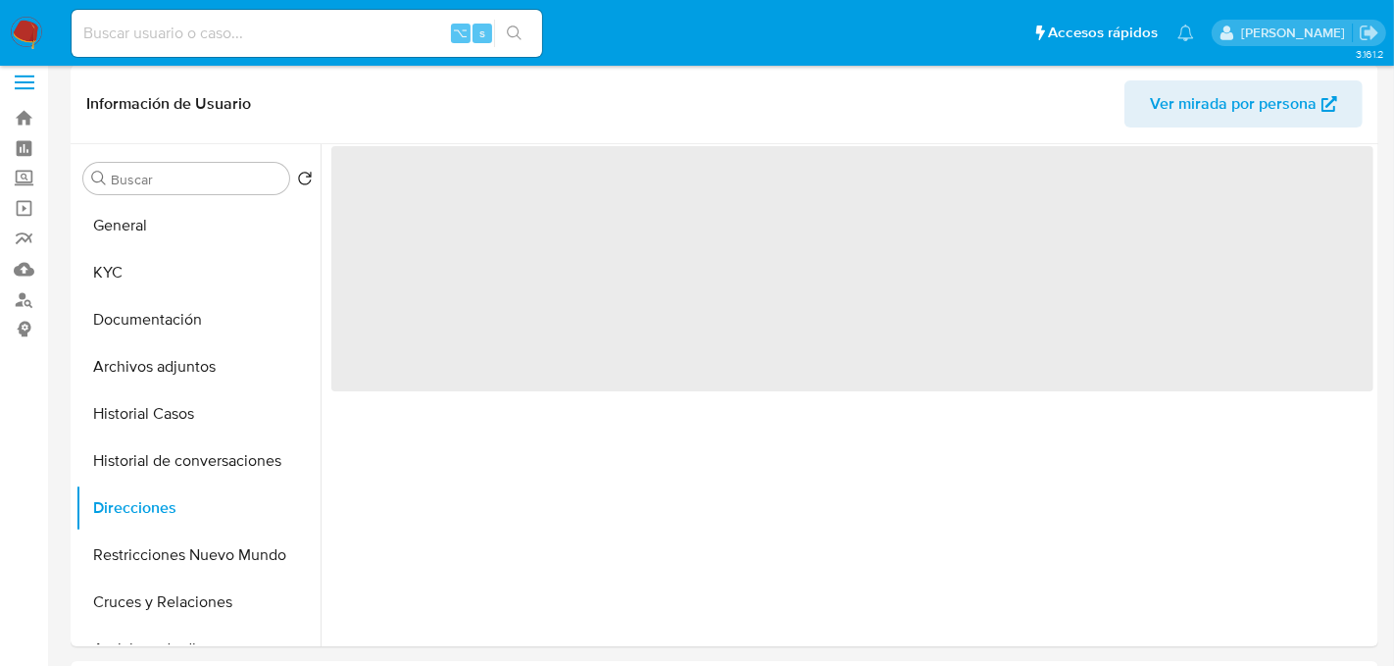
scroll to position [8, 0]
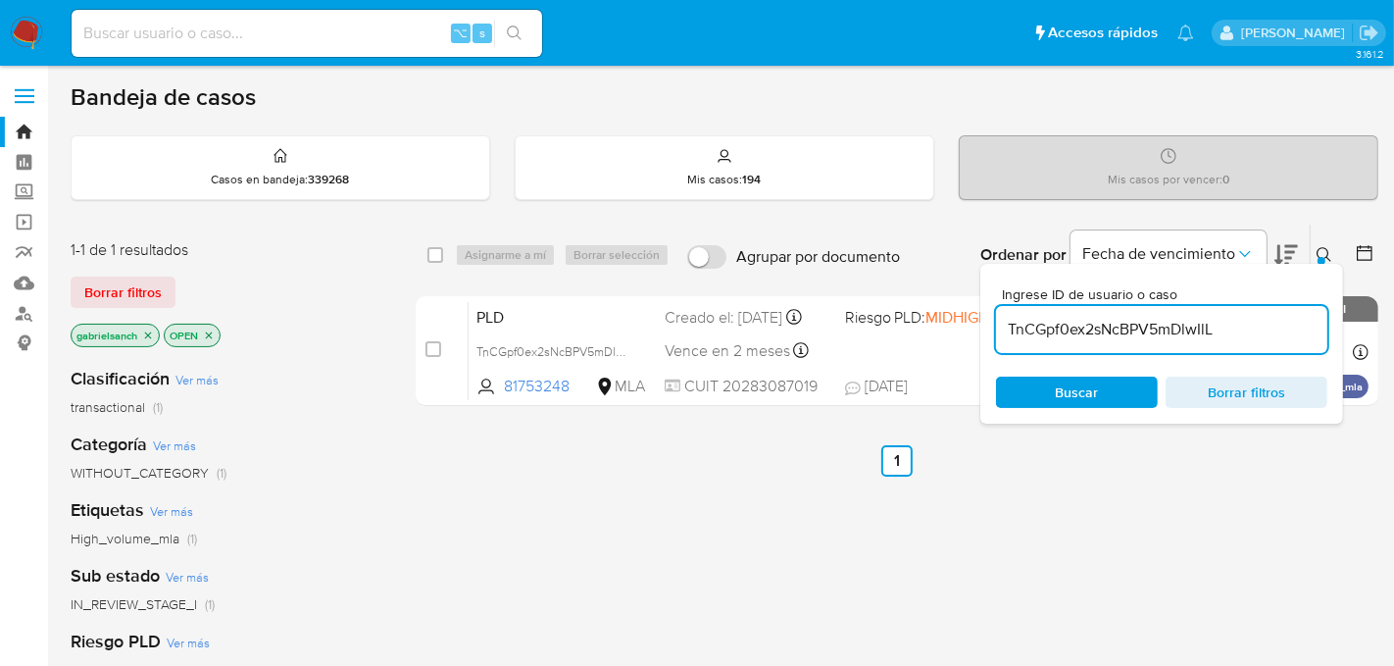
click at [1104, 332] on input "TnCGpf0ex2sNcBPV5mDlwIlL" at bounding box center [1161, 329] width 331 height 25
paste input "QH6WpWLUK0C4xlthucUmg2V"
type input "TQH6WpWLUK0C4xlthucUmg2V"
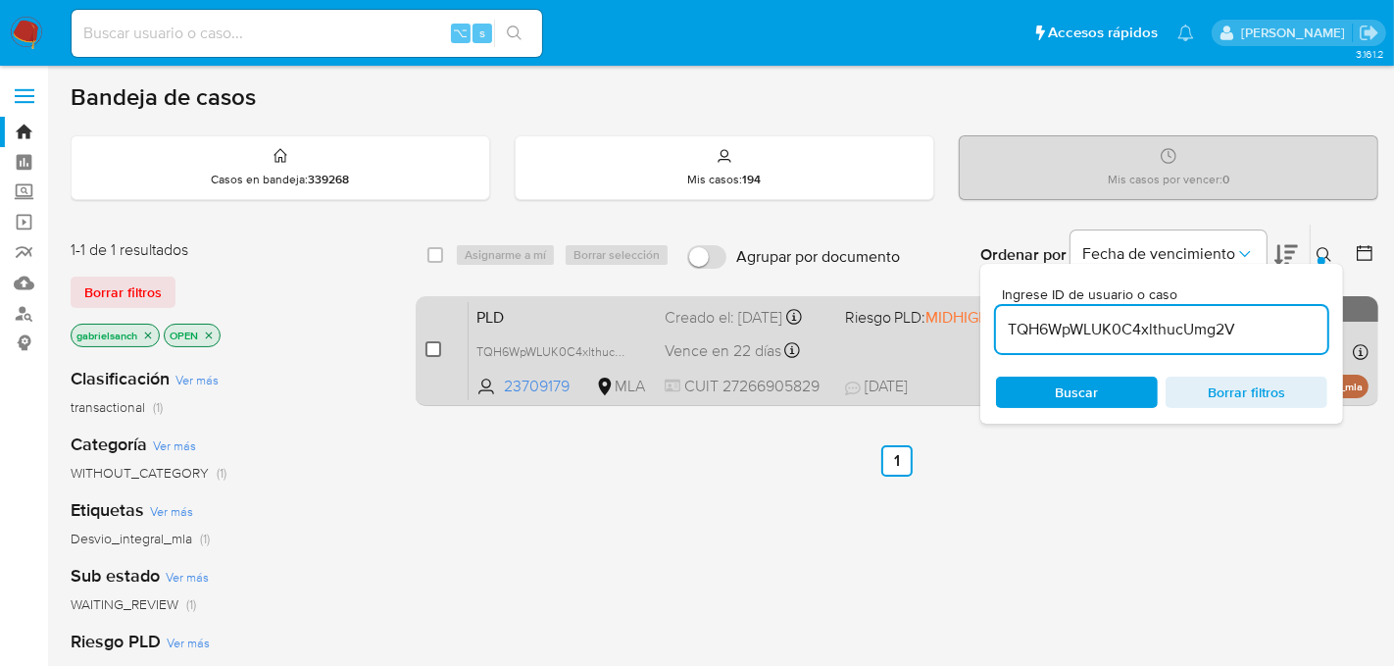
click at [437, 351] on input "checkbox" at bounding box center [433, 349] width 16 height 16
checkbox input "true"
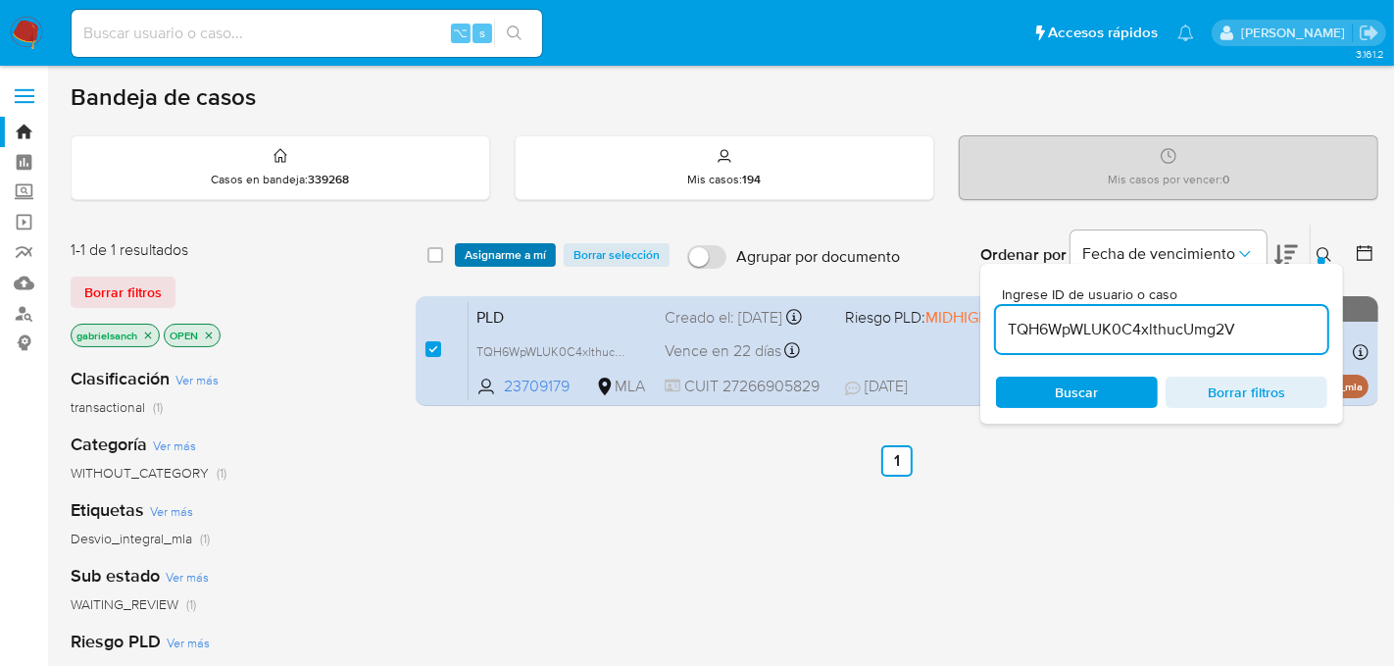
click at [516, 252] on span "Asignarme a mí" at bounding box center [505, 255] width 81 height 20
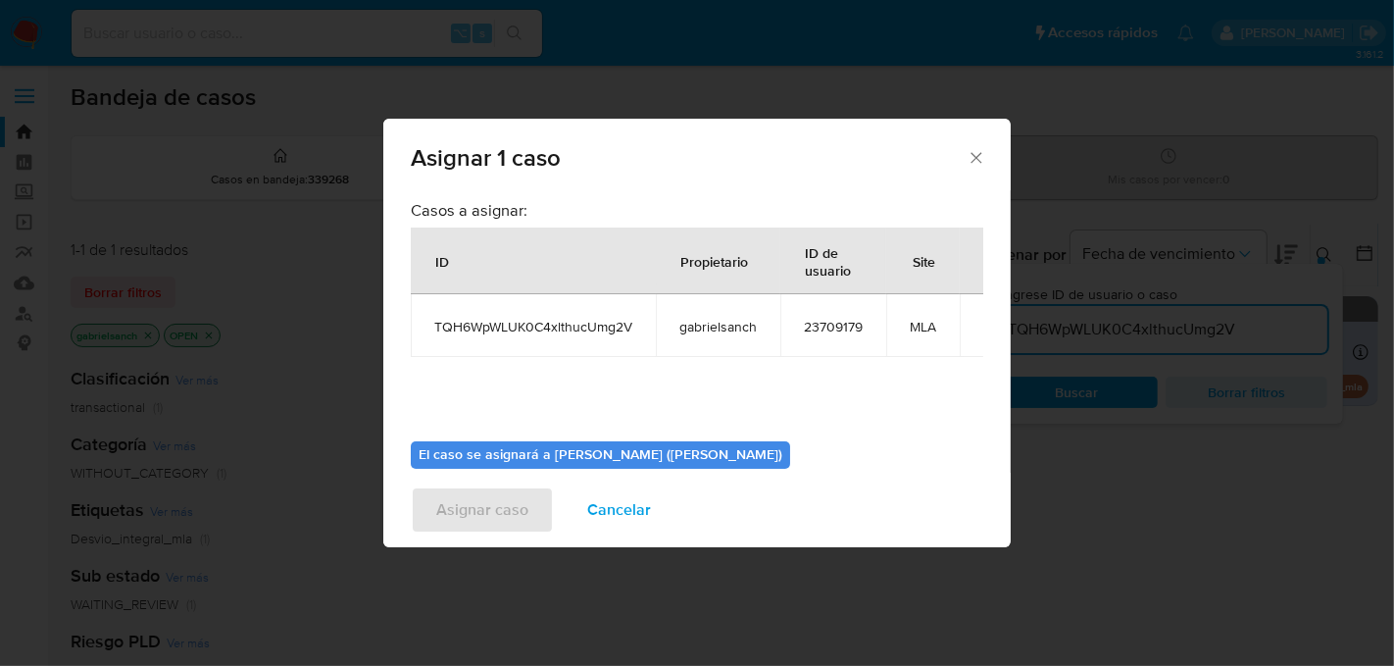
scroll to position [100, 0]
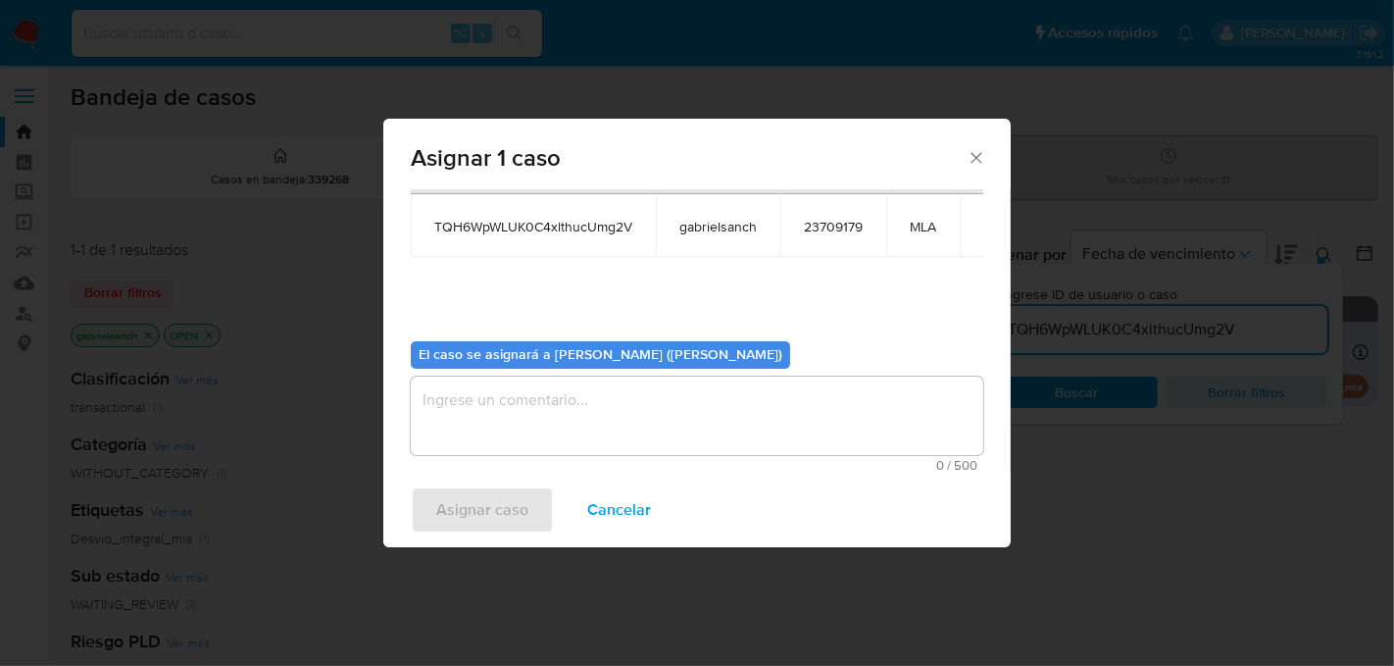
click at [575, 410] on textarea "assign-modal" at bounding box center [697, 415] width 573 height 78
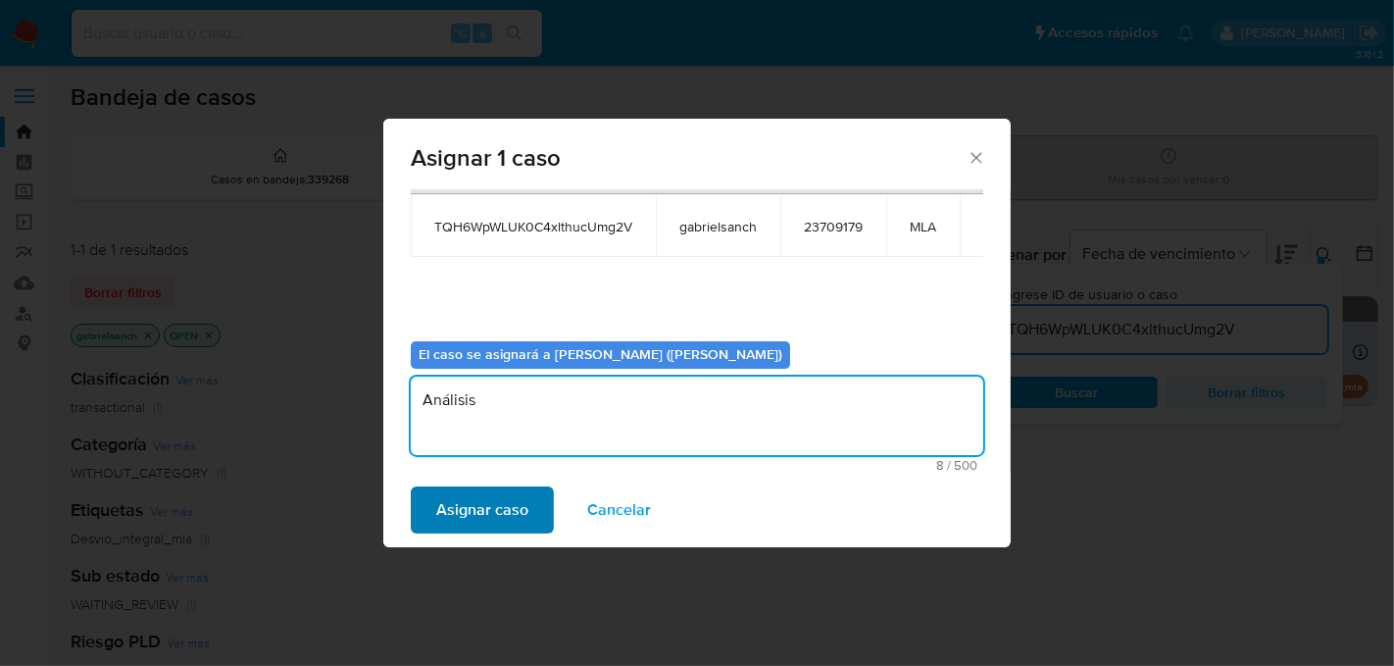
type textarea "Análisis"
click at [525, 525] on span "Asignar caso" at bounding box center [482, 509] width 92 height 43
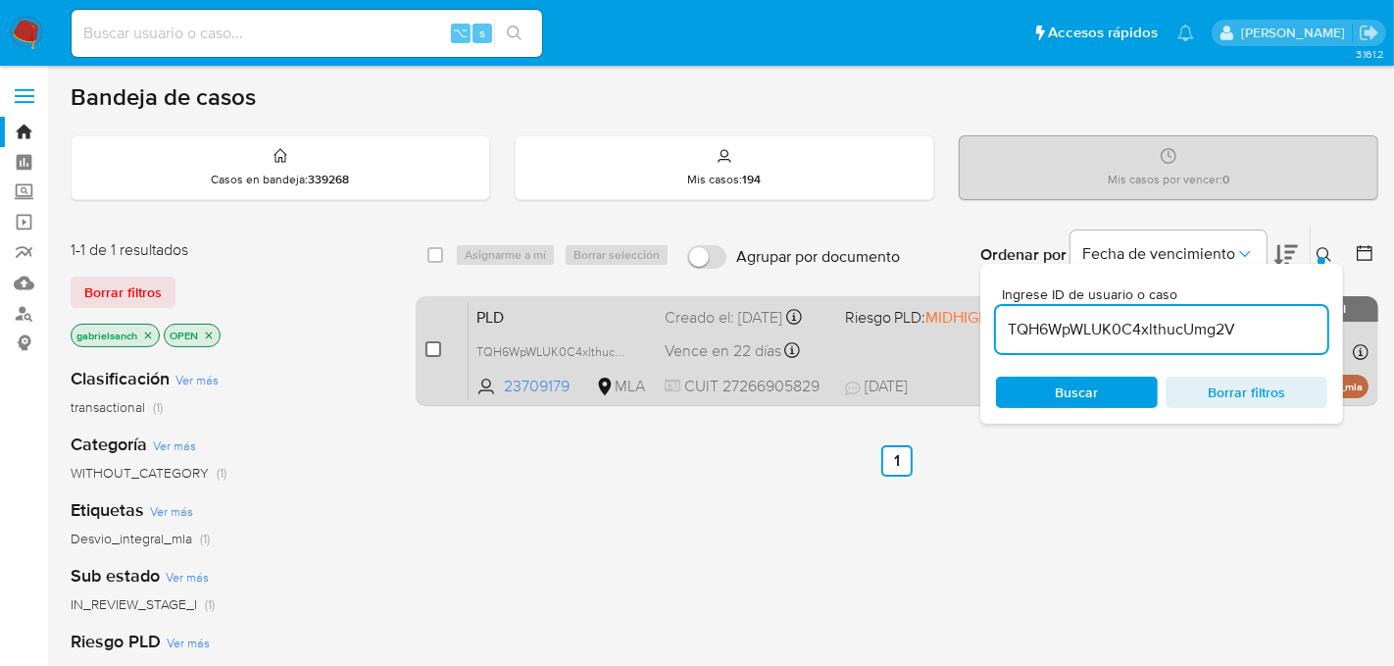
click at [436, 343] on input "checkbox" at bounding box center [433, 349] width 16 height 16
checkbox input "true"
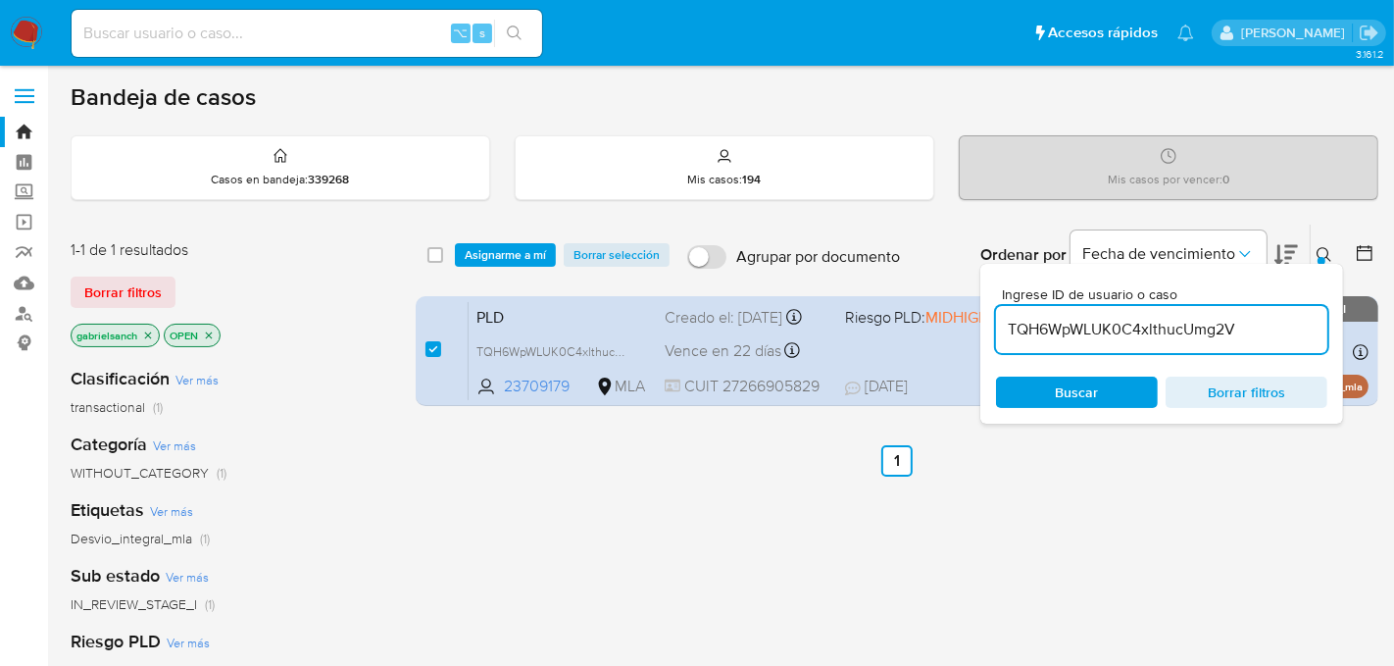
click at [534, 233] on div "select-all-cases-checkbox Asignarme a mí Borrar selección Agrupar por documento…" at bounding box center [897, 255] width 963 height 61
click at [536, 245] on span "Asignarme a mí" at bounding box center [505, 255] width 81 height 20
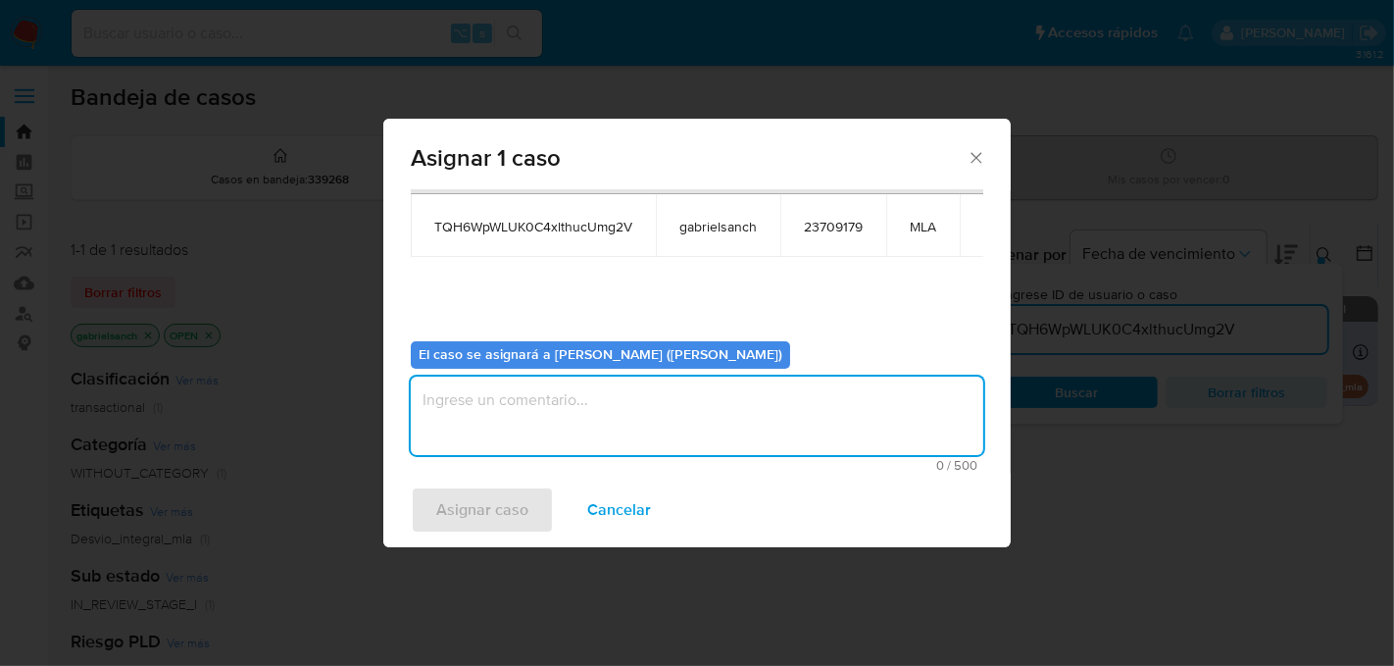
click at [584, 429] on textarea "assign-modal" at bounding box center [697, 415] width 573 height 78
type textarea "Análisis"
click at [480, 510] on span "Asignar caso" at bounding box center [482, 509] width 92 height 43
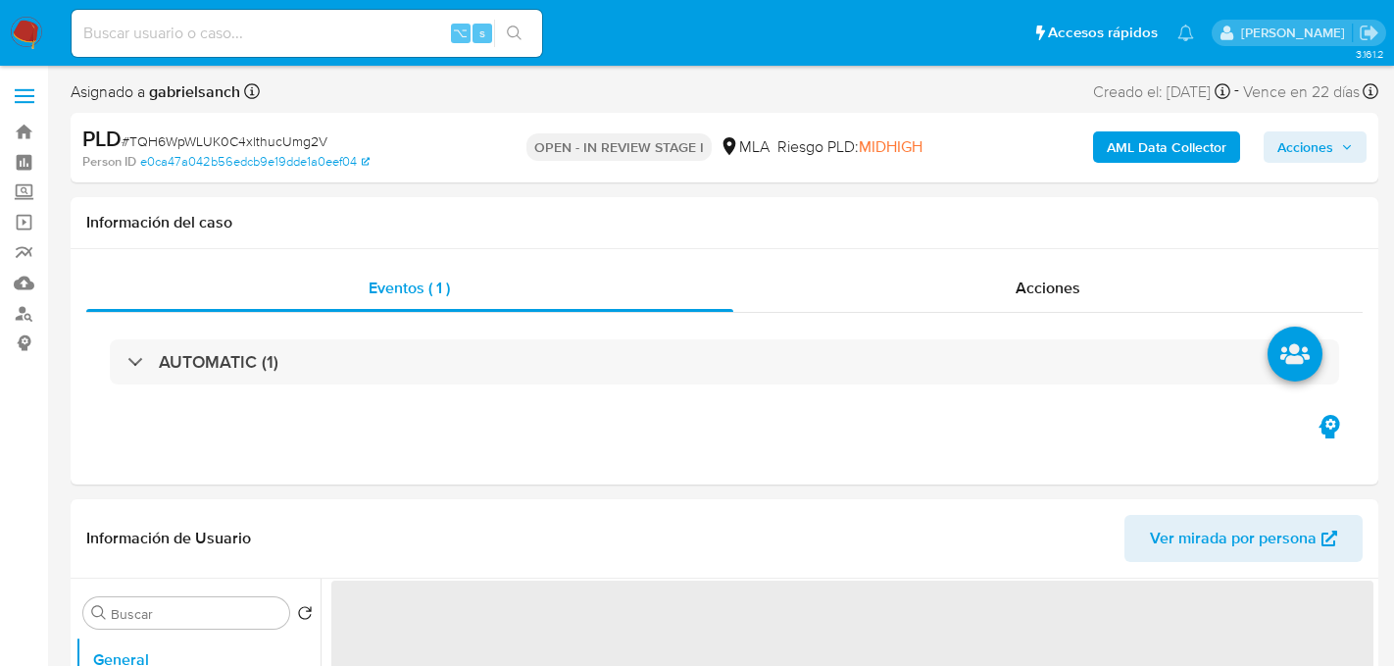
select select "10"
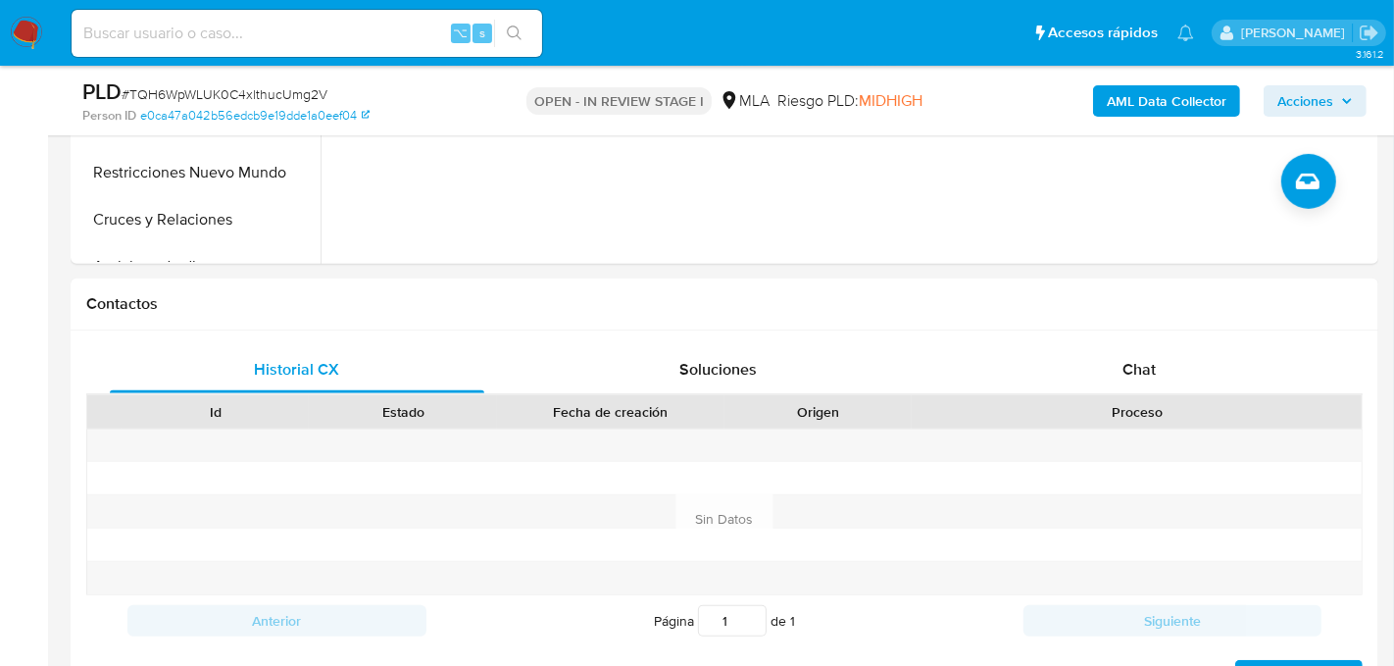
scroll to position [762, 0]
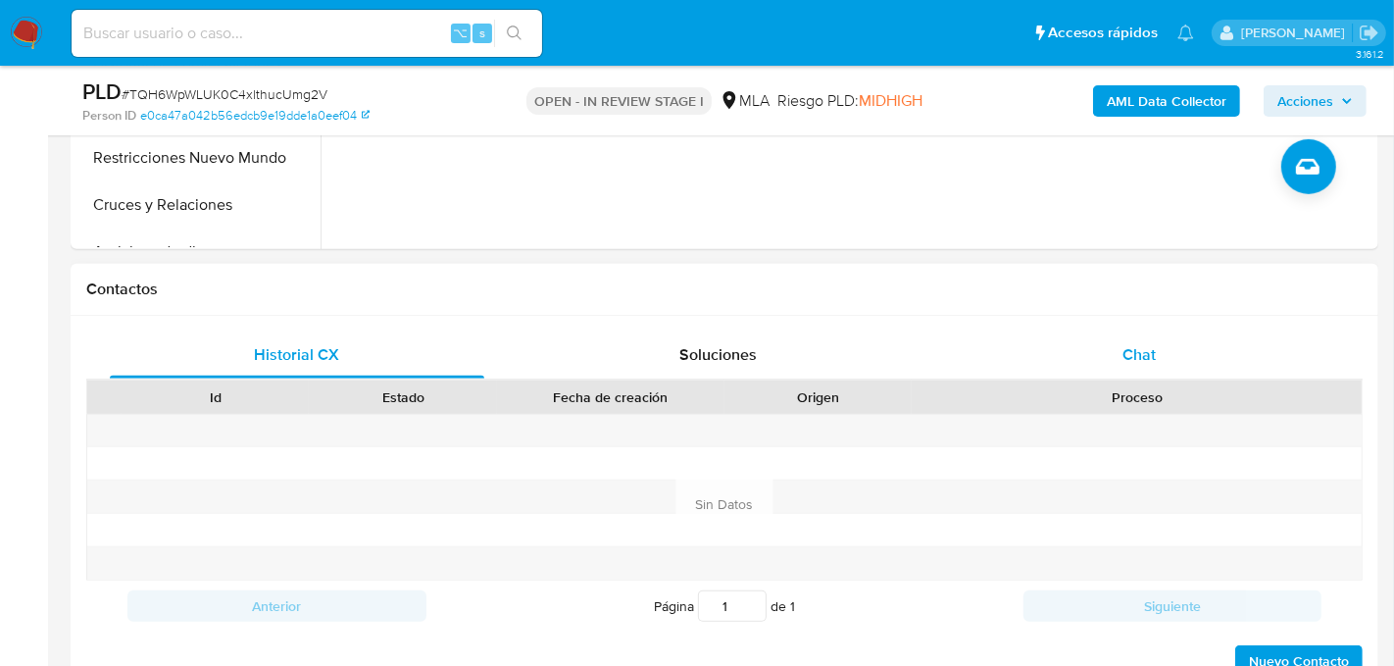
click at [1148, 331] on div "Chat" at bounding box center [1139, 354] width 375 height 47
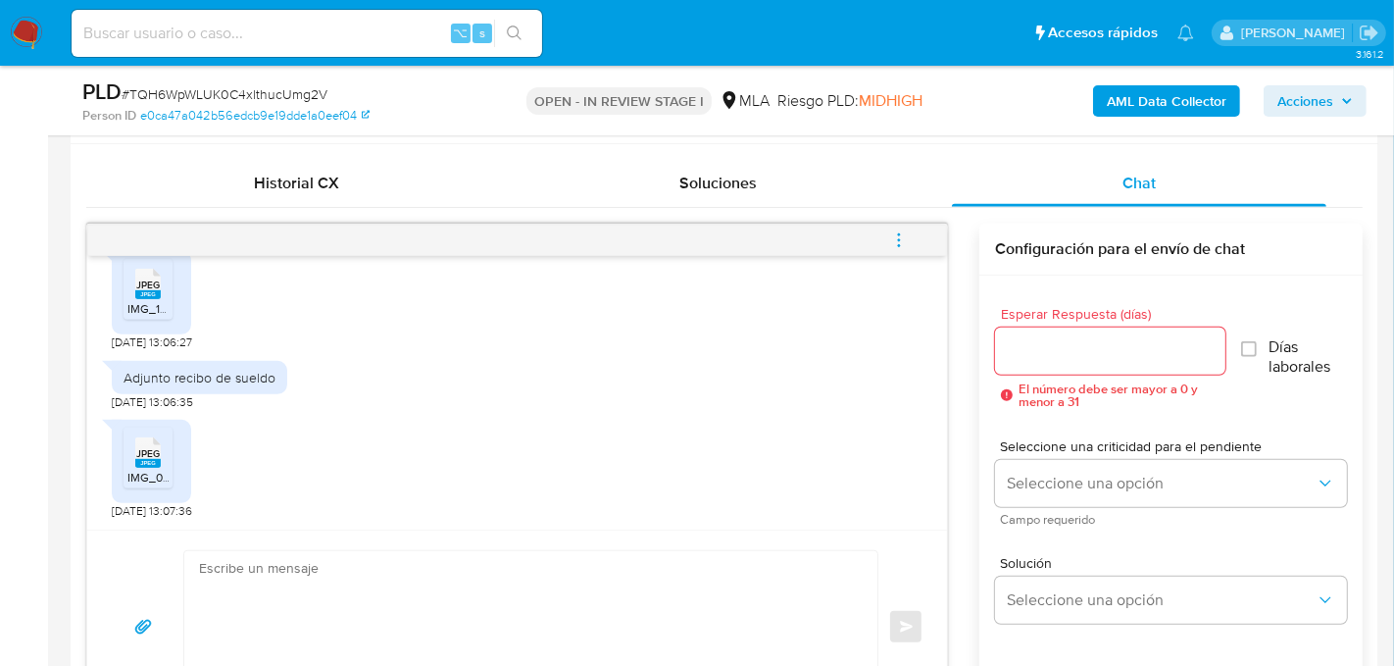
scroll to position [935, 0]
click at [464, 609] on textarea at bounding box center [526, 624] width 654 height 151
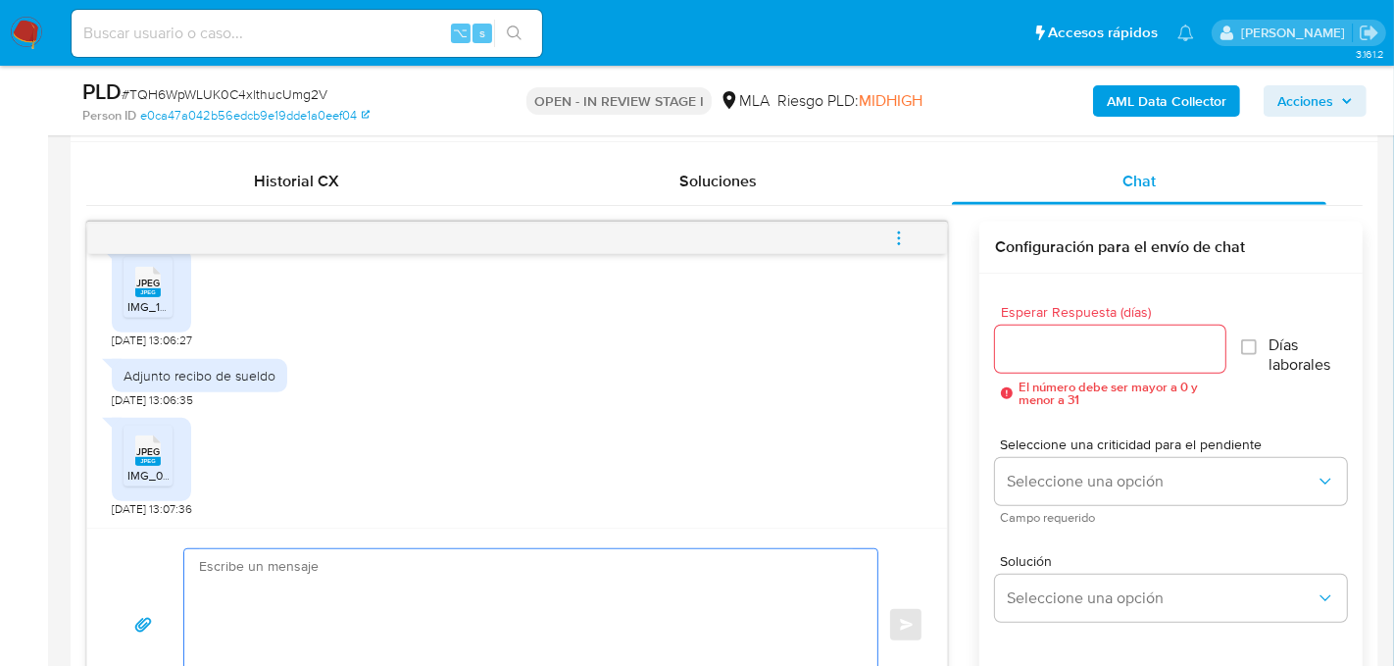
paste textarea "Hola, ¡Muchas gracias por tu respuesta! Confirmamos la recepción de la document…"
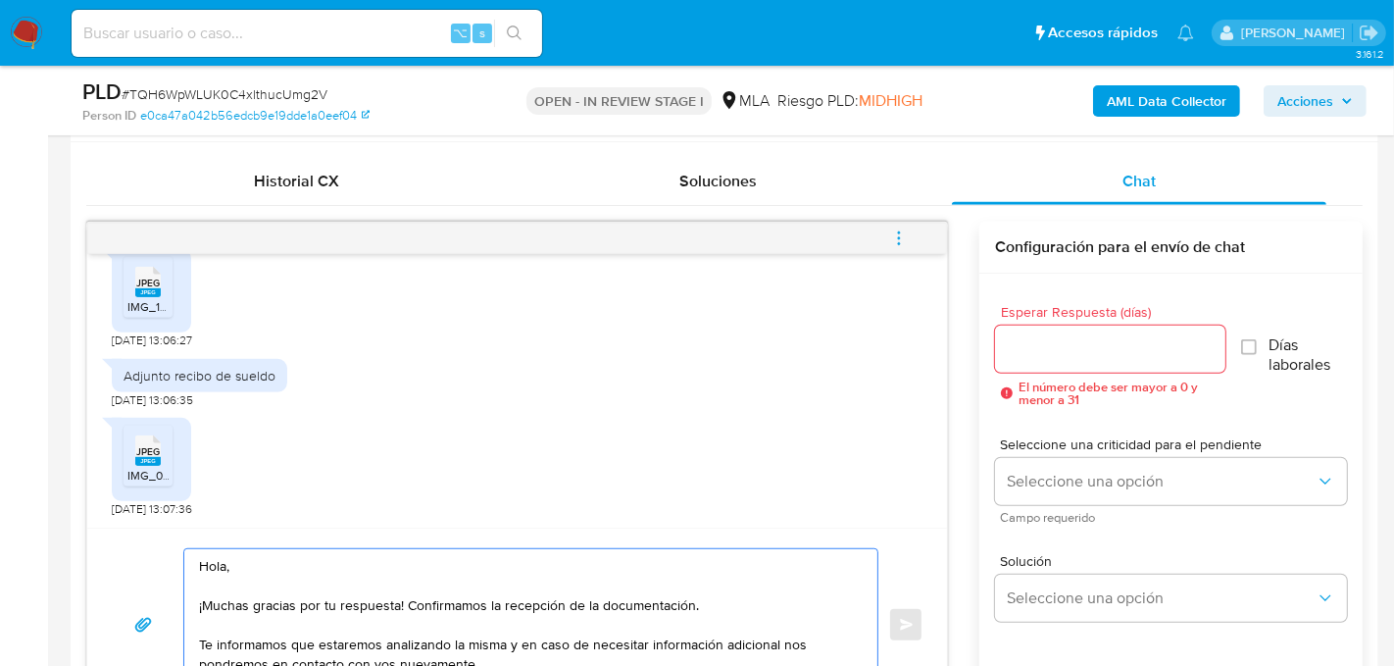
scroll to position [998, 0]
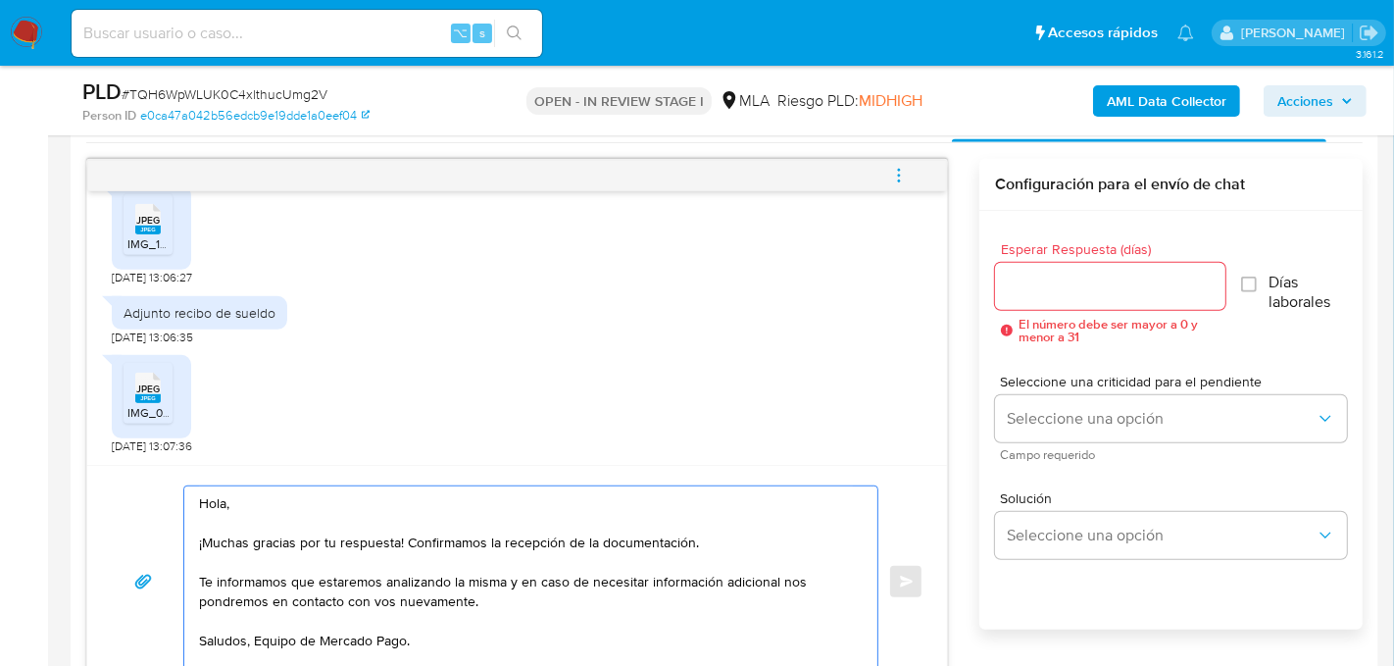
type textarea "Hola, ¡Muchas gracias por tu respuesta! Confirmamos la recepción de la document…"
click at [1087, 285] on input "Esperar Respuesta (días)" at bounding box center [1110, 286] width 230 height 25
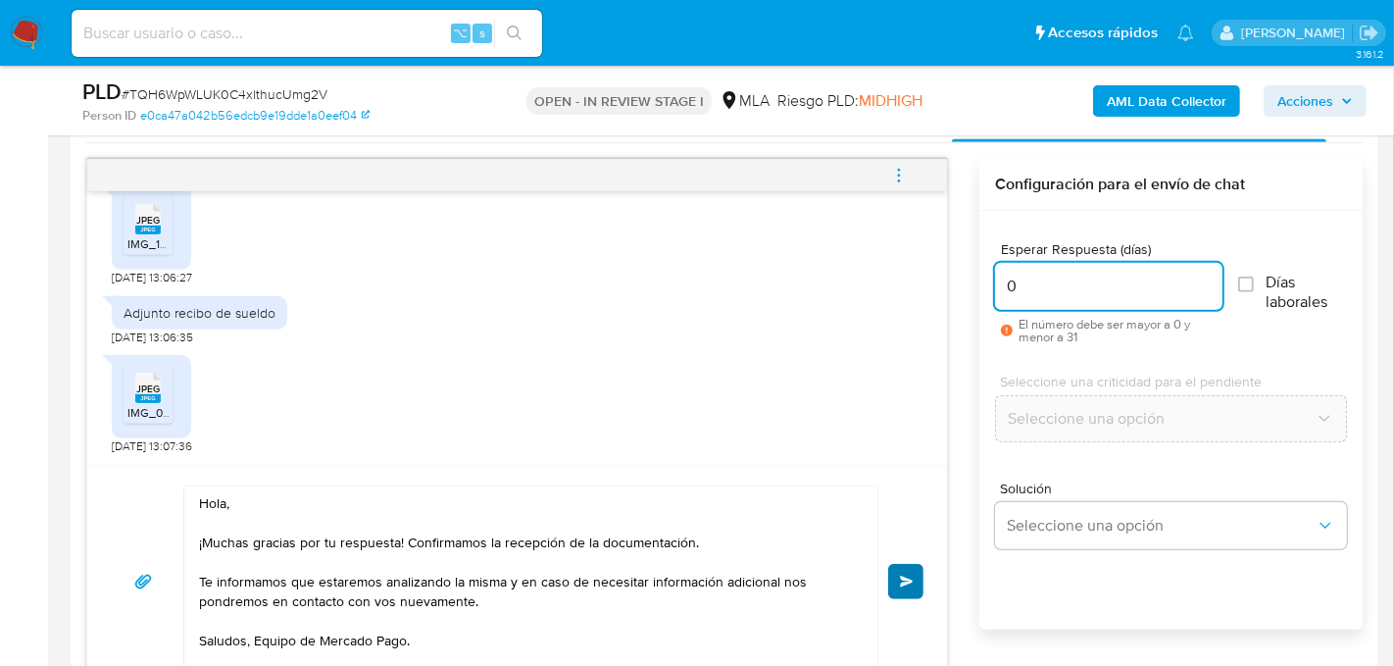
type input "0"
click at [920, 584] on button "Enviar" at bounding box center [905, 581] width 35 height 35
click at [897, 189] on span "menu-action" at bounding box center [899, 175] width 18 height 47
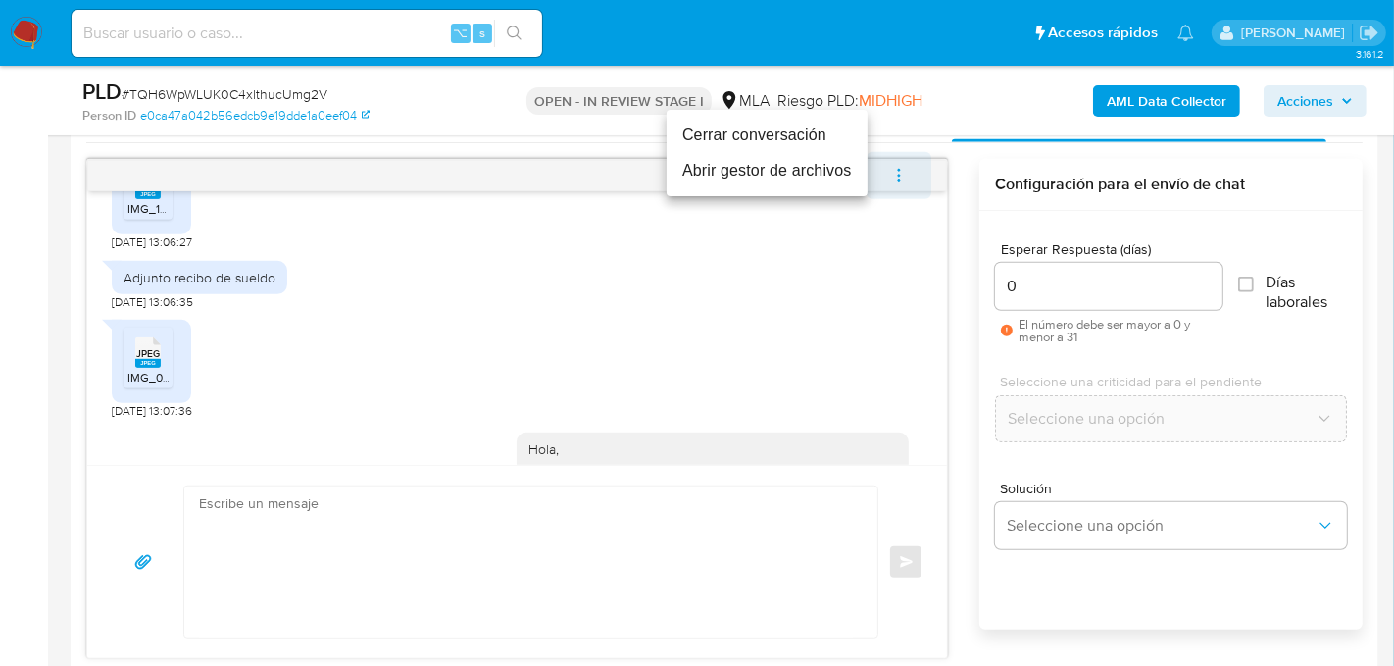
scroll to position [1368, 0]
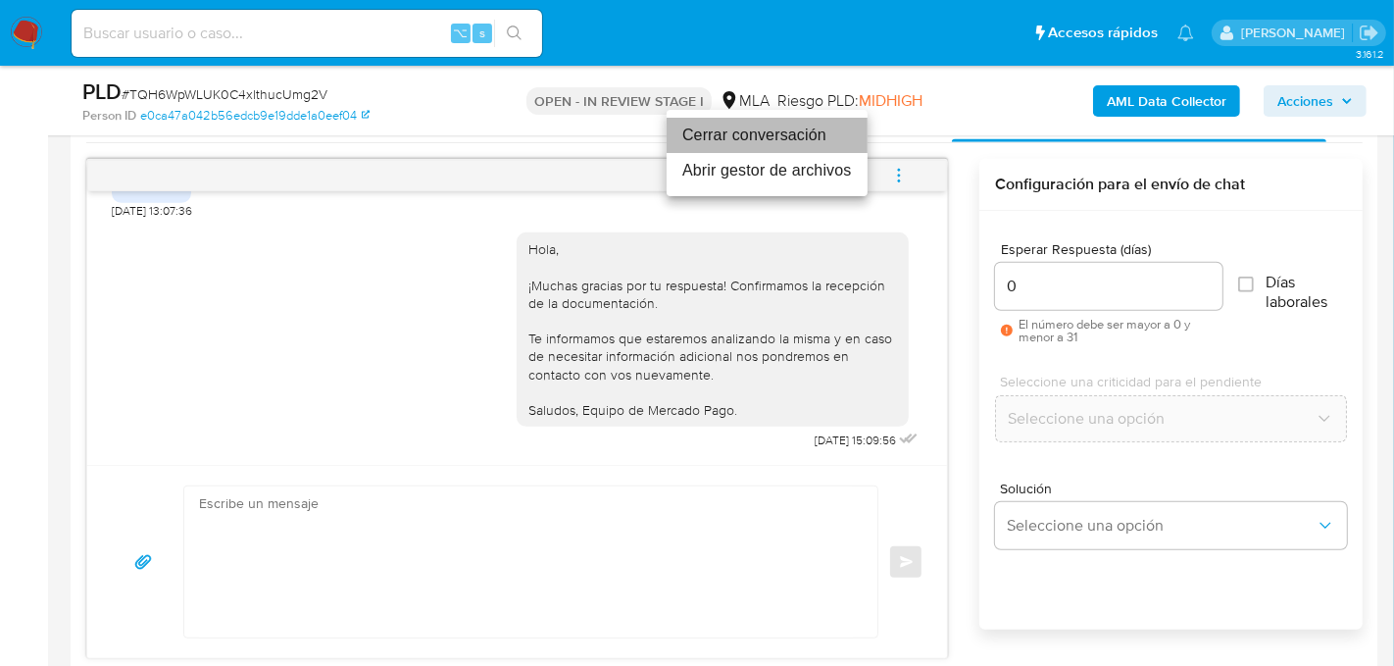
click at [753, 138] on li "Cerrar conversación" at bounding box center [767, 135] width 201 height 35
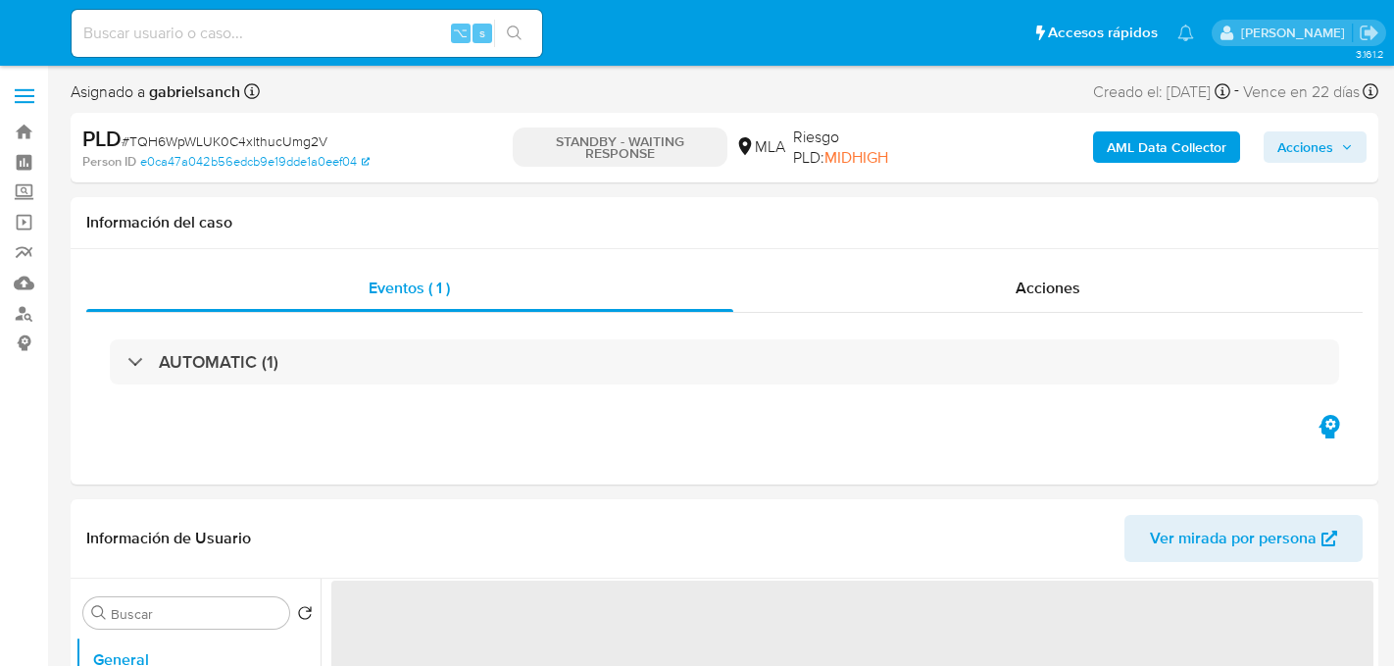
select select "10"
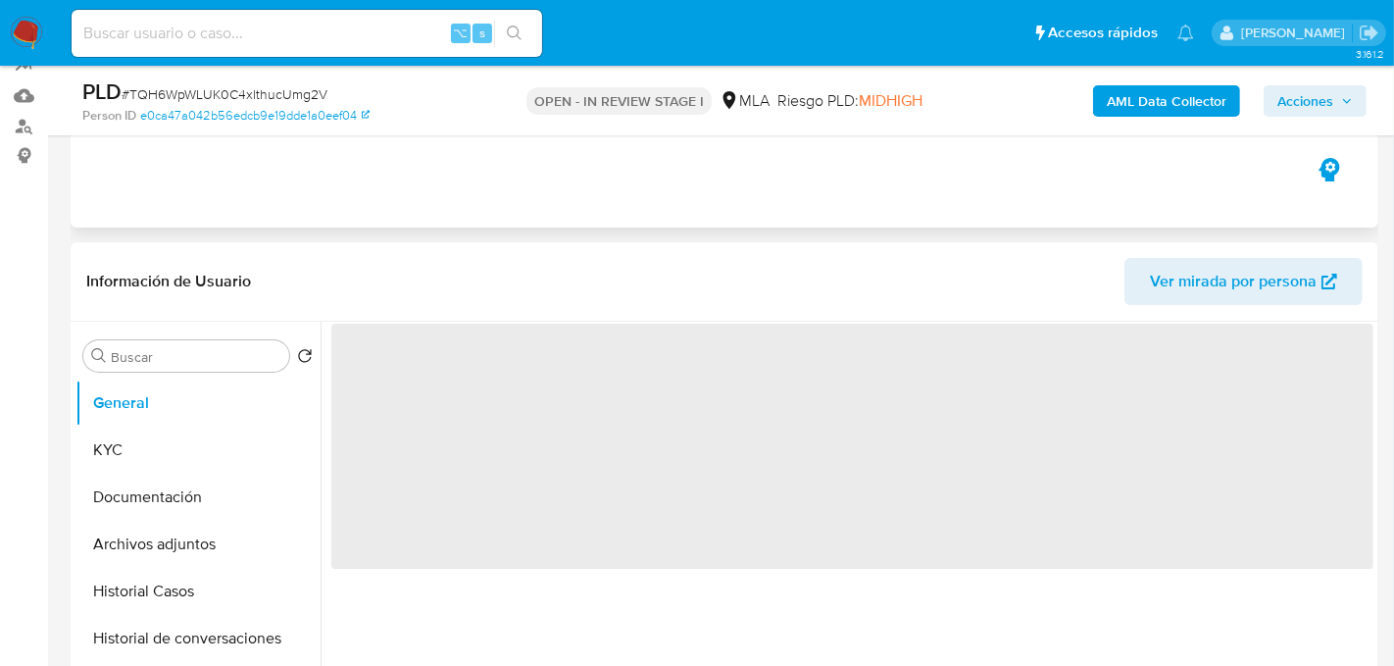
select select "10"
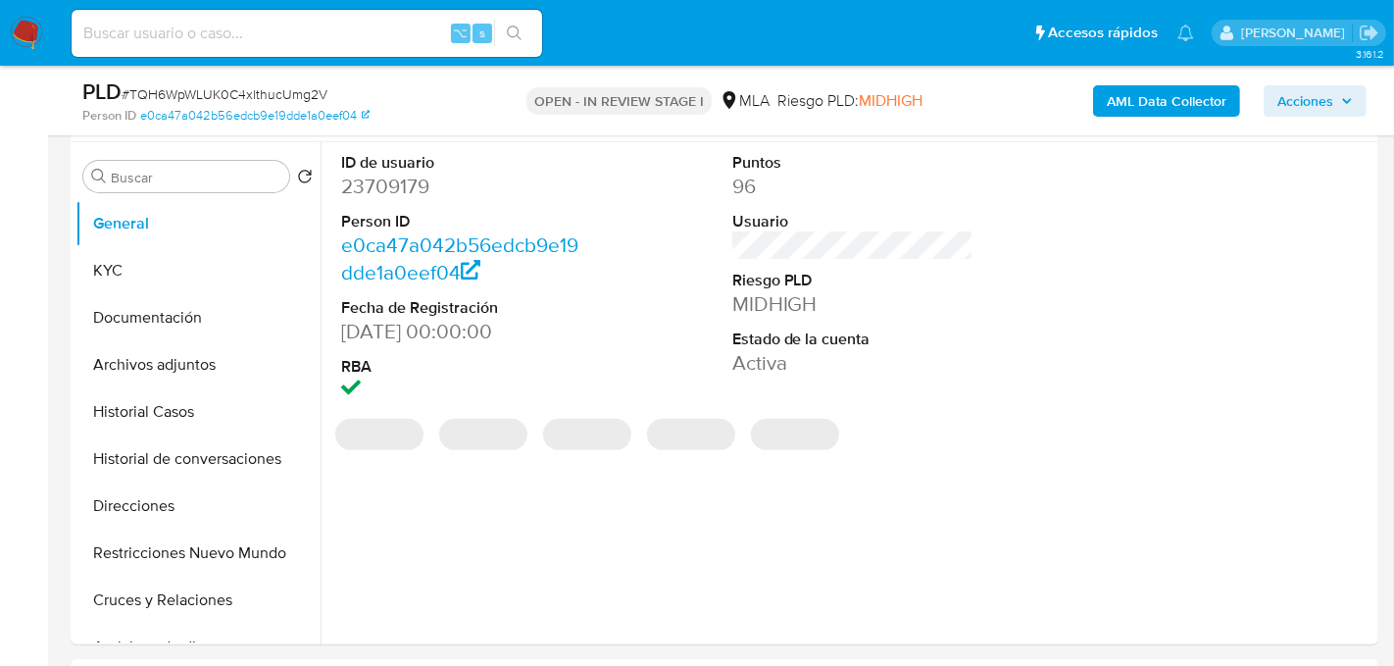
scroll to position [370, 0]
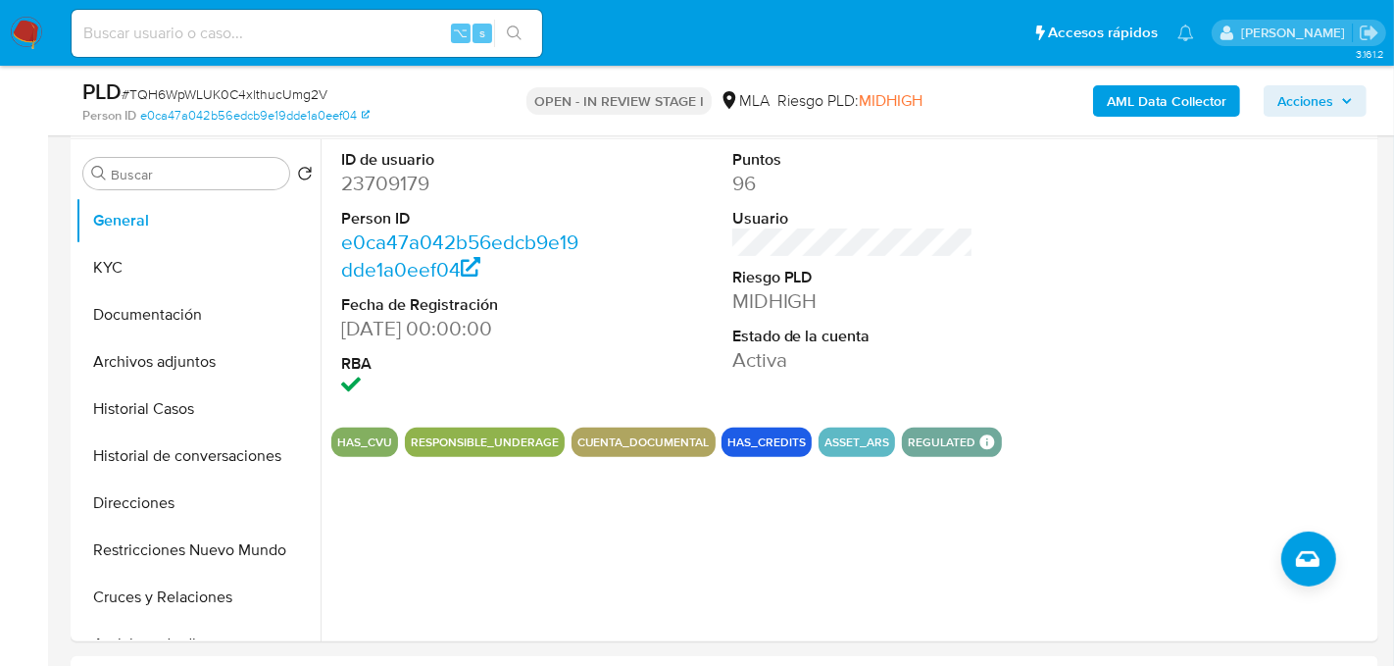
click at [1120, 98] on b "AML Data Collector" at bounding box center [1167, 100] width 120 height 31
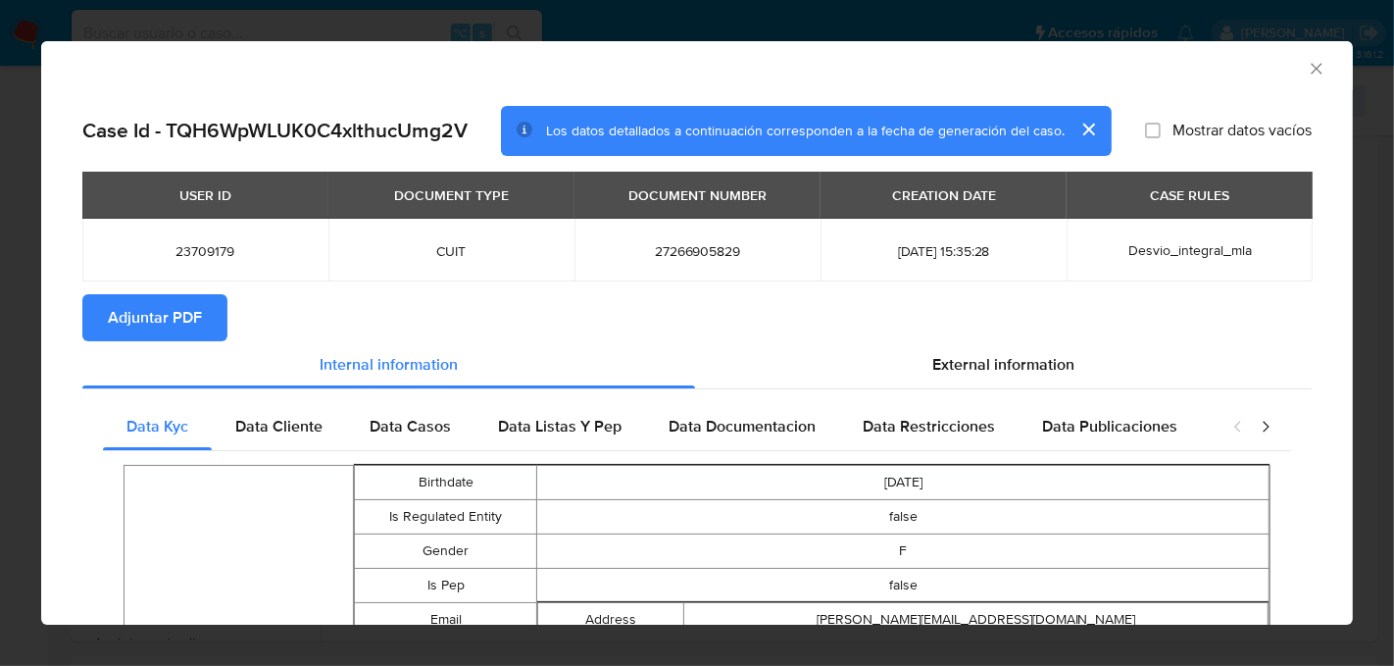
click at [209, 315] on button "Adjuntar PDF" at bounding box center [154, 317] width 145 height 47
click at [1318, 72] on icon "Cerrar ventana" at bounding box center [1317, 69] width 20 height 20
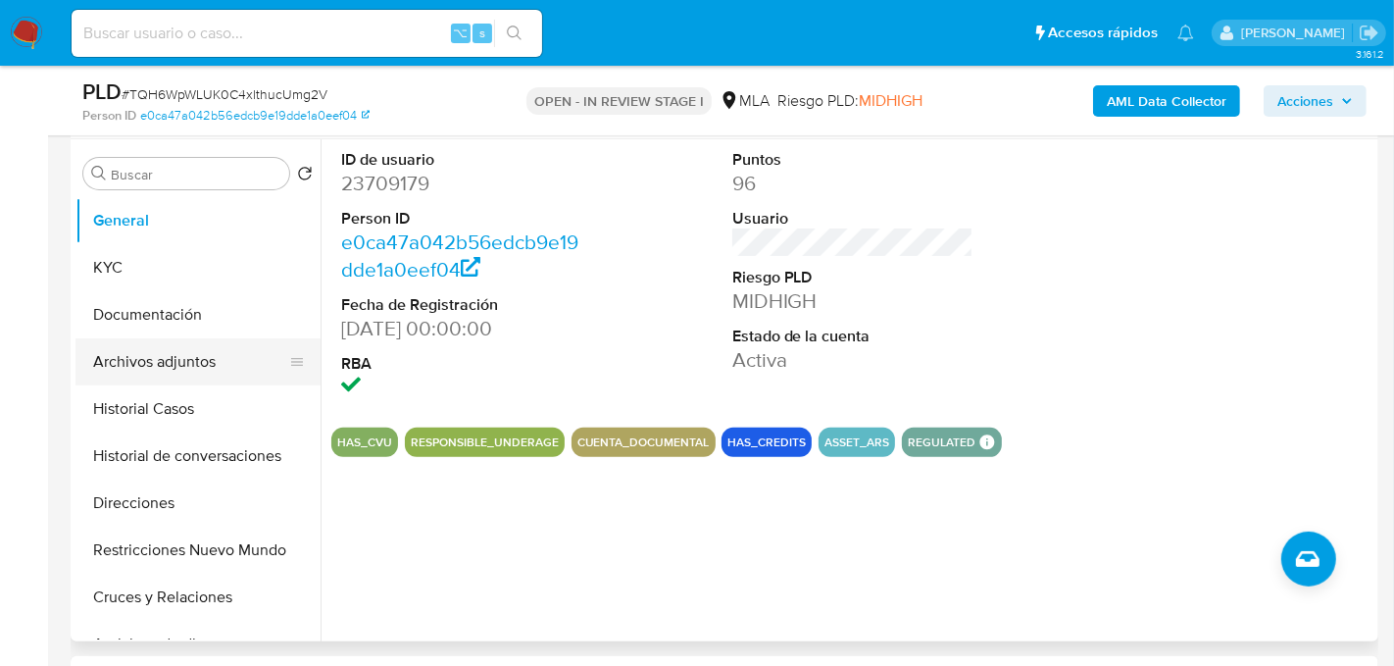
click at [144, 378] on button "Archivos adjuntos" at bounding box center [189, 361] width 229 height 47
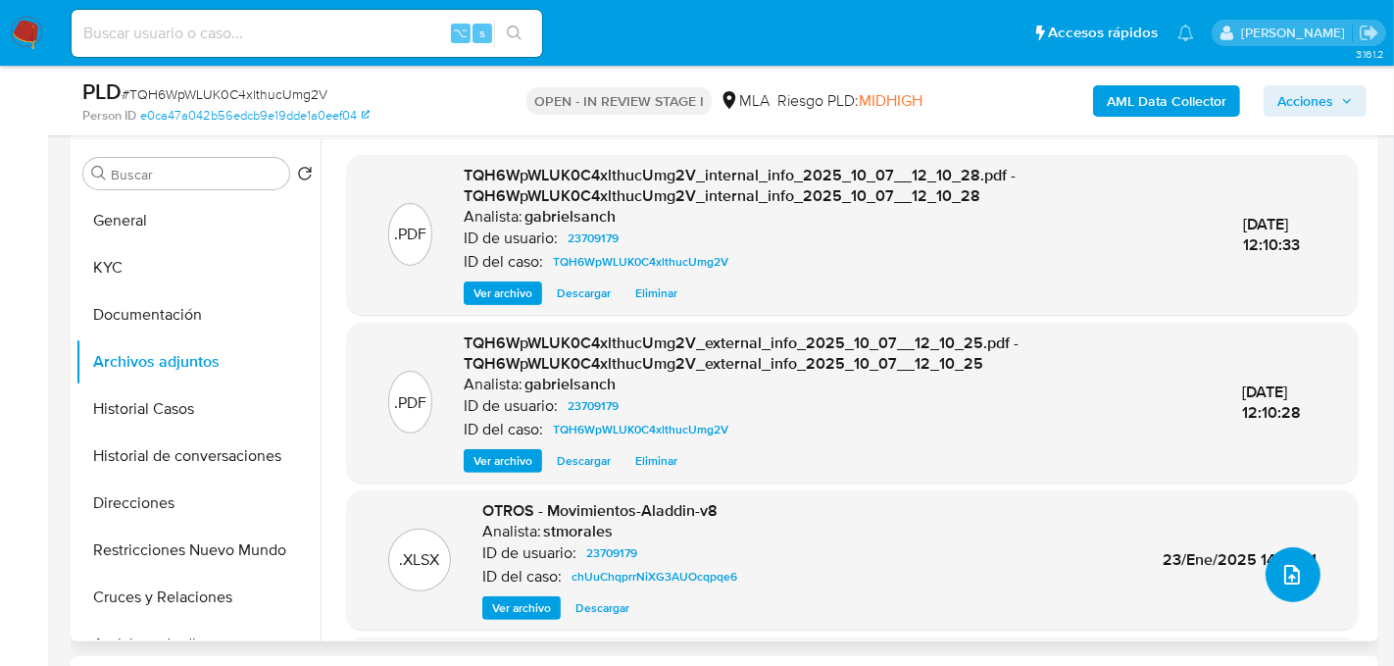
click at [1297, 584] on button "upload-file" at bounding box center [1293, 574] width 55 height 55
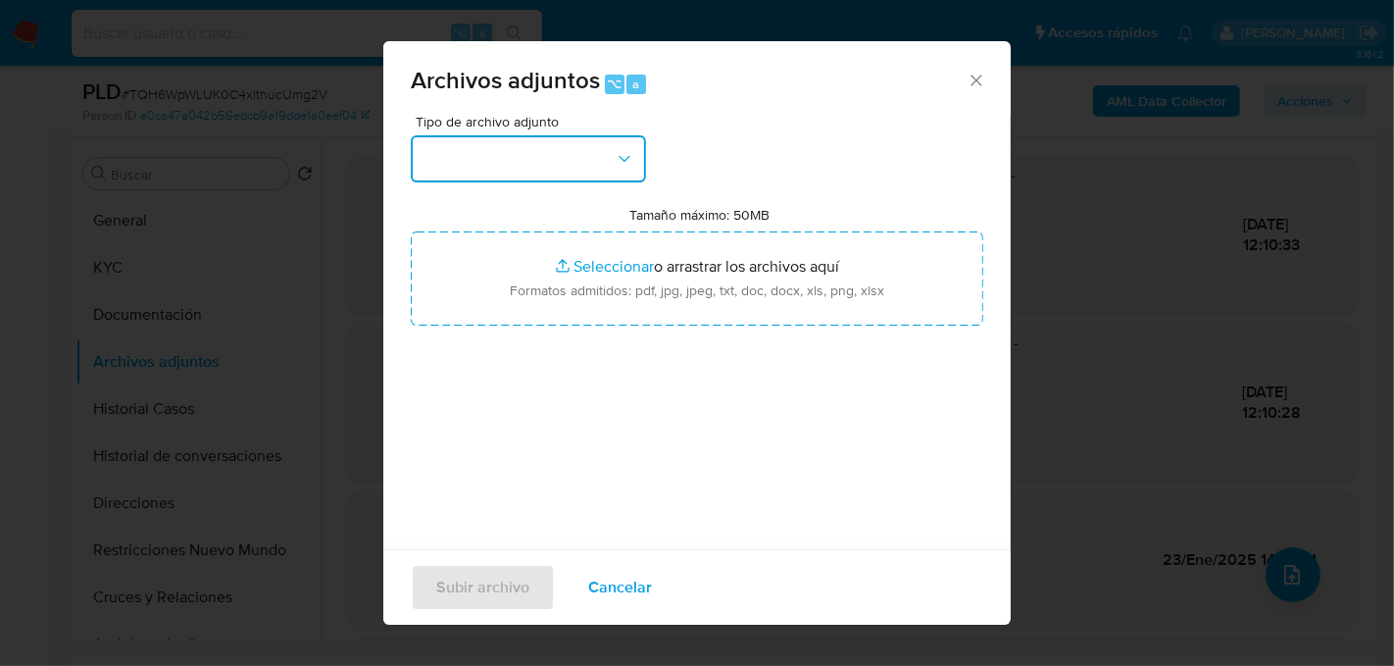
click at [623, 161] on icon "button" at bounding box center [625, 159] width 20 height 20
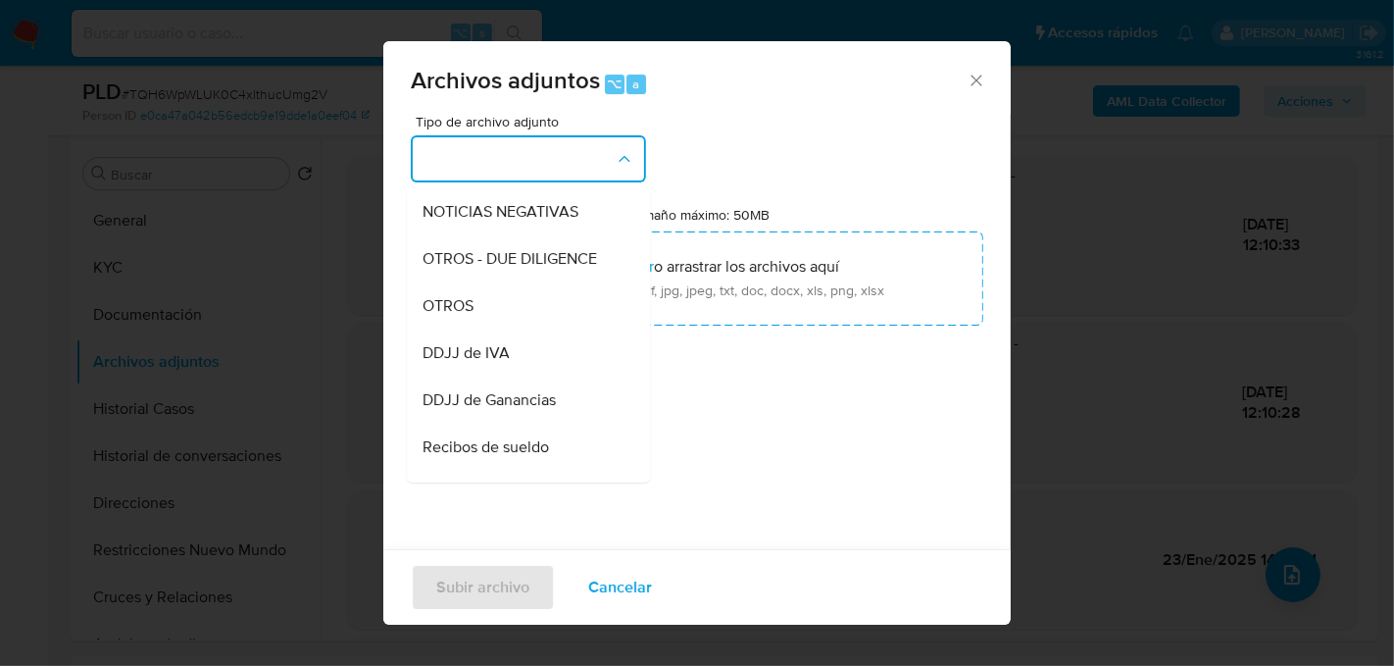
scroll to position [333, 0]
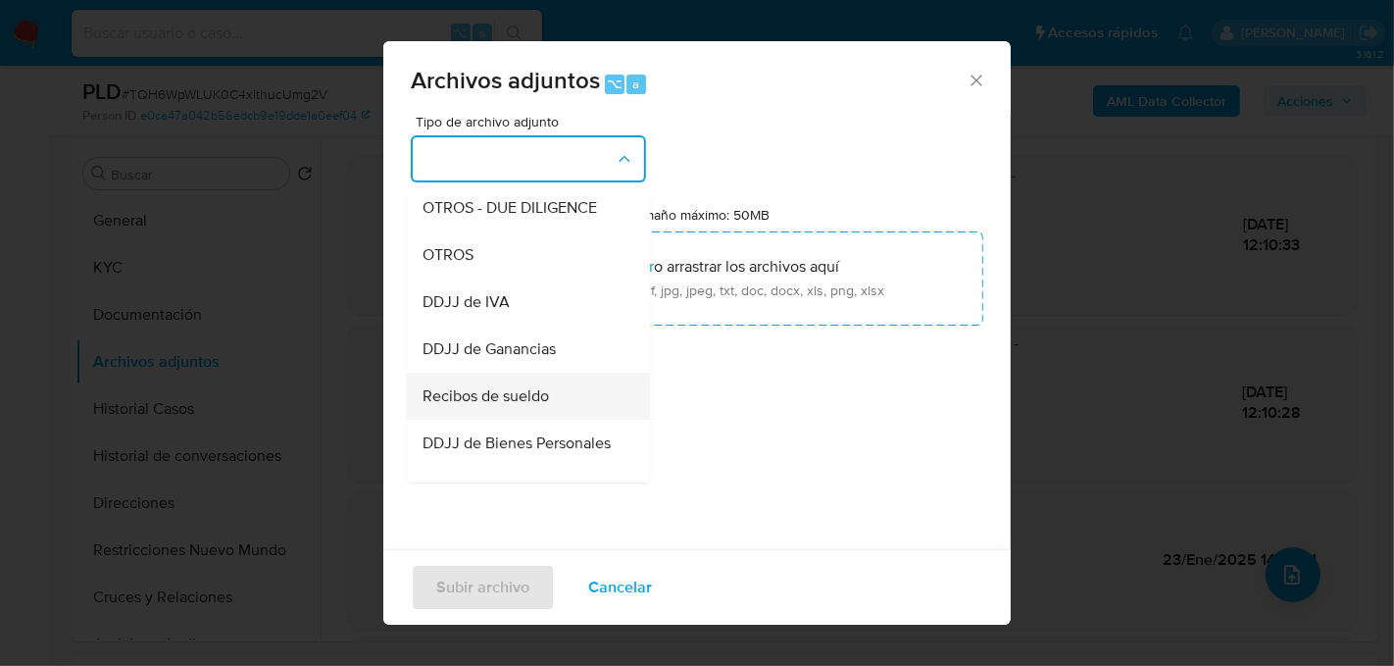
click at [525, 393] on span "Recibos de sueldo" at bounding box center [486, 395] width 126 height 20
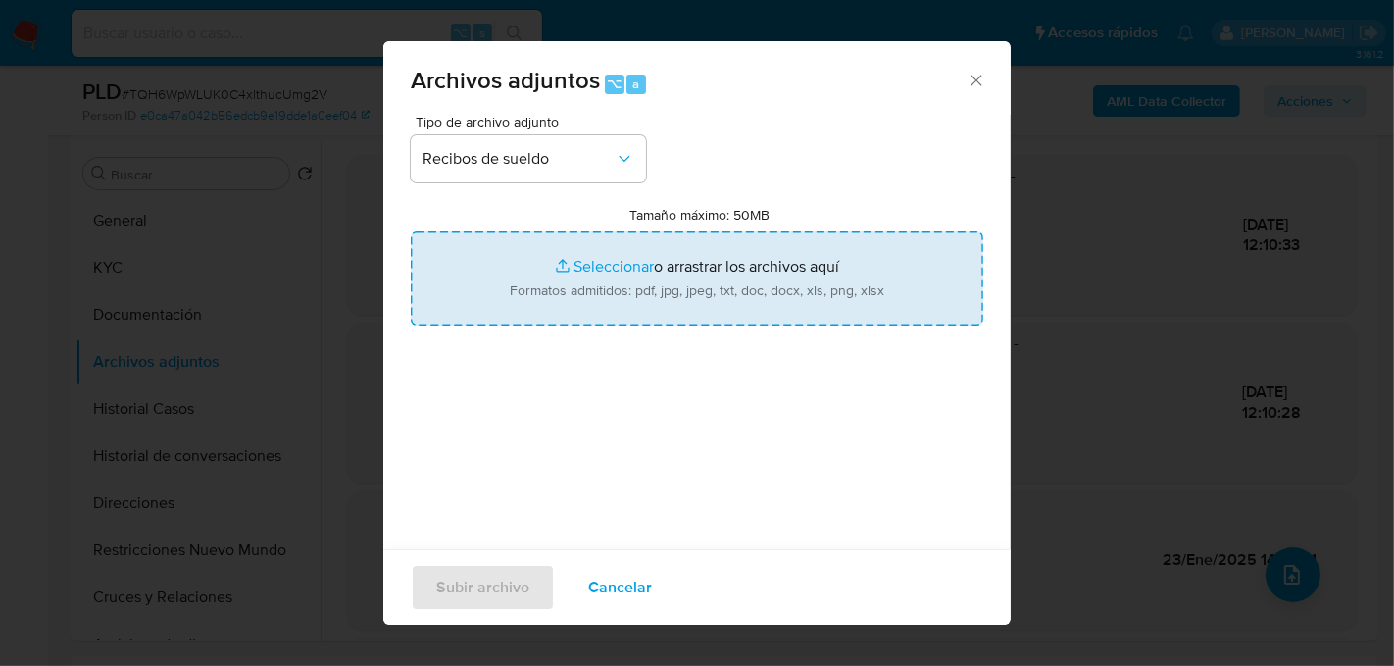
click at [604, 290] on input "Tamaño máximo: 50MB Seleccionar archivos" at bounding box center [697, 278] width 573 height 94
type input "C:\fakepath\Recibos de sueldo.pdf"
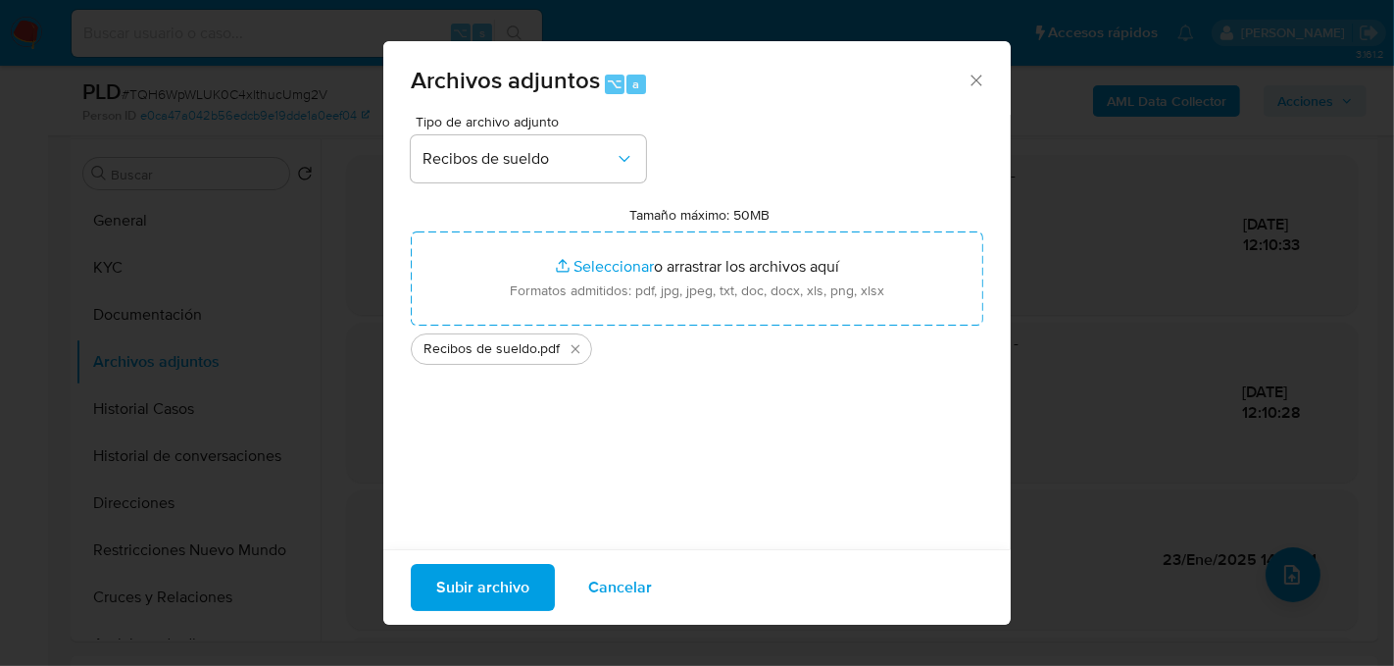
click at [480, 594] on span "Subir archivo" at bounding box center [482, 587] width 93 height 43
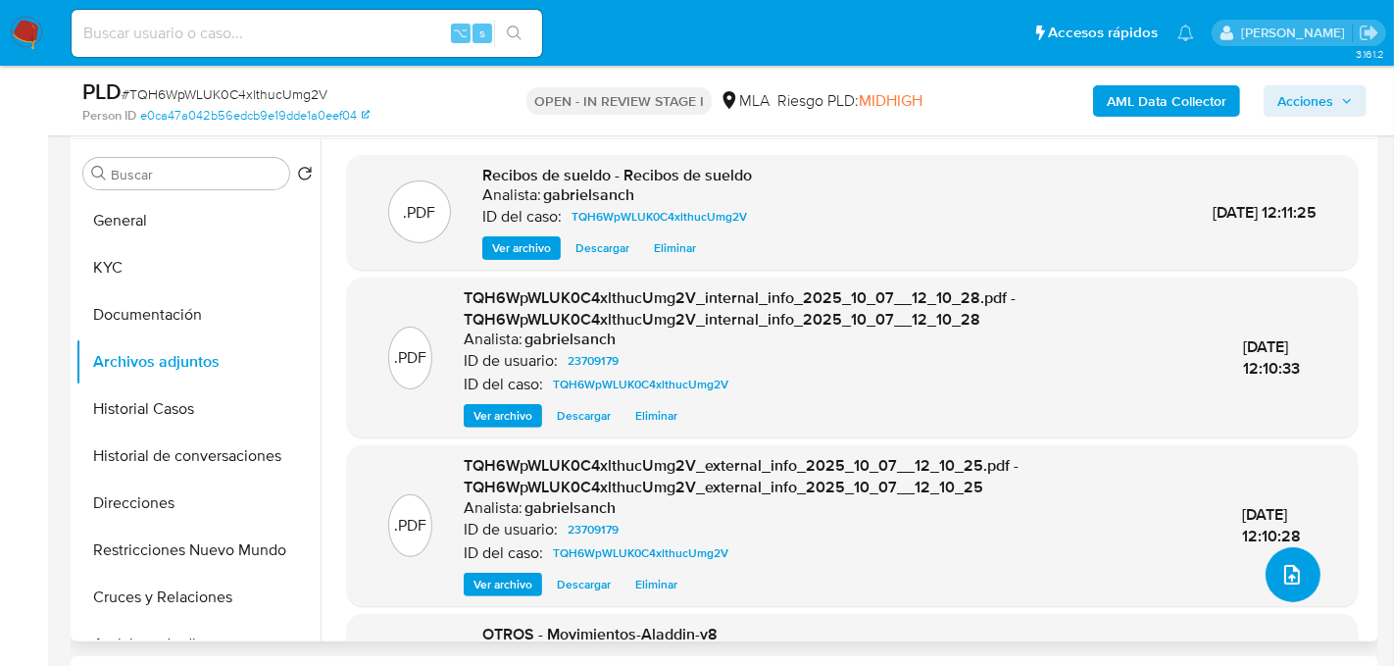
click at [1303, 581] on button "upload-file" at bounding box center [1293, 574] width 55 height 55
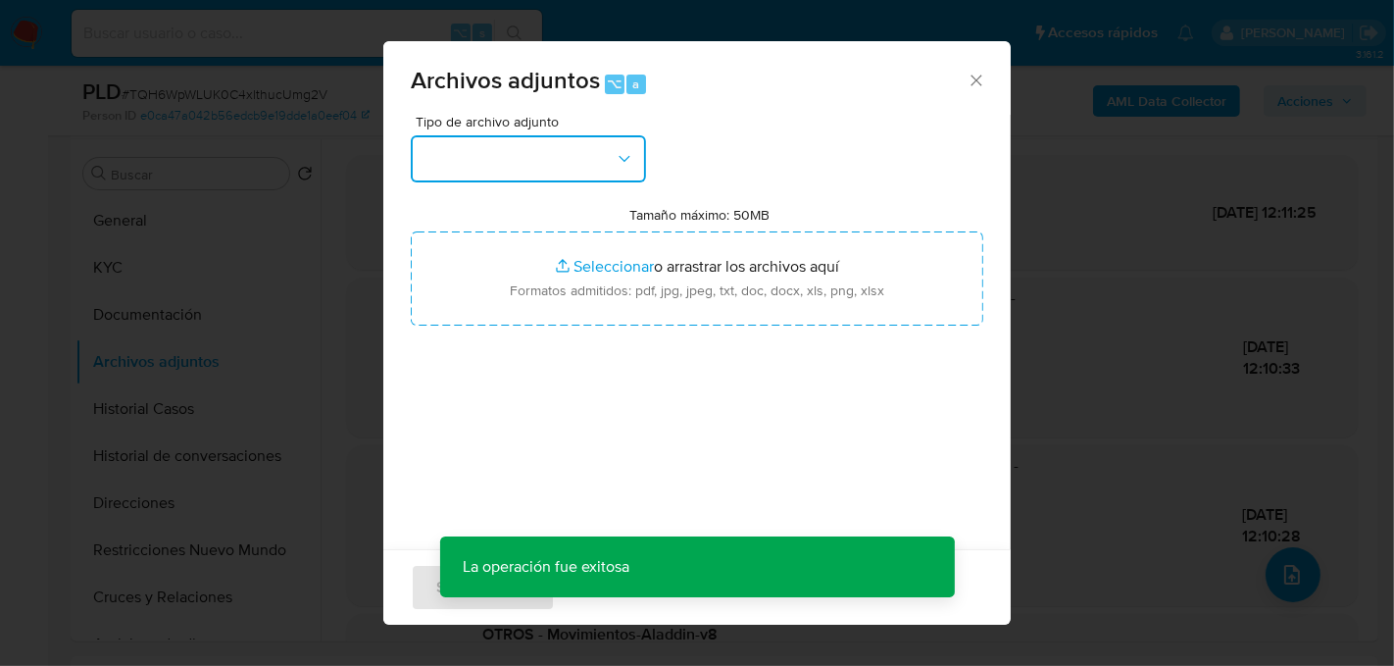
click at [604, 177] on button "button" at bounding box center [528, 158] width 235 height 47
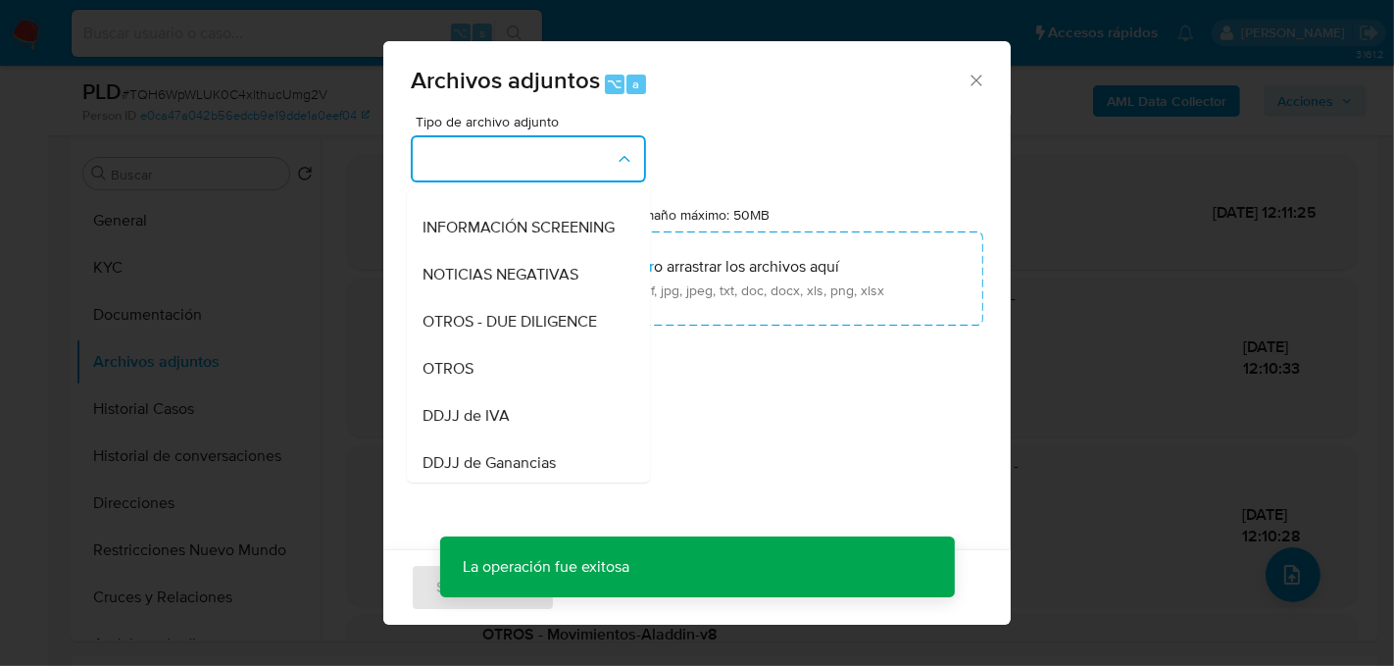
scroll to position [245, 0]
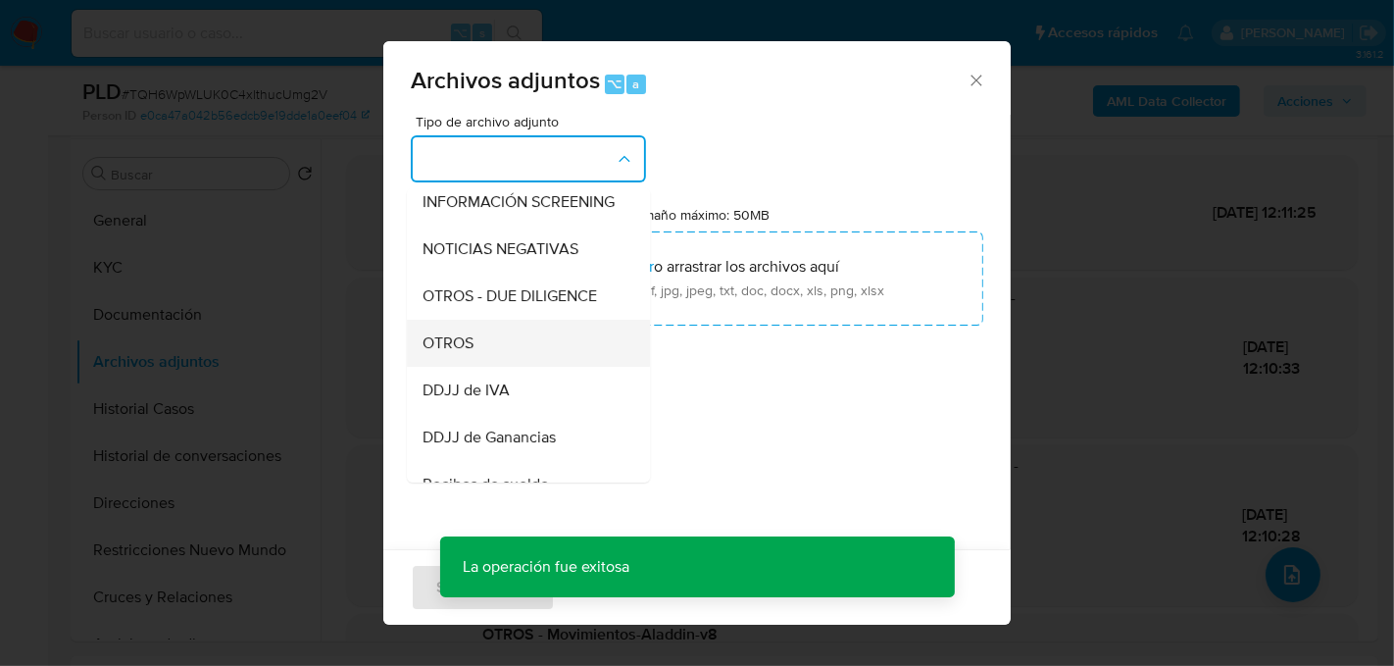
click at [474, 335] on span "OTROS" at bounding box center [448, 342] width 51 height 20
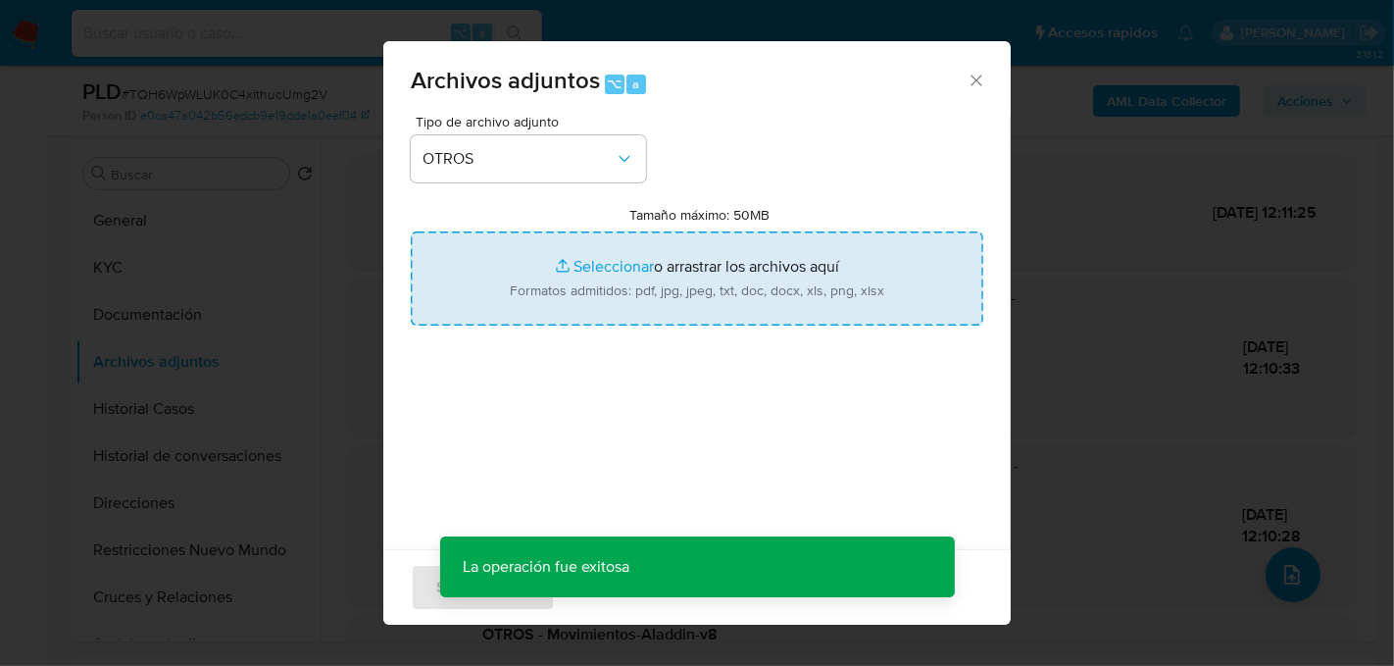
click at [606, 294] on input "Tamaño máximo: 50MB Seleccionar archivos" at bounding box center [697, 278] width 573 height 94
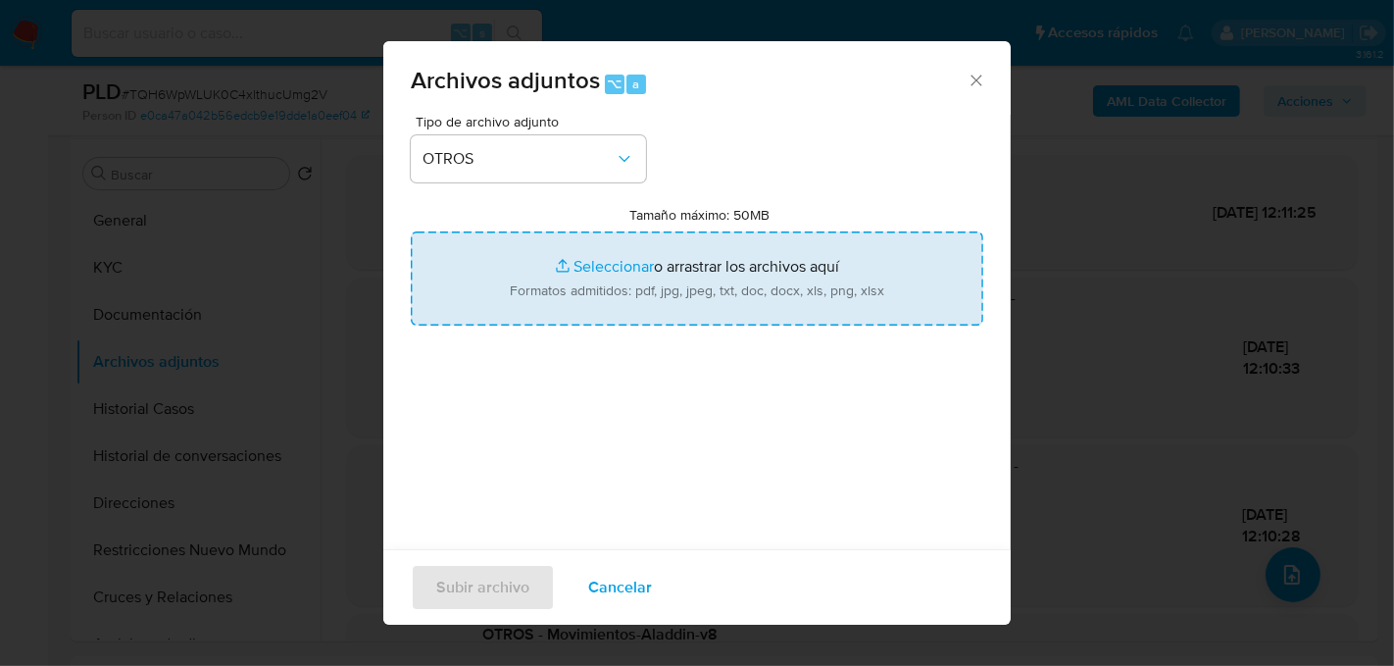
type input "C:\fakepath\Caselog TQH6WpWLUK0C4xlthucUmg2V_2025_08_19_06_30_27.docx"
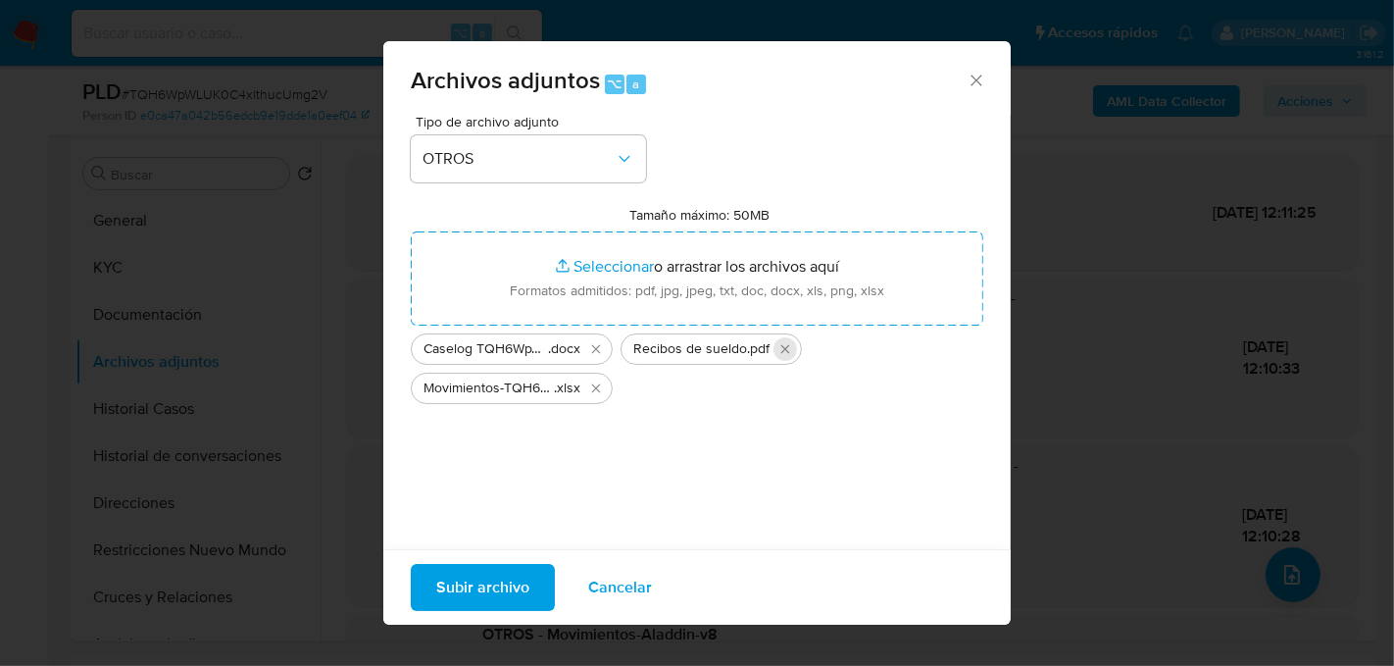
click at [791, 354] on button "Eliminar Recibos de sueldo.pdf" at bounding box center [786, 349] width 24 height 24
click at [488, 576] on span "Subir archivo" at bounding box center [482, 587] width 93 height 43
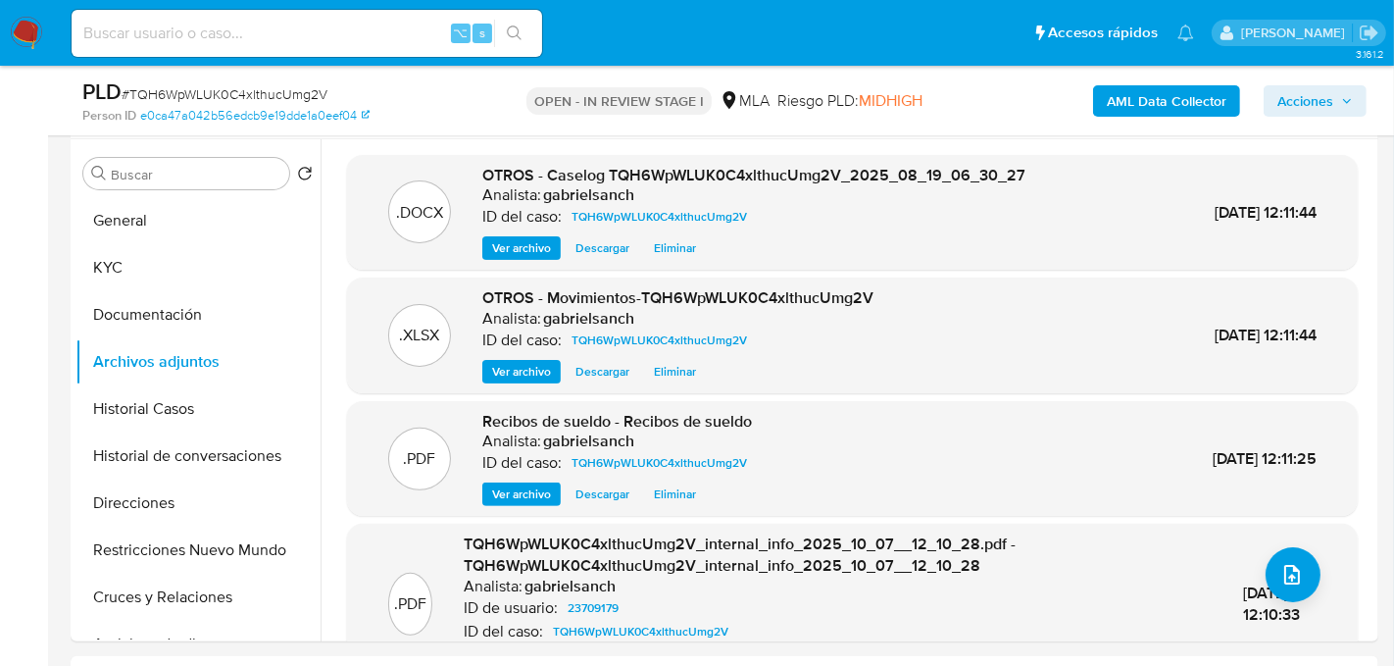
click at [1301, 98] on span "Acciones" at bounding box center [1305, 100] width 56 height 31
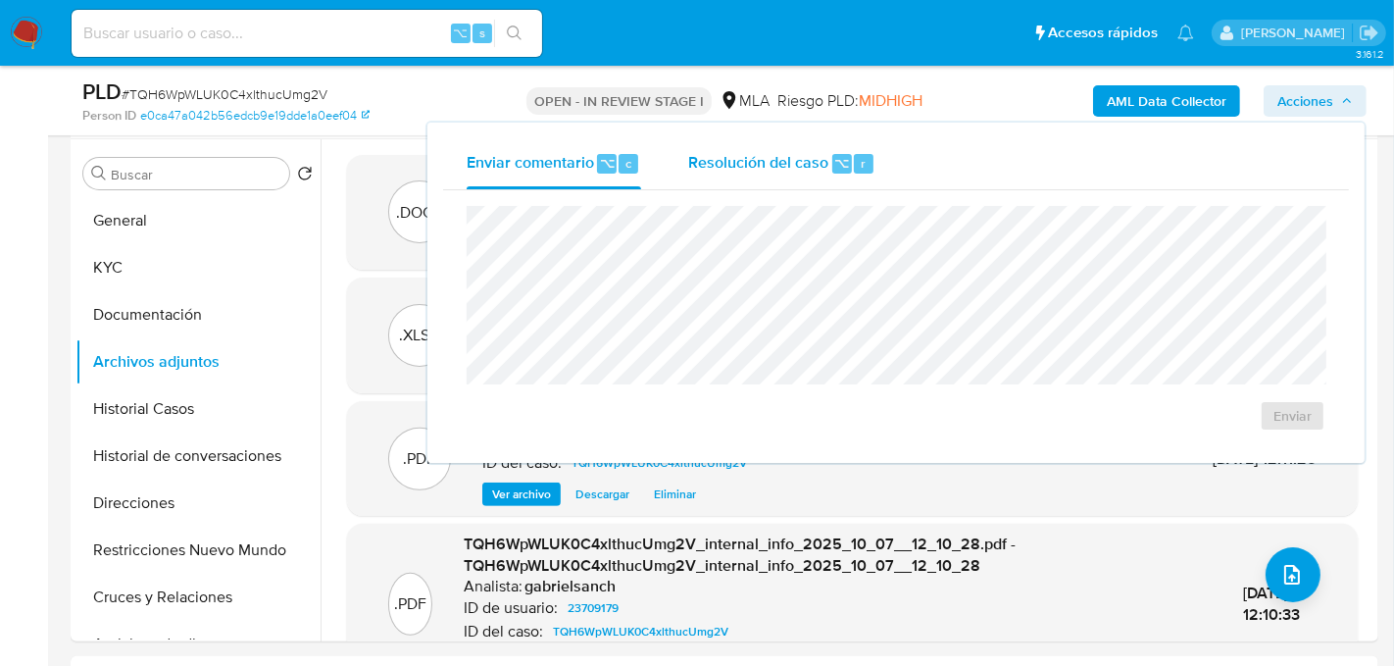
click at [668, 149] on button "Resolución del caso ⌥ r" at bounding box center [782, 163] width 234 height 51
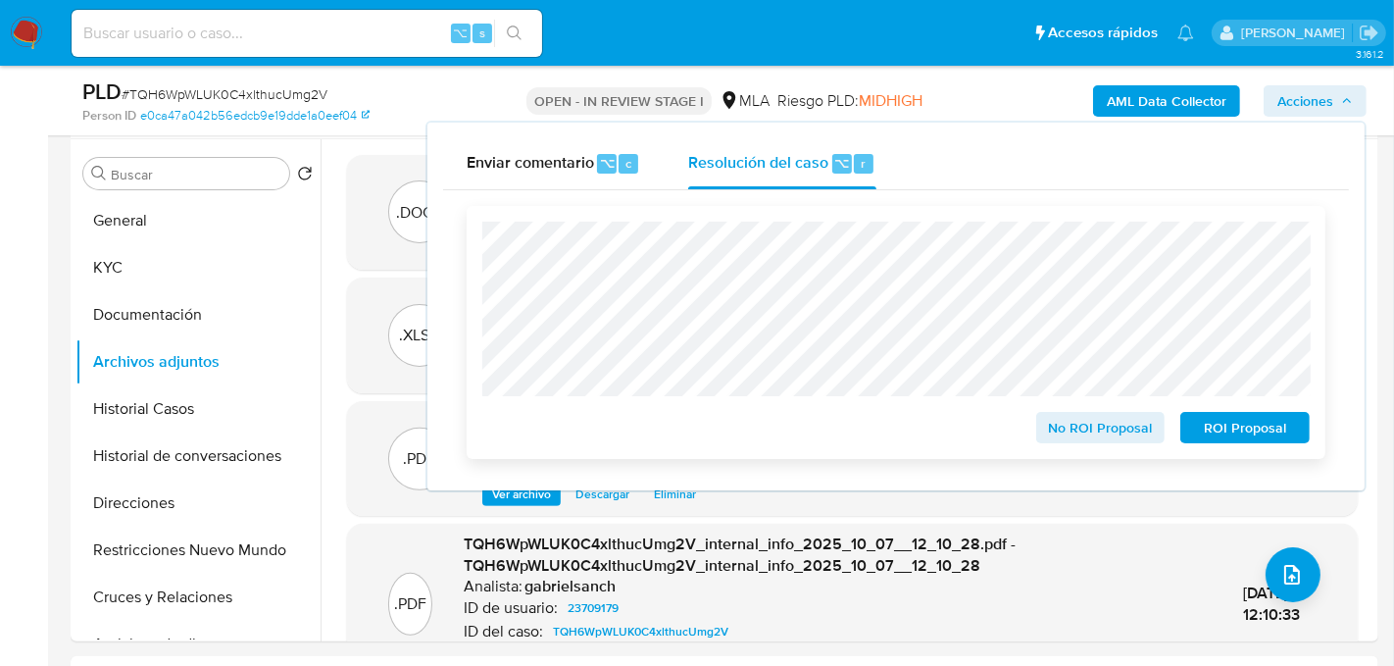
click at [1108, 428] on span "No ROI Proposal" at bounding box center [1101, 427] width 102 height 27
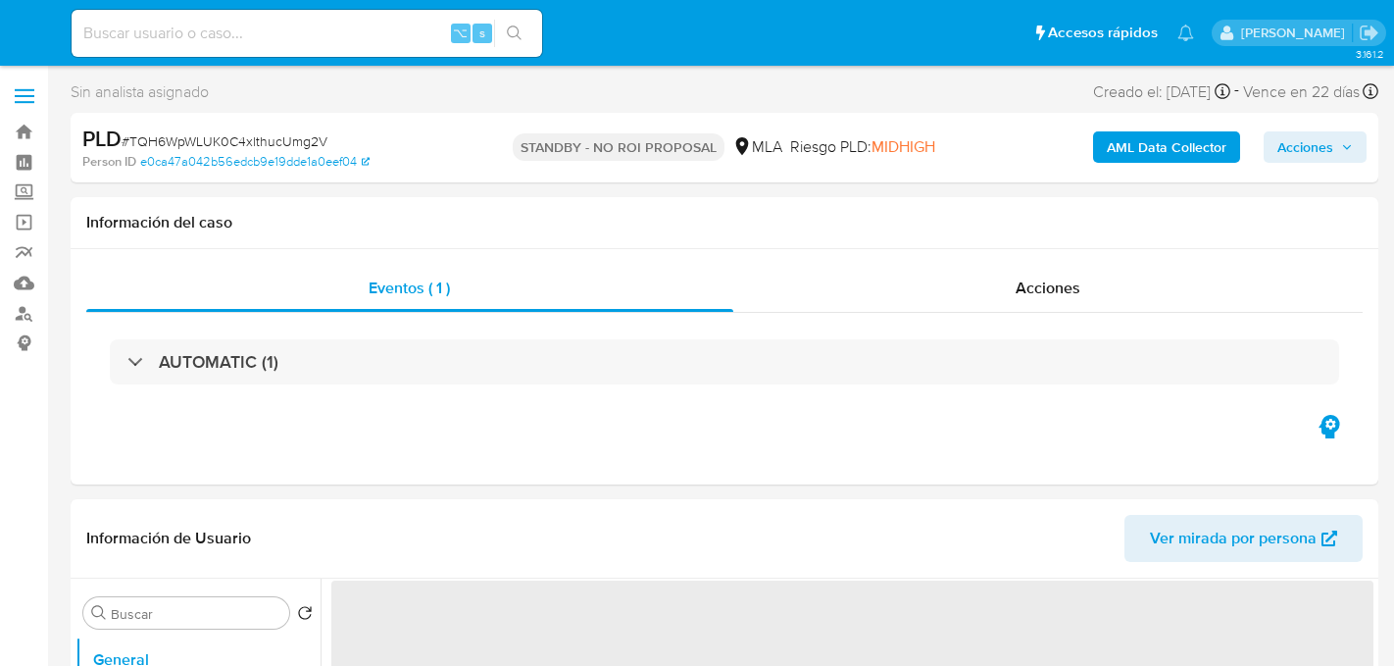
select select "10"
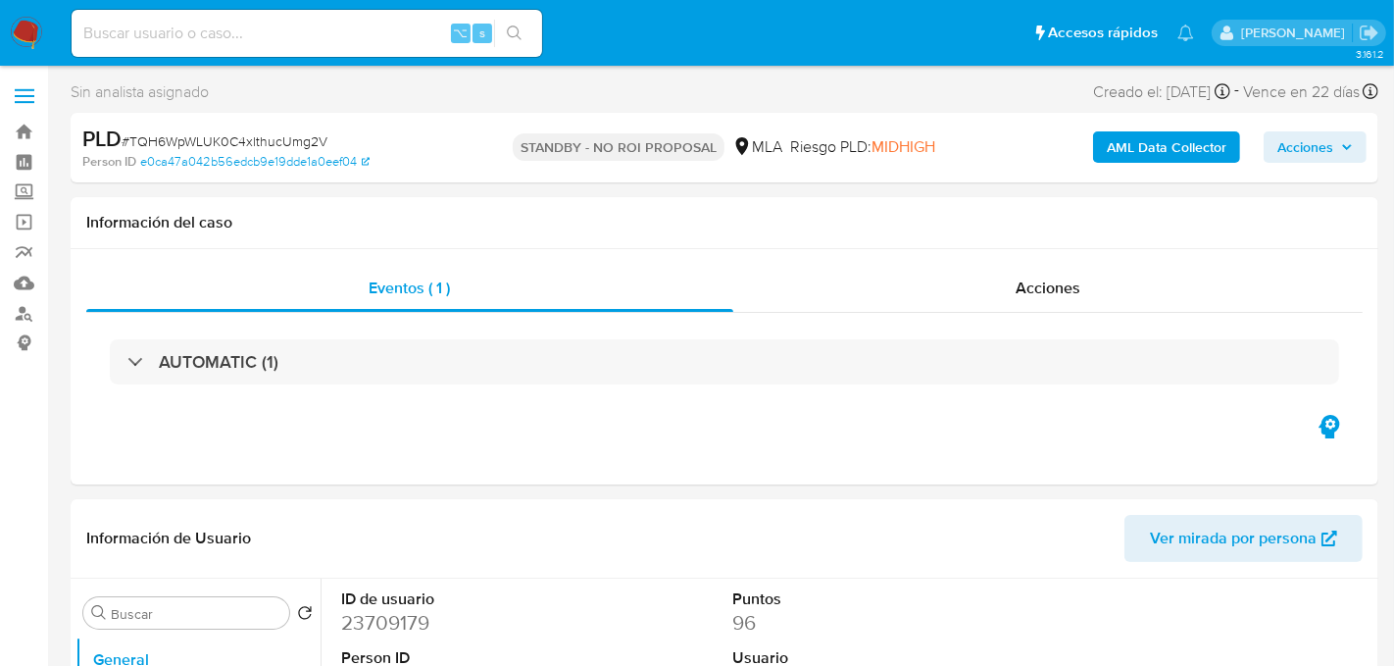
click at [281, 25] on input at bounding box center [307, 33] width 471 height 25
paste input "TnCGpf0ex2sNcBPV5mDlwIlL"
type input "TnCGpf0ex2sNcBPV5mDlwIlL"
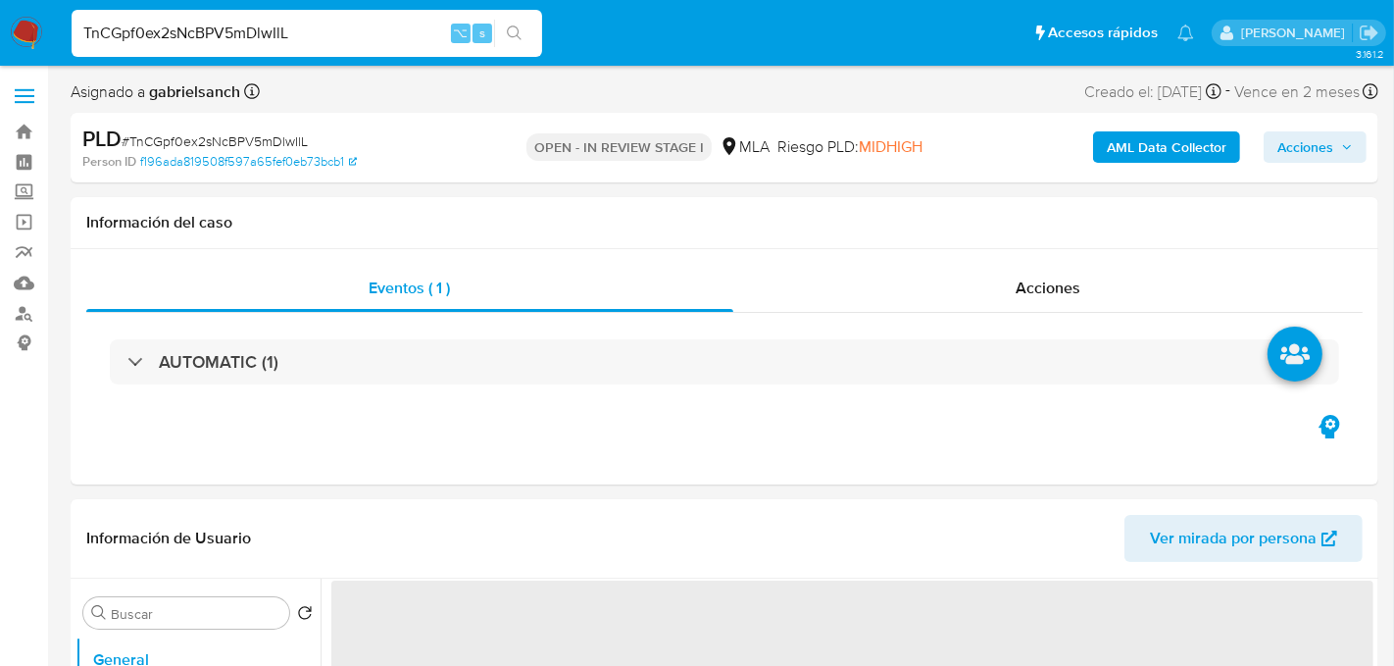
select select "10"
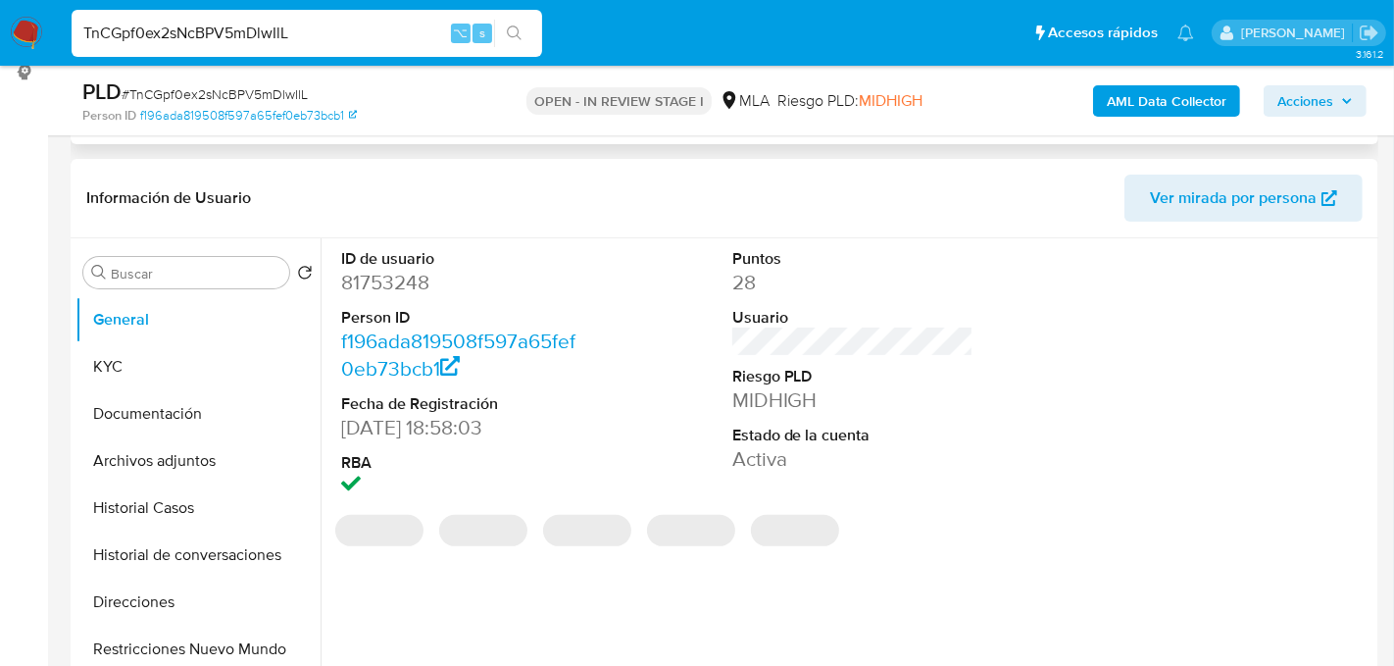
scroll to position [275, 0]
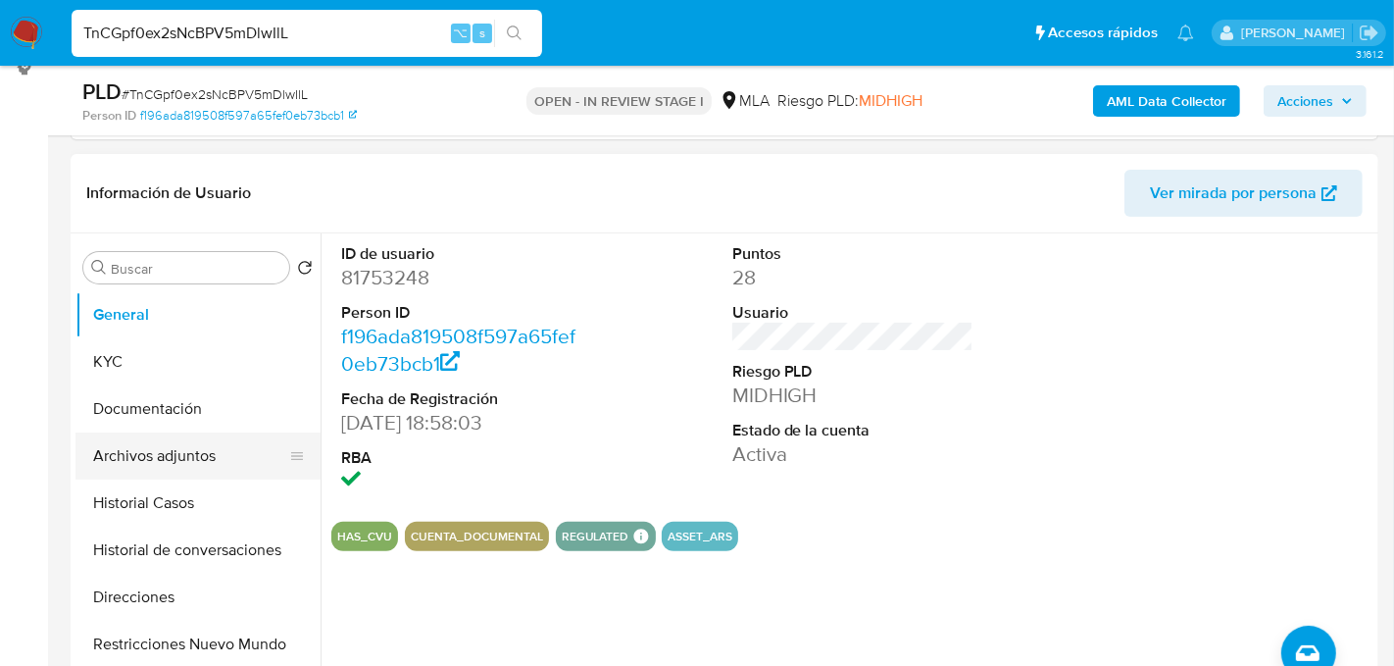
click at [152, 459] on button "Archivos adjuntos" at bounding box center [189, 455] width 229 height 47
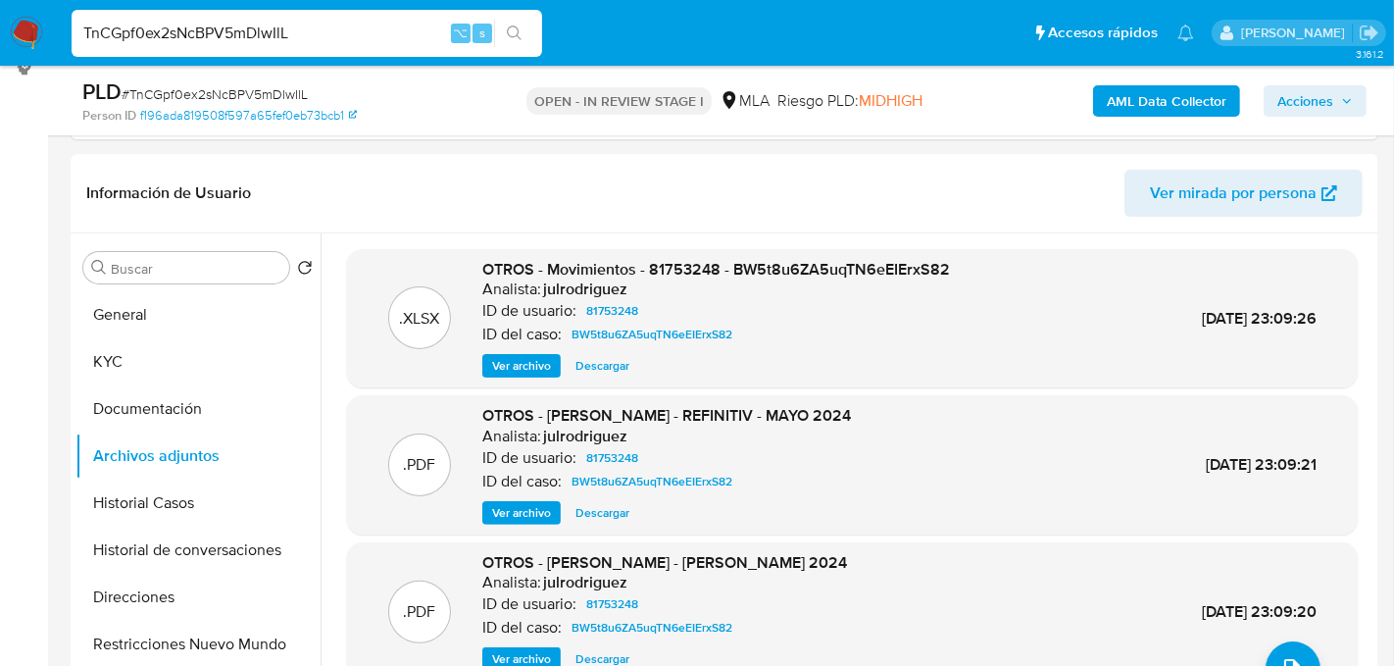
click at [1217, 96] on b "AML Data Collector" at bounding box center [1167, 100] width 120 height 31
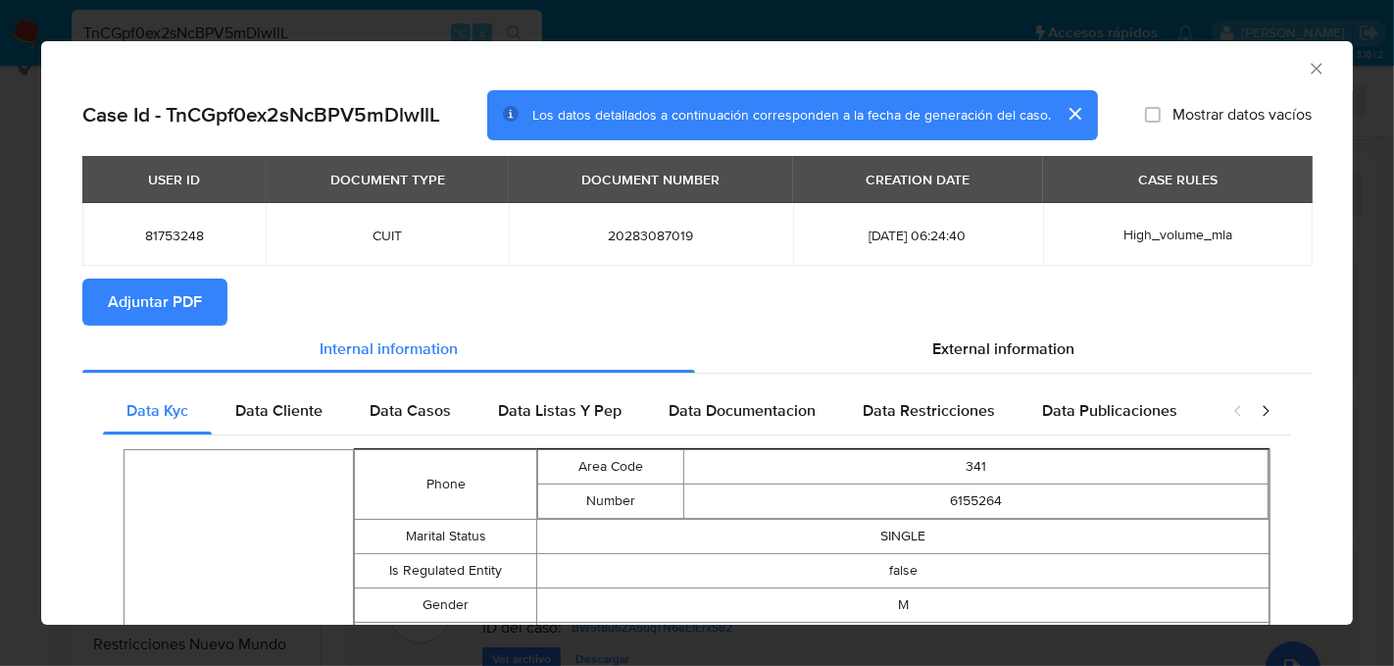
click at [206, 300] on button "Adjuntar PDF" at bounding box center [154, 301] width 145 height 47
click at [1319, 72] on icon "Cerrar ventana" at bounding box center [1316, 68] width 11 height 11
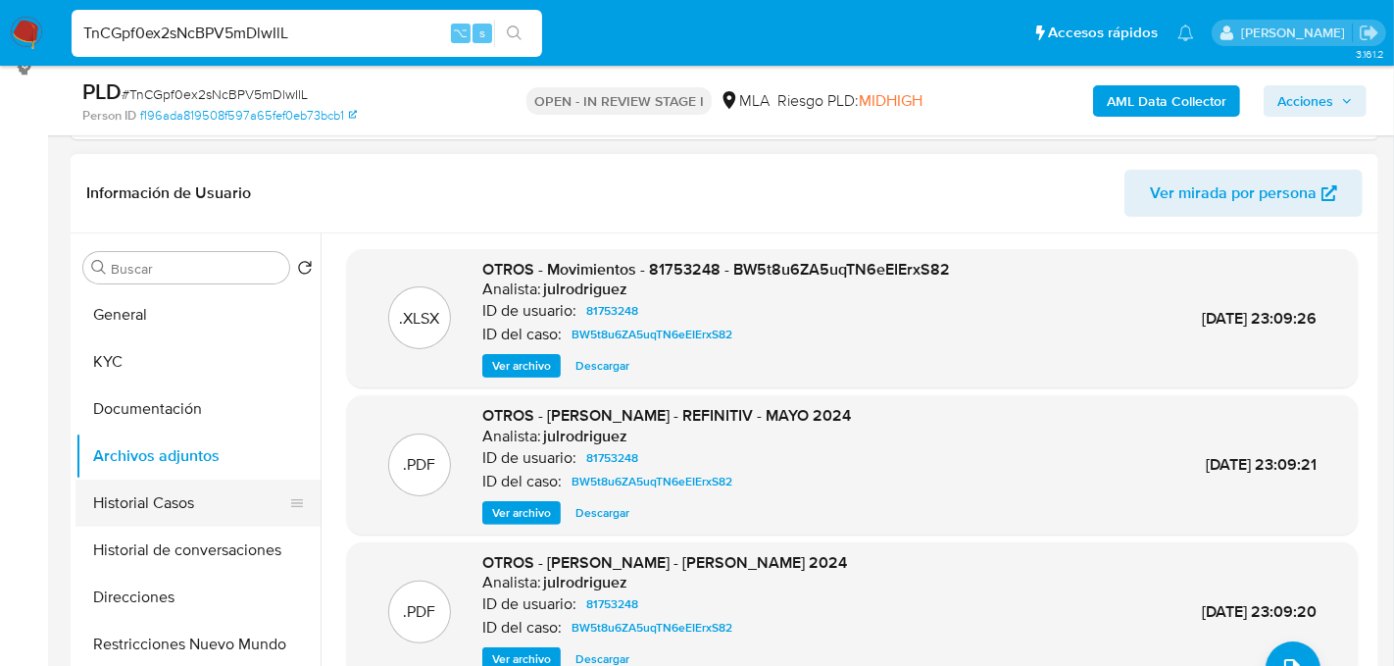
click at [145, 492] on button "Historial Casos" at bounding box center [189, 502] width 229 height 47
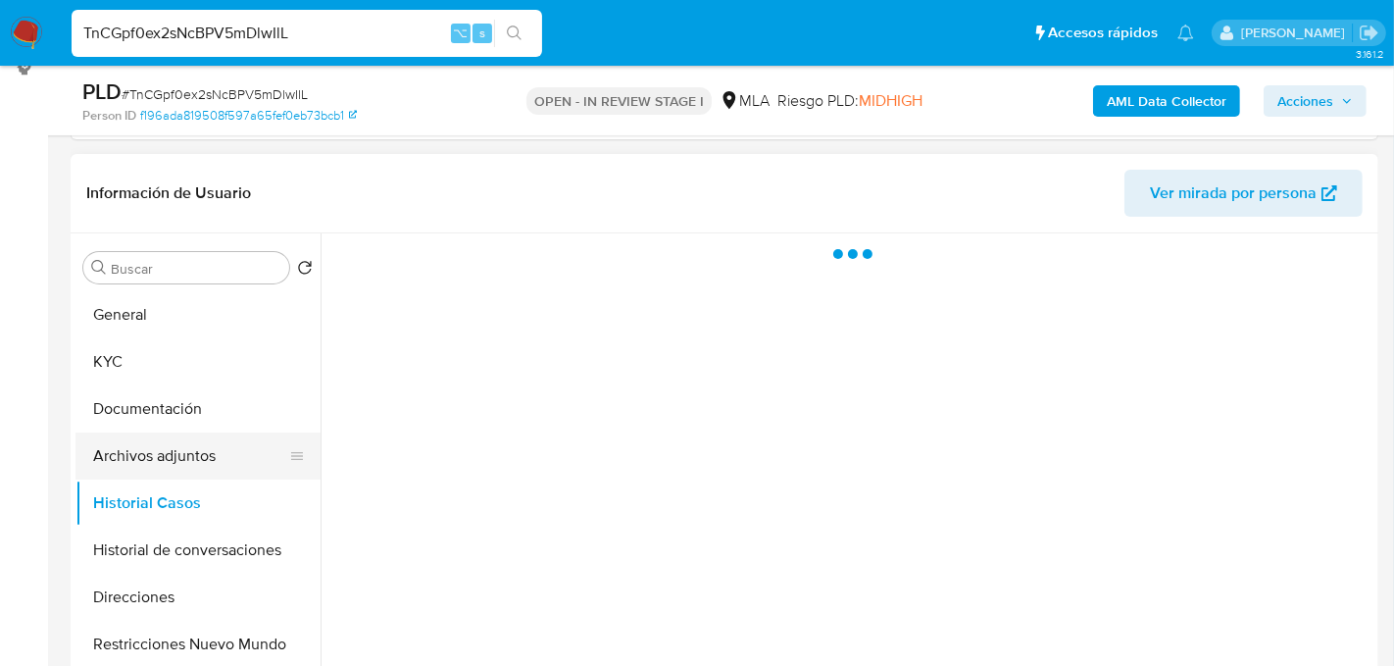
click at [144, 469] on button "Archivos adjuntos" at bounding box center [189, 455] width 229 height 47
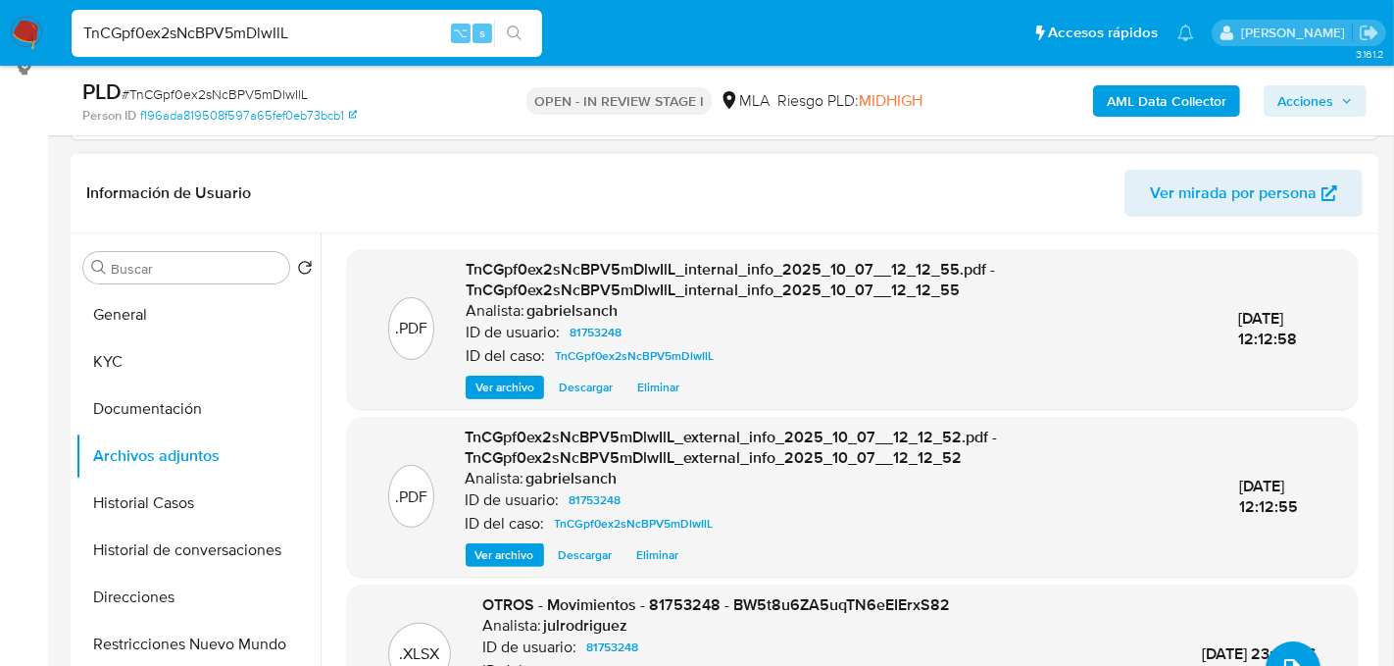
click at [1283, 657] on icon "upload-file" at bounding box center [1292, 669] width 24 height 24
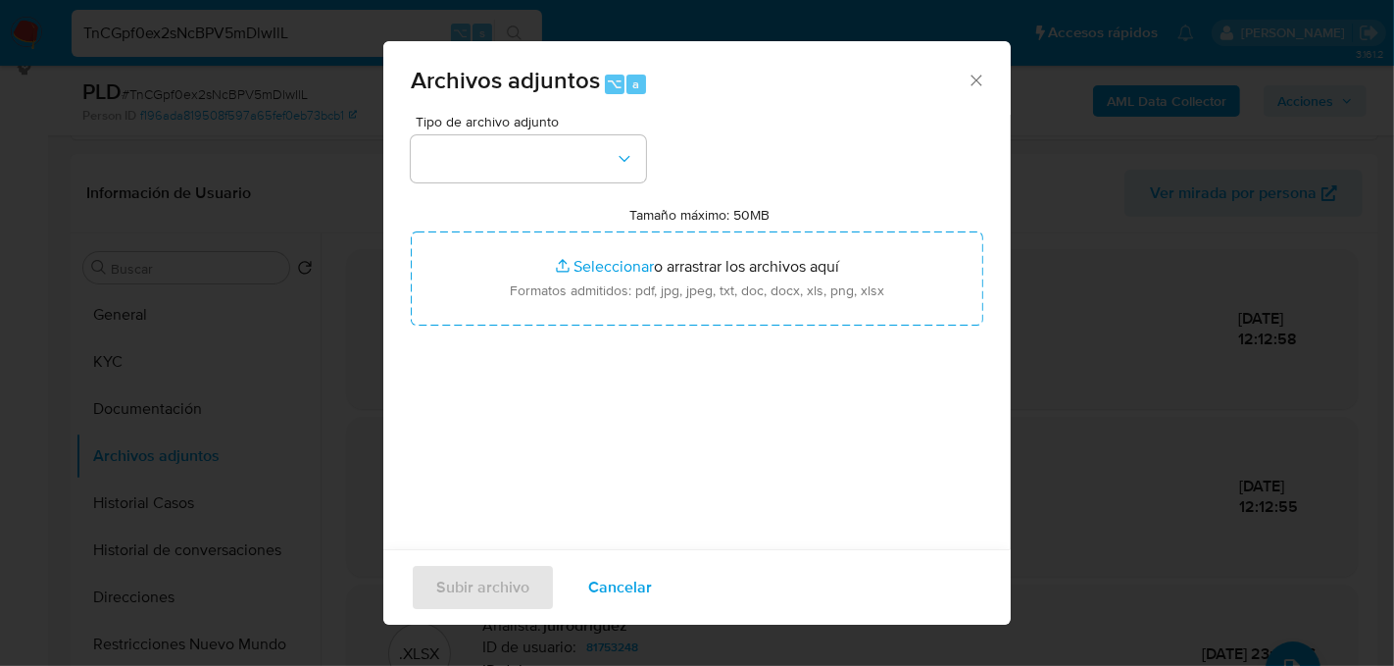
click at [595, 189] on div "Tipo de archivo adjunto Tamaño máximo: 50MB Seleccionar archivos Seleccionar o …" at bounding box center [697, 346] width 573 height 463
click at [592, 181] on button "button" at bounding box center [528, 158] width 235 height 47
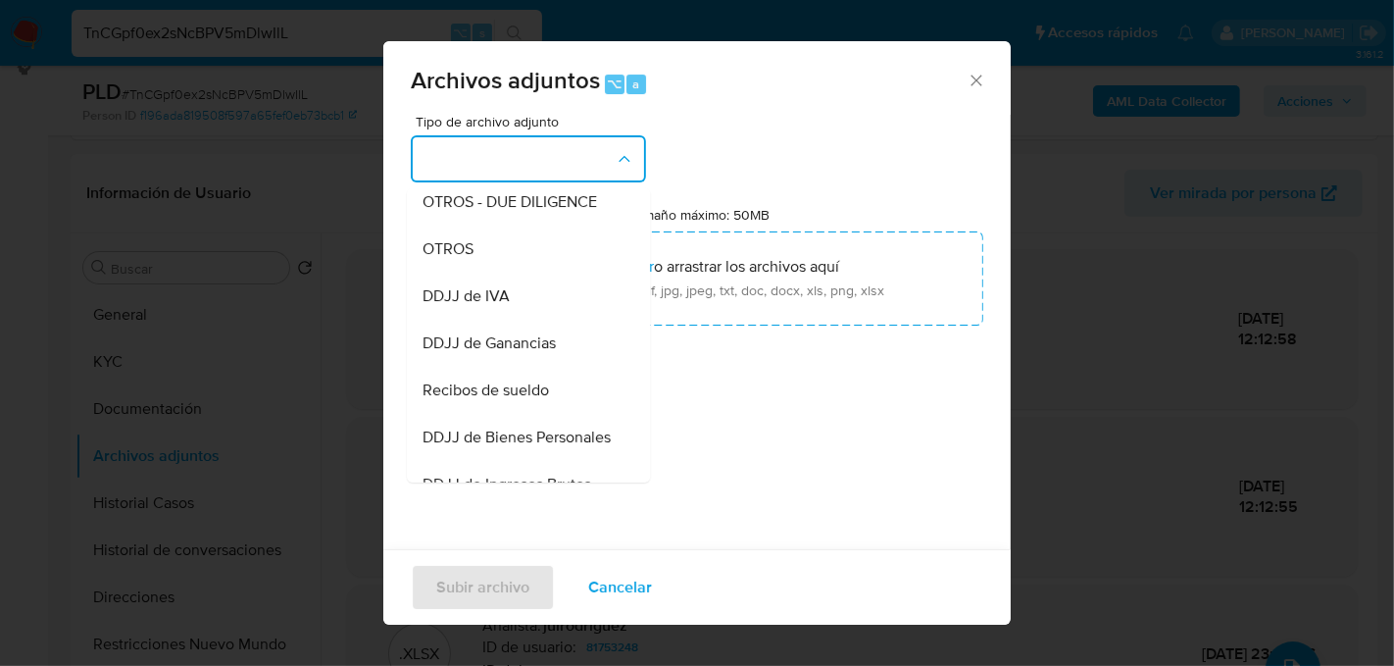
scroll to position [348, 0]
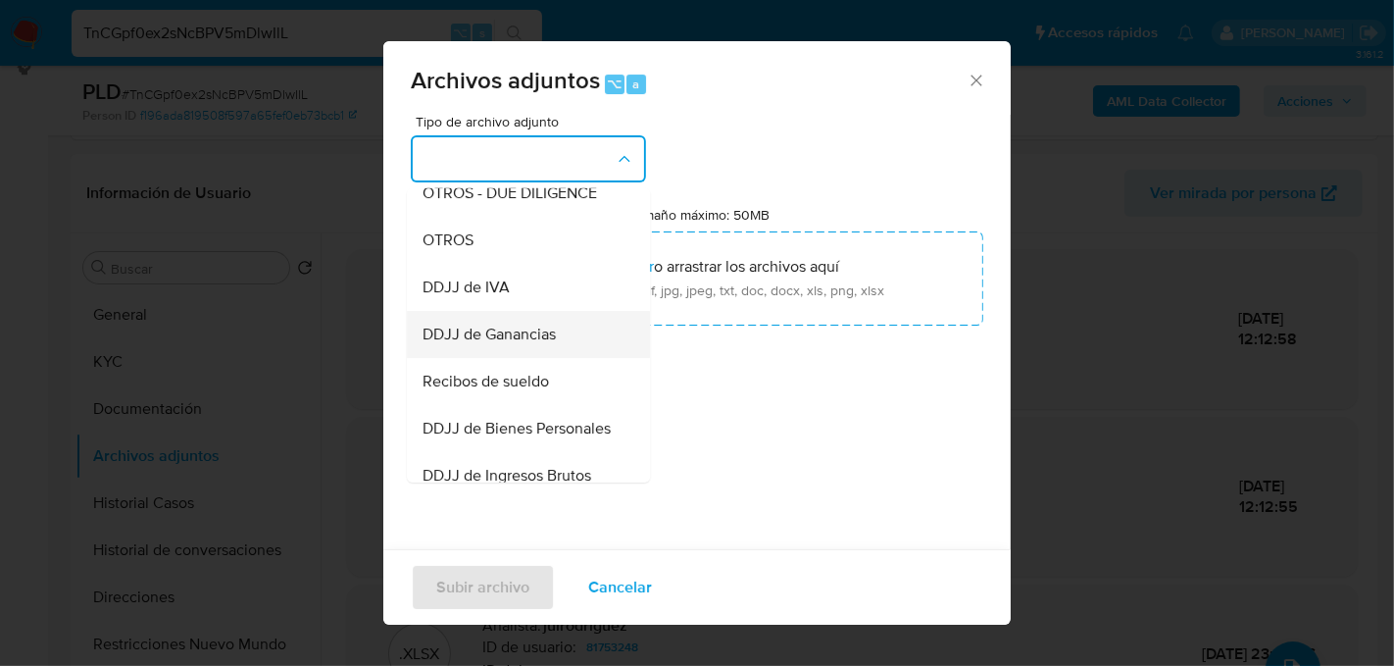
click at [525, 325] on span "DDJJ de Ganancias" at bounding box center [489, 334] width 133 height 20
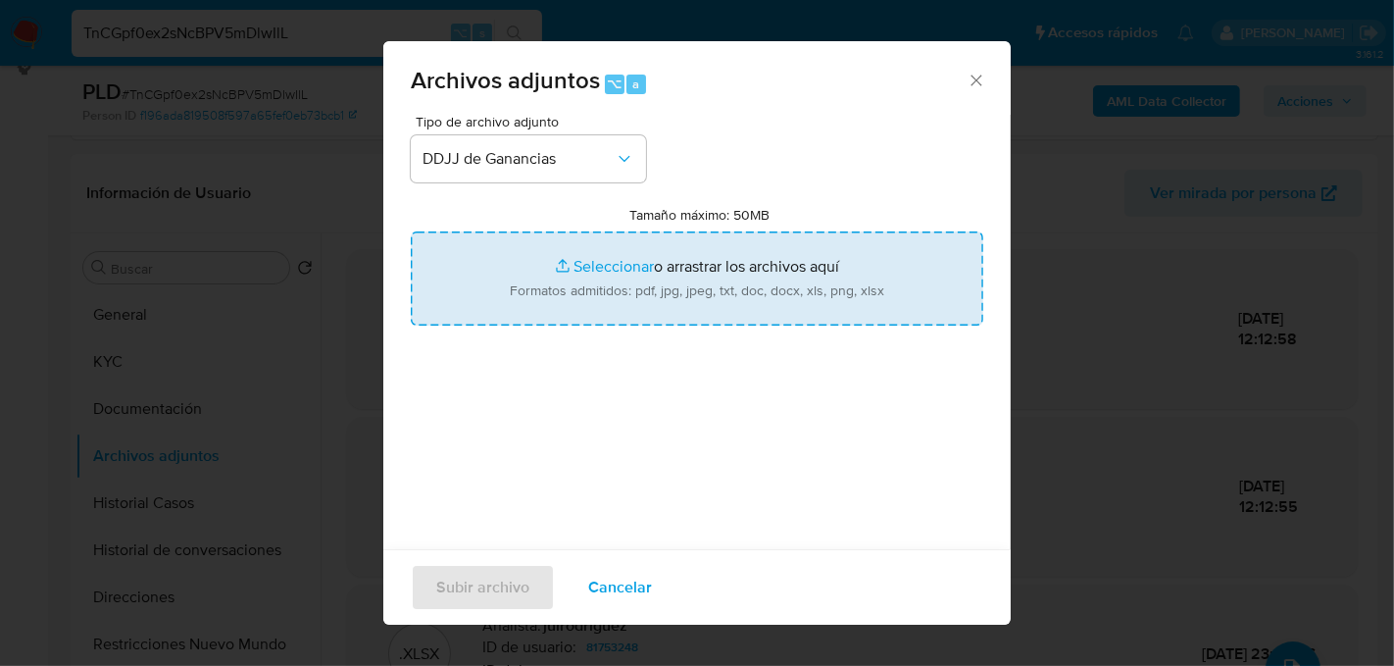
click at [617, 287] on input "Tamaño máximo: 50MB Seleccionar archivos" at bounding box center [697, 278] width 573 height 94
type input "C:\fakepath\DDJJ Ganancias 2024.pdf"
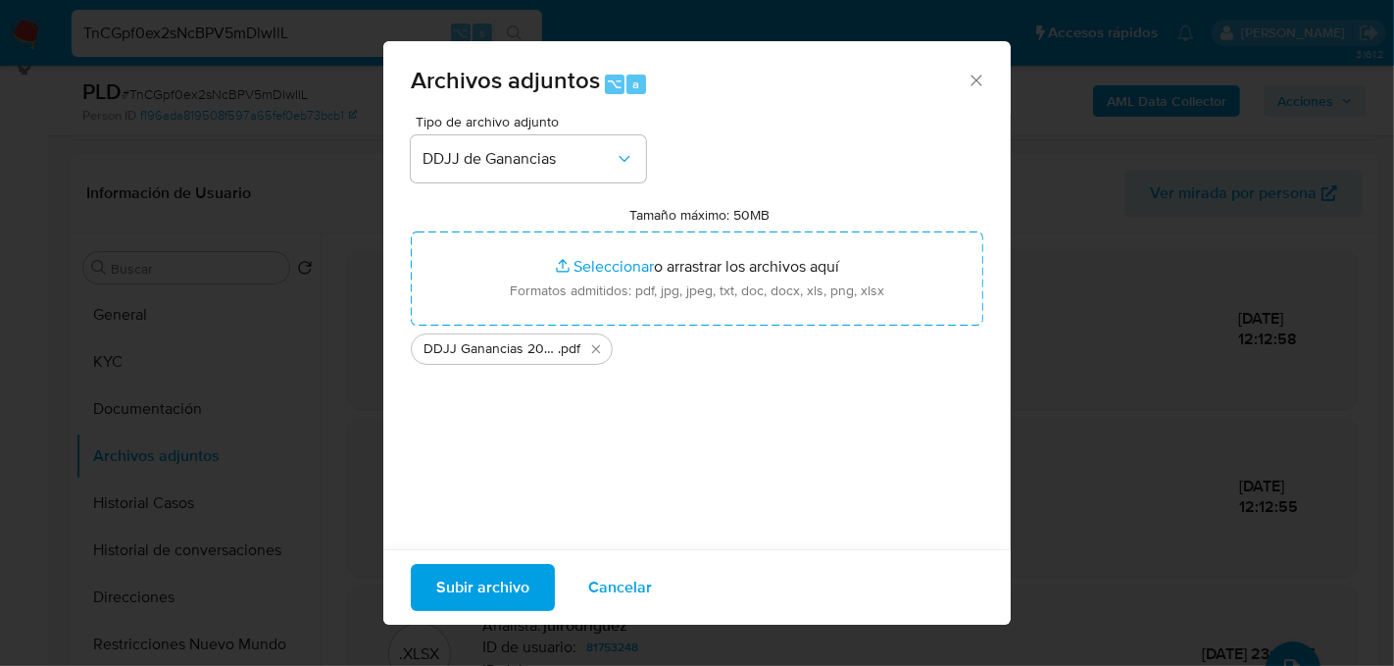
click at [479, 582] on span "Subir archivo" at bounding box center [482, 587] width 93 height 43
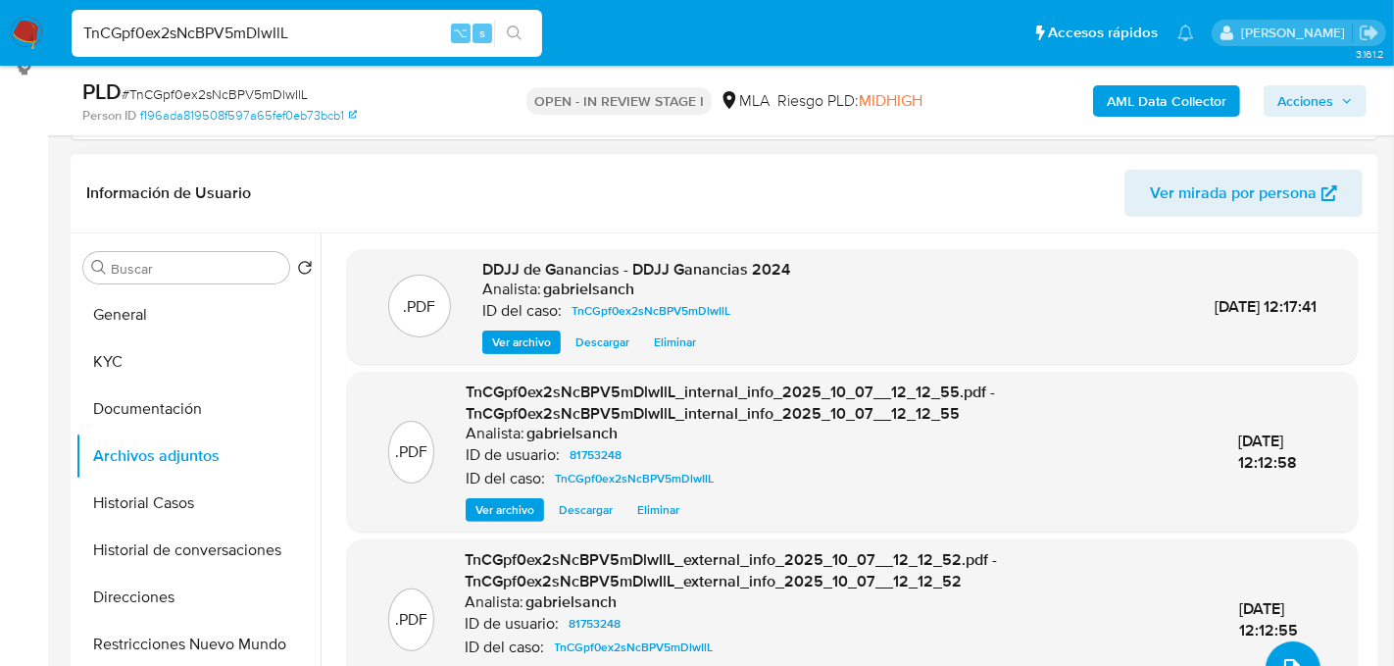
click at [1281, 652] on button "upload-file" at bounding box center [1293, 668] width 55 height 55
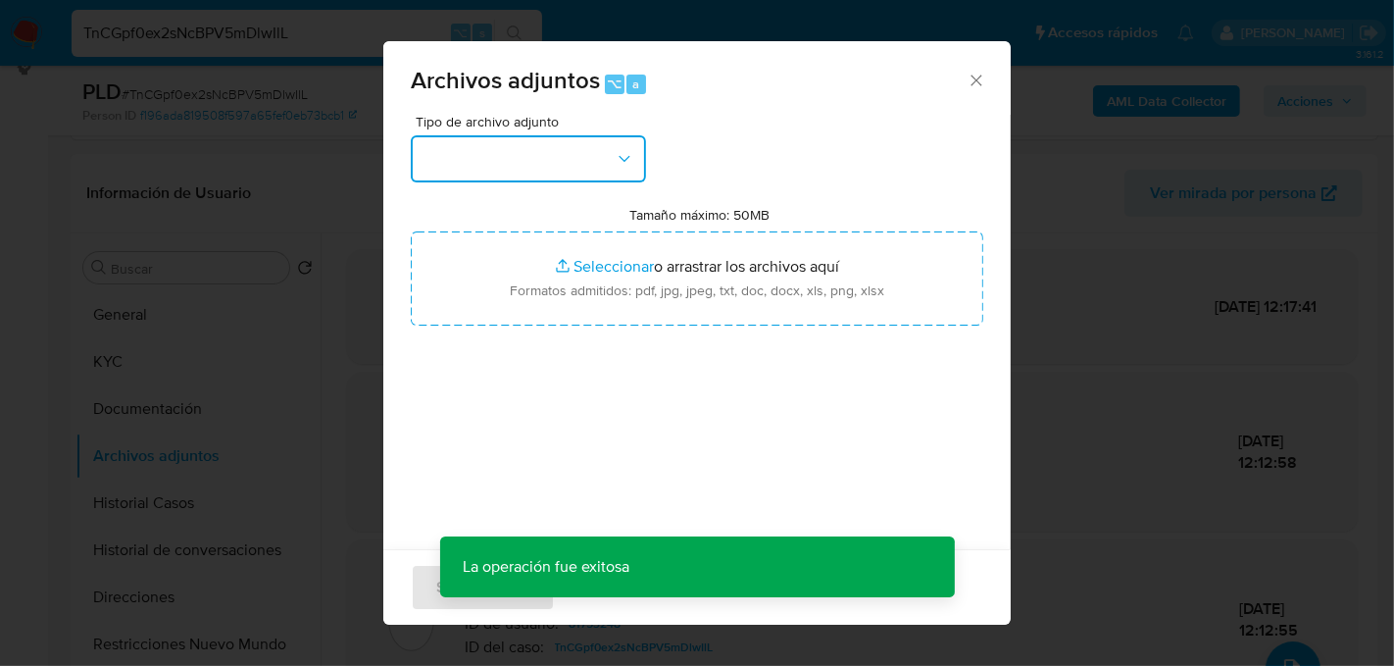
click at [552, 163] on button "button" at bounding box center [528, 158] width 235 height 47
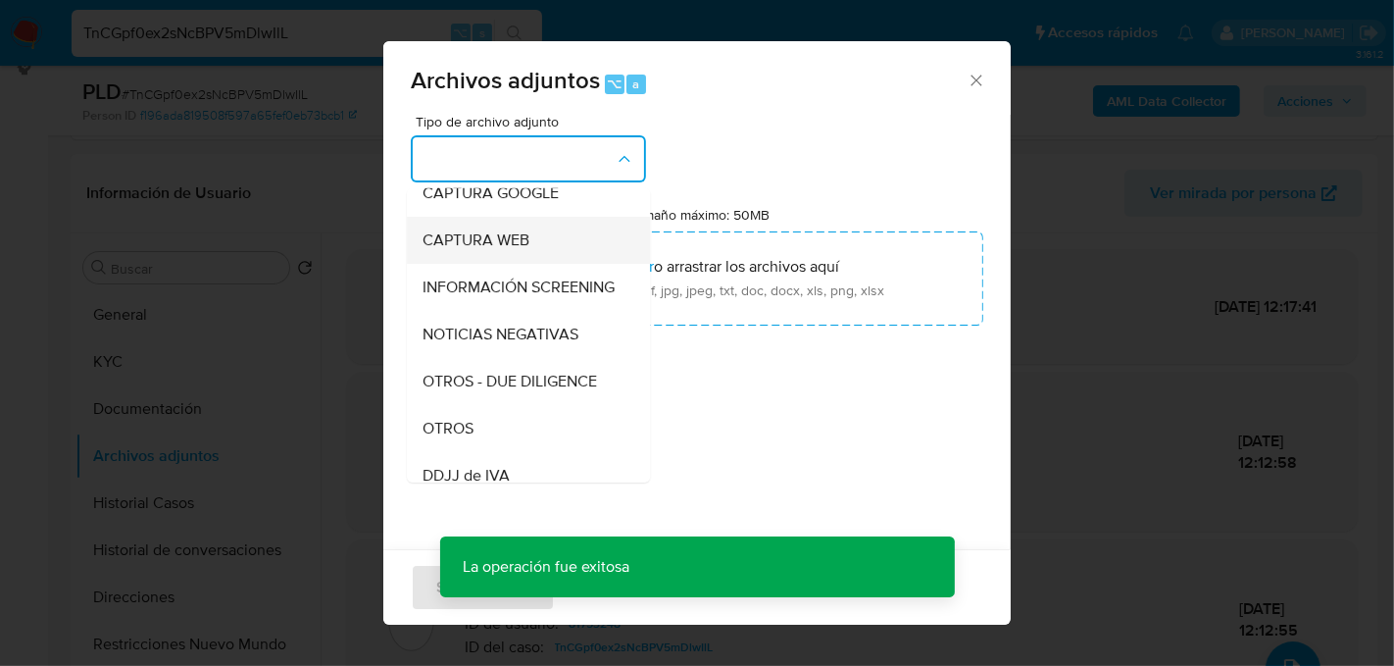
scroll to position [174, 0]
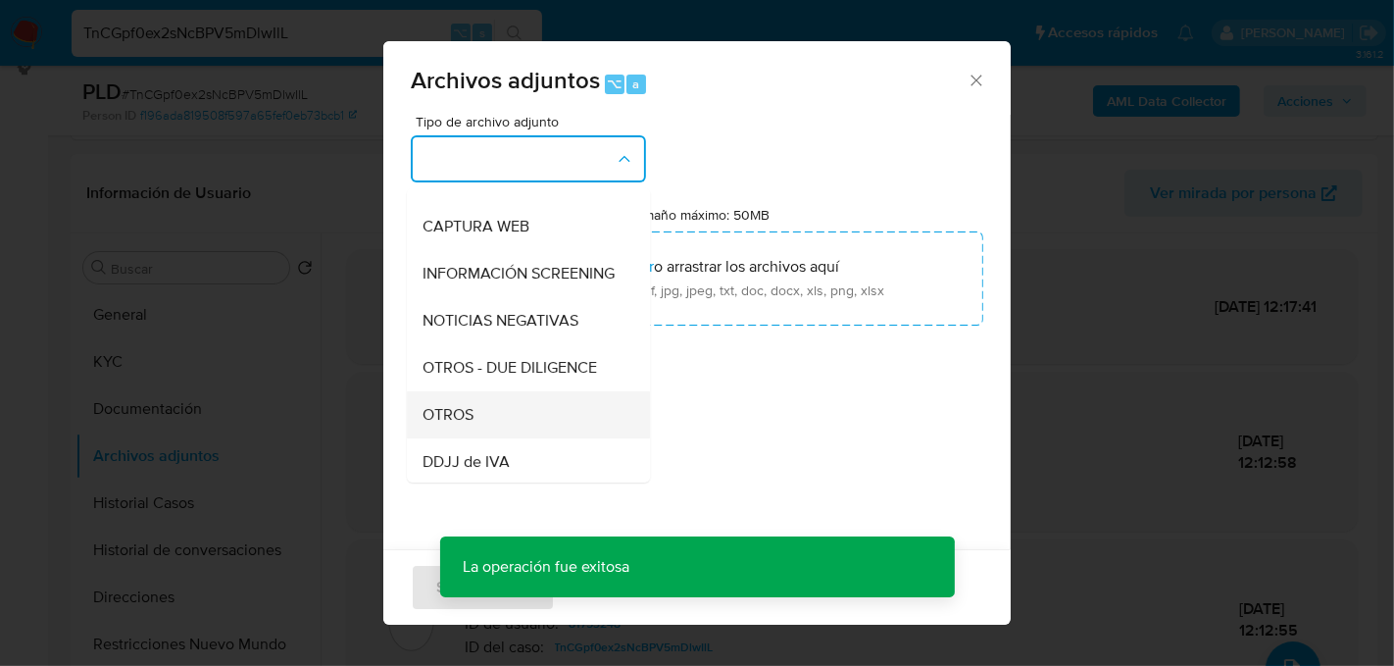
click at [525, 391] on div "OTROS" at bounding box center [523, 413] width 200 height 47
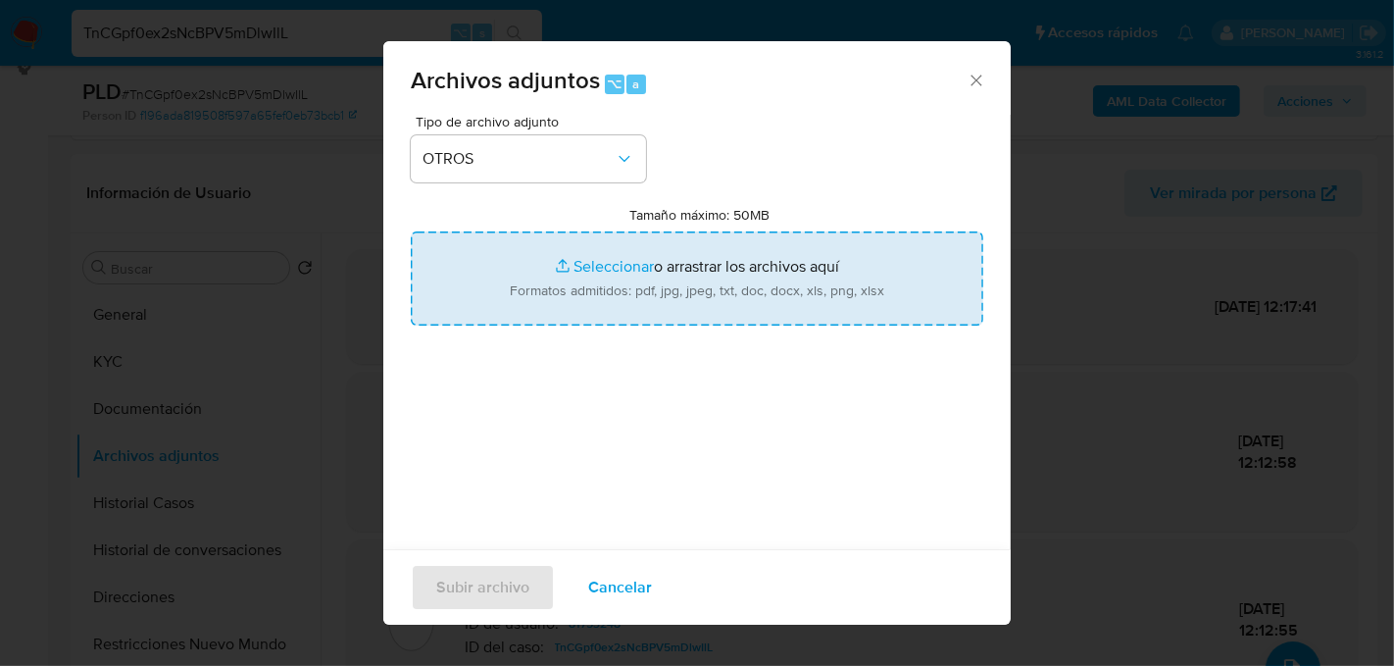
click at [583, 288] on input "Tamaño máximo: 50MB Seleccionar archivos" at bounding box center [697, 278] width 573 height 94
type input "C:\fakepath\Caselog TnCGpf0ex2sNcBPV5mDlwIlL_2025_09_17_16_09_24.docx"
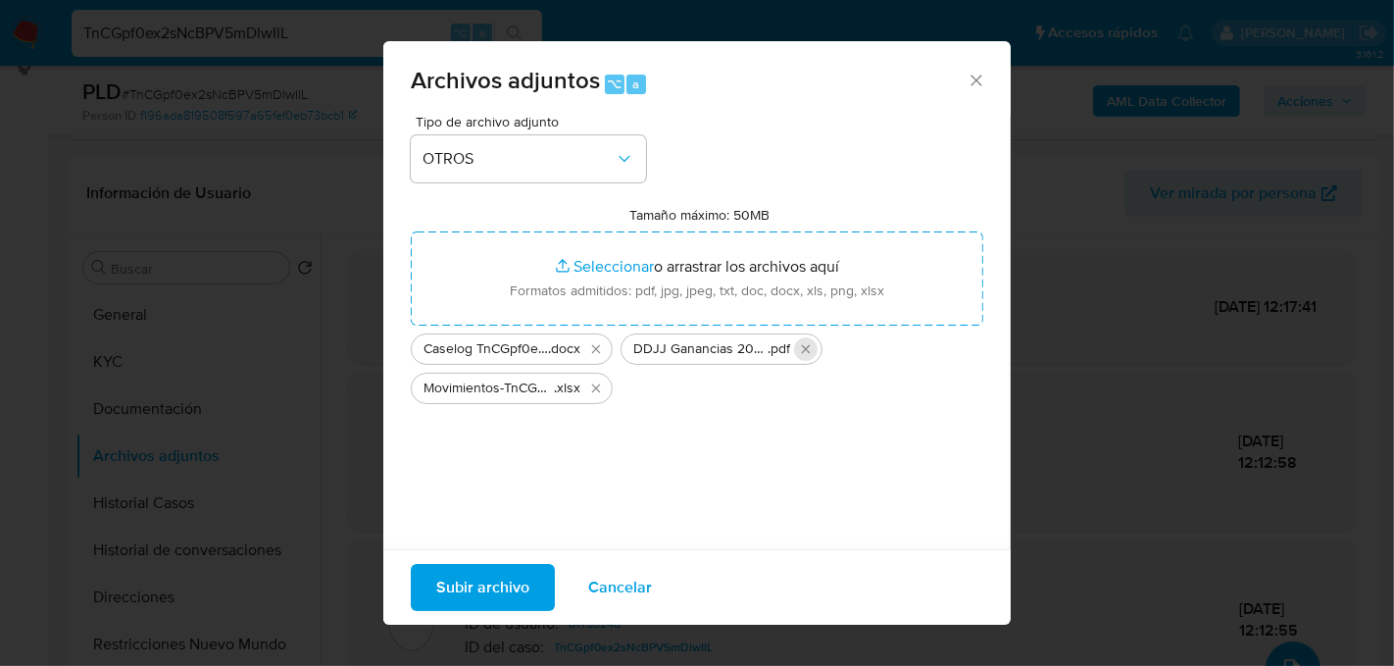
click at [812, 351] on icon "Eliminar DDJJ Ganancias 2024.pdf" at bounding box center [806, 349] width 16 height 16
click at [472, 589] on span "Subir archivo" at bounding box center [482, 587] width 93 height 43
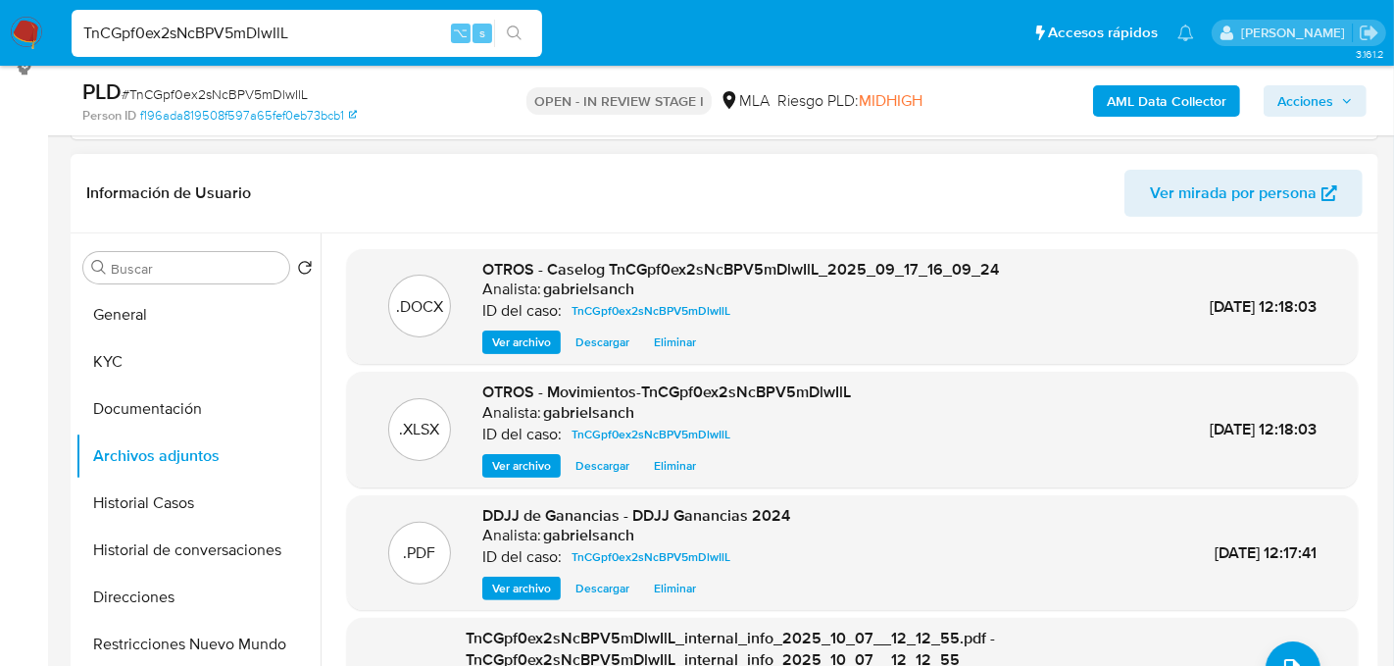
click at [508, 350] on span "Ver archivo" at bounding box center [521, 342] width 59 height 20
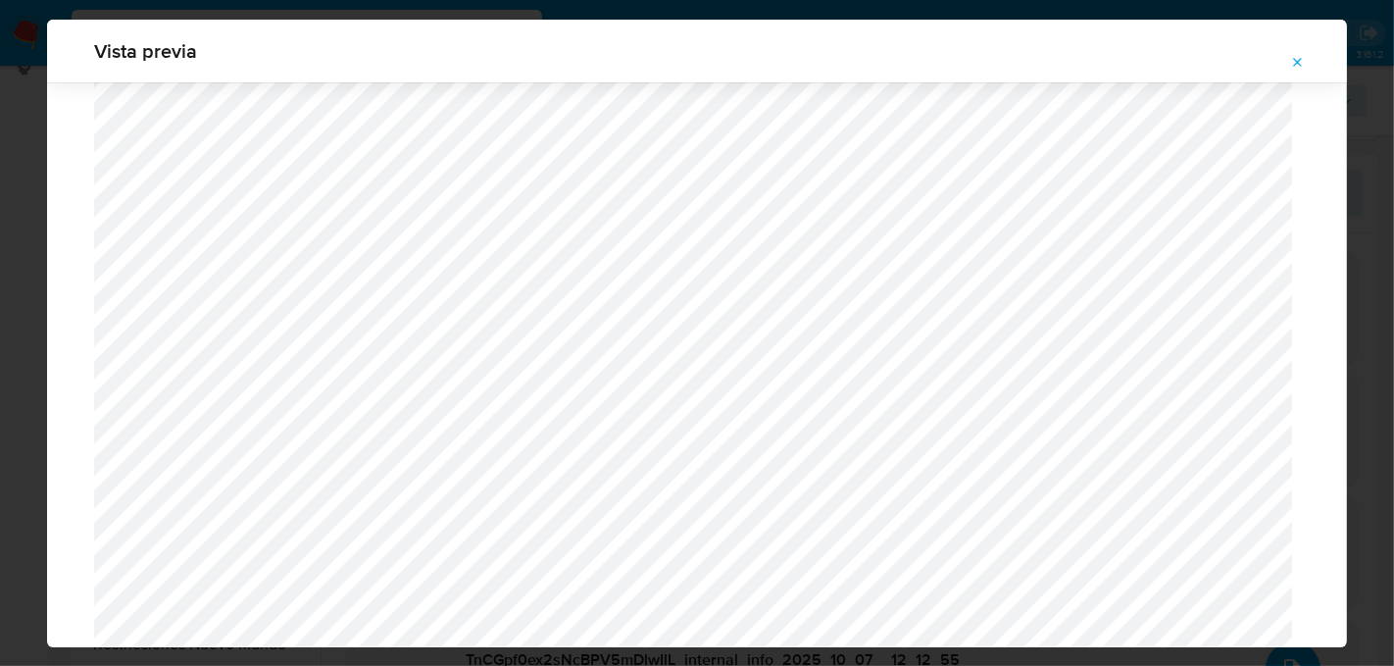
scroll to position [683, 0]
click at [1293, 65] on icon "Attachment preview" at bounding box center [1298, 63] width 16 height 16
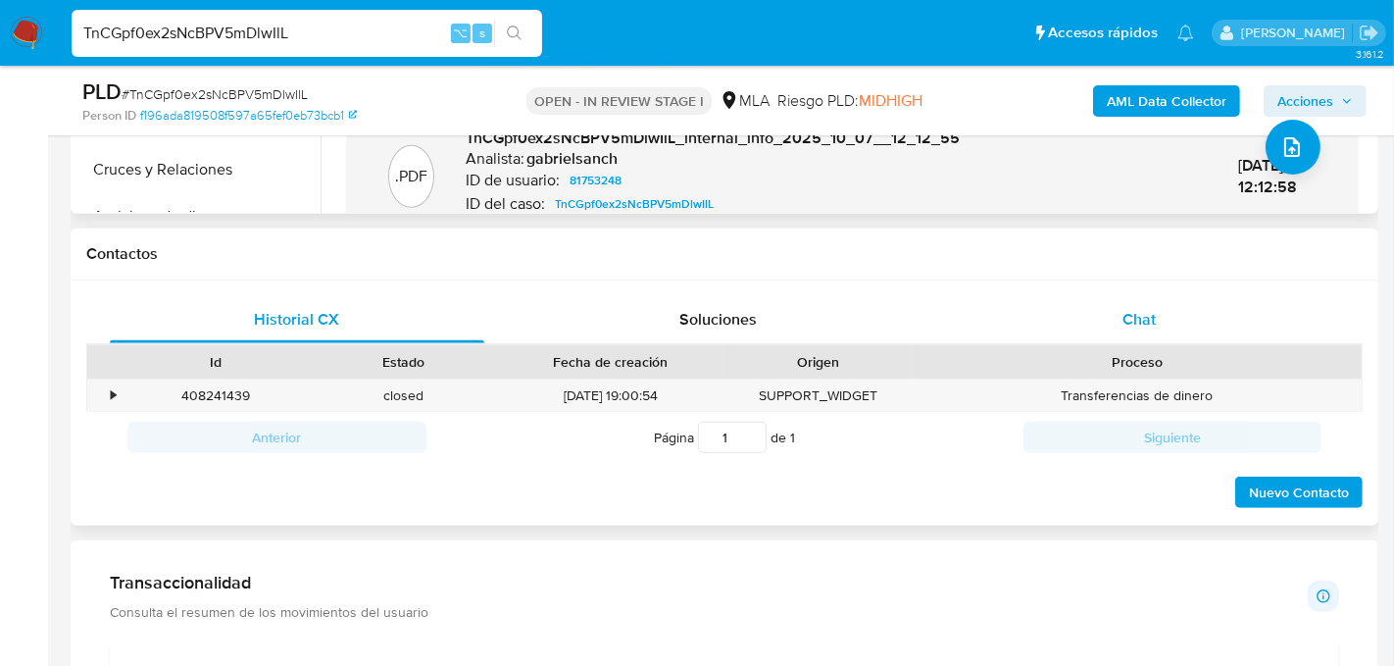
scroll to position [822, 0]
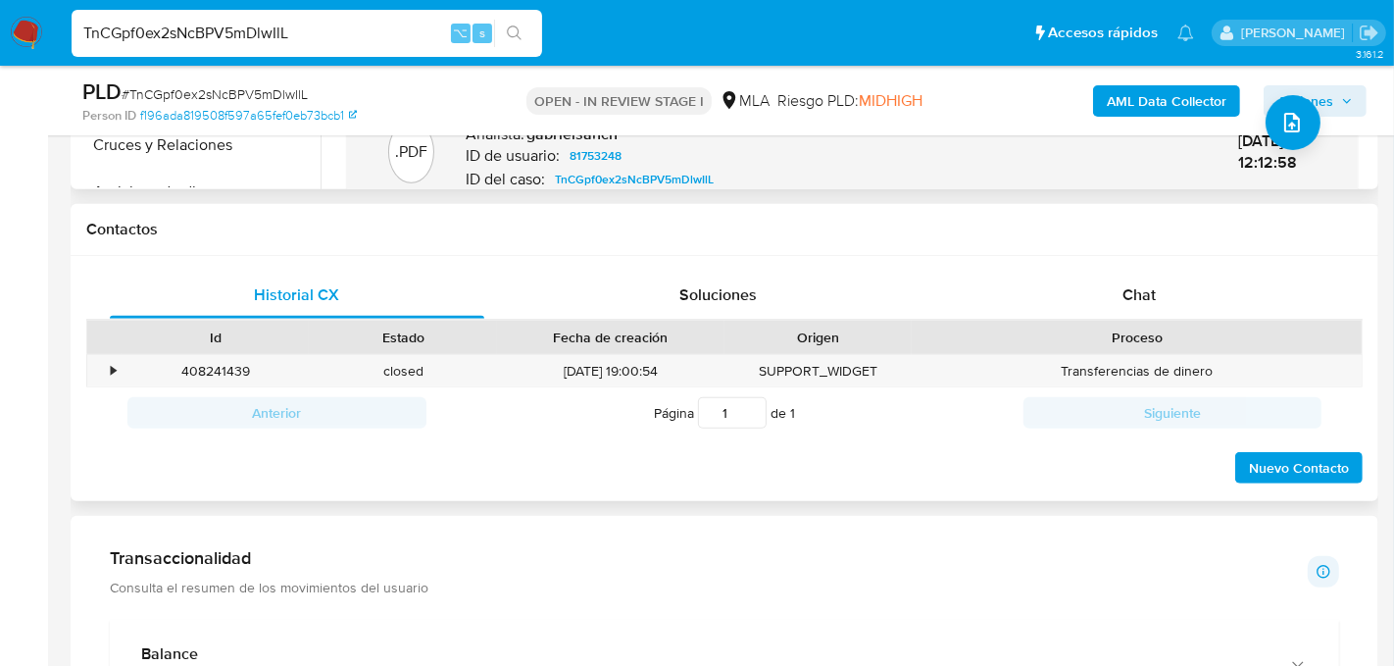
click at [1146, 323] on div "Proceso" at bounding box center [1137, 337] width 450 height 33
click at [1146, 300] on span "Chat" at bounding box center [1139, 294] width 33 height 23
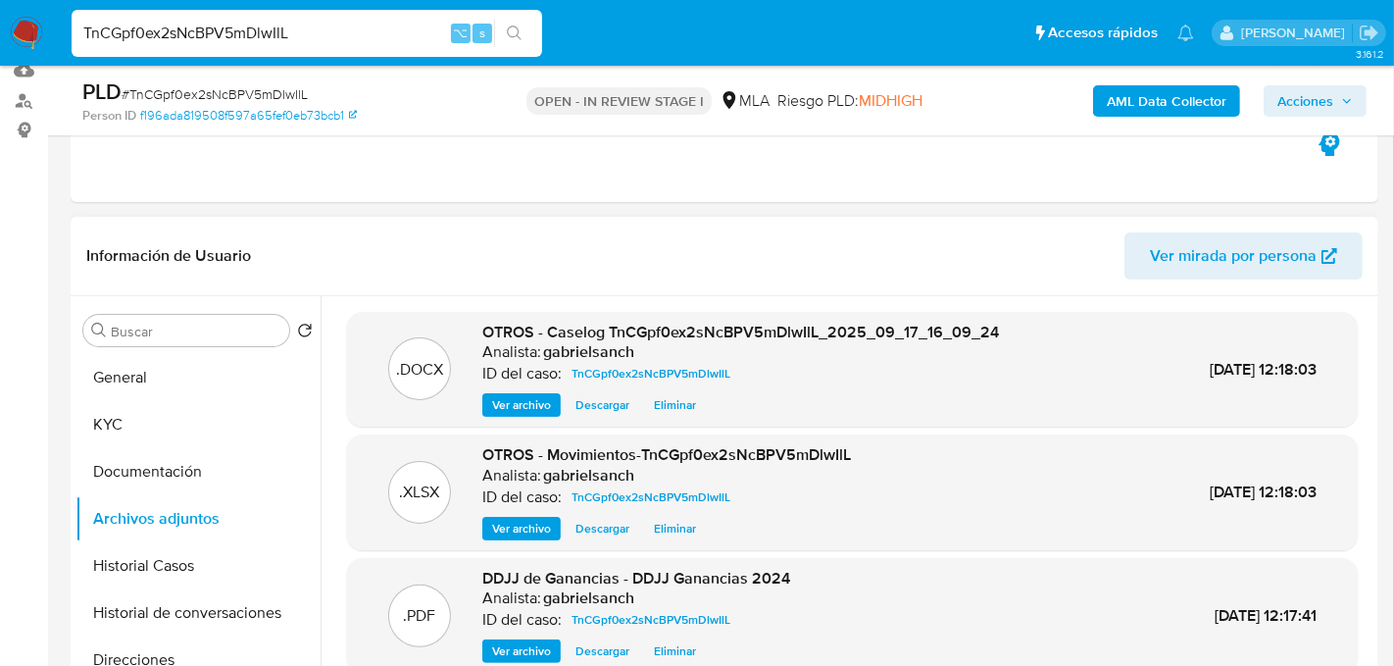
scroll to position [0, 0]
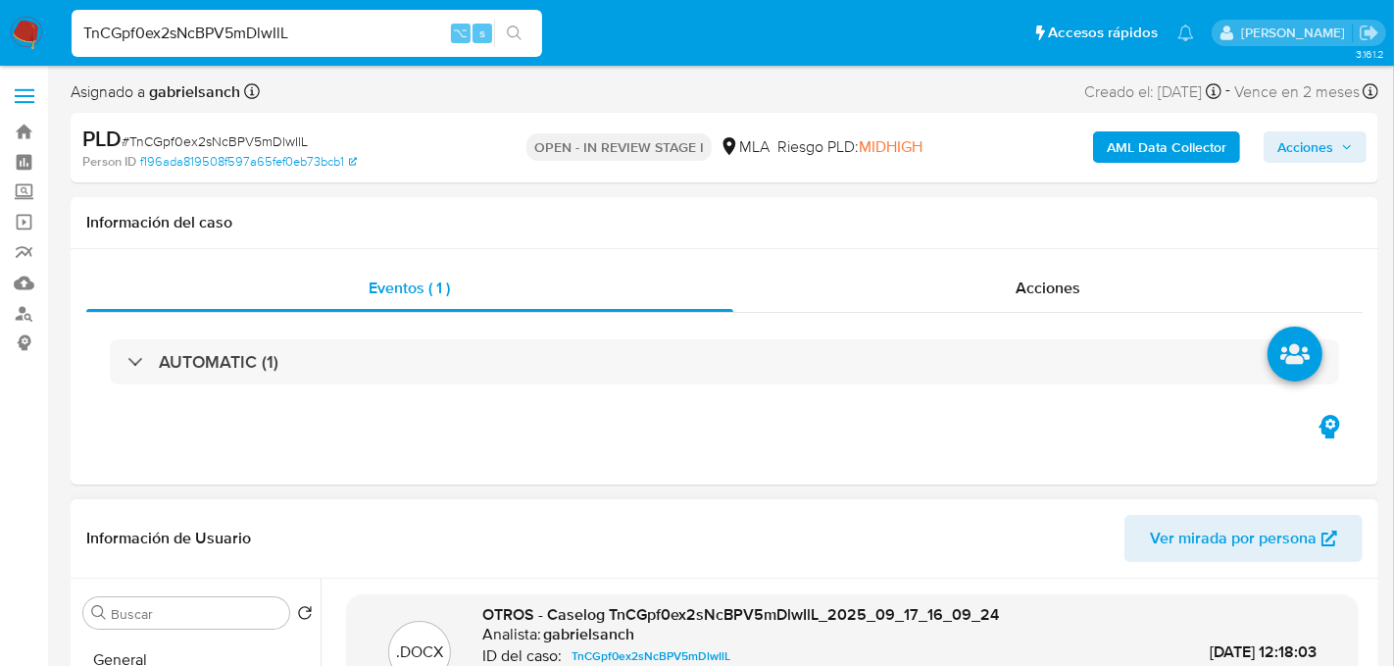
click at [1356, 148] on button "Acciones" at bounding box center [1315, 146] width 103 height 31
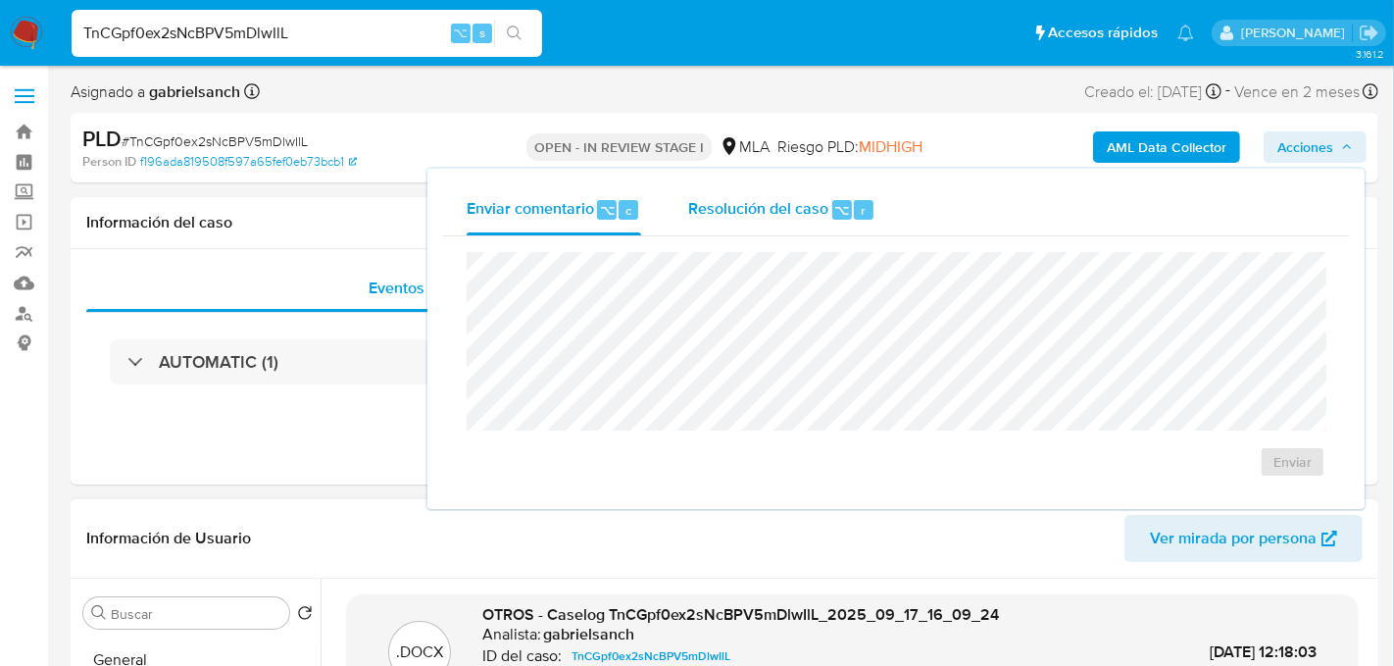
click at [827, 203] on div "Resolución del caso ⌥ r" at bounding box center [781, 209] width 187 height 51
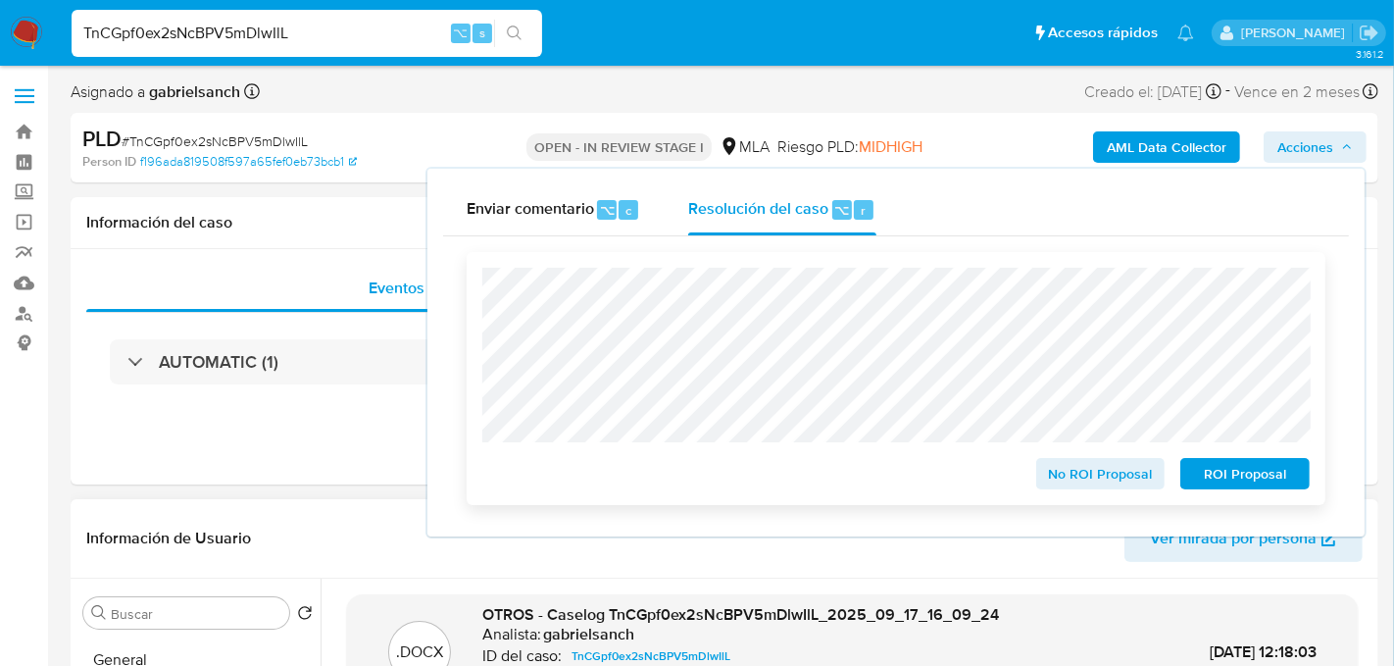
click at [1140, 486] on span "No ROI Proposal" at bounding box center [1101, 473] width 102 height 27
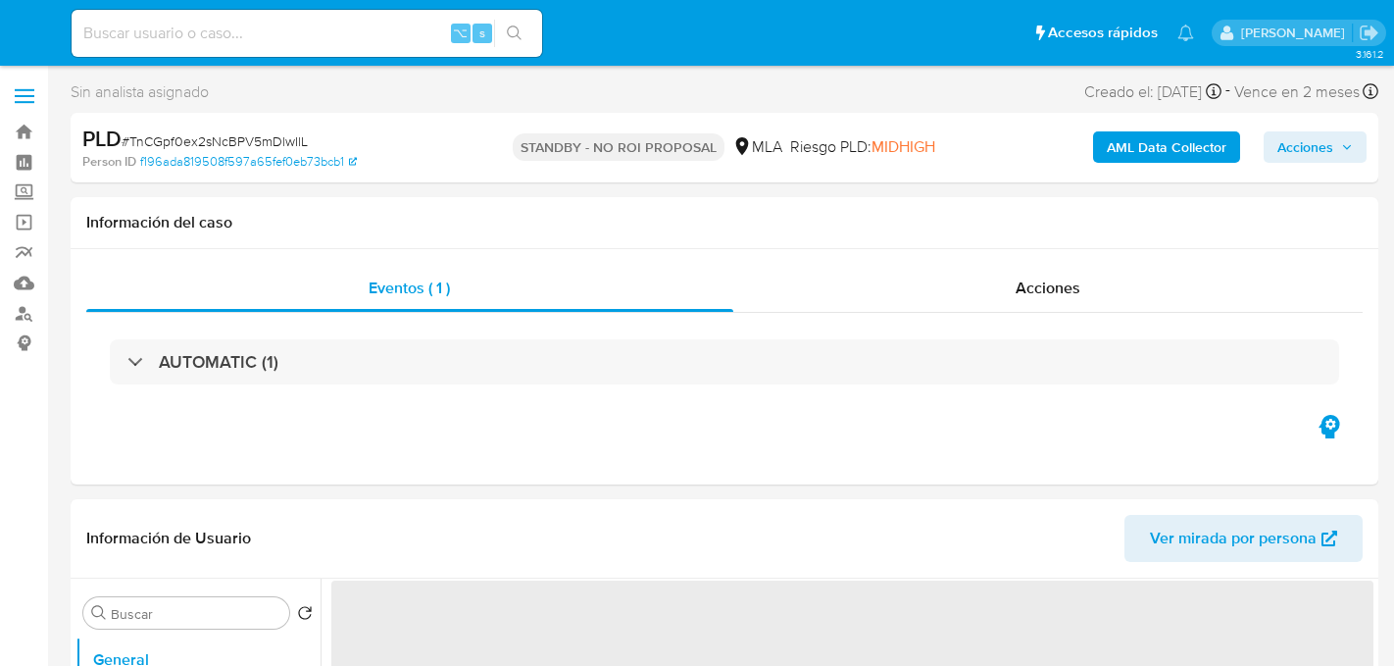
select select "10"
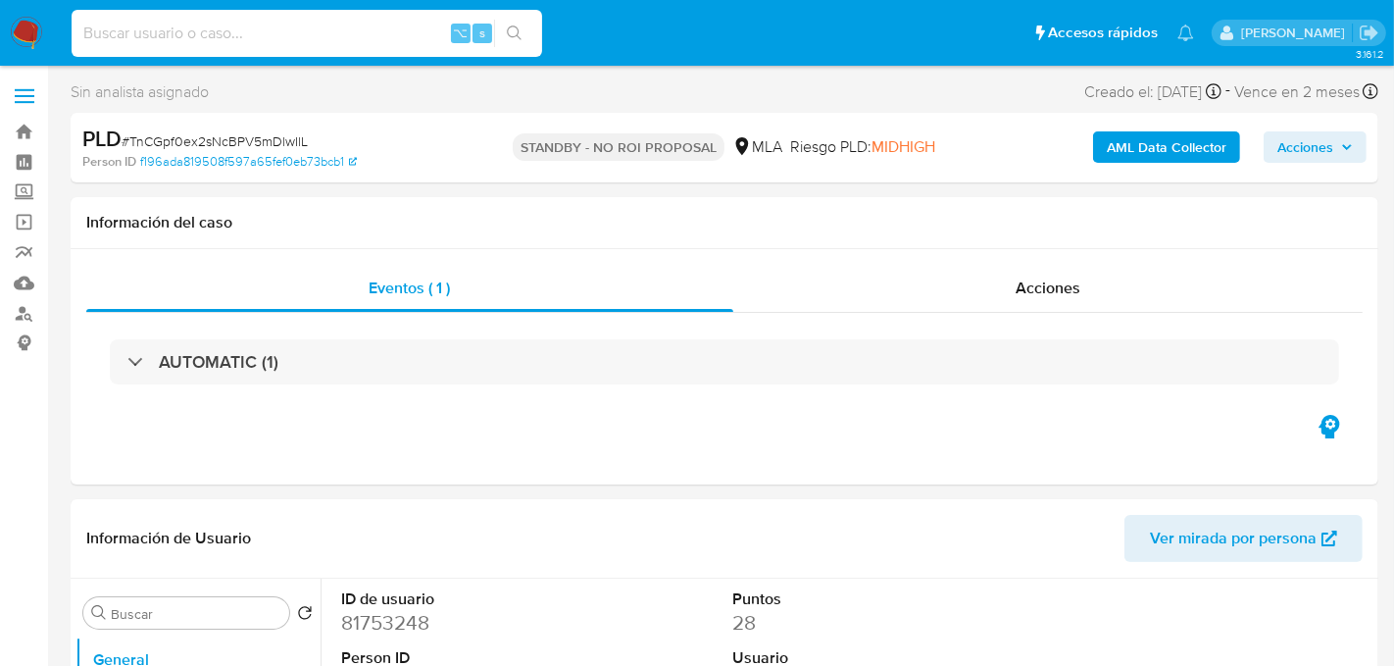
click at [278, 34] on input at bounding box center [307, 33] width 471 height 25
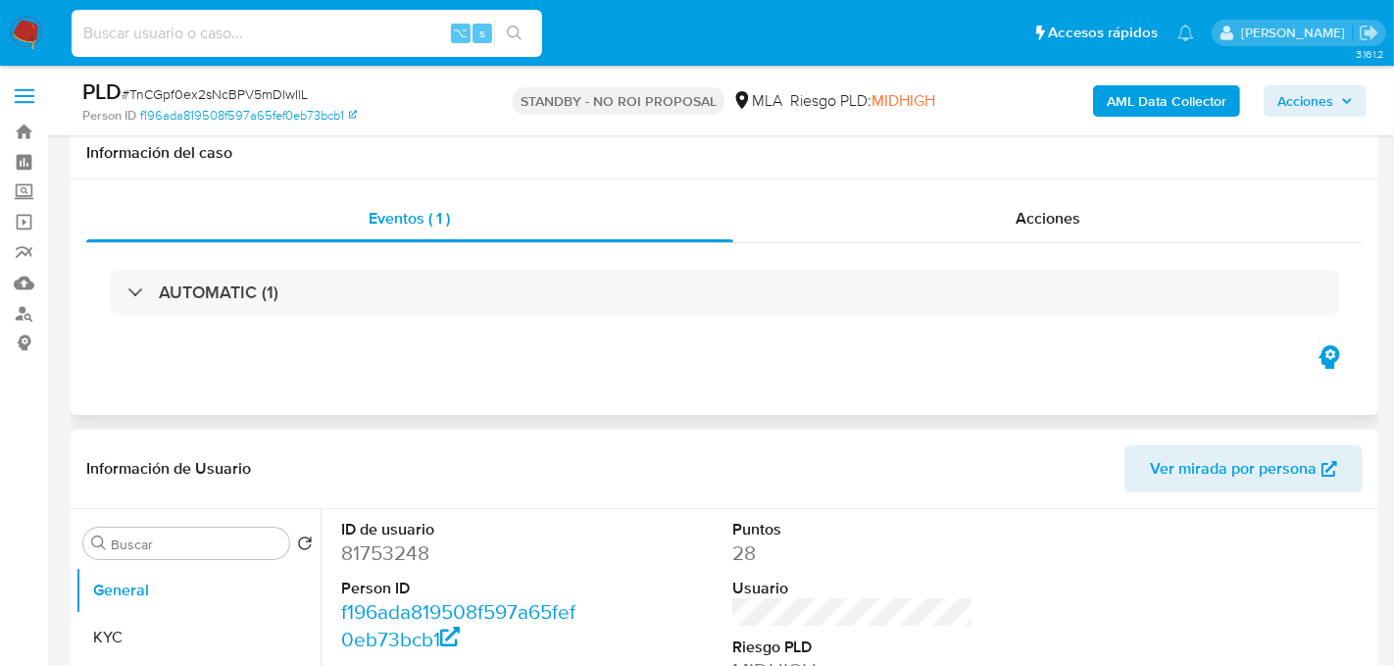
scroll to position [242, 0]
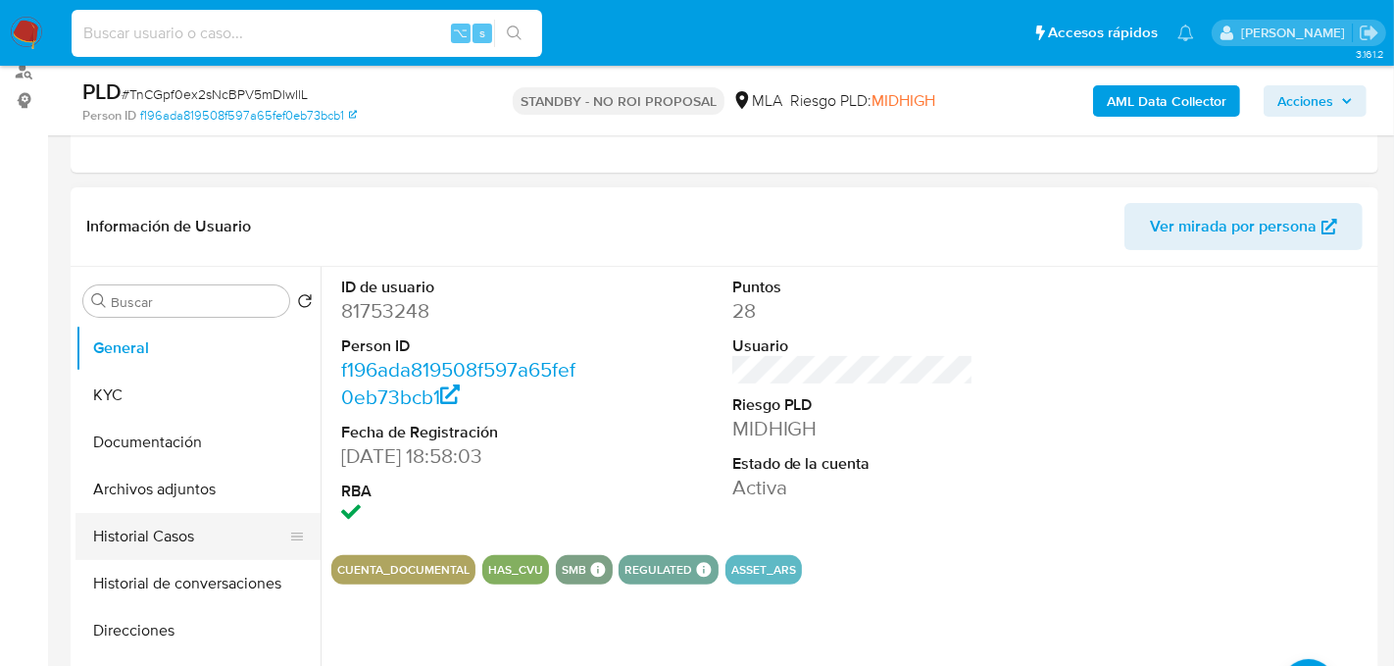
click at [140, 549] on button "Historial Casos" at bounding box center [189, 536] width 229 height 47
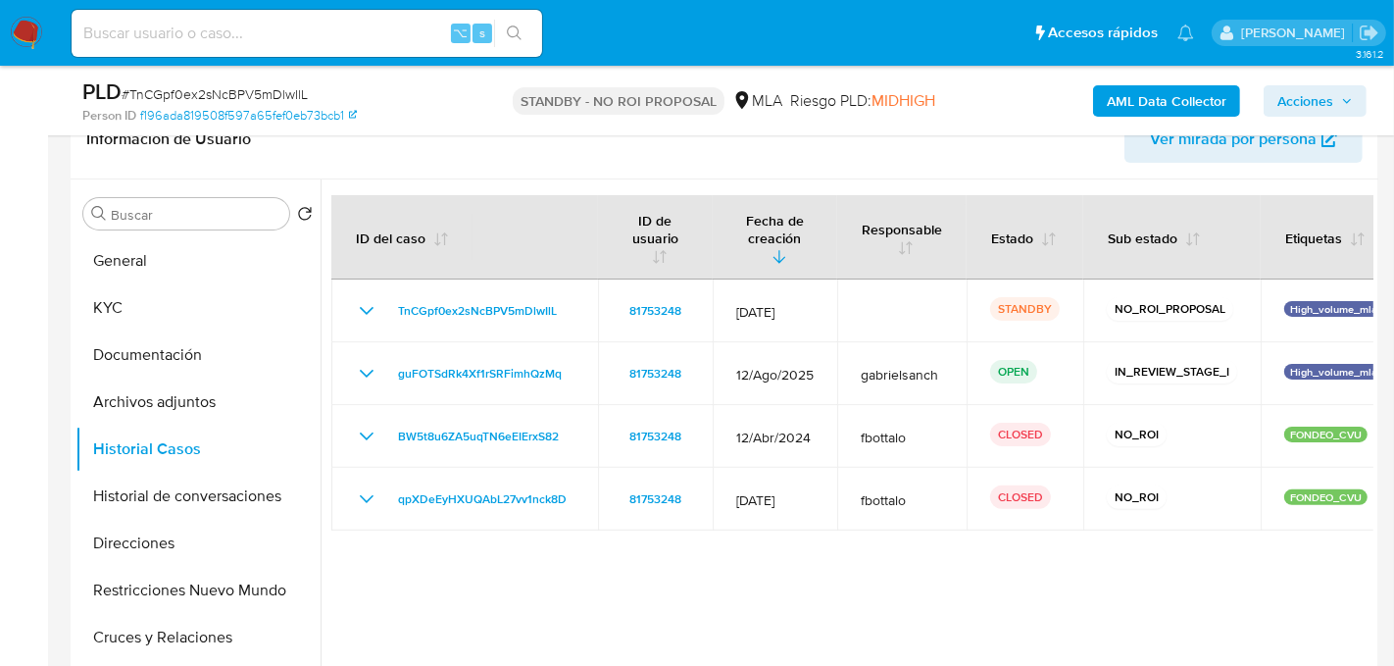
scroll to position [330, 0]
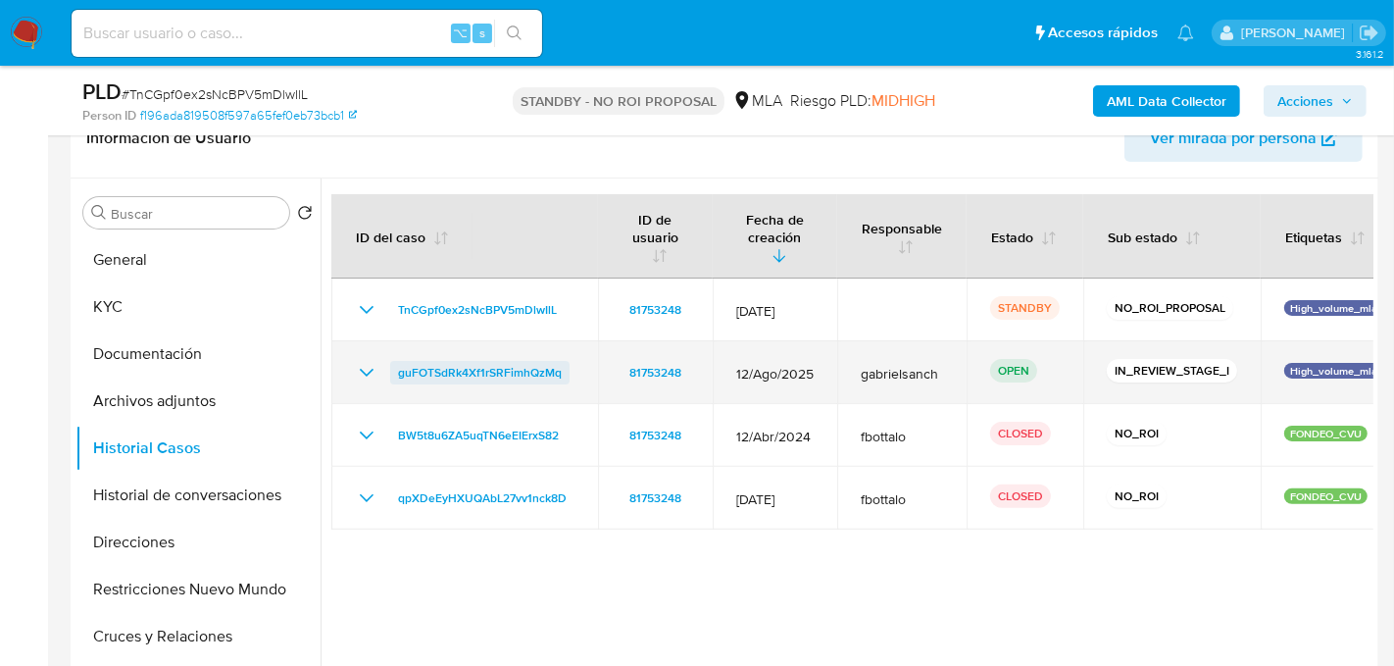
drag, startPoint x: 571, startPoint y: 376, endPoint x: 394, endPoint y: 376, distance: 176.5
click at [394, 376] on div "guFOTSdRk4Xf1rSRFimhQzMq" at bounding box center [465, 373] width 220 height 24
click at [486, 363] on span "guFOTSdRk4Xf1rSRFimhQzMq" at bounding box center [480, 373] width 164 height 24
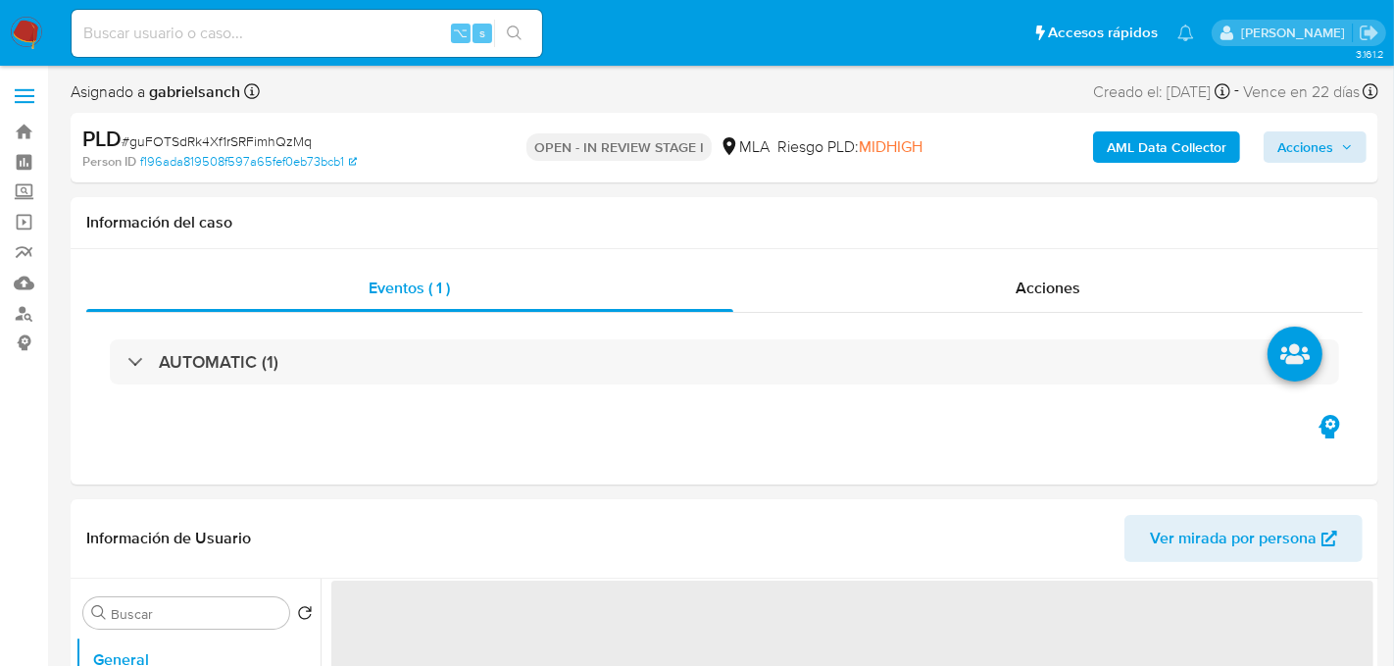
select select "10"
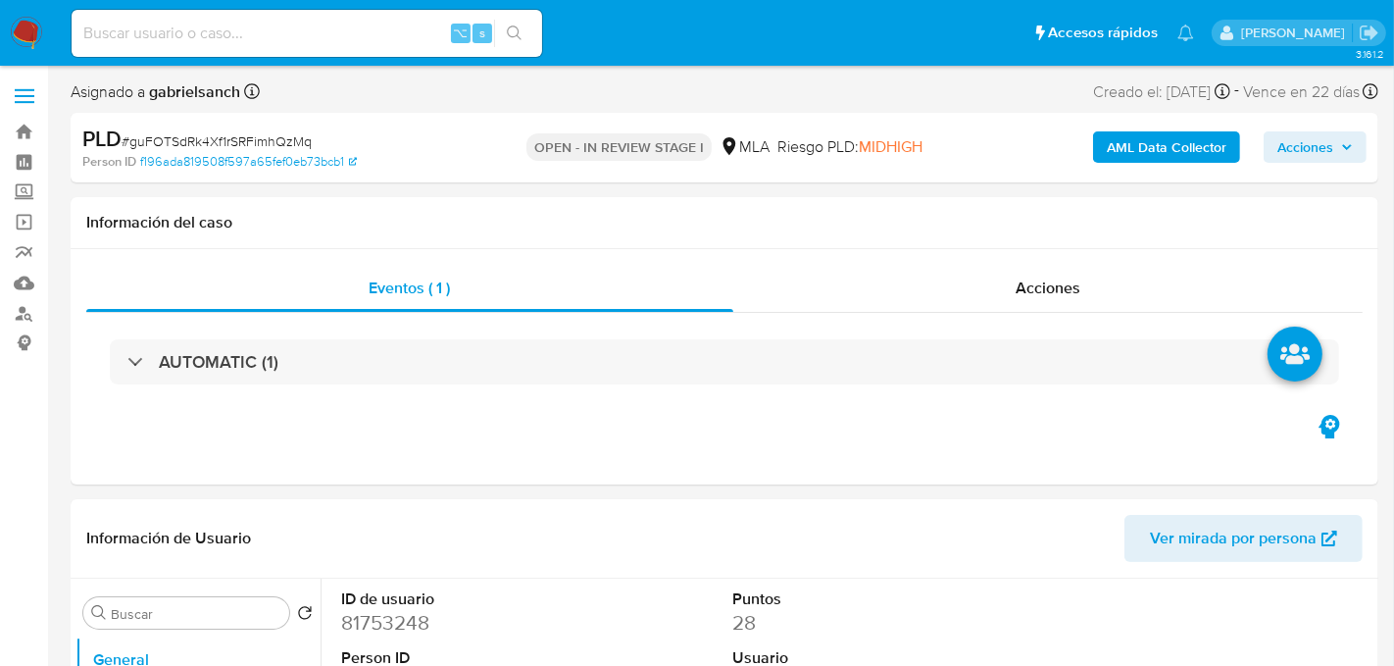
click at [1291, 155] on span "Acciones" at bounding box center [1305, 146] width 56 height 31
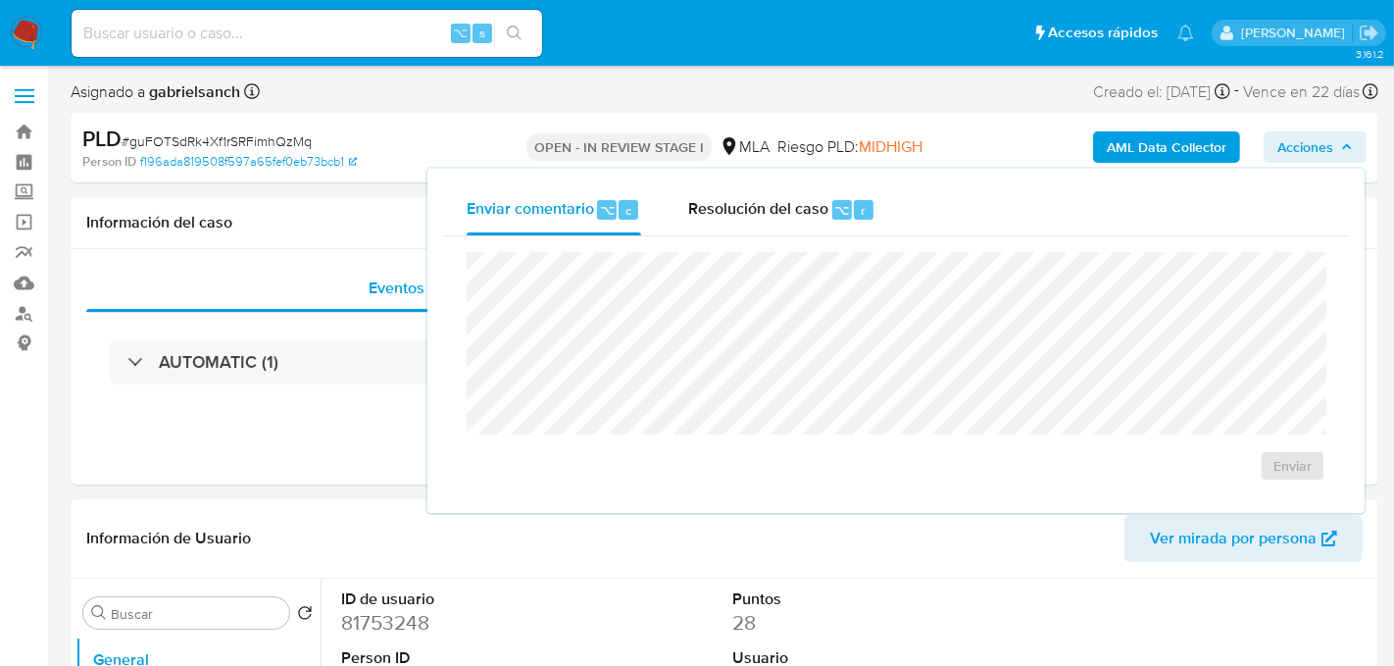
click at [929, 105] on div "Asignado a gabrielsanch Asignado el: 18/08/2025 14:17:35 Creado el: 12/08/2025 …" at bounding box center [725, 95] width 1308 height 34
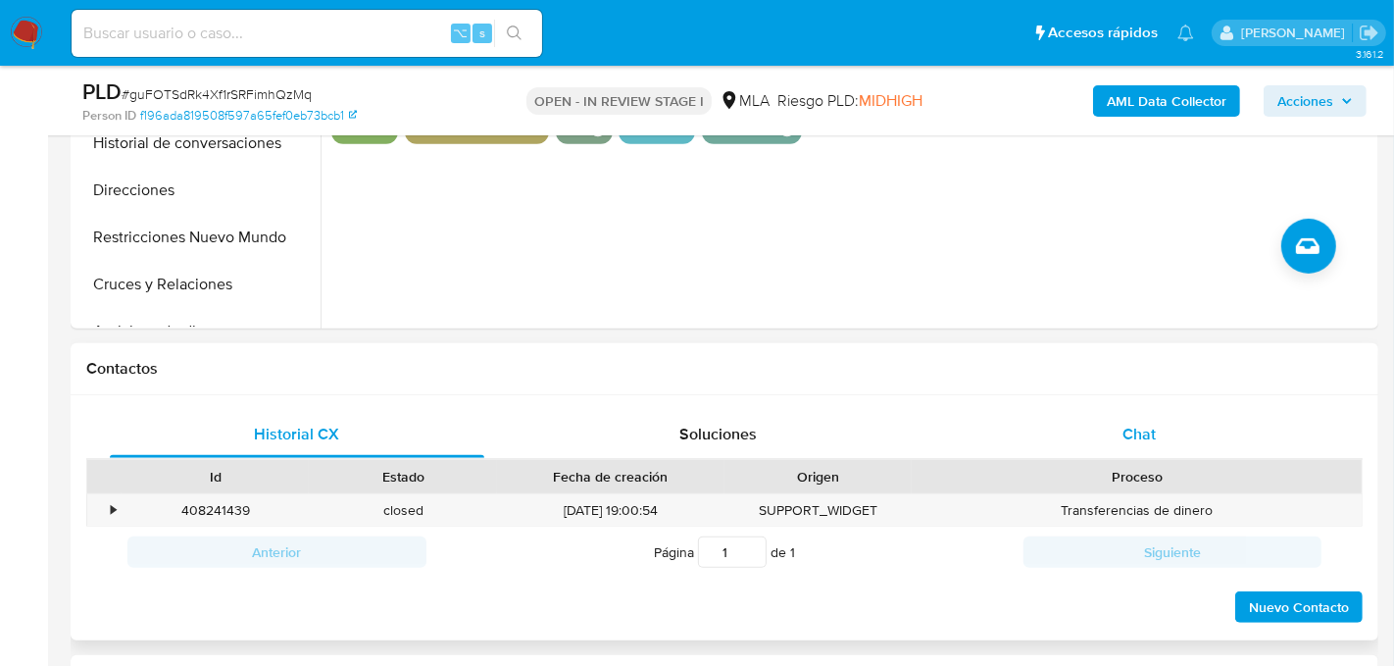
click at [1095, 440] on div "Chat" at bounding box center [1139, 434] width 375 height 47
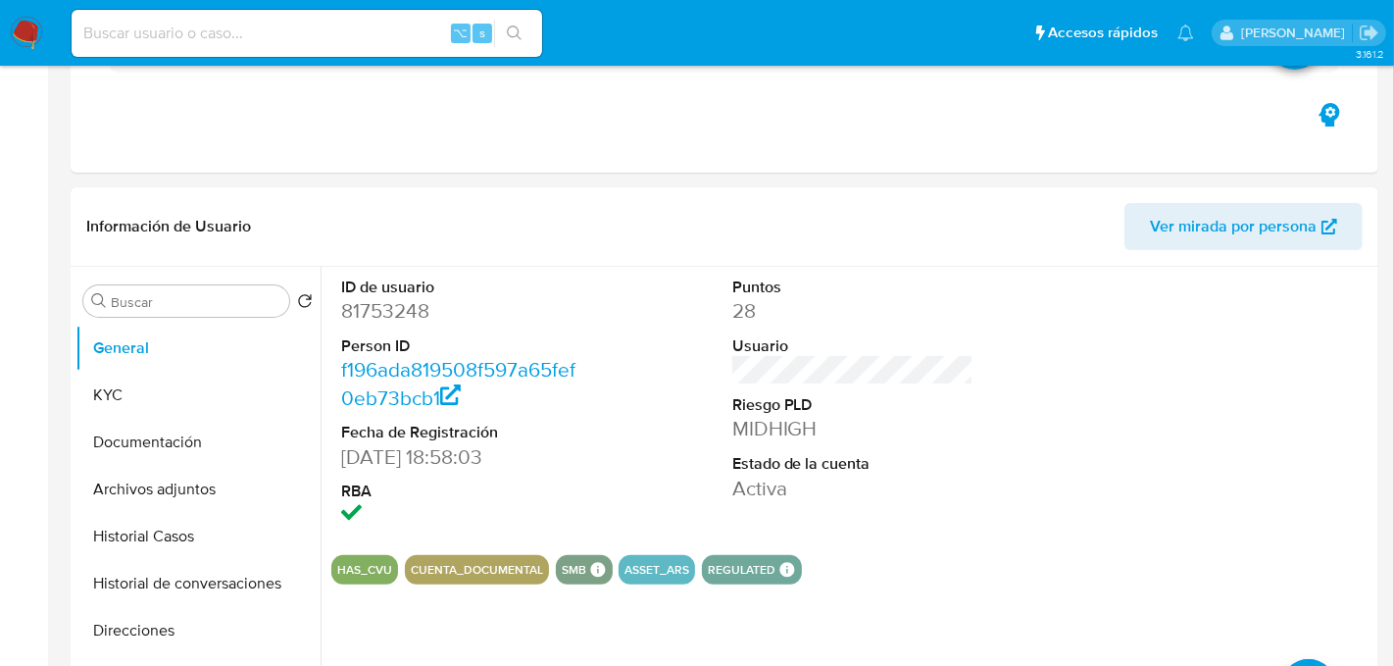
scroll to position [45, 0]
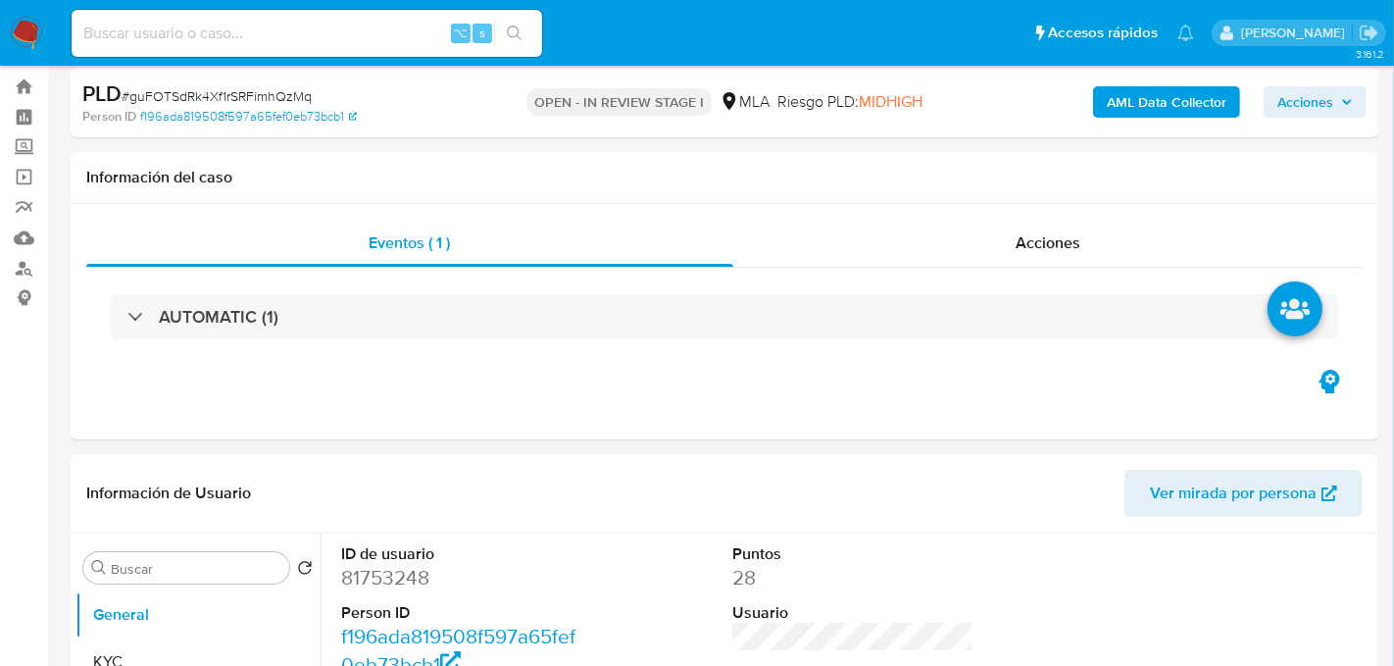
click at [1283, 97] on span "Acciones" at bounding box center [1305, 101] width 56 height 31
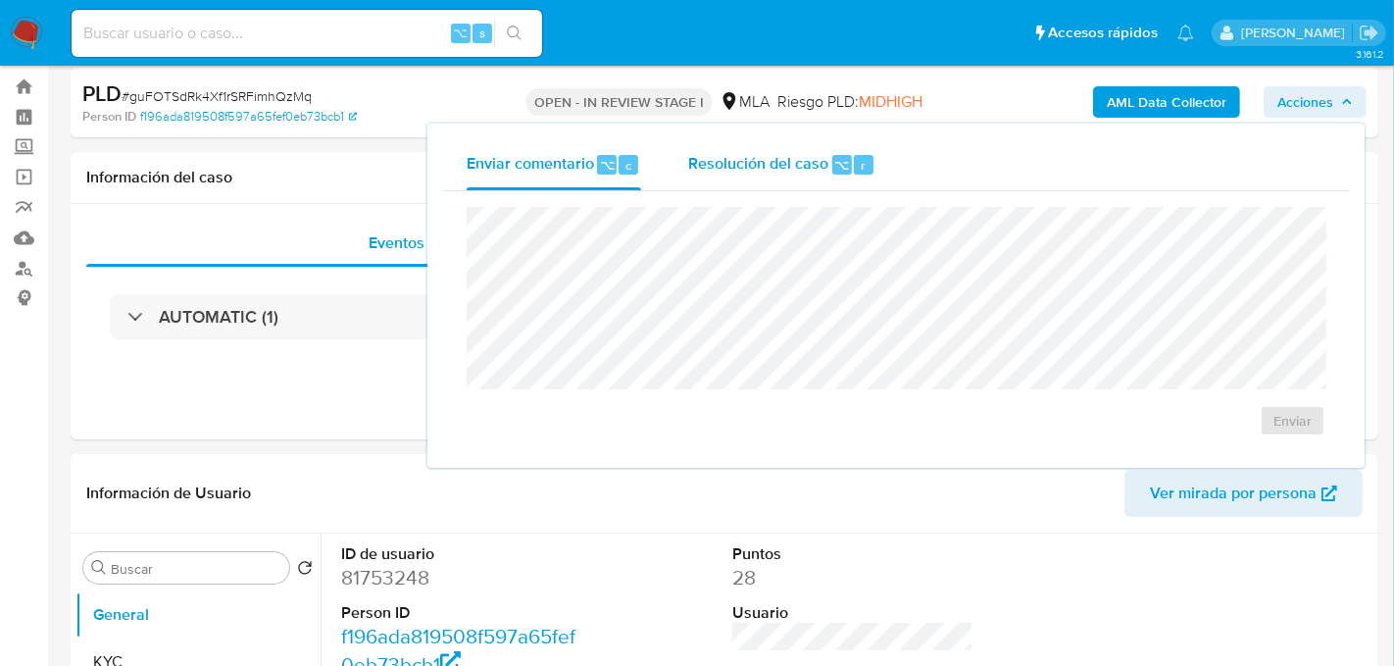
click at [706, 188] on div "Resolución del caso ⌥ r" at bounding box center [781, 164] width 187 height 51
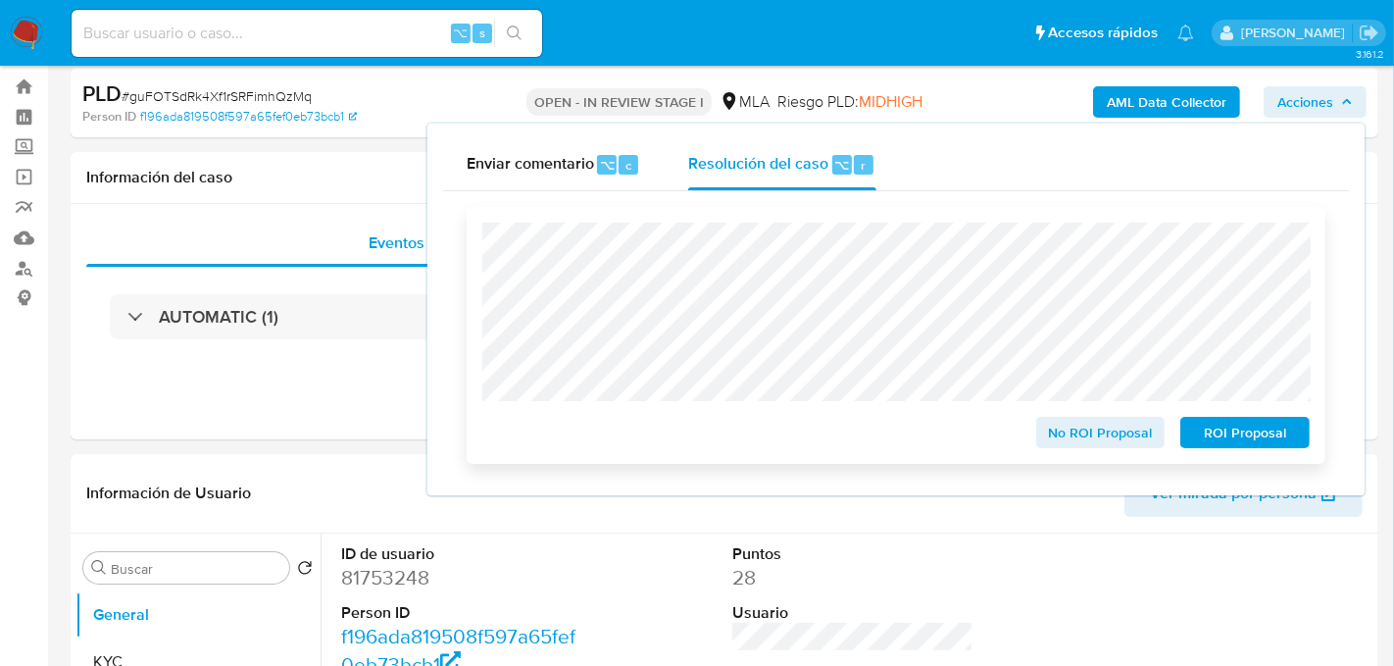
click at [1139, 438] on span "No ROI Proposal" at bounding box center [1101, 432] width 102 height 27
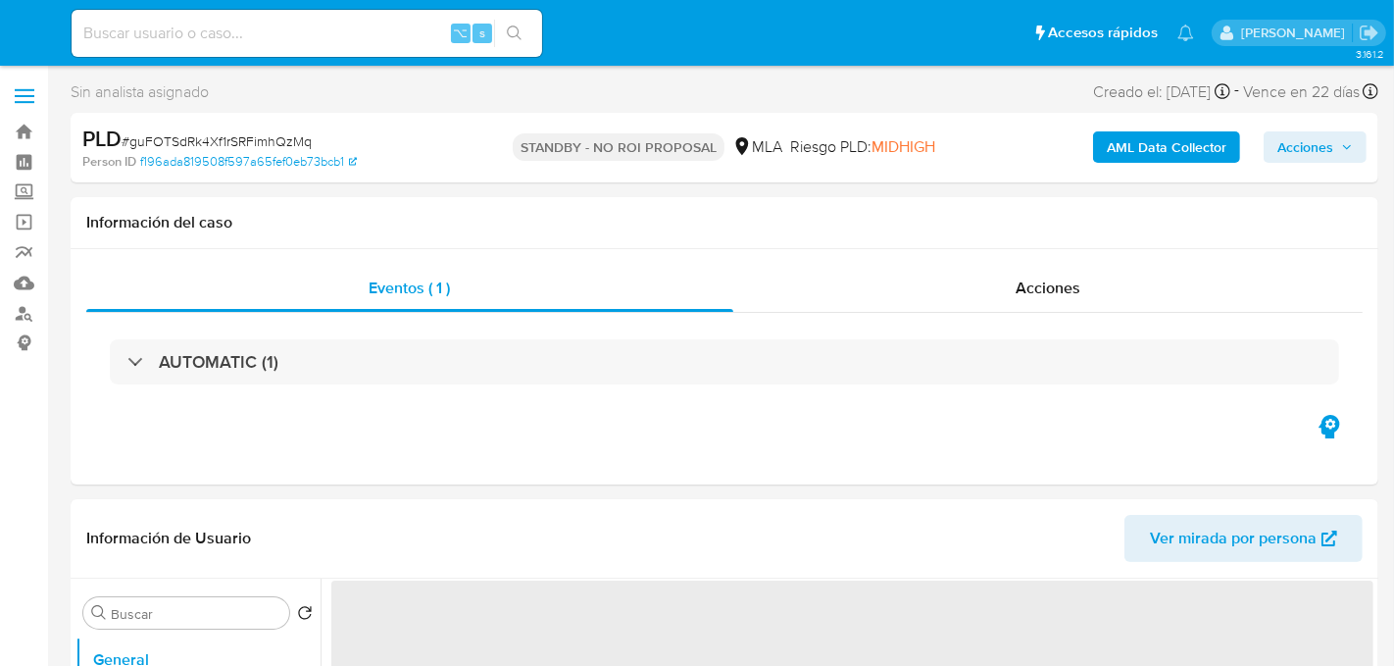
select select "10"
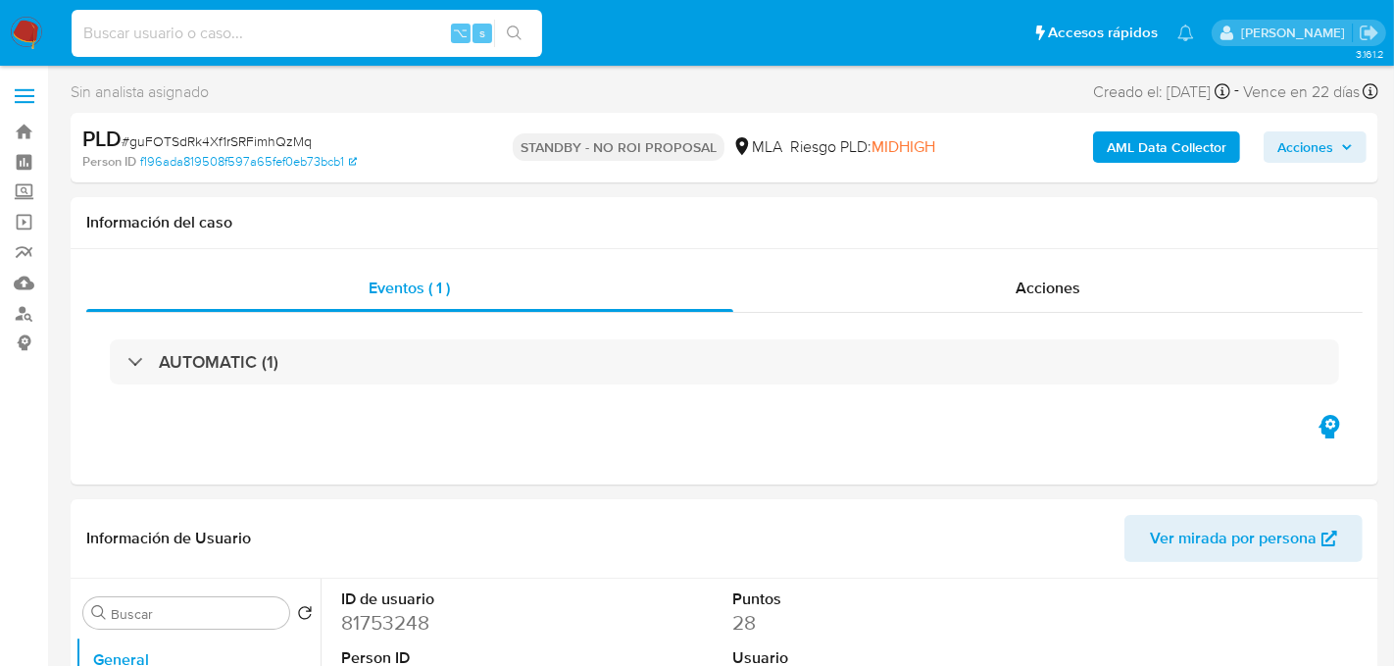
click at [262, 34] on input at bounding box center [307, 33] width 471 height 25
paste input "NhGFmSnwe6upvPZ88MnzPp1t"
type input "NhGFmSnwe6upvPZ88MnzPp1t"
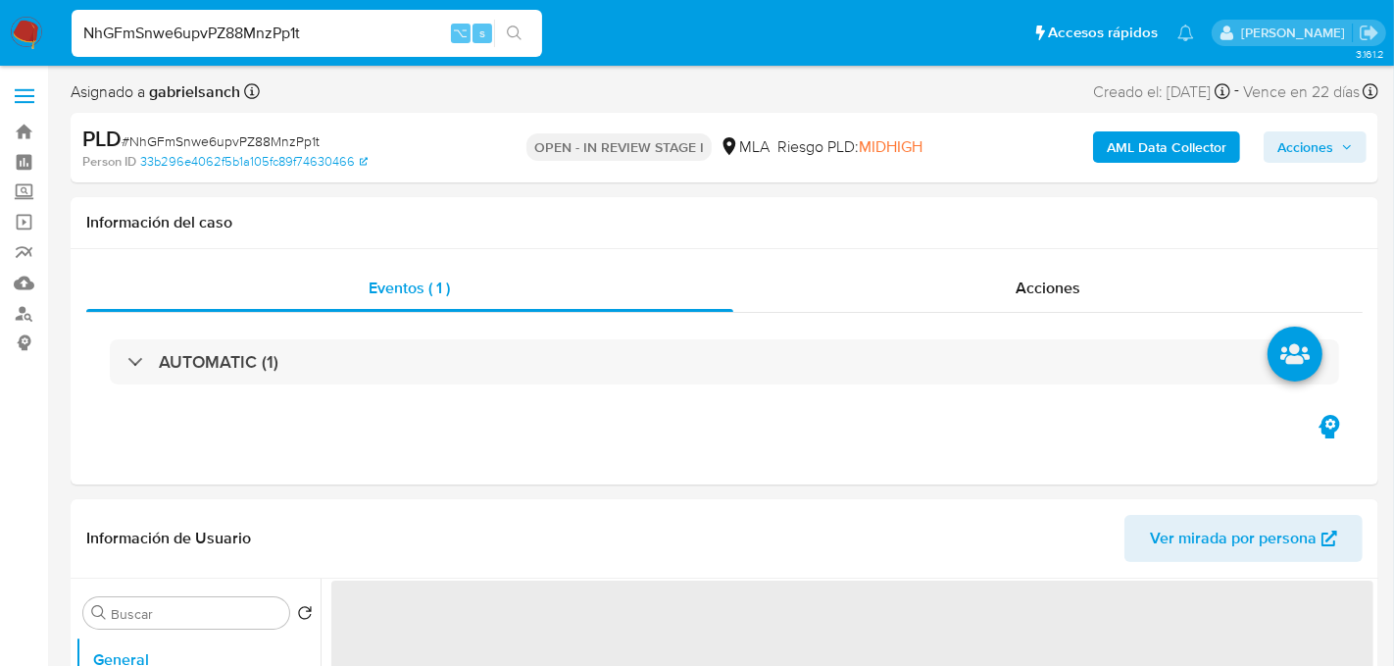
select select "10"
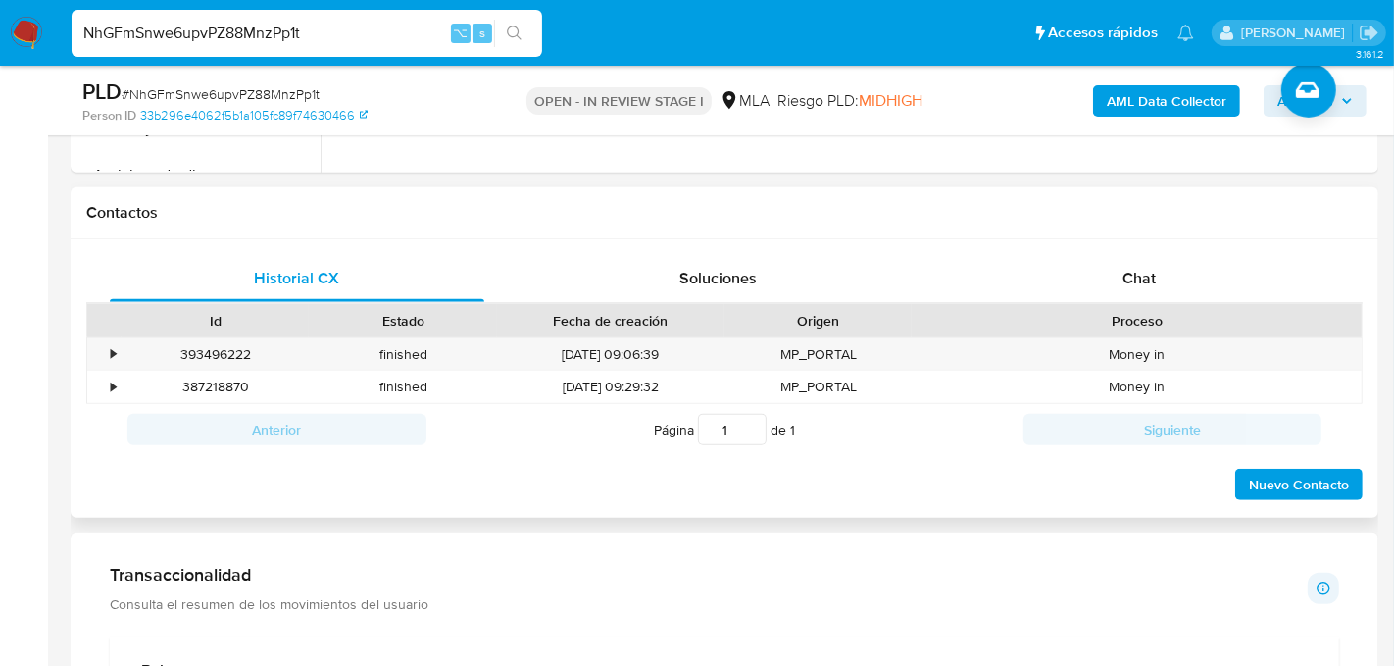
scroll to position [859, 0]
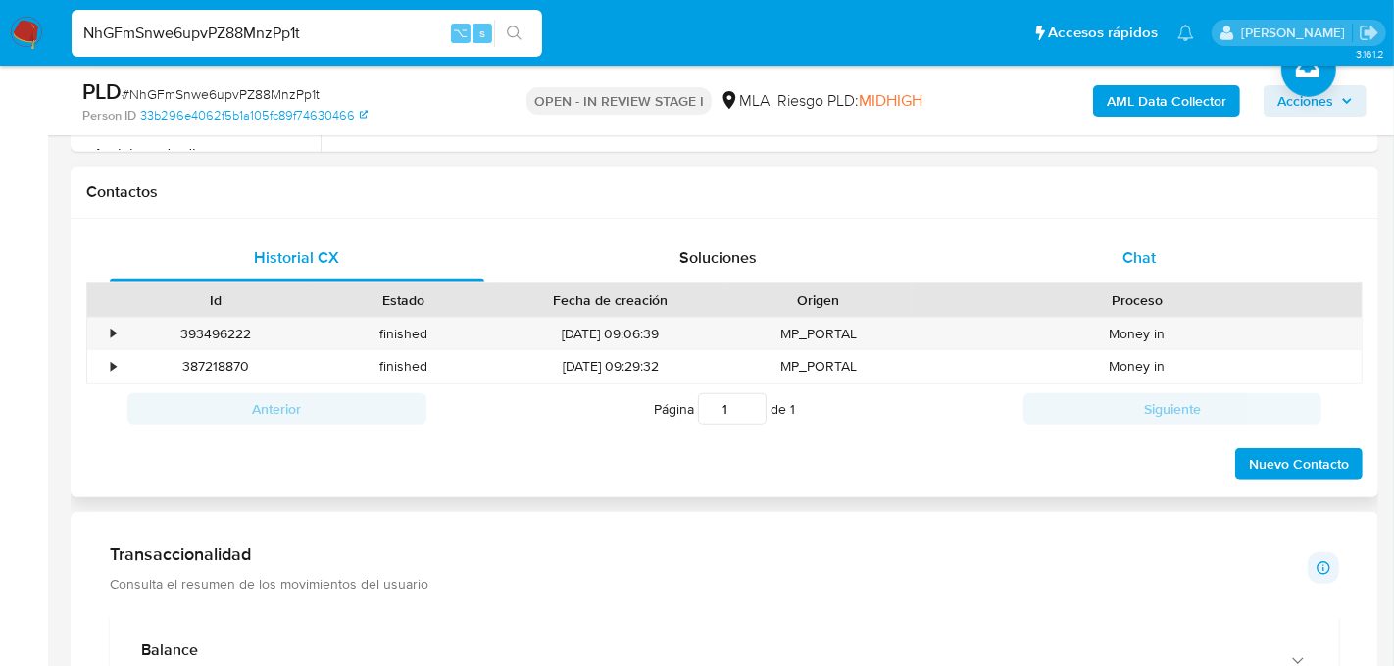
click at [1186, 272] on div "Chat" at bounding box center [1139, 257] width 375 height 47
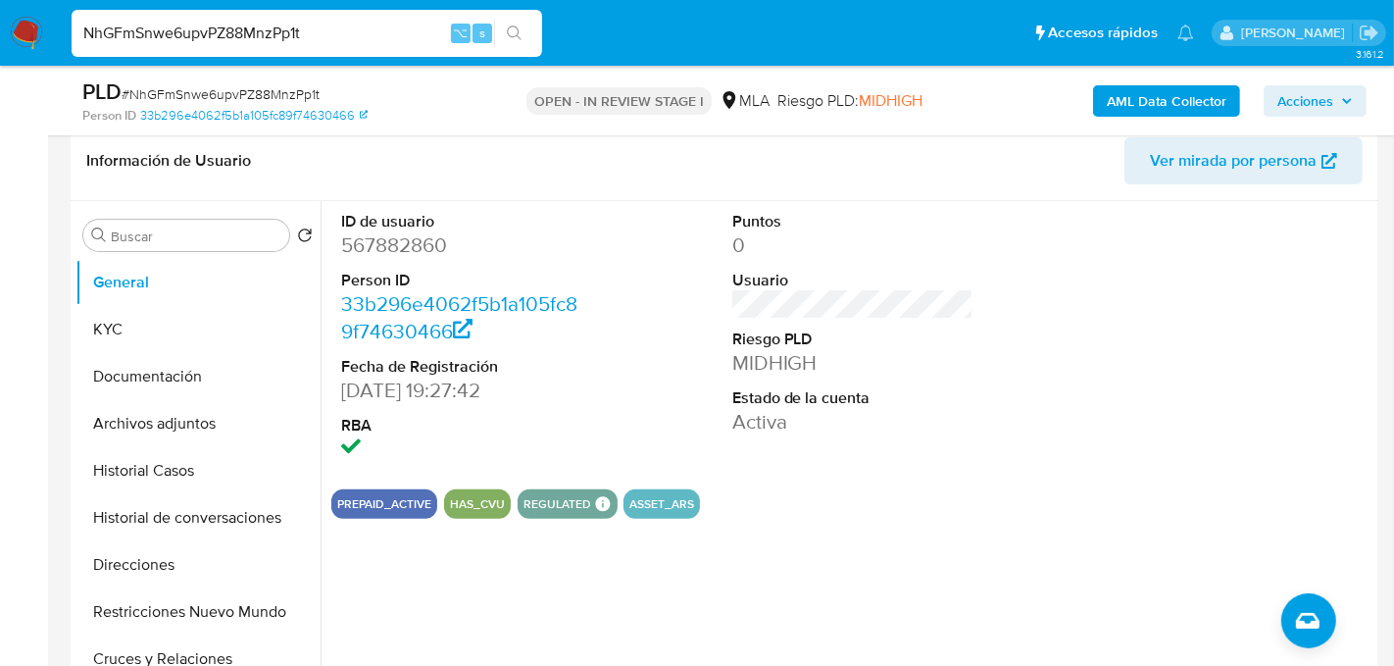
scroll to position [311, 0]
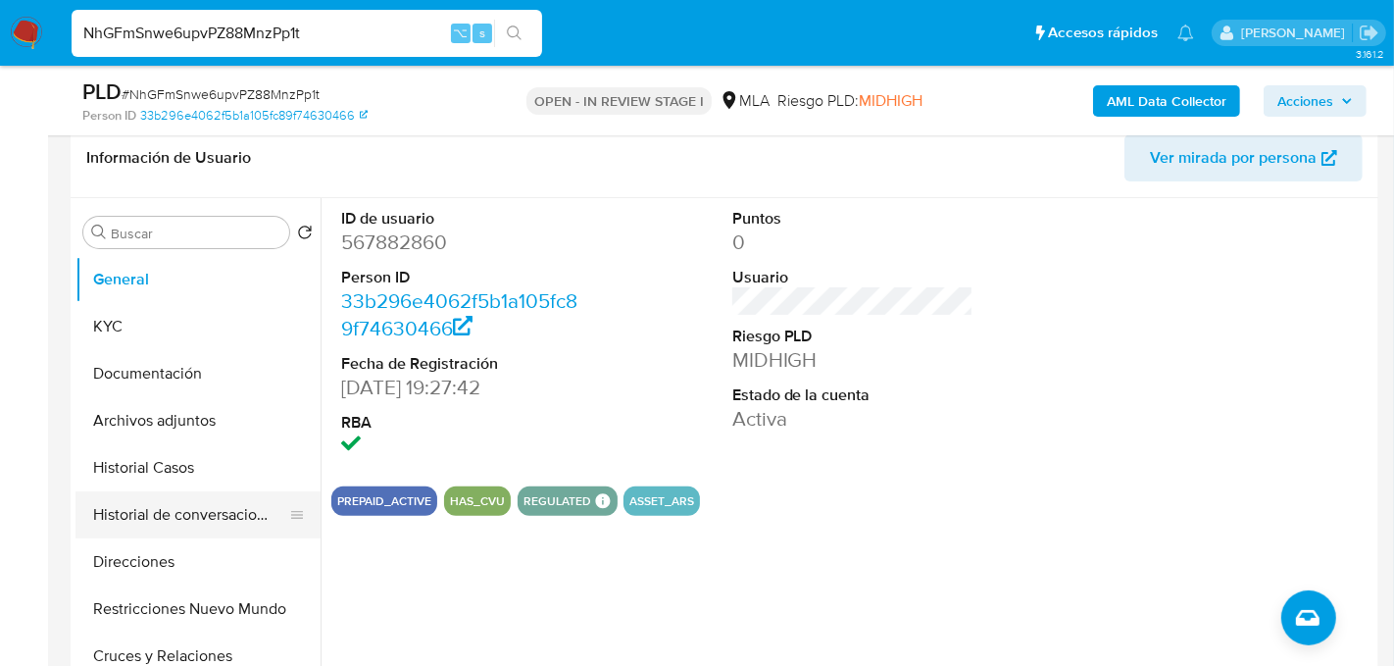
click at [85, 491] on button "Historial de conversaciones" at bounding box center [189, 514] width 229 height 47
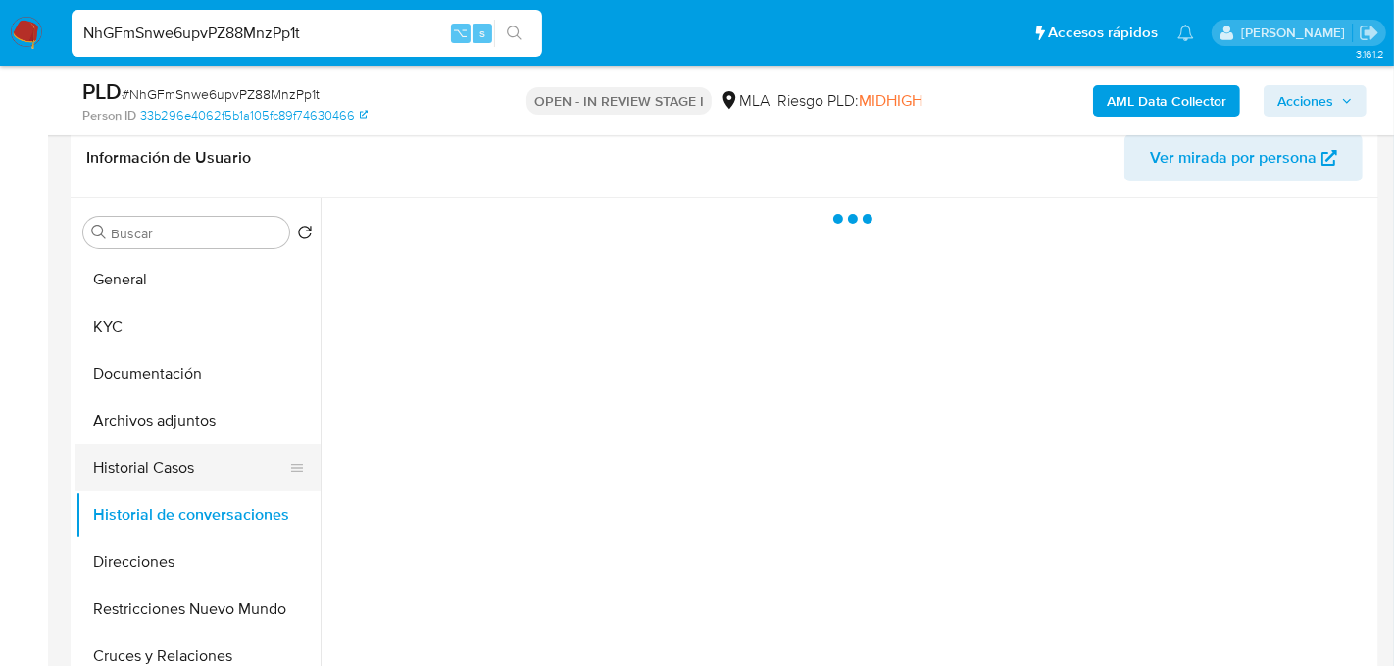
click at [93, 476] on button "Historial Casos" at bounding box center [189, 467] width 229 height 47
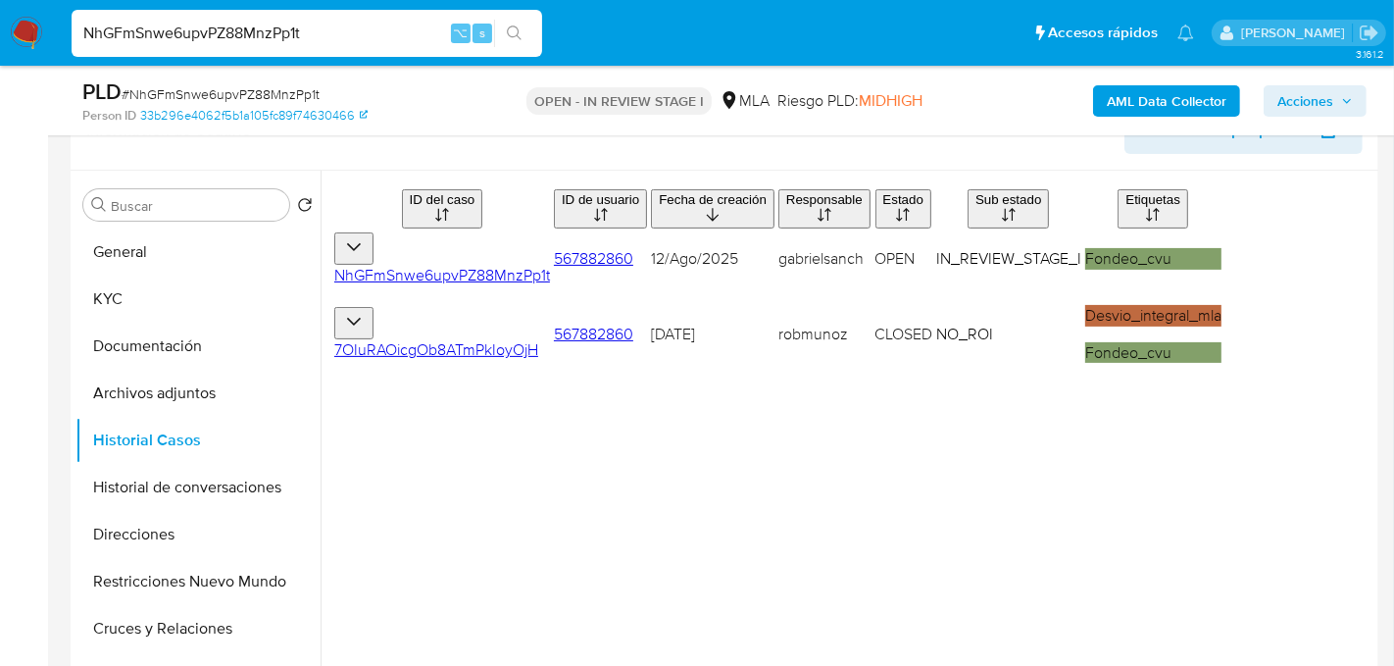
scroll to position [341, 0]
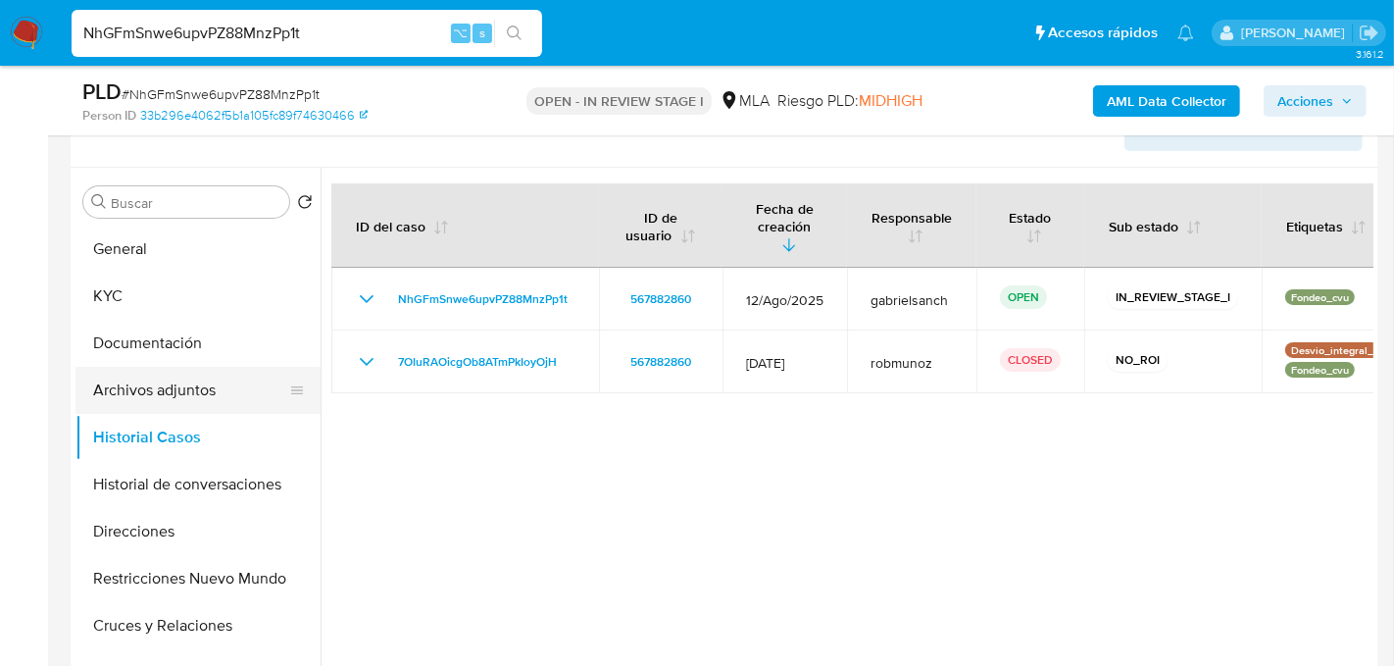
click at [184, 377] on button "Archivos adjuntos" at bounding box center [189, 390] width 229 height 47
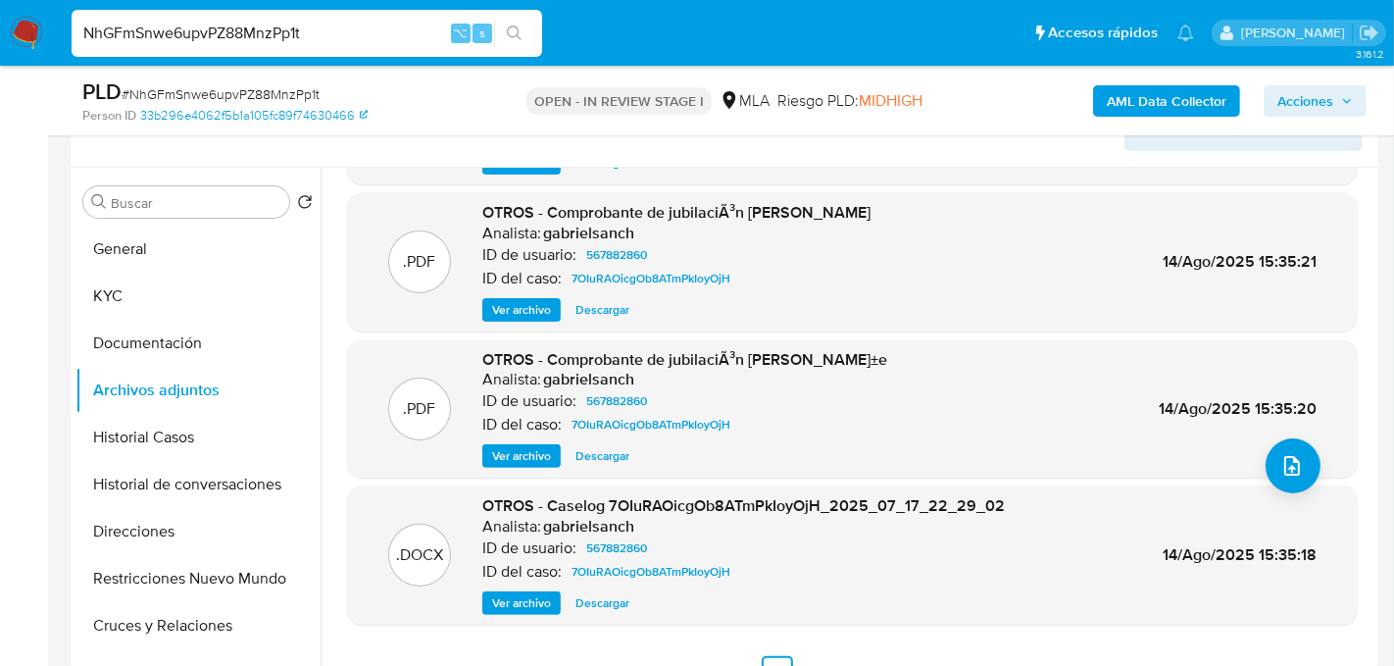
scroll to position [164, 0]
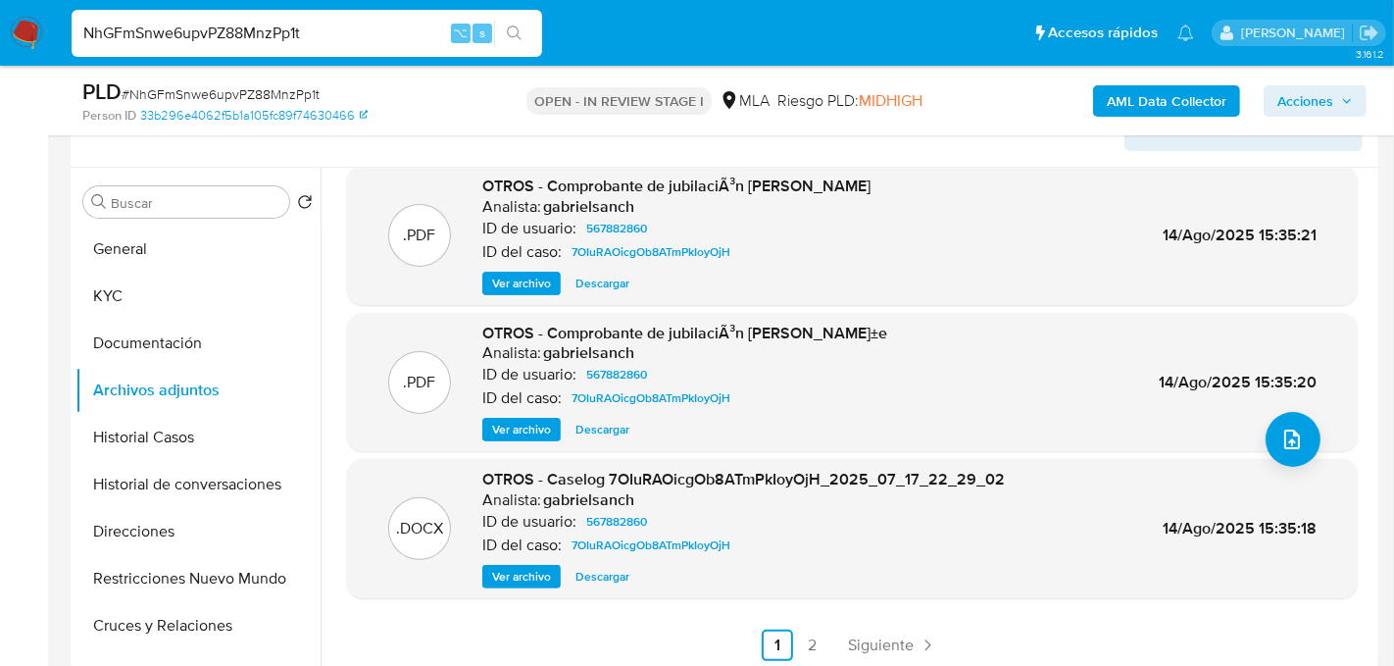
click at [557, 574] on button "Ver archivo" at bounding box center [521, 577] width 78 height 24
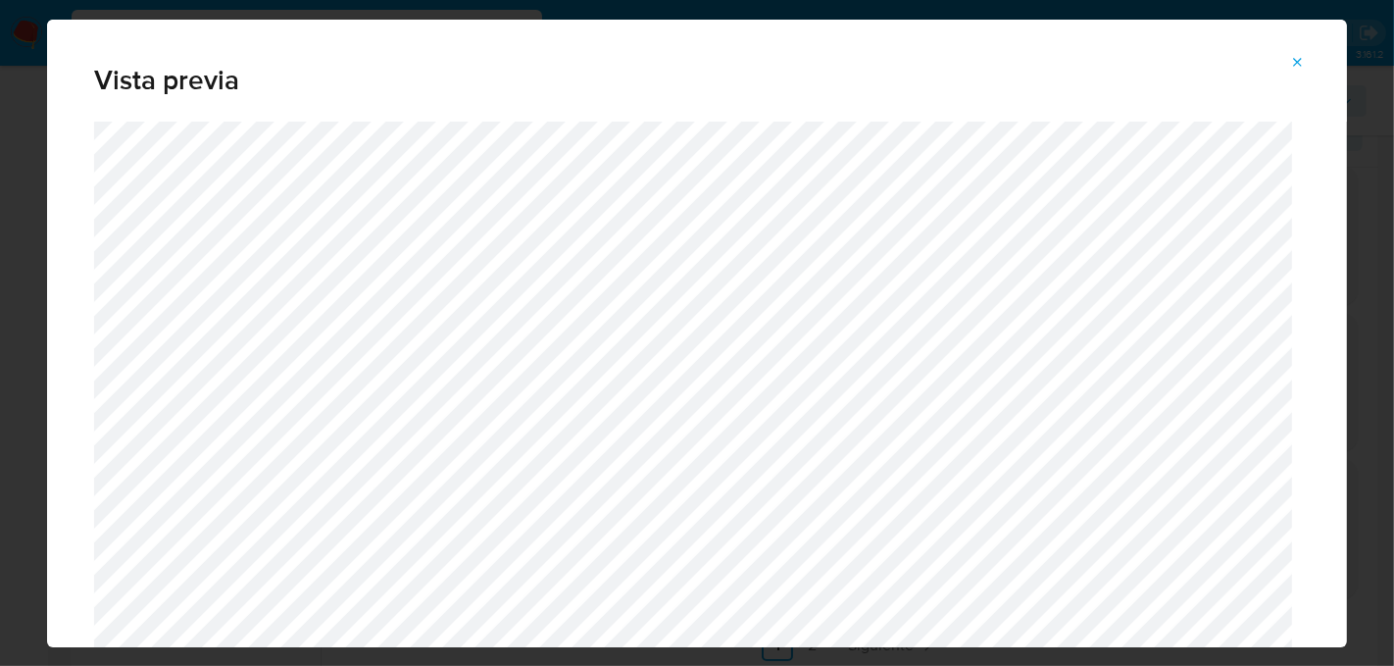
click at [1301, 60] on icon "Attachment preview" at bounding box center [1298, 63] width 16 height 16
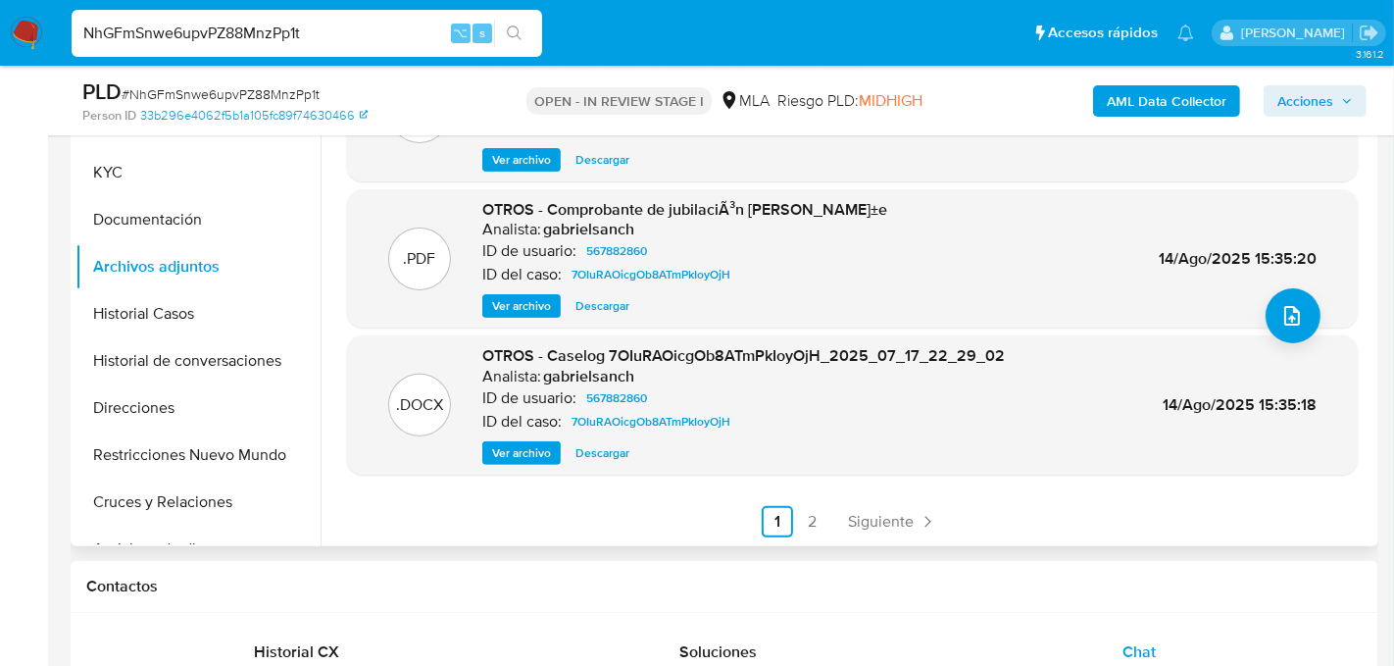
scroll to position [462, 0]
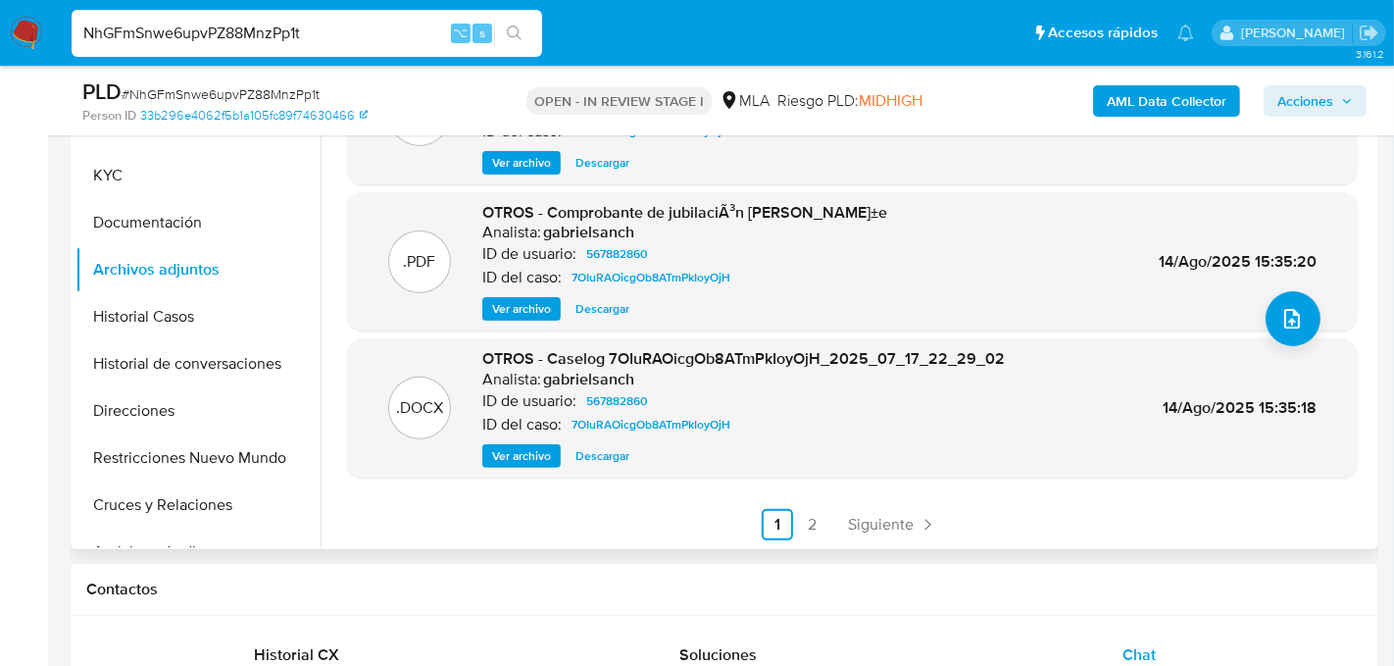
click at [724, 358] on span "OTROS - Caselog 7OIuRAOicgOb8ATmPkIoyOjH_2025_07_17_22_29_02" at bounding box center [743, 358] width 523 height 23
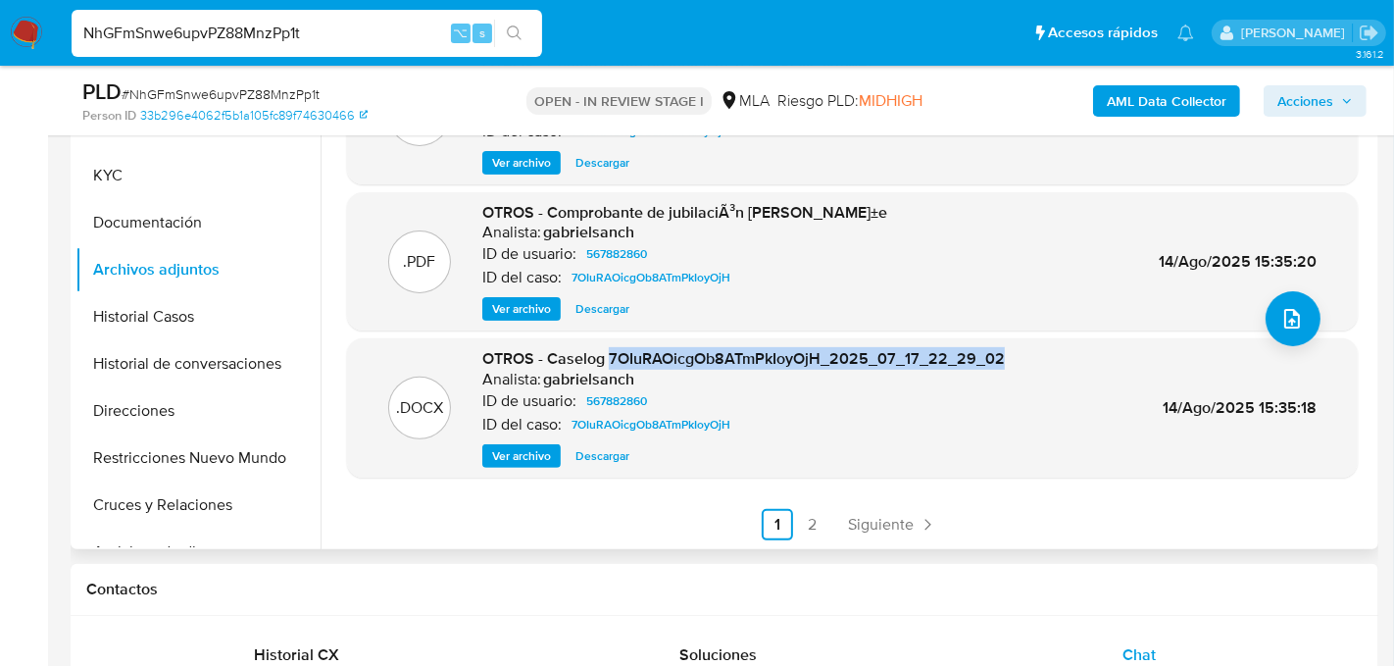
click at [724, 358] on span "OTROS - Caselog 7OIuRAOicgOb8ATmPkIoyOjH_2025_07_17_22_29_02" at bounding box center [743, 358] width 523 height 23
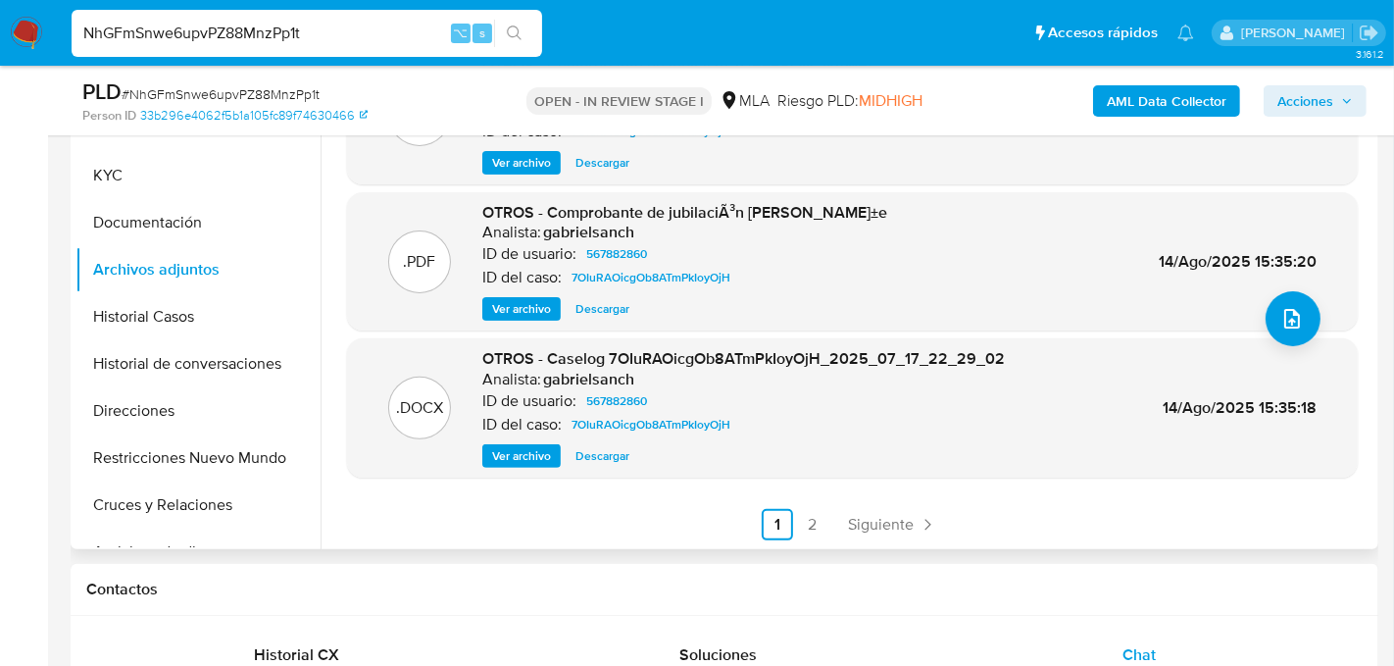
click at [711, 359] on span "OTROS - Caselog 7OIuRAOicgOb8ATmPkIoyOjH_2025_07_17_22_29_02" at bounding box center [743, 358] width 523 height 23
drag, startPoint x: 609, startPoint y: 353, endPoint x: 816, endPoint y: 367, distance: 207.3
click at [816, 367] on span "OTROS - Caselog 7OIuRAOicgOb8ATmPkIoyOjH_2025_07_17_22_29_02" at bounding box center [743, 358] width 523 height 23
copy span "7OIuRAOicgOb8ATmPkIoyOjH"
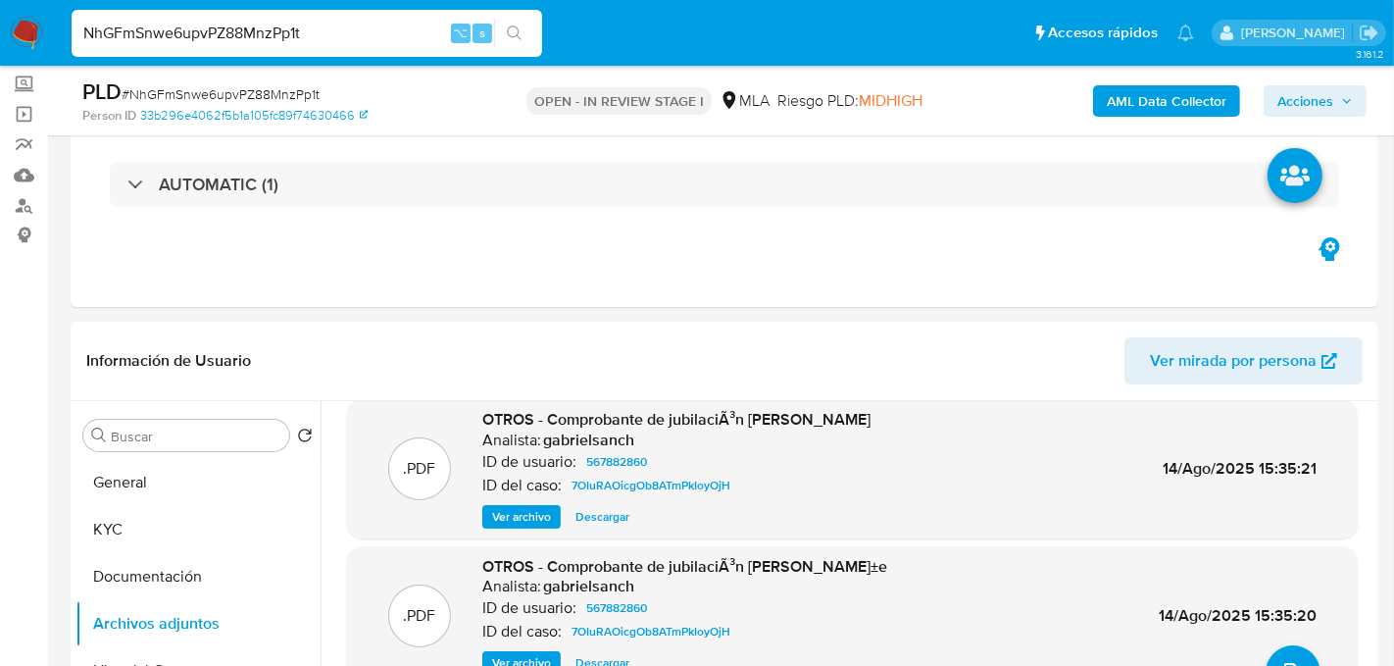
scroll to position [212, 0]
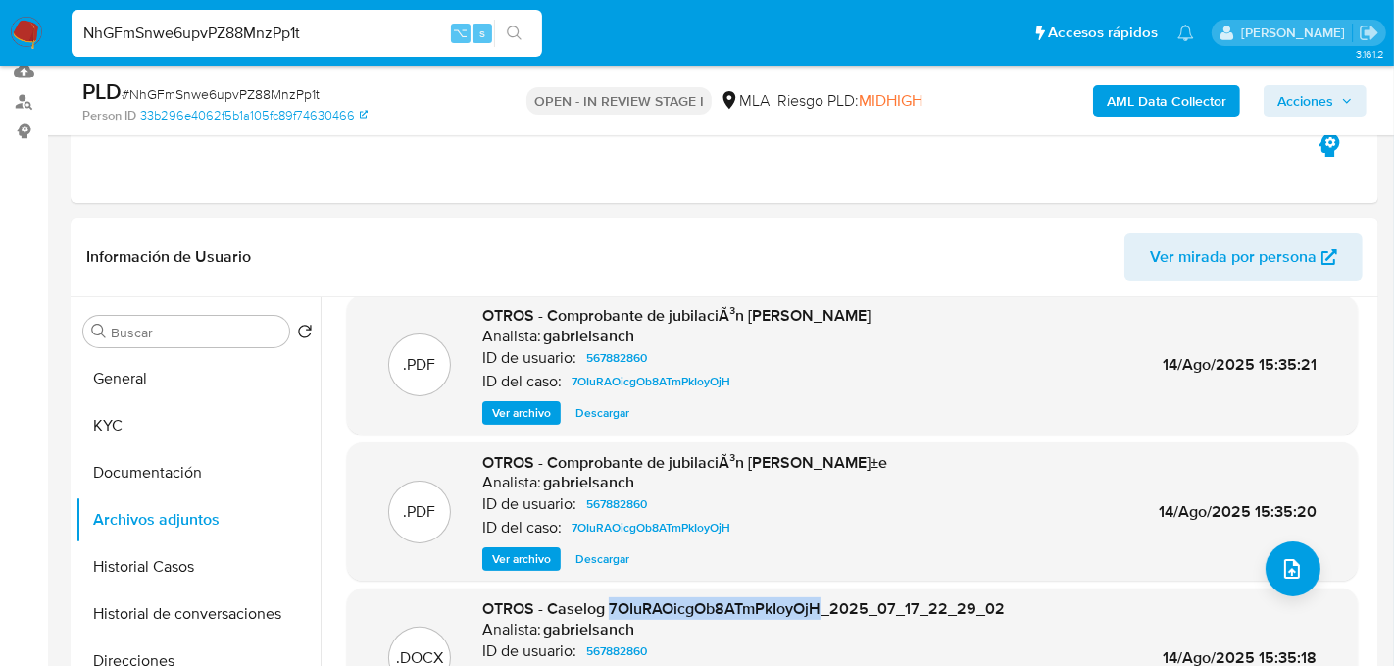
click at [1132, 102] on b "AML Data Collector" at bounding box center [1167, 100] width 120 height 31
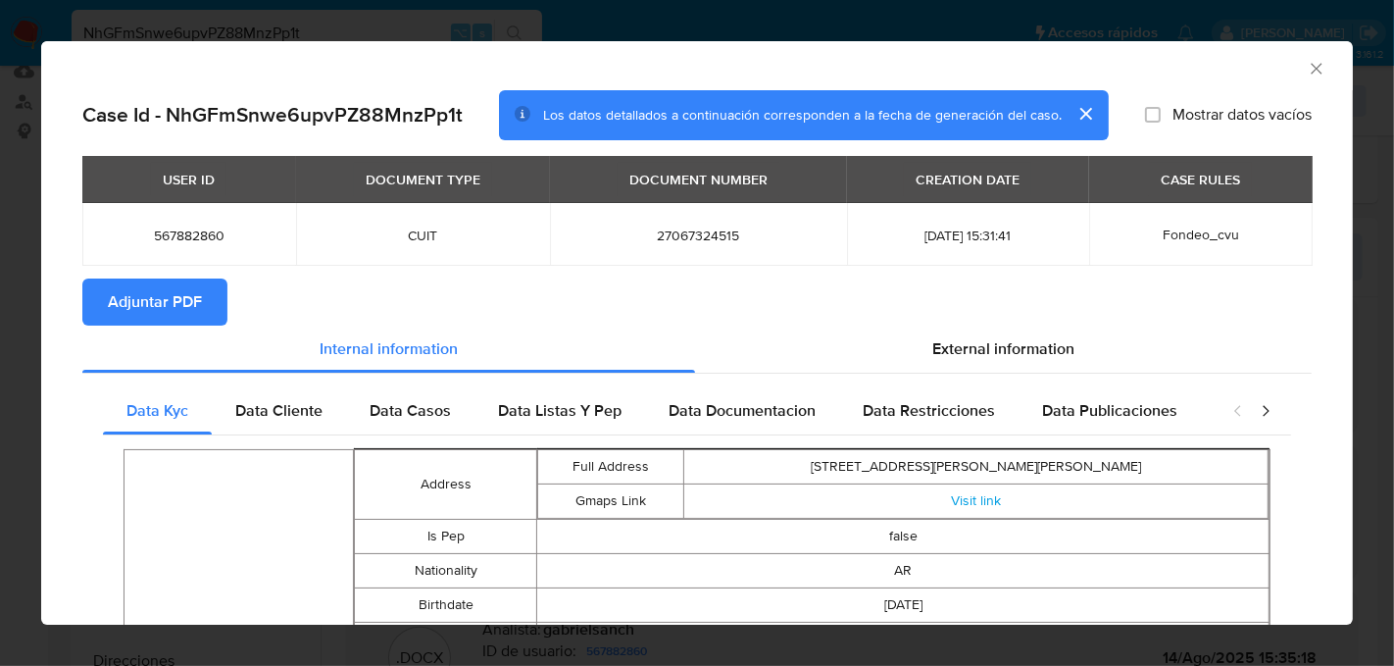
click at [186, 287] on span "Adjuntar PDF" at bounding box center [155, 301] width 94 height 43
click at [1317, 70] on icon "Cerrar ventana" at bounding box center [1317, 69] width 20 height 20
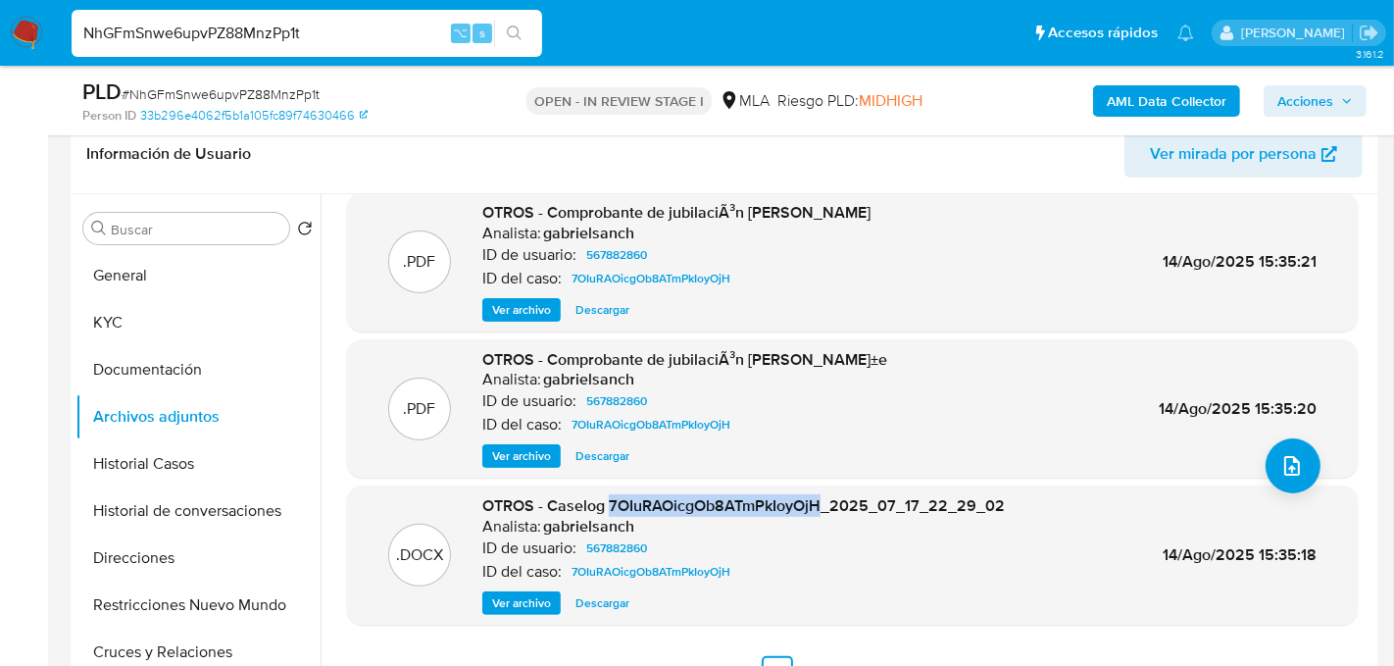
scroll to position [322, 0]
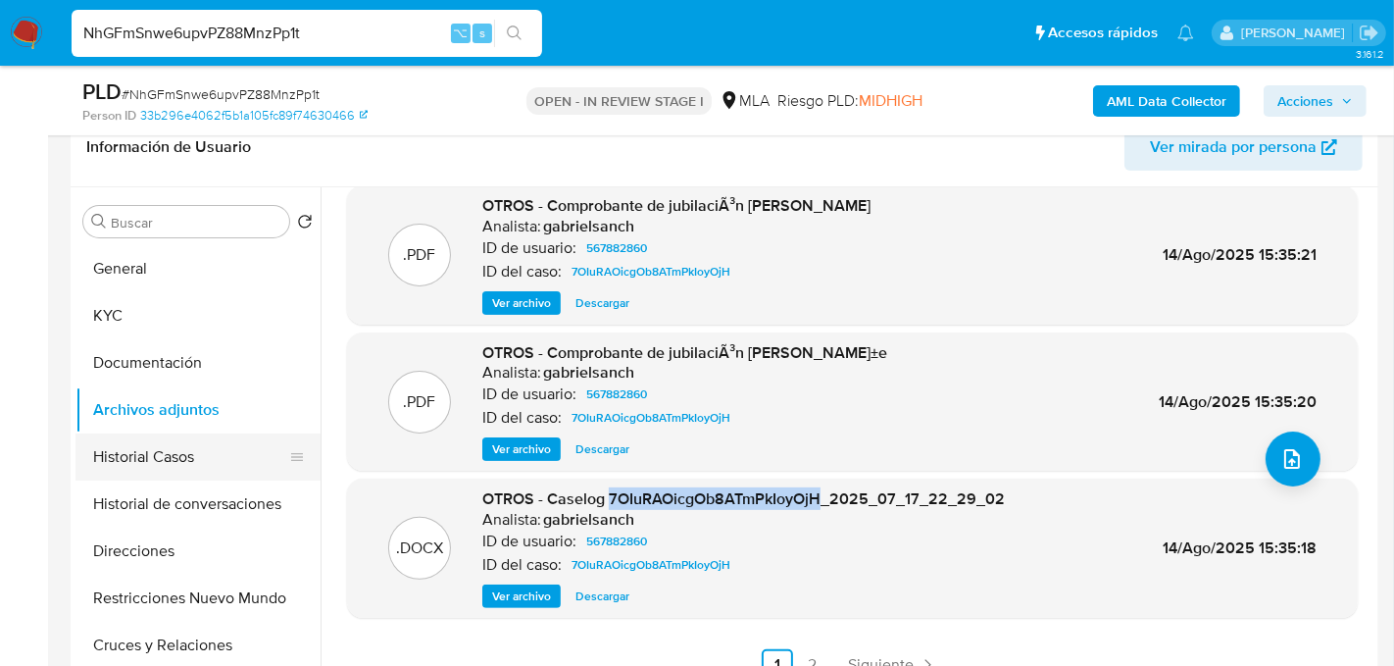
click at [159, 462] on button "Historial Casos" at bounding box center [189, 456] width 229 height 47
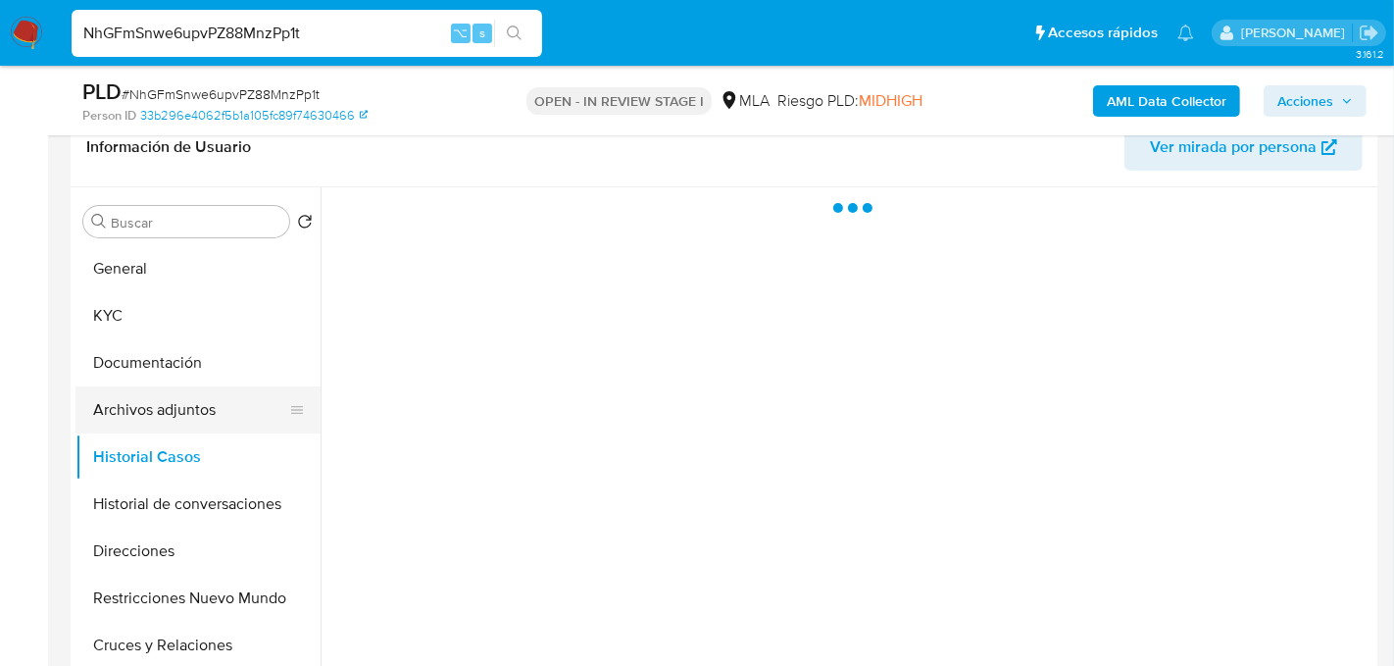
click at [156, 429] on button "Archivos adjuntos" at bounding box center [189, 409] width 229 height 47
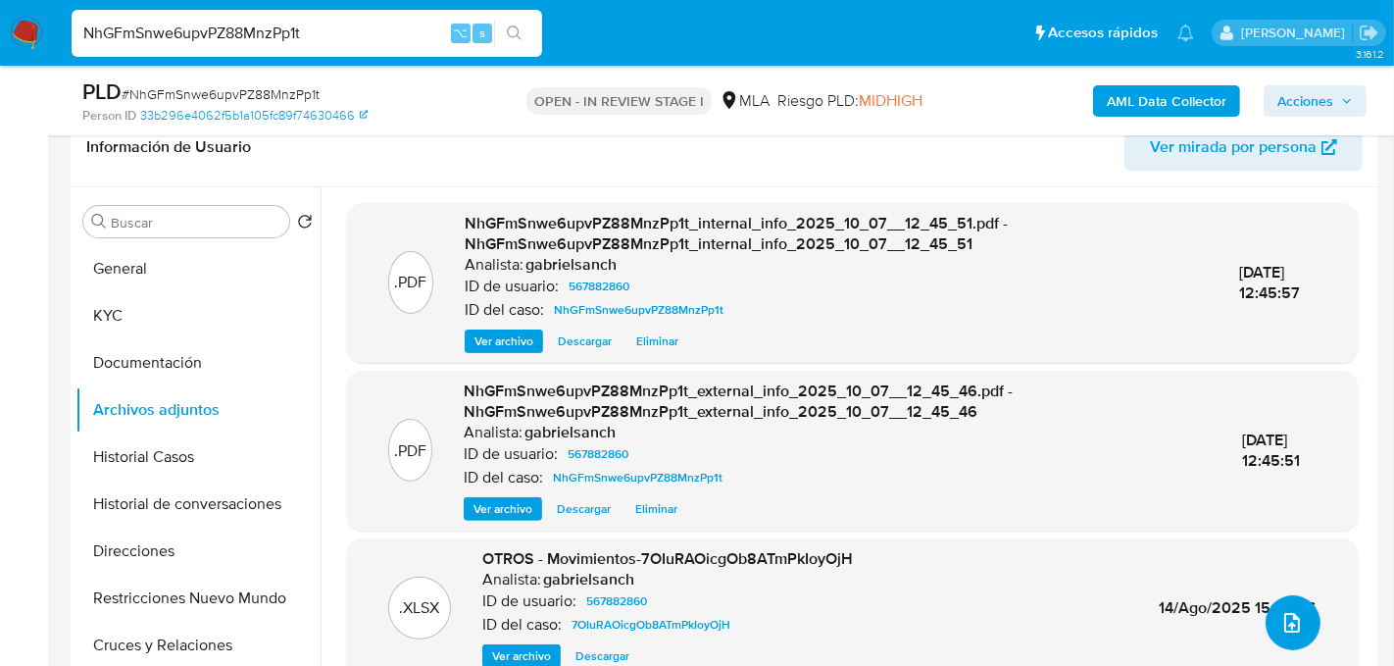
click at [1281, 629] on icon "upload-file" at bounding box center [1292, 623] width 24 height 24
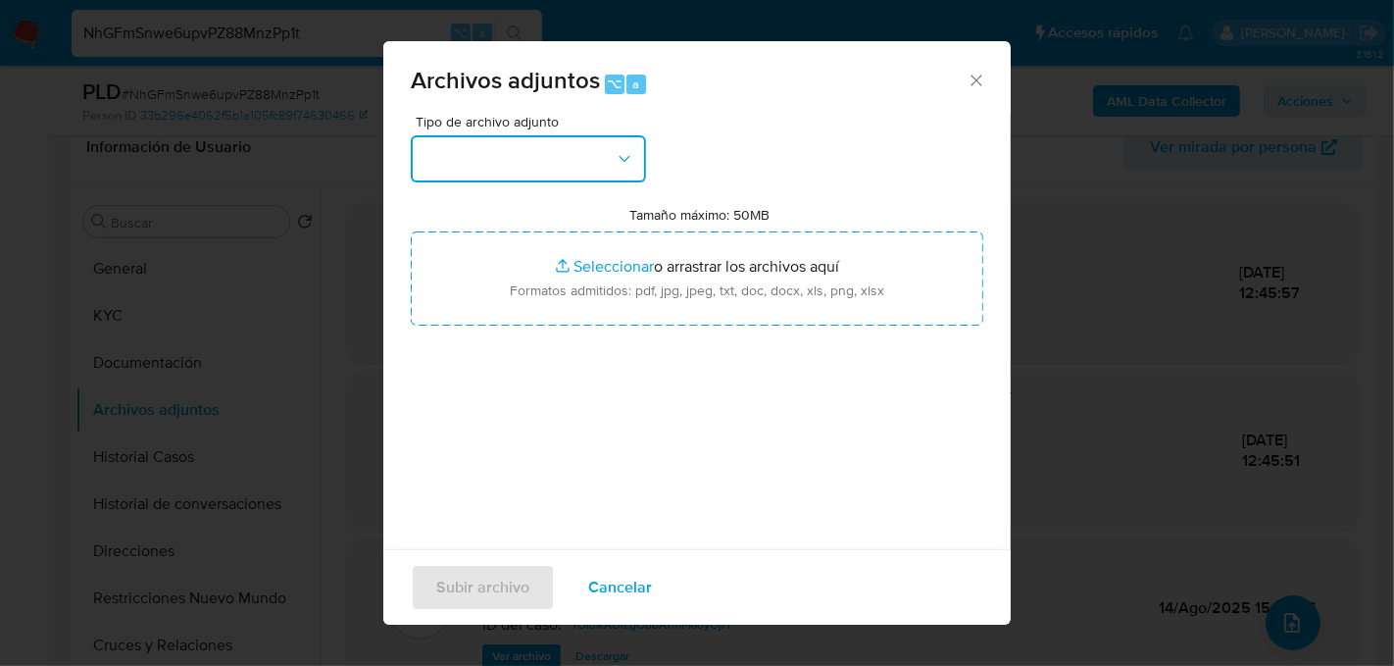
click at [622, 160] on icon "button" at bounding box center [625, 159] width 20 height 20
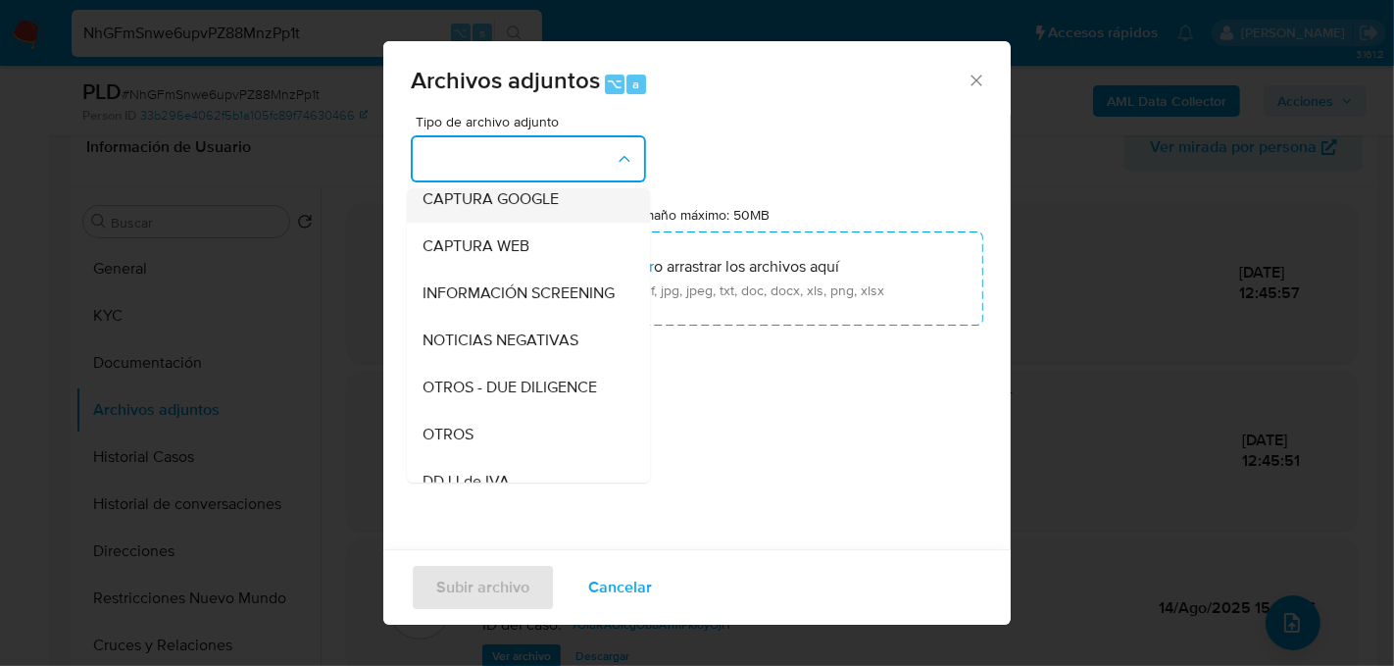
scroll to position [160, 0]
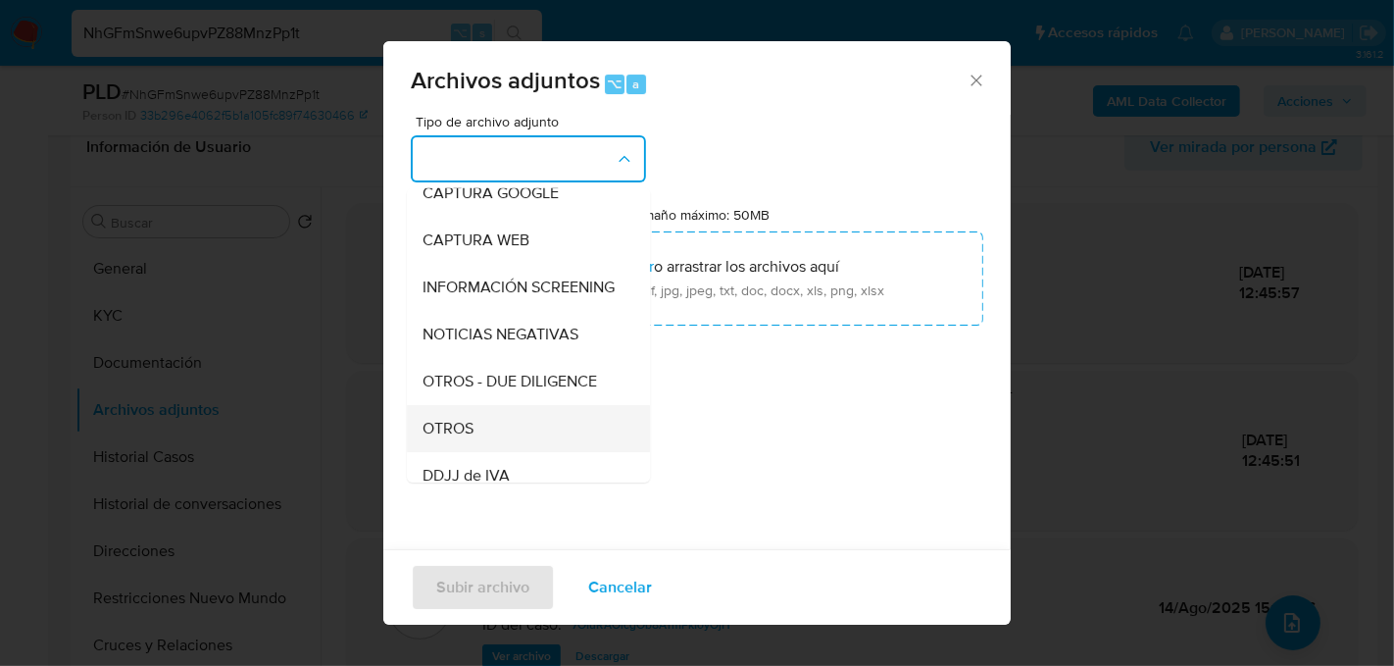
click at [507, 417] on div "OTROS" at bounding box center [523, 427] width 200 height 47
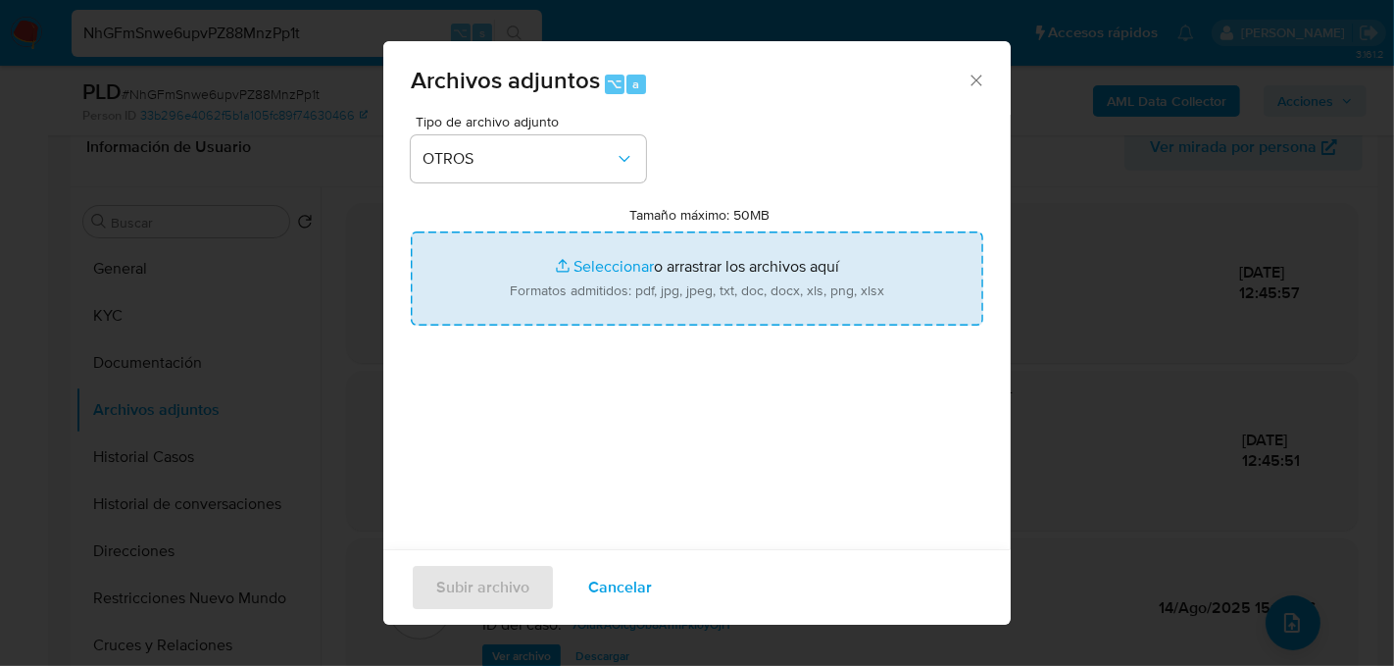
click at [576, 295] on input "Tamaño máximo: 50MB Seleccionar archivos" at bounding box center [697, 278] width 573 height 94
type input "C:\fakepath\Caselog NhGFmSnwe6upvPZ88MnzPp1t_2025_09_26_15_09_38.docx"
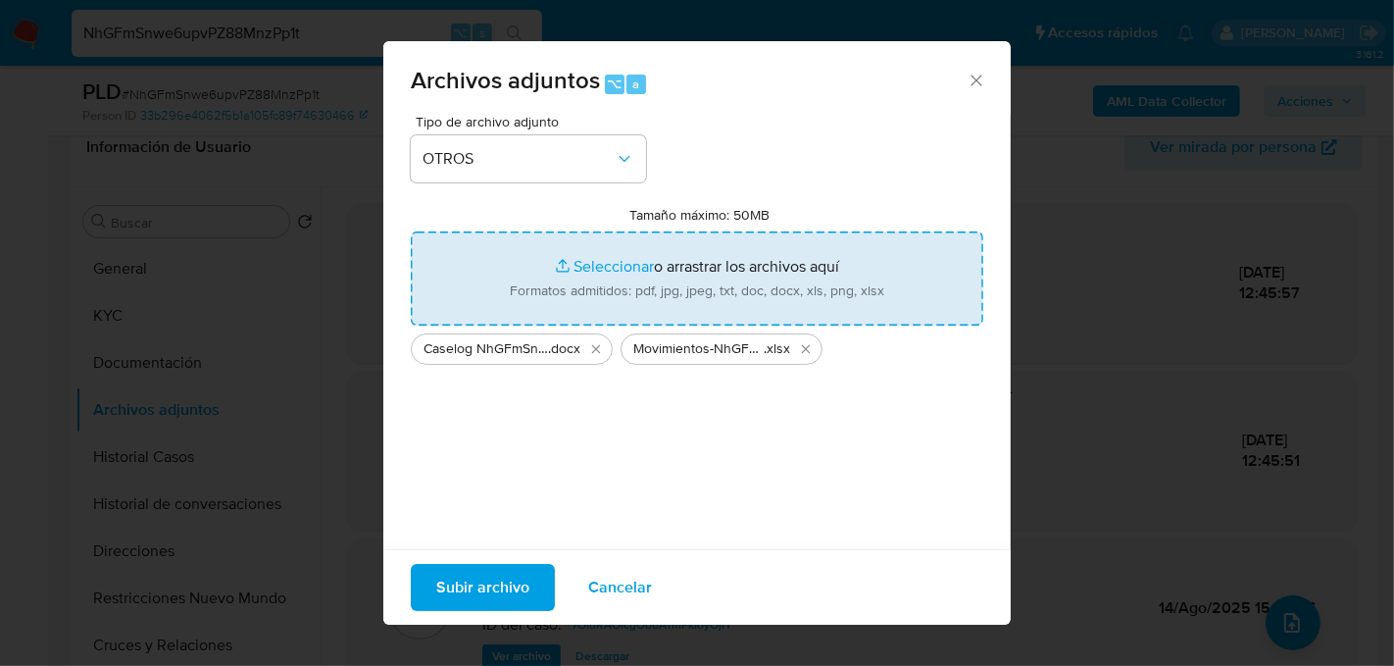
click at [477, 585] on span "Subir archivo" at bounding box center [482, 587] width 93 height 43
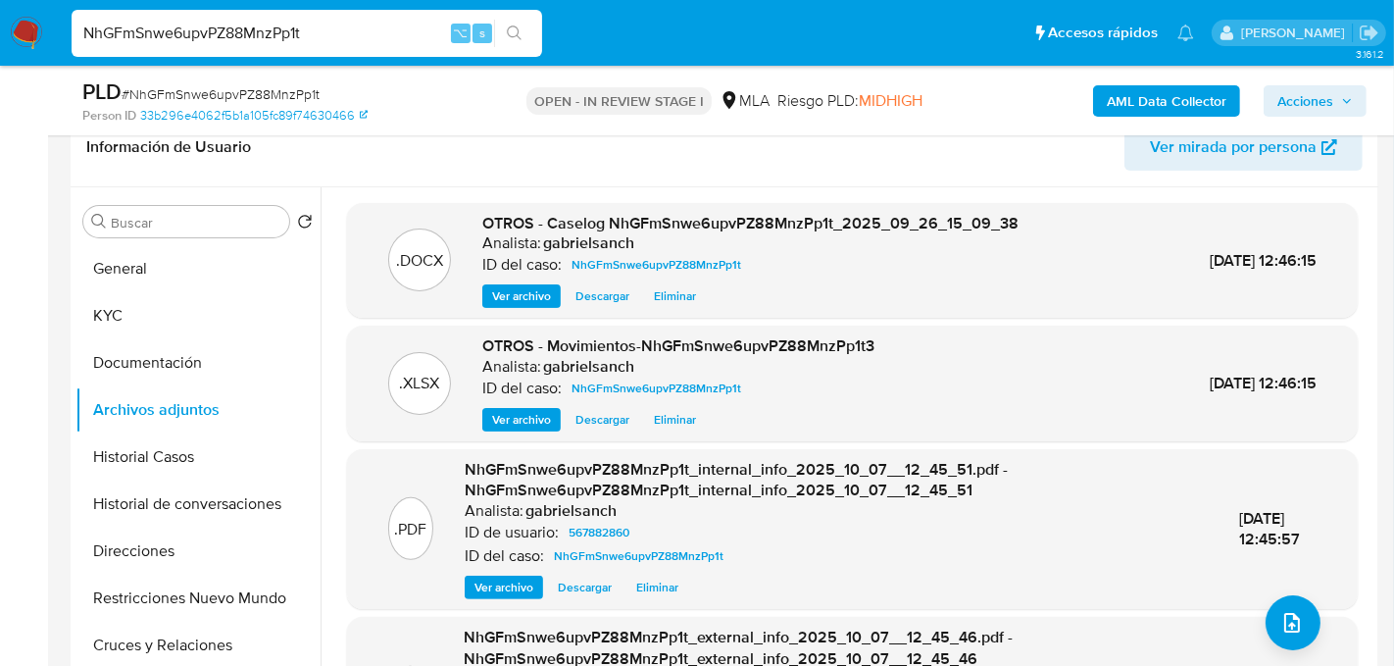
click at [1297, 105] on span "Acciones" at bounding box center [1305, 100] width 56 height 31
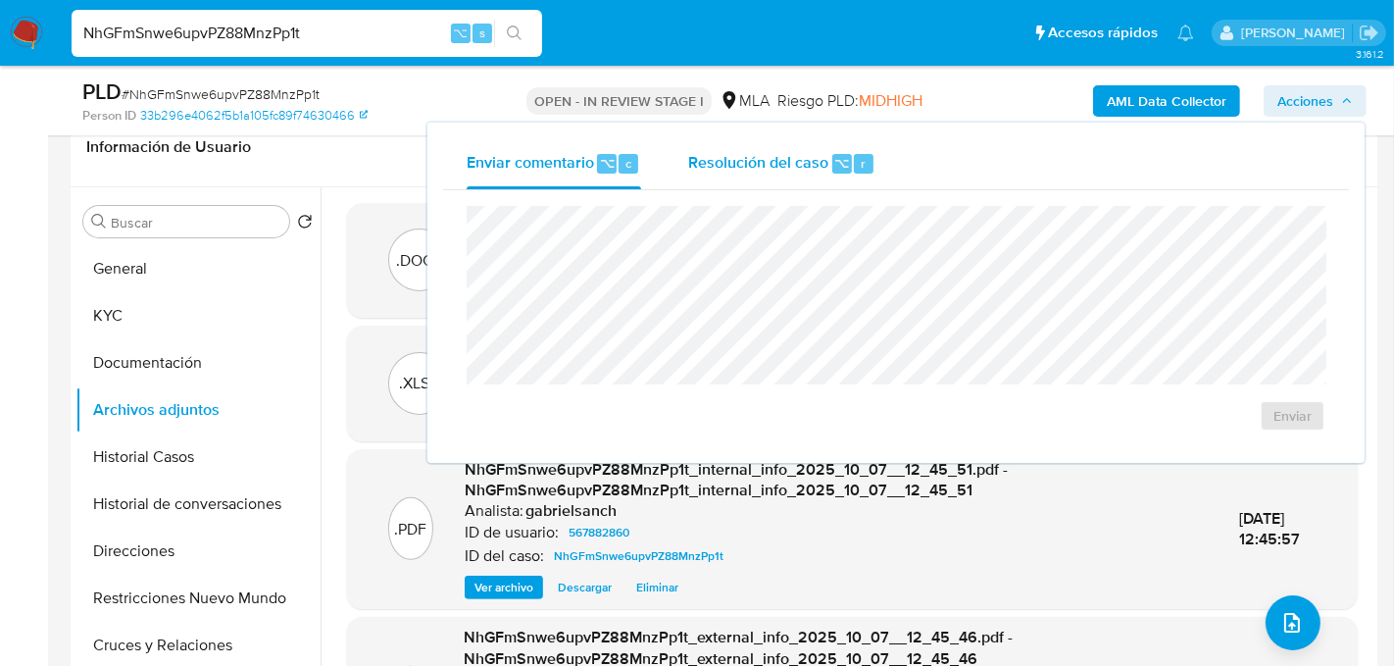
click at [817, 143] on div "Resolución del caso ⌥ r" at bounding box center [781, 163] width 187 height 51
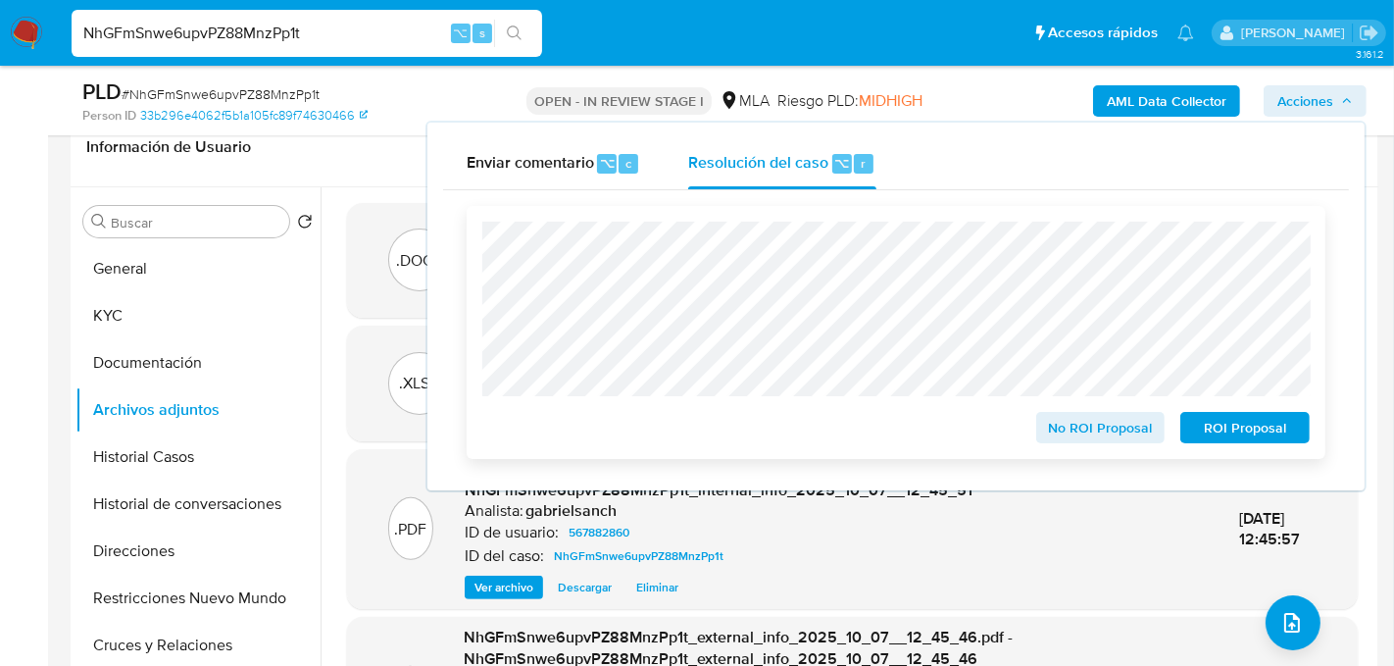
click at [1125, 436] on span "No ROI Proposal" at bounding box center [1101, 427] width 102 height 27
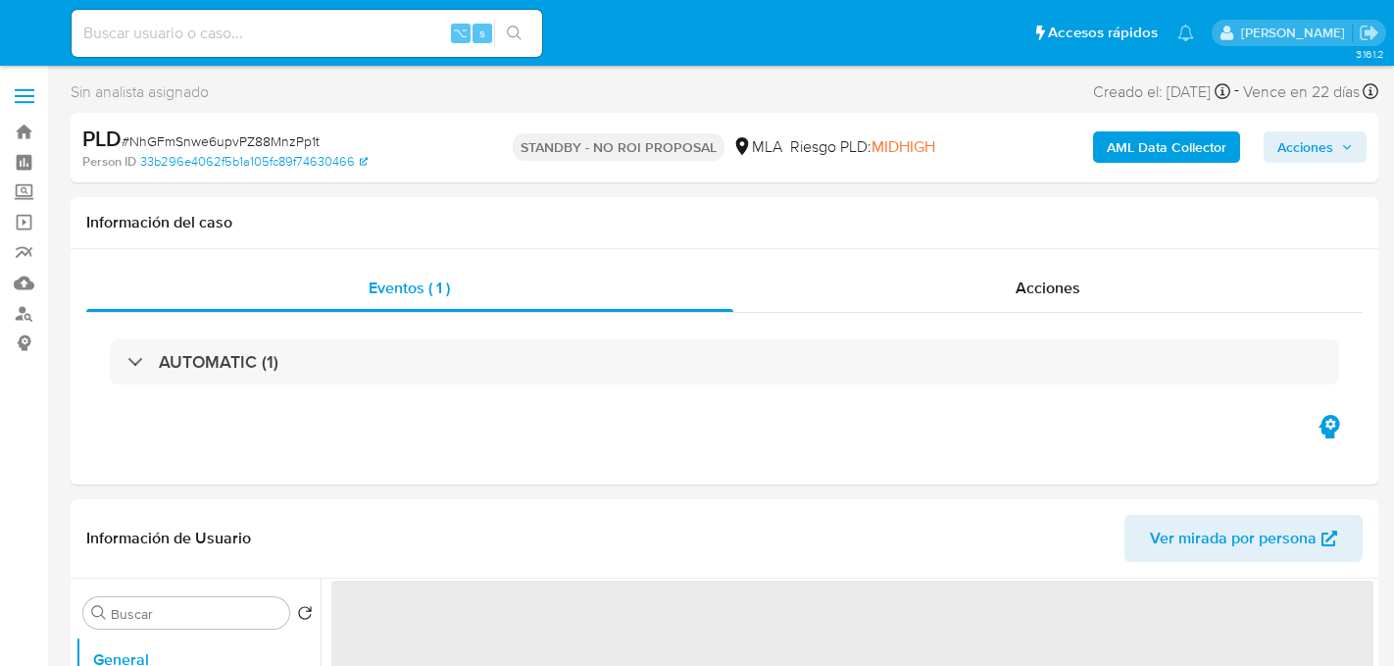
select select "10"
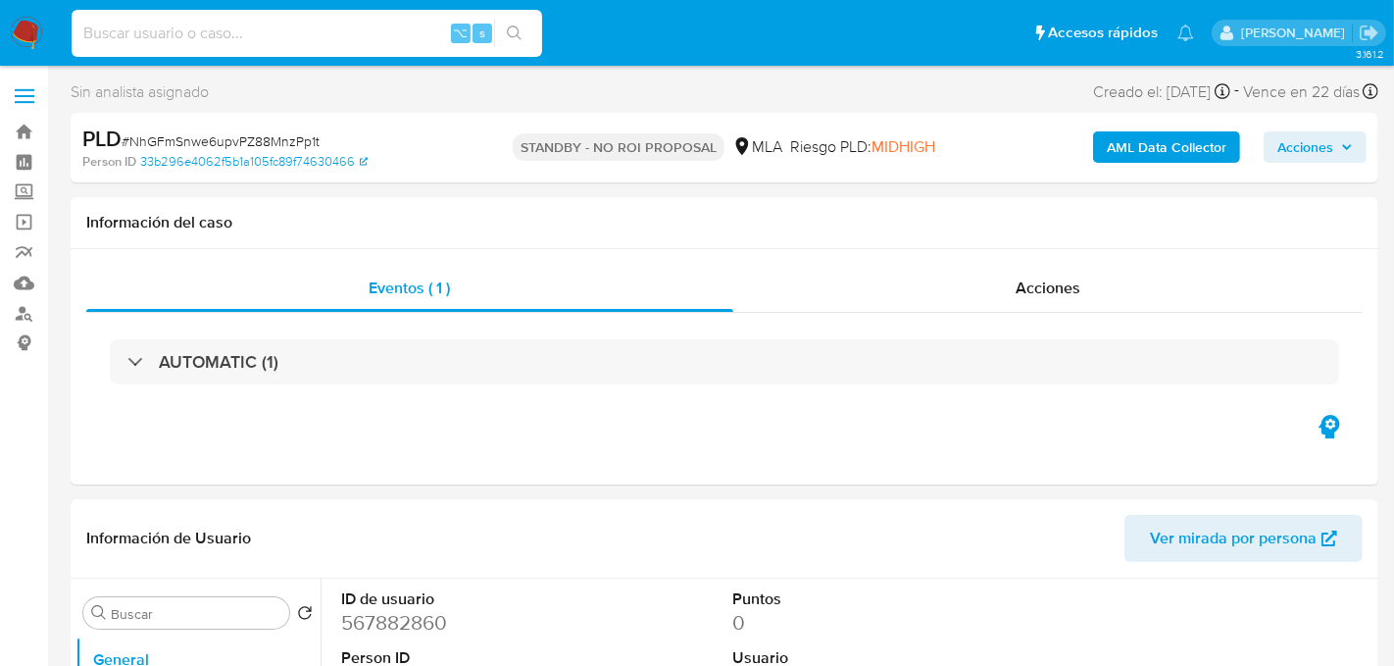
click at [279, 34] on input at bounding box center [307, 33] width 471 height 25
paste input "1zks9NnjVJsf4so3xQqAmz1y"
type input "1zks9NnjVJsf4so3xQqAmz1y"
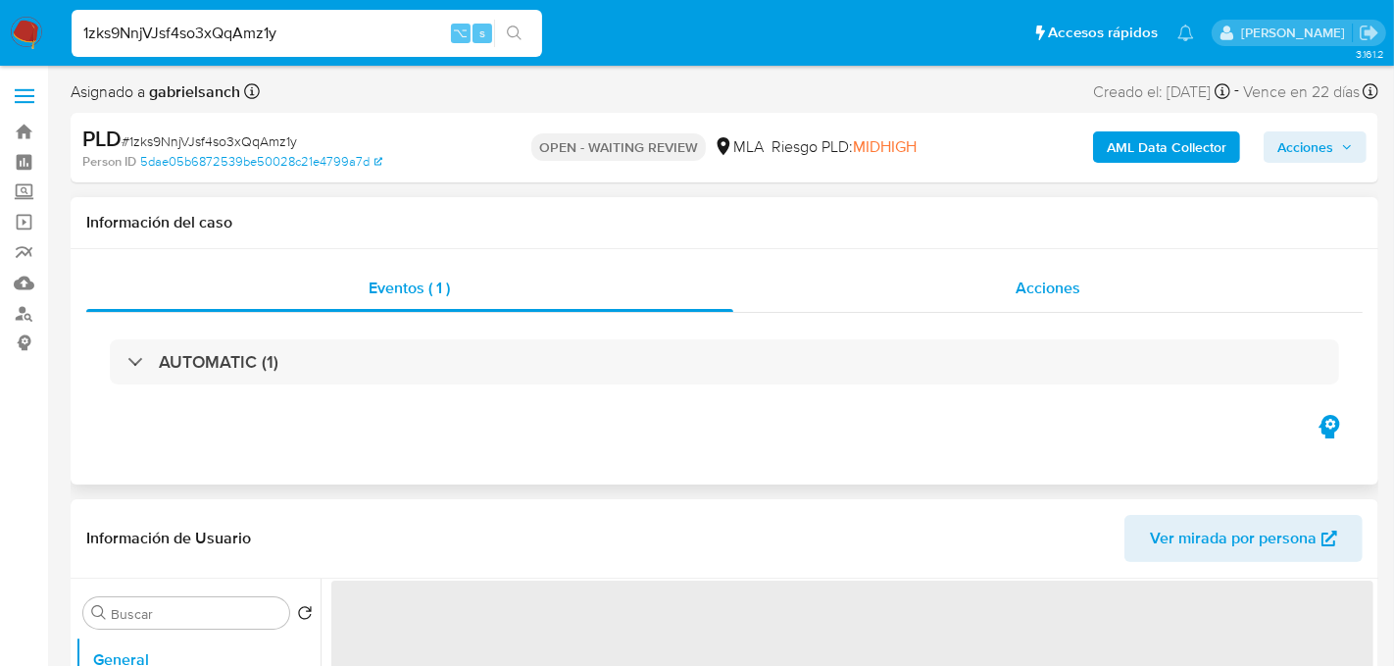
select select "10"
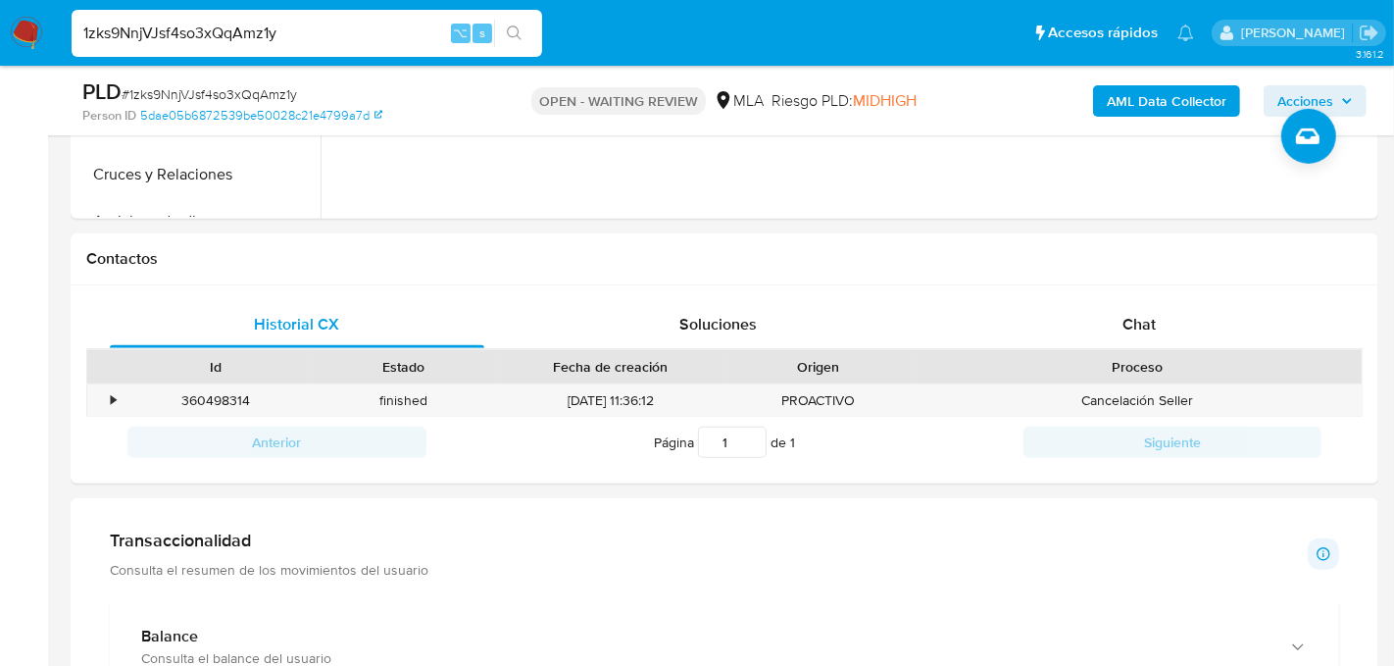
scroll to position [812, 0]
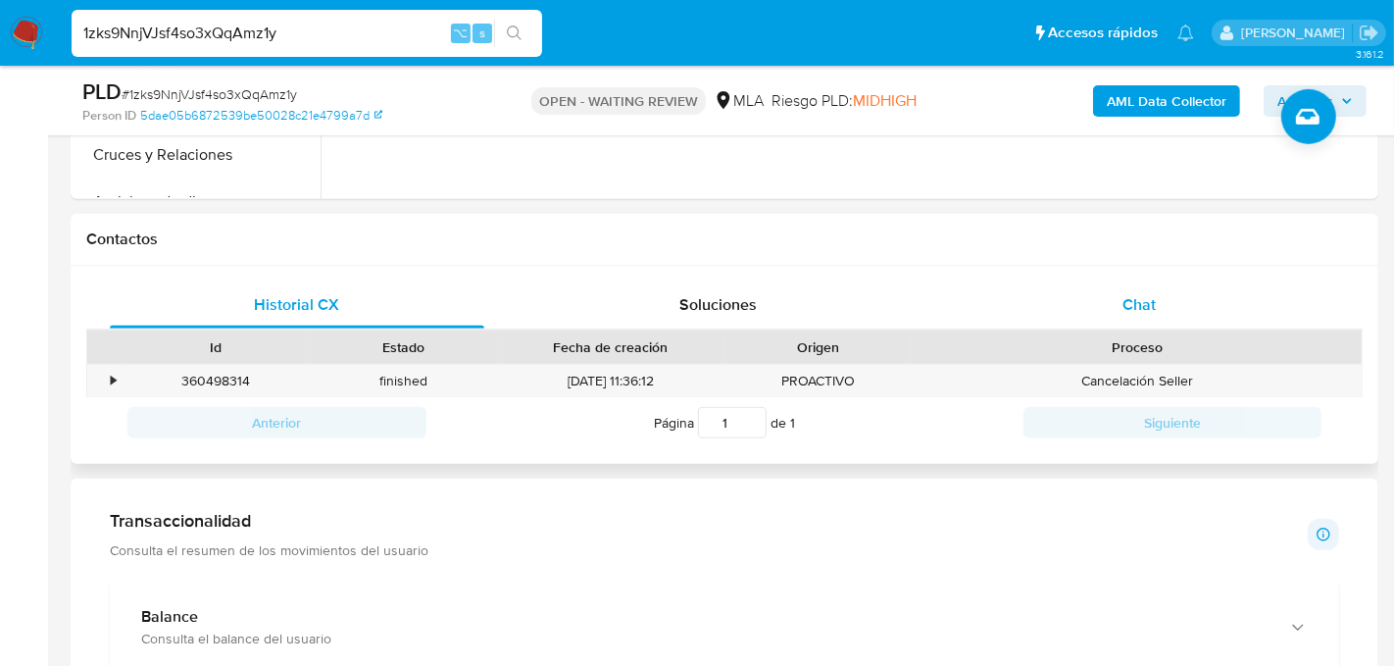
click at [1049, 314] on div "Chat" at bounding box center [1139, 304] width 375 height 47
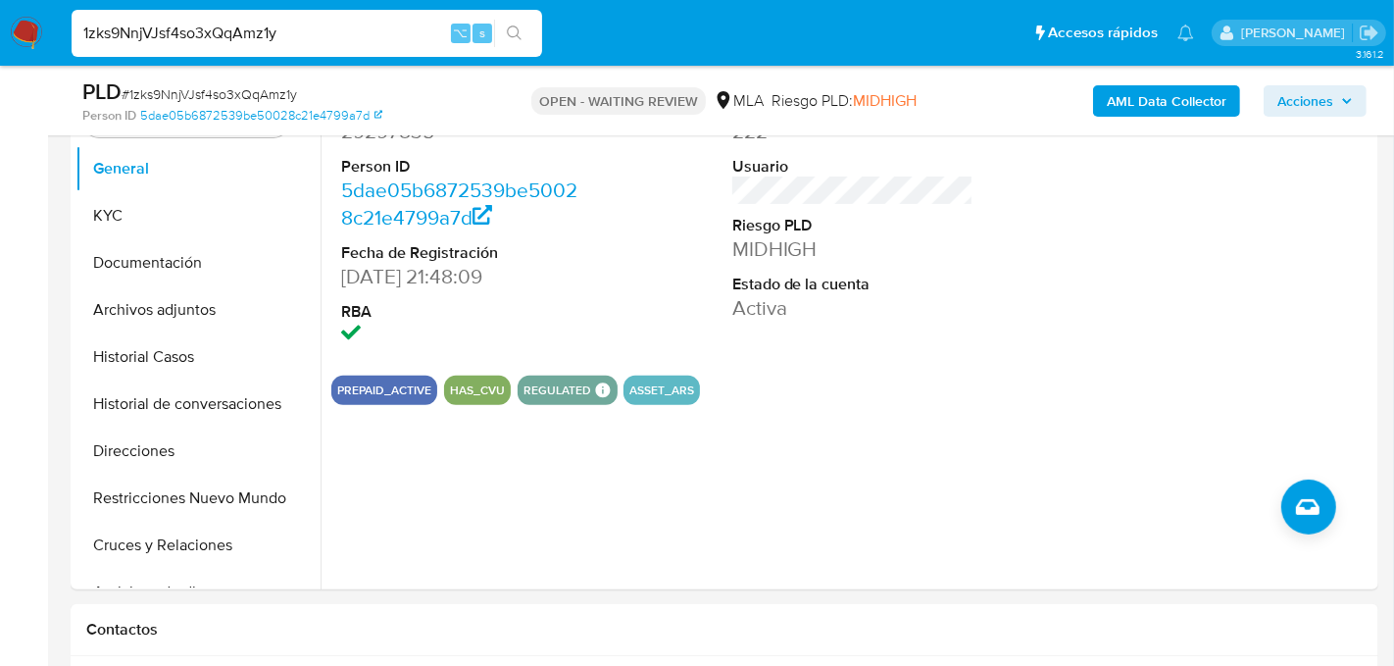
scroll to position [417, 0]
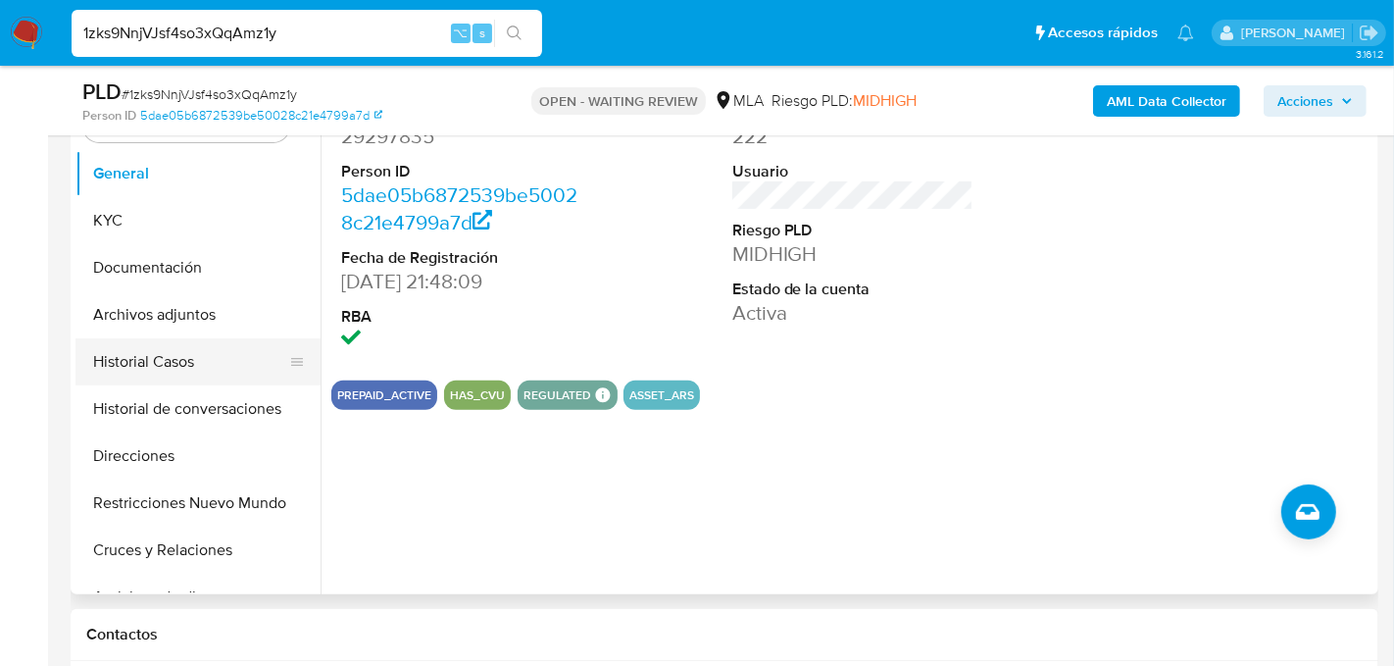
click at [156, 361] on button "Historial Casos" at bounding box center [189, 361] width 229 height 47
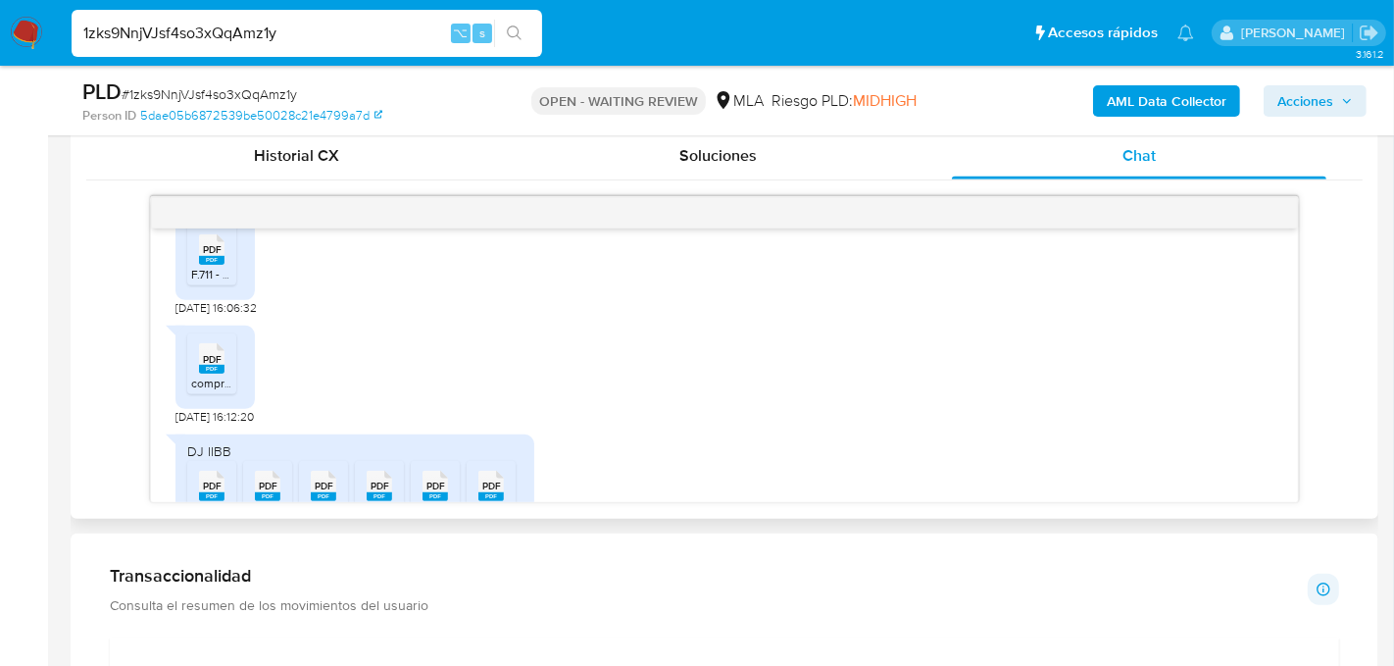
scroll to position [1288, 0]
click at [210, 273] on icon "PDF" at bounding box center [211, 255] width 25 height 34
click at [196, 397] on span "comprobantes emitidos.pdf" at bounding box center [263, 388] width 145 height 17
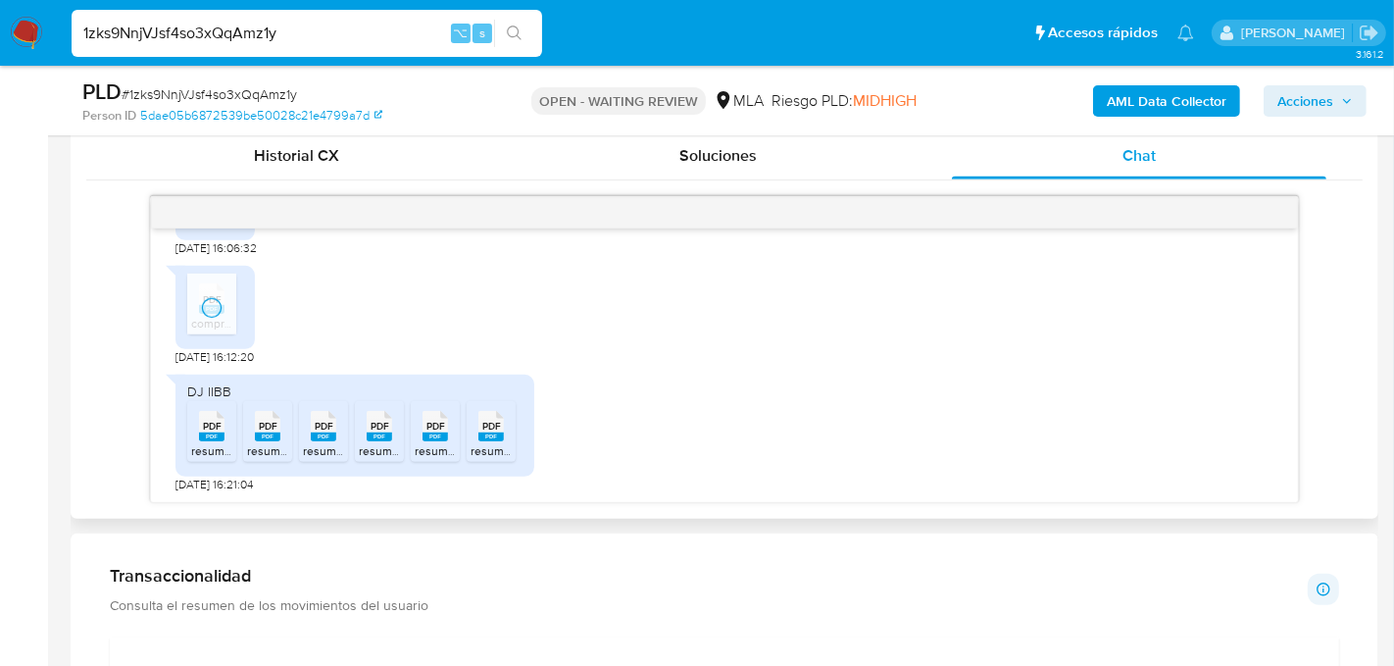
click at [196, 438] on div "PDF PDF" at bounding box center [211, 424] width 41 height 38
click at [265, 442] on span "resumen202503.pdf" at bounding box center [301, 450] width 108 height 17
click at [351, 433] on ul "PDF PDF resumen202501.pdf PDF PDF resumen202503.pdf PDF PDF resumen202506.pdf P…" at bounding box center [354, 435] width 335 height 68
click at [329, 433] on rect at bounding box center [323, 436] width 25 height 9
click at [383, 433] on rect at bounding box center [379, 436] width 25 height 9
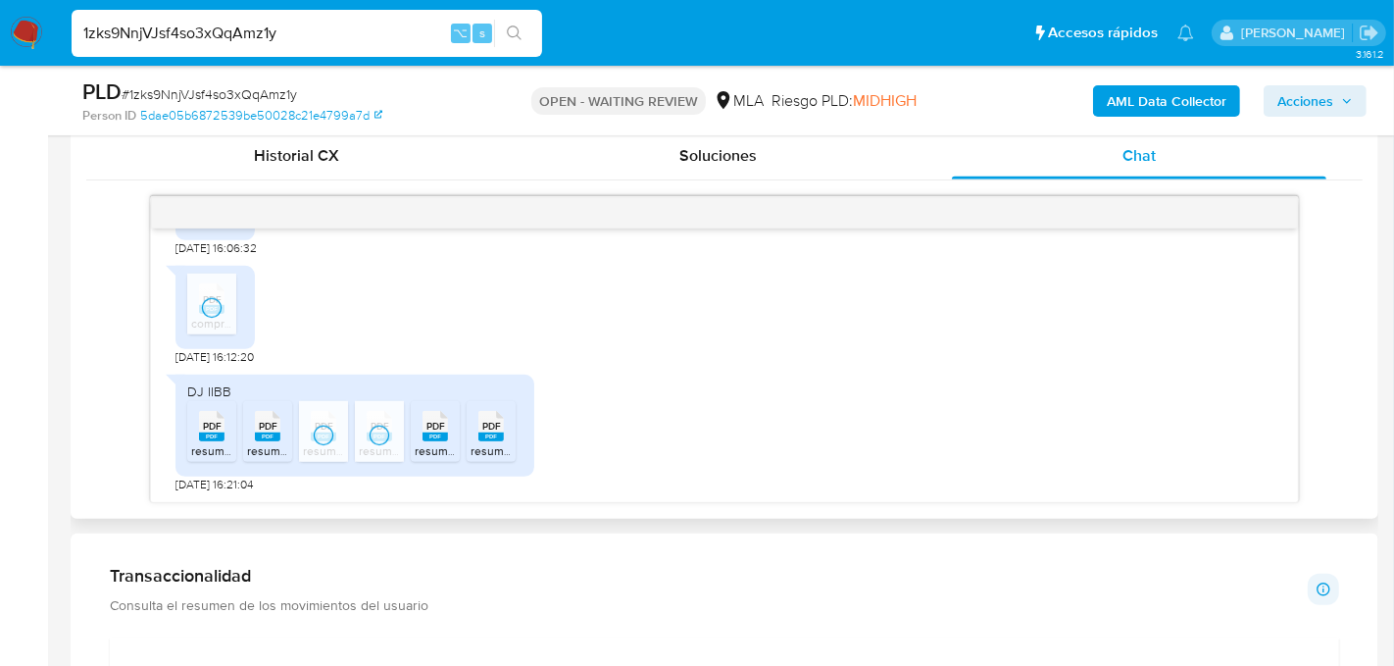
click at [446, 434] on rect at bounding box center [435, 436] width 25 height 9
click at [503, 438] on icon "PDF" at bounding box center [490, 426] width 25 height 34
